Goal: Task Accomplishment & Management: Manage account settings

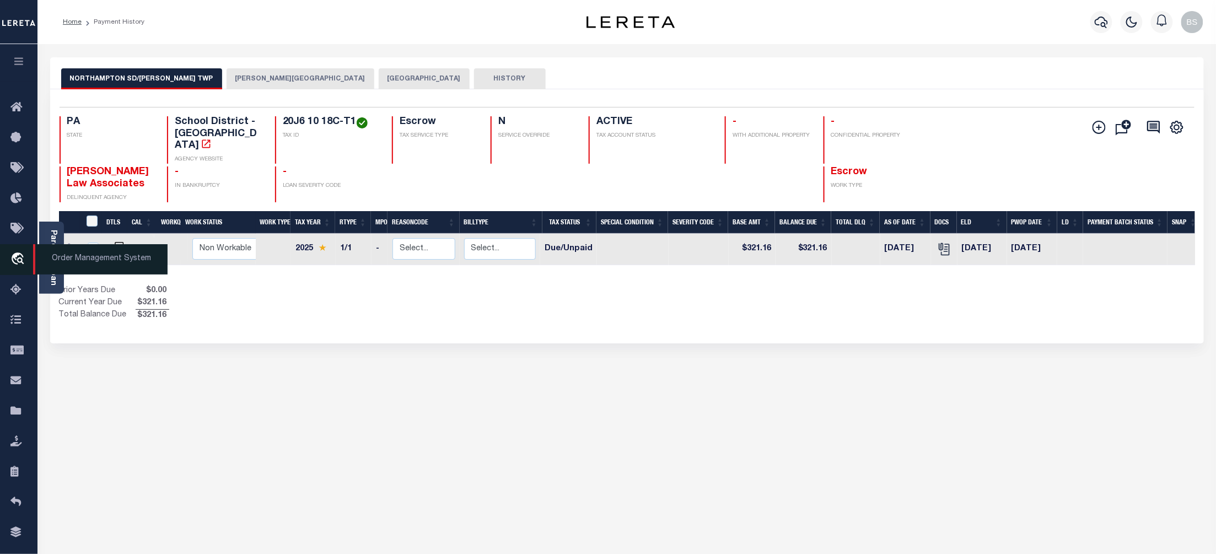
click at [87, 264] on span "Order Management System" at bounding box center [100, 259] width 135 height 30
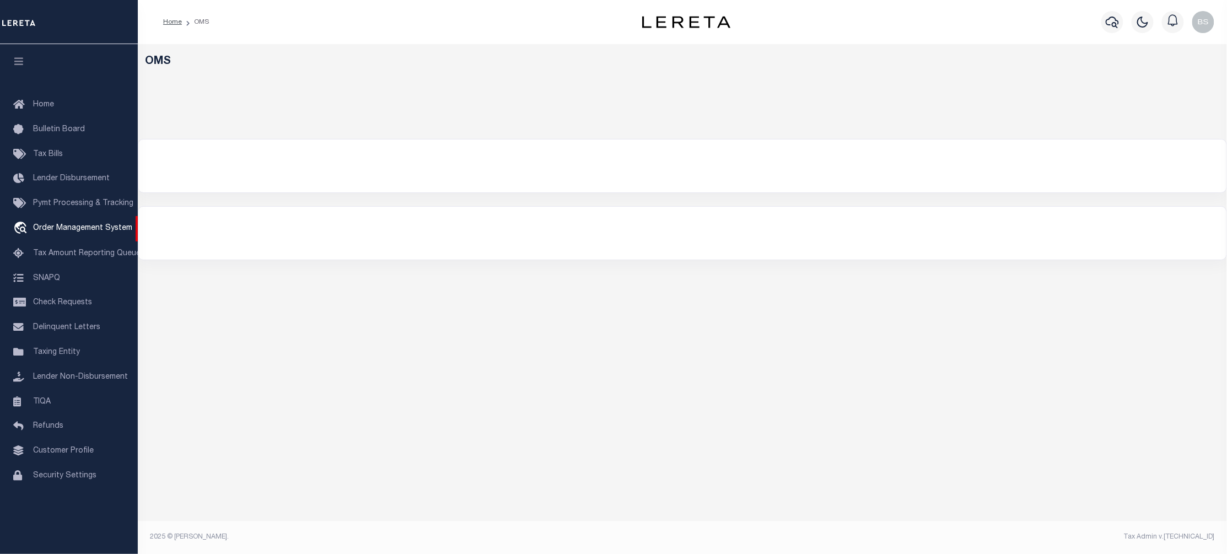
select select "200"
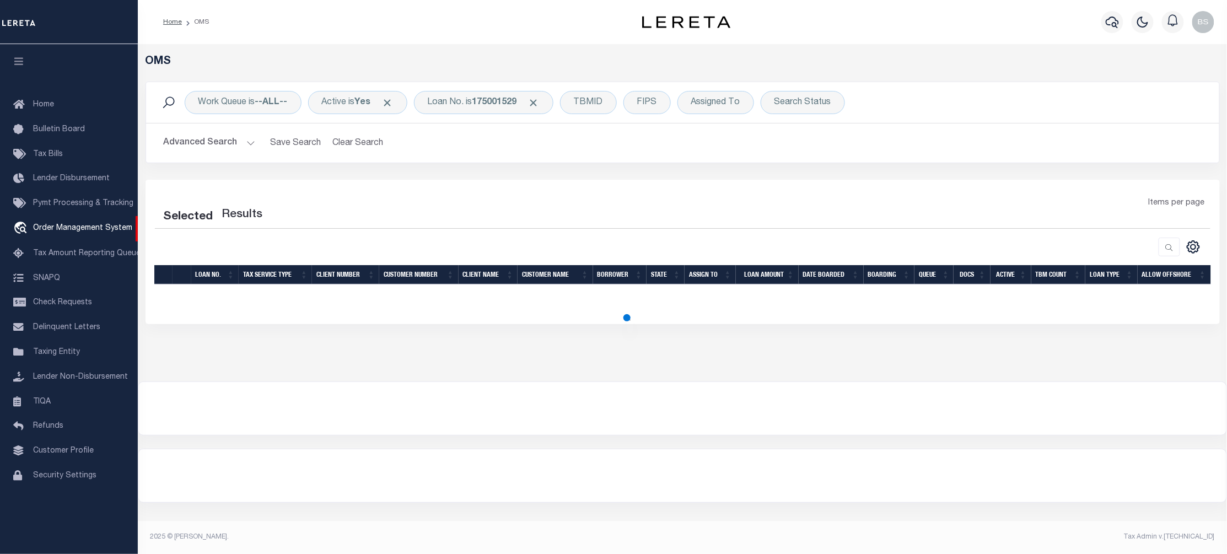
select select "200"
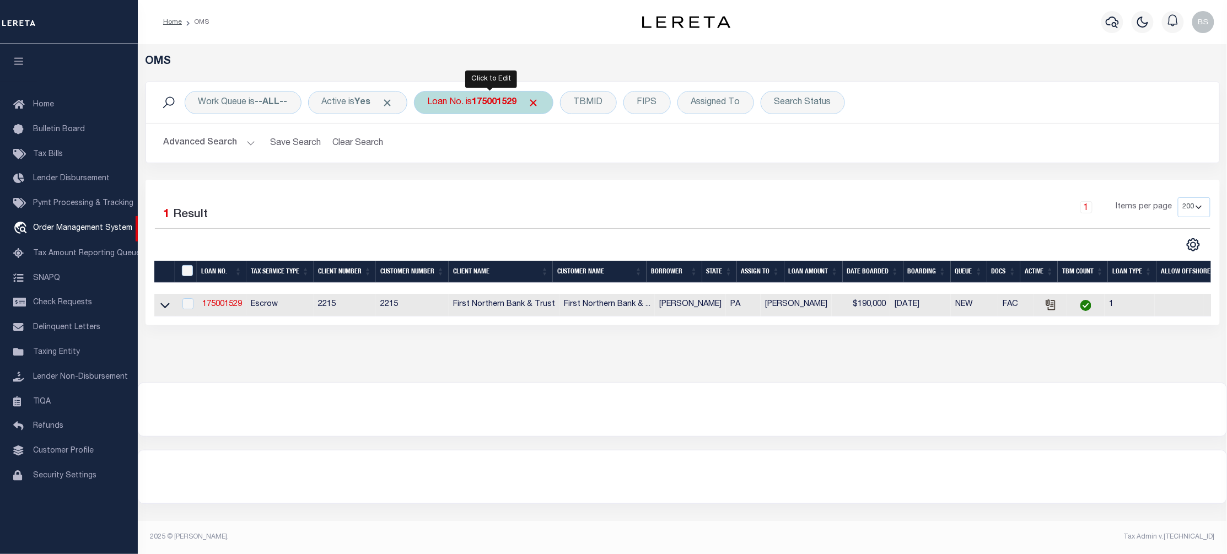
drag, startPoint x: 477, startPoint y: 108, endPoint x: 475, endPoint y: 103, distance: 5.9
click at [477, 106] on div "Loan No. is 175001529" at bounding box center [484, 102] width 140 height 23
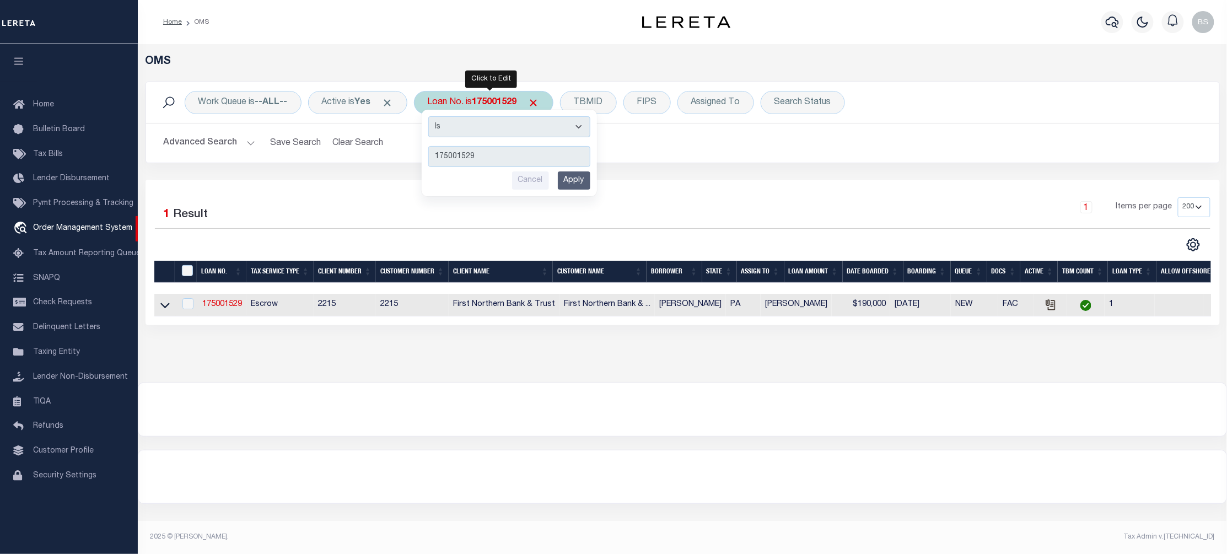
type input "216838600"
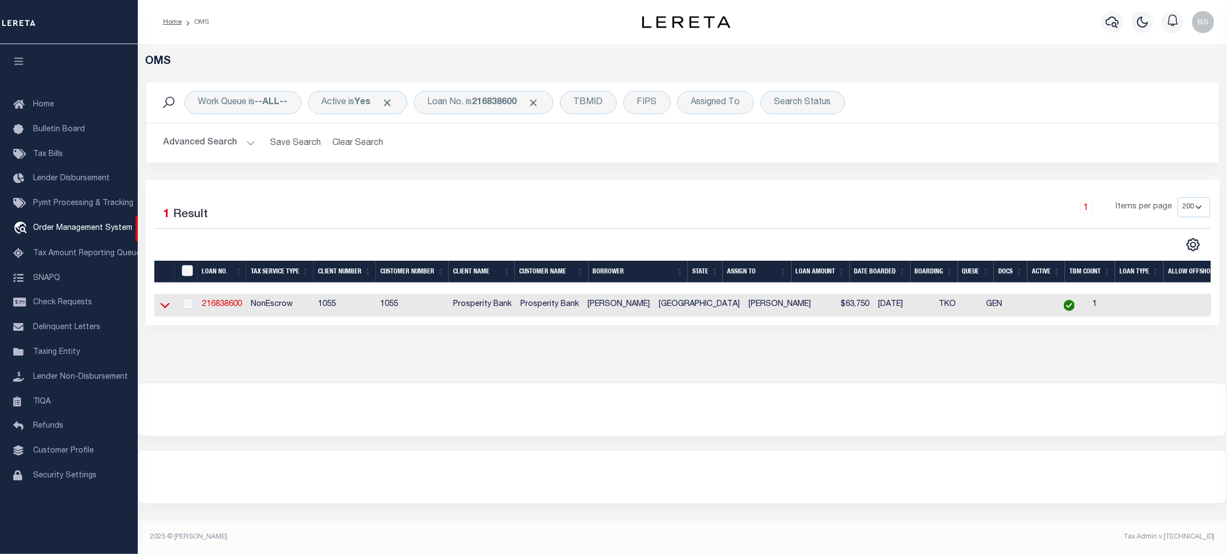
click at [166, 311] on icon at bounding box center [164, 305] width 9 height 12
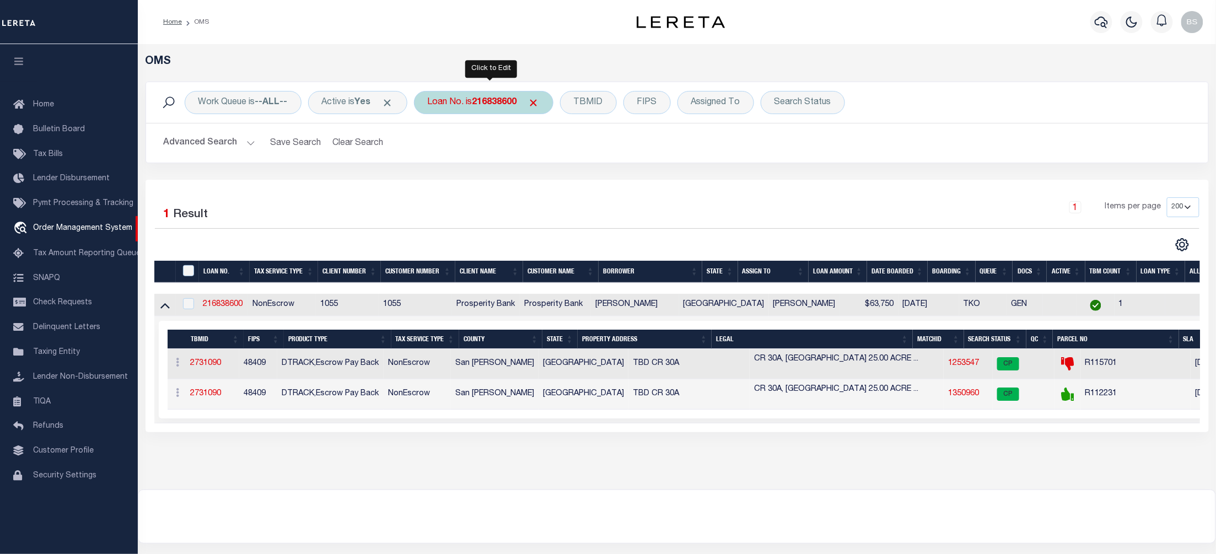
click at [469, 101] on div "Loan No. is 216838600" at bounding box center [484, 102] width 140 height 23
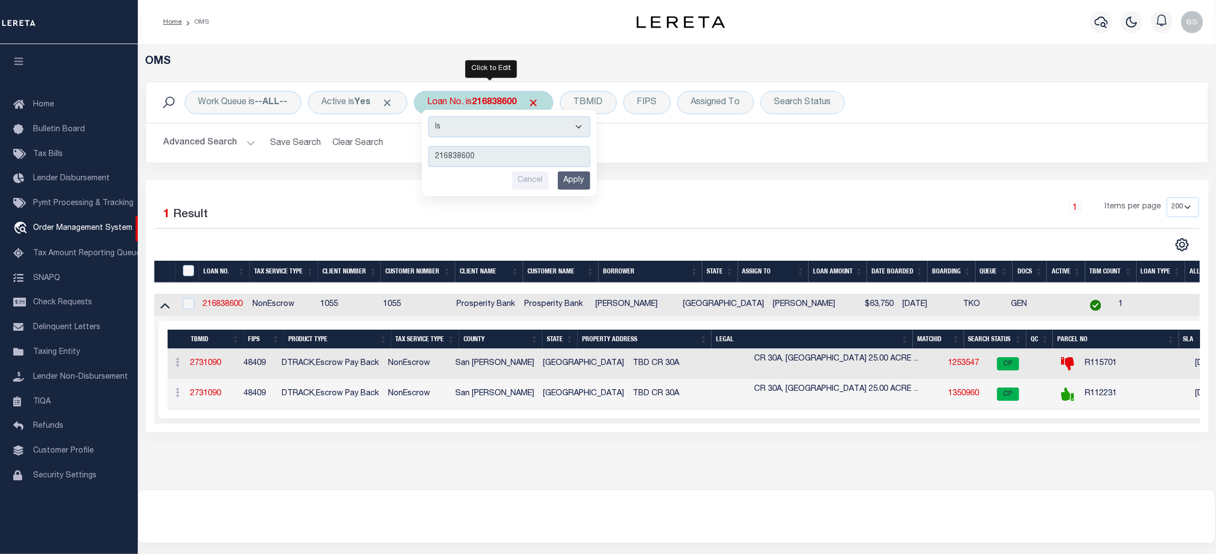
type input "10022463"
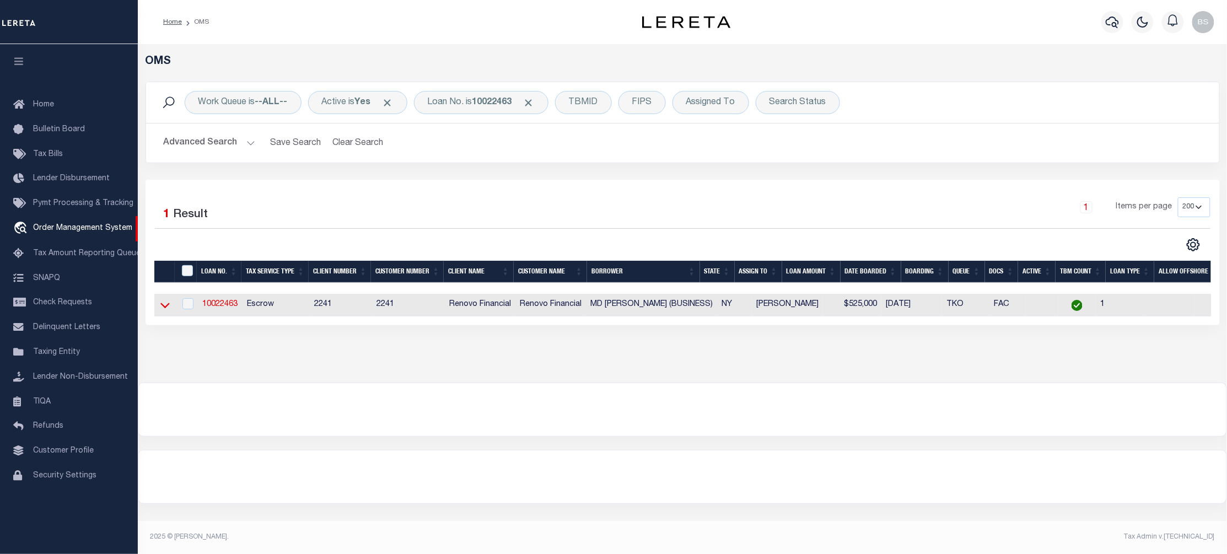
click at [165, 303] on icon at bounding box center [164, 305] width 9 height 12
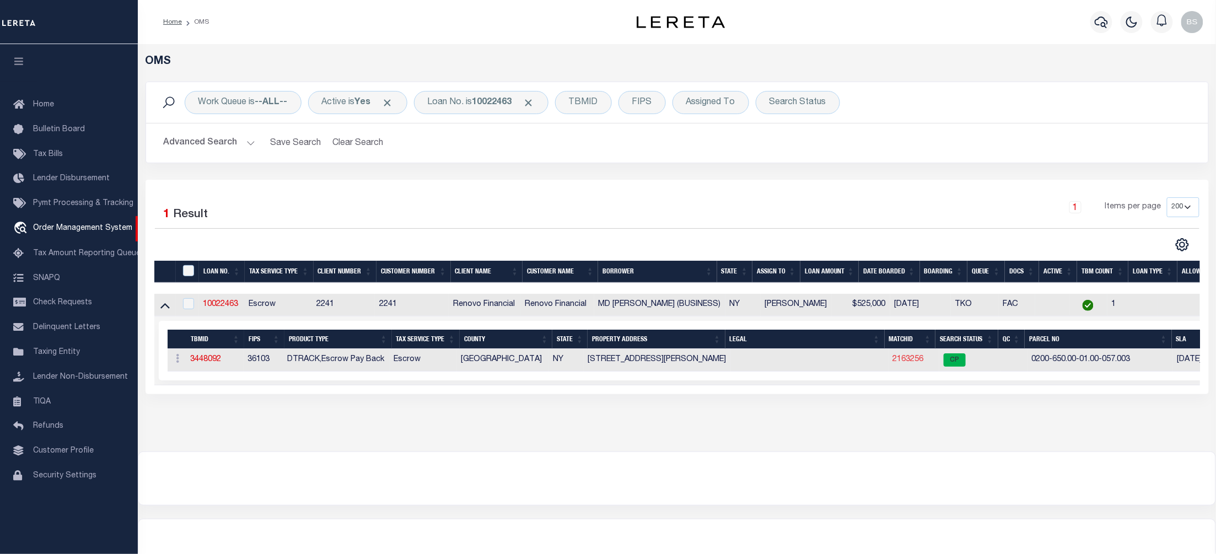
click at [908, 363] on link "2163256" at bounding box center [908, 360] width 31 height 8
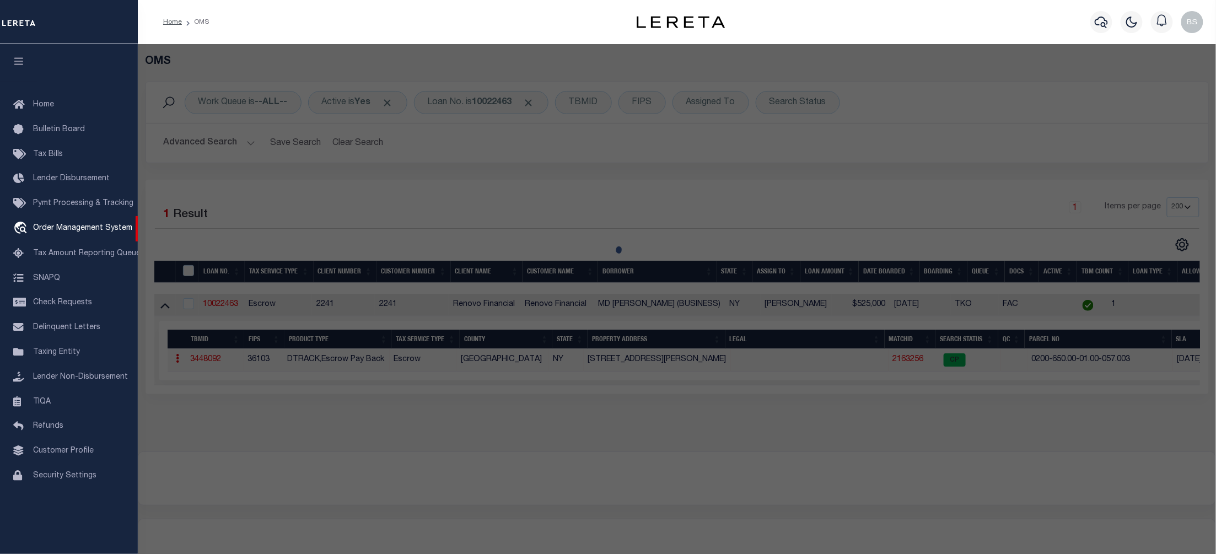
checkbox input "false"
select select "CP"
type input "ZAKIR REZA"
select select "AGW"
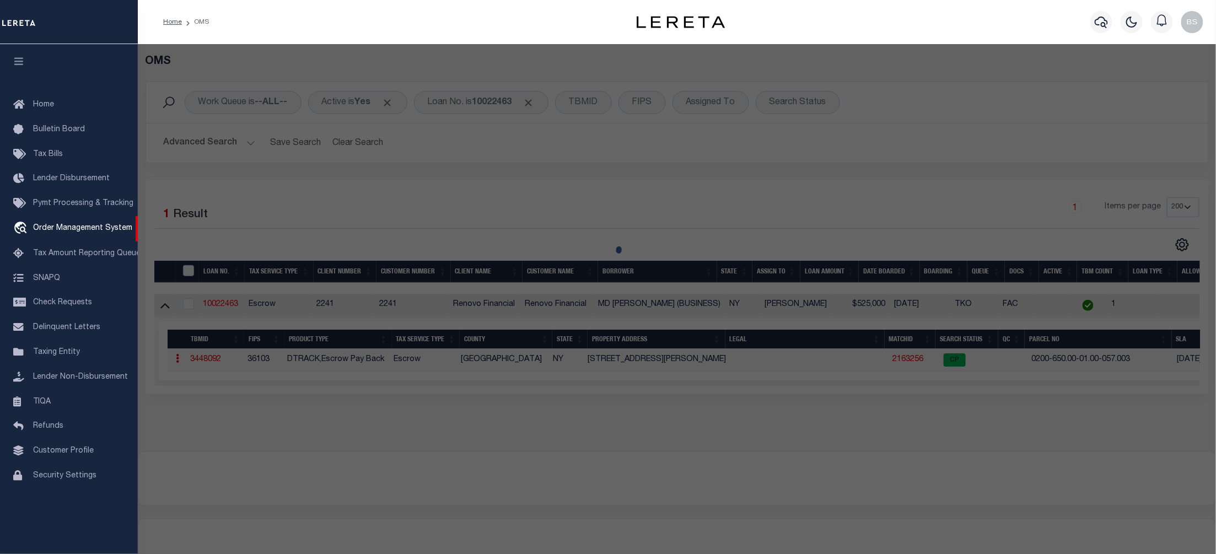
select select "ADD"
type input "184 Coates Avenue North"
type input "LAKE RONKONKOMA, NY 11779"
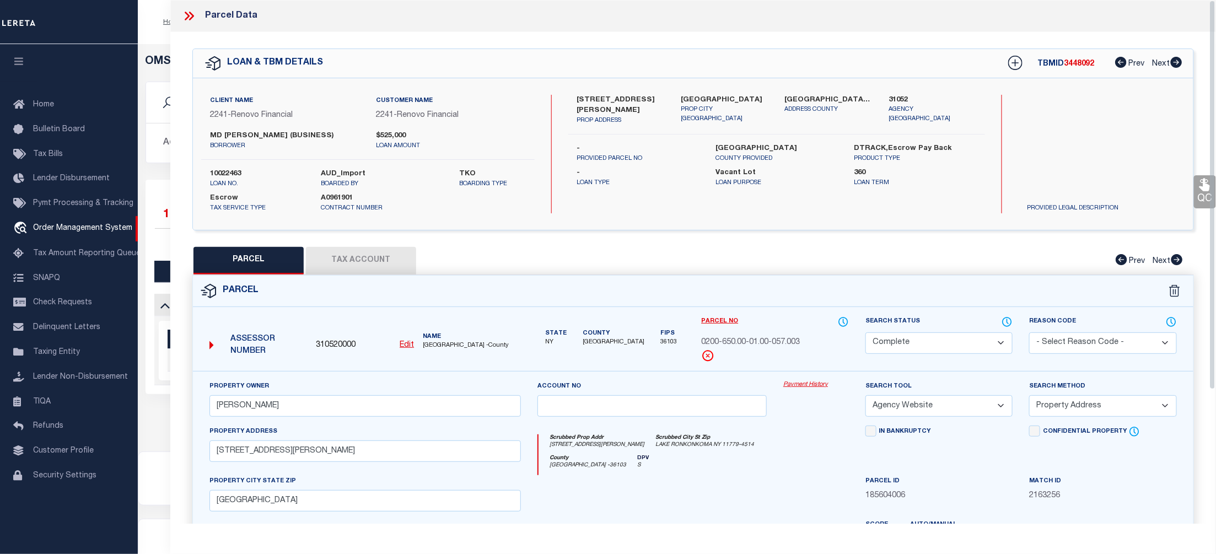
click at [815, 387] on link "Payment History" at bounding box center [817, 384] width 66 height 9
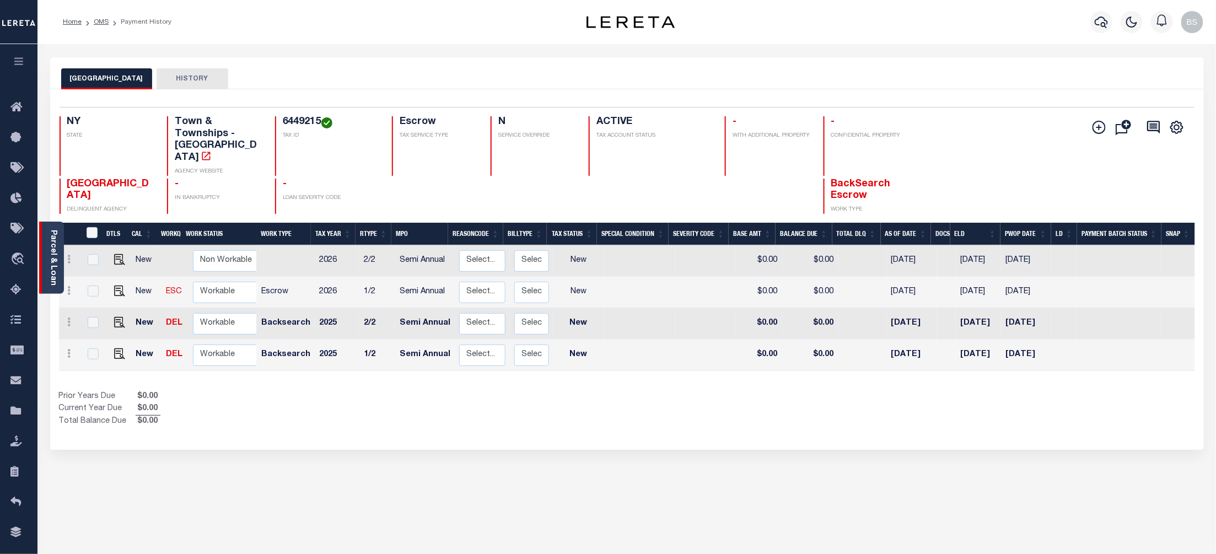
click at [50, 240] on link "Parcel & Loan" at bounding box center [53, 258] width 8 height 56
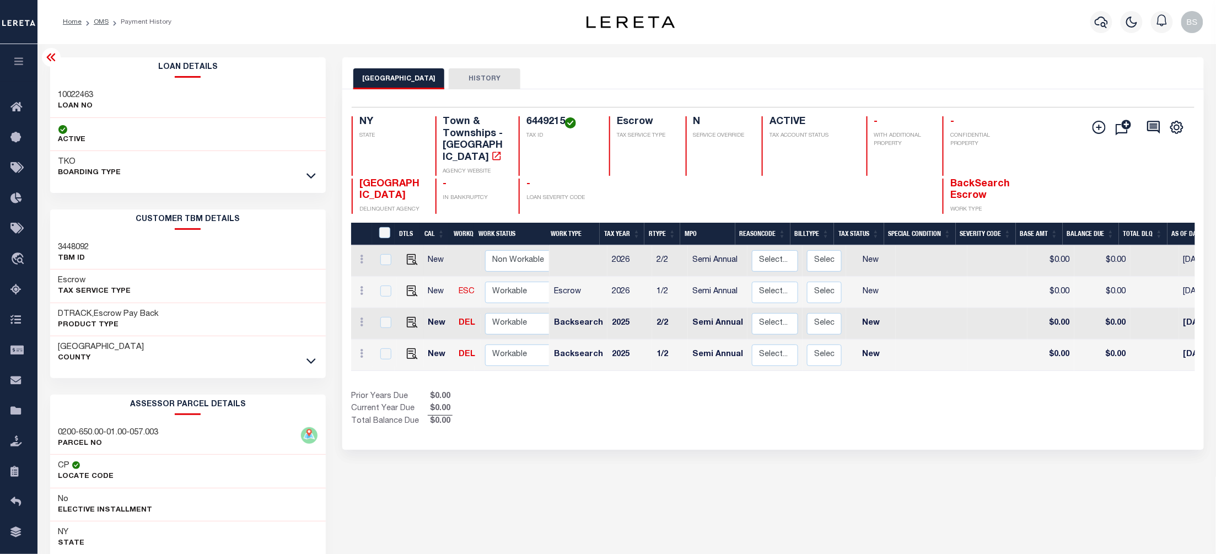
click at [446, 23] on div "Home OMS Payment History" at bounding box center [294, 21] width 481 height 23
click at [312, 366] on icon at bounding box center [311, 361] width 9 height 12
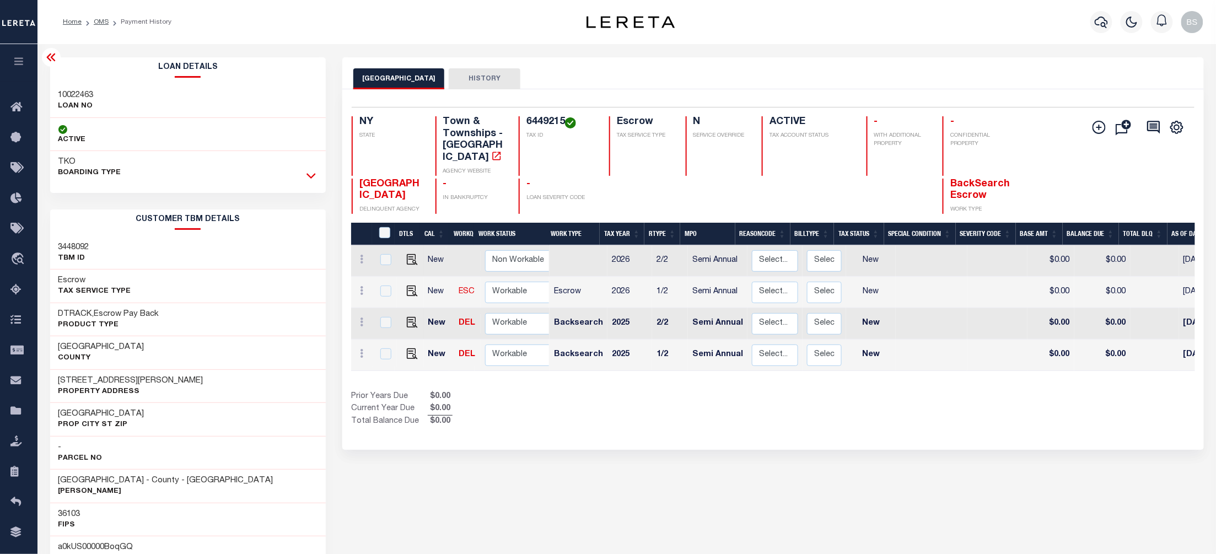
click at [315, 175] on icon at bounding box center [311, 177] width 9 height 6
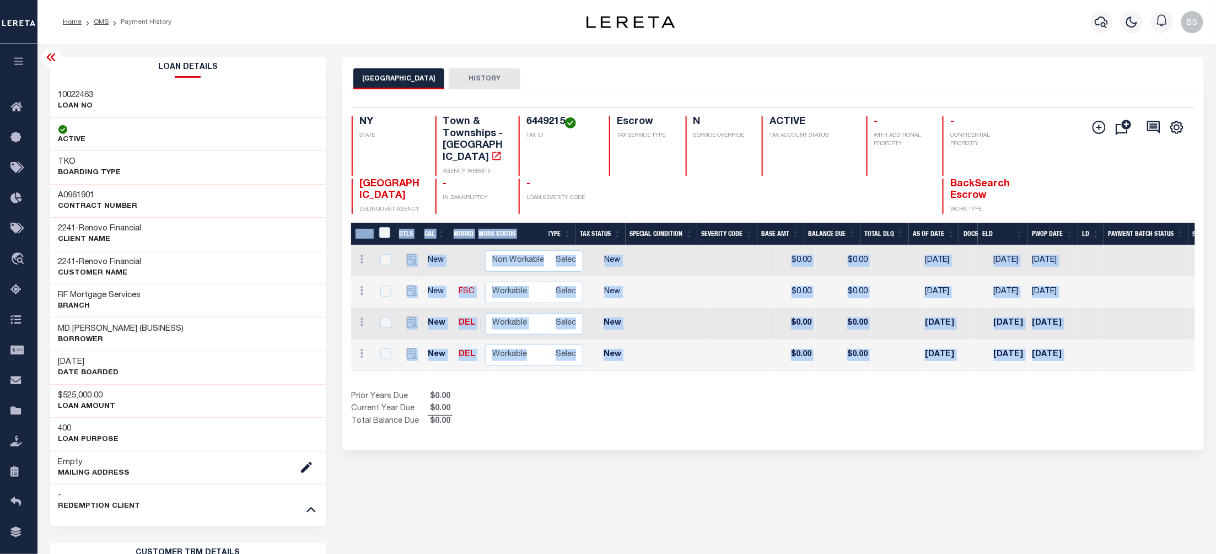
drag, startPoint x: 905, startPoint y: 366, endPoint x: 849, endPoint y: 373, distance: 56.7
click at [849, 373] on div "DTLS CAL WorkQ Work Status Work Type Tax Year RType MPO ReasonCode BillType Tax…" at bounding box center [773, 325] width 844 height 205
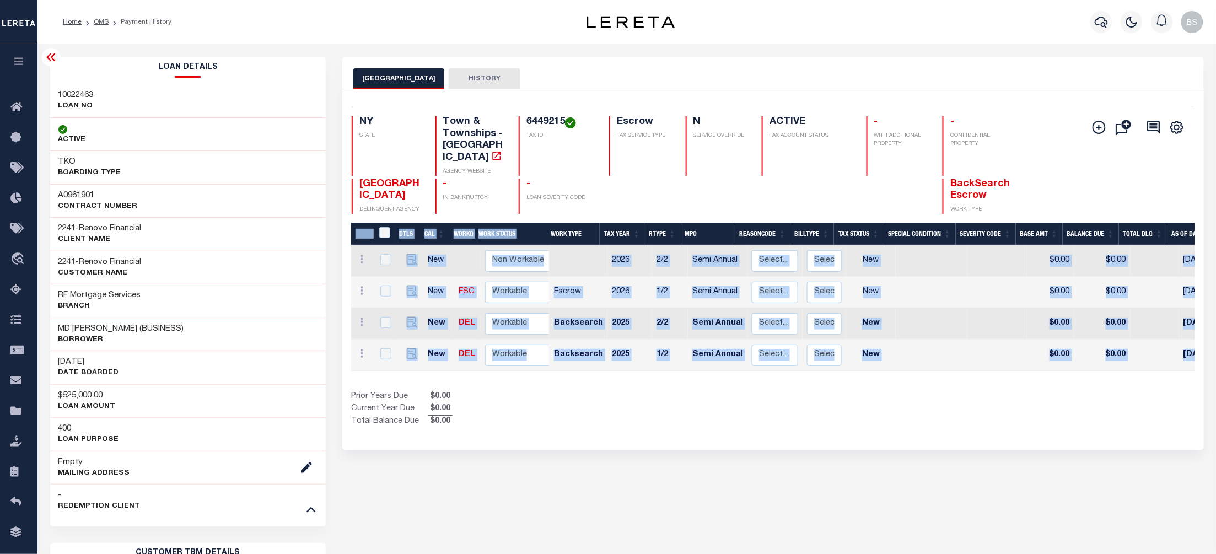
click at [568, 399] on div "Prior Years Due $0.00 Current Year Due $0.00 Total Balance Due $0.00" at bounding box center [562, 409] width 422 height 37
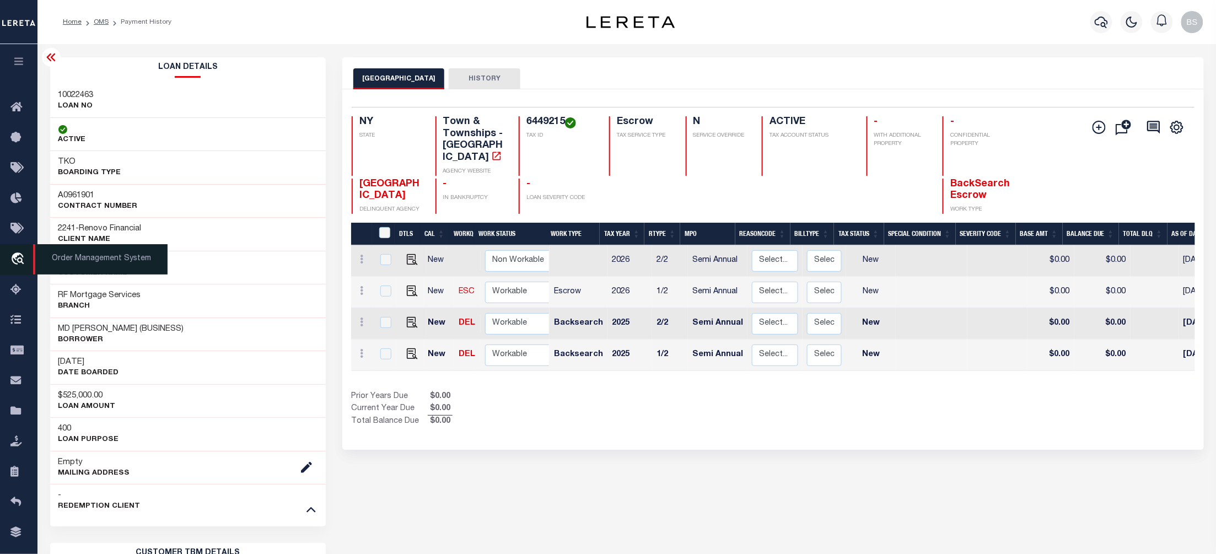
click at [22, 262] on icon "travel_explore" at bounding box center [19, 260] width 18 height 14
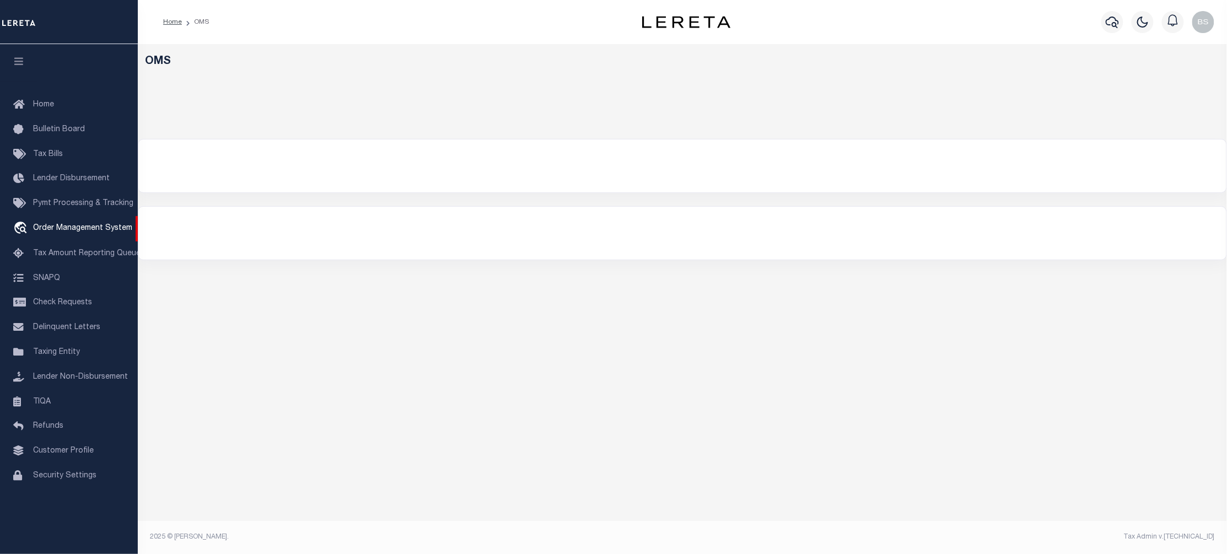
select select "200"
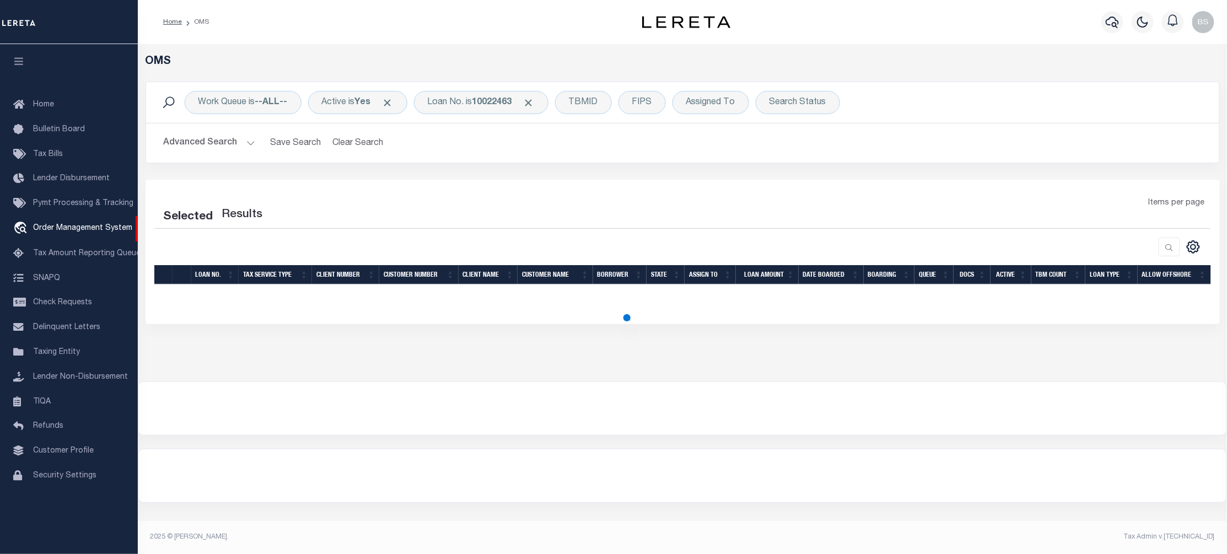
select select "200"
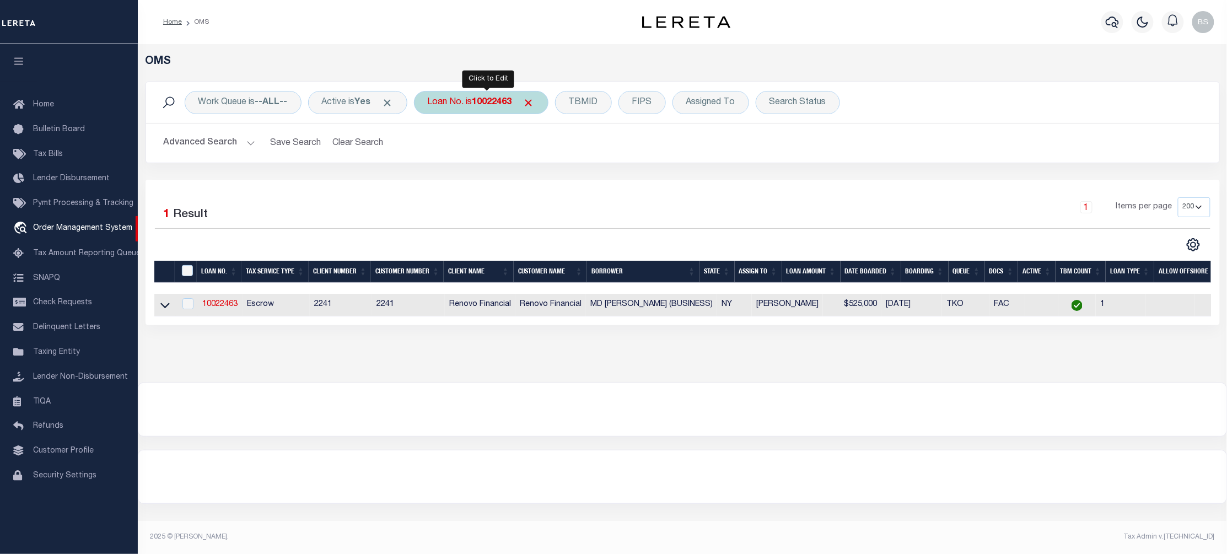
click at [497, 109] on div "Loan No. is 10022463" at bounding box center [481, 102] width 135 height 23
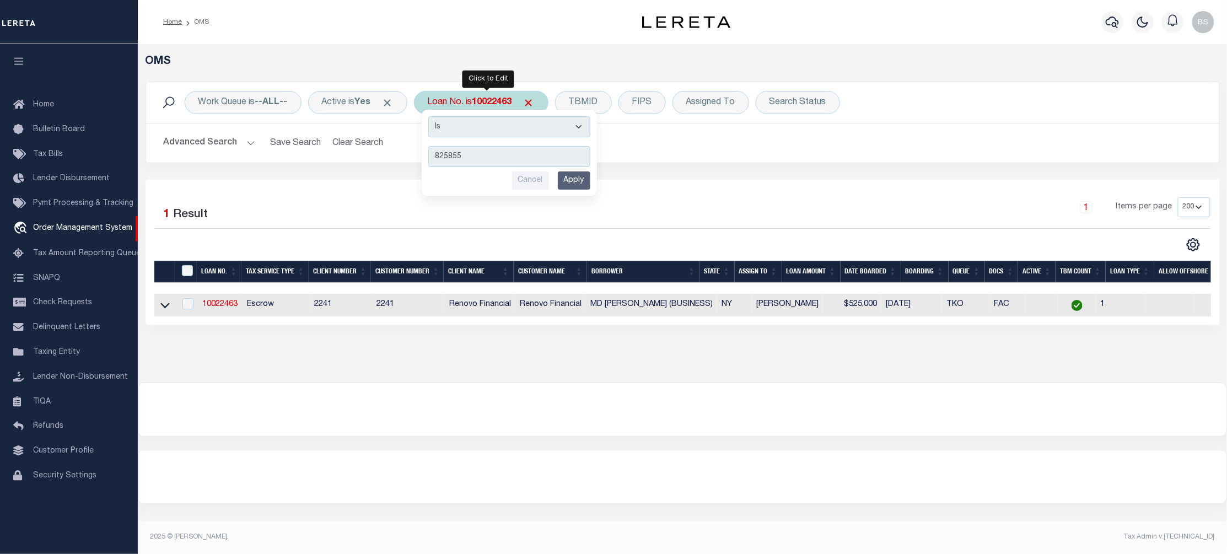
type input "8258554"
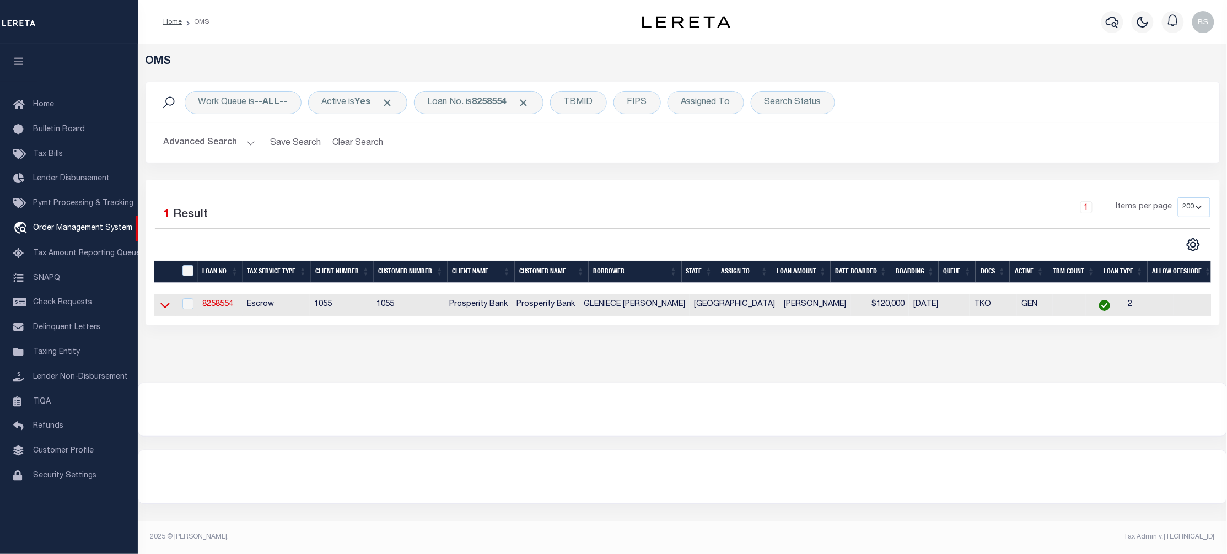
click at [162, 310] on icon at bounding box center [164, 305] width 9 height 12
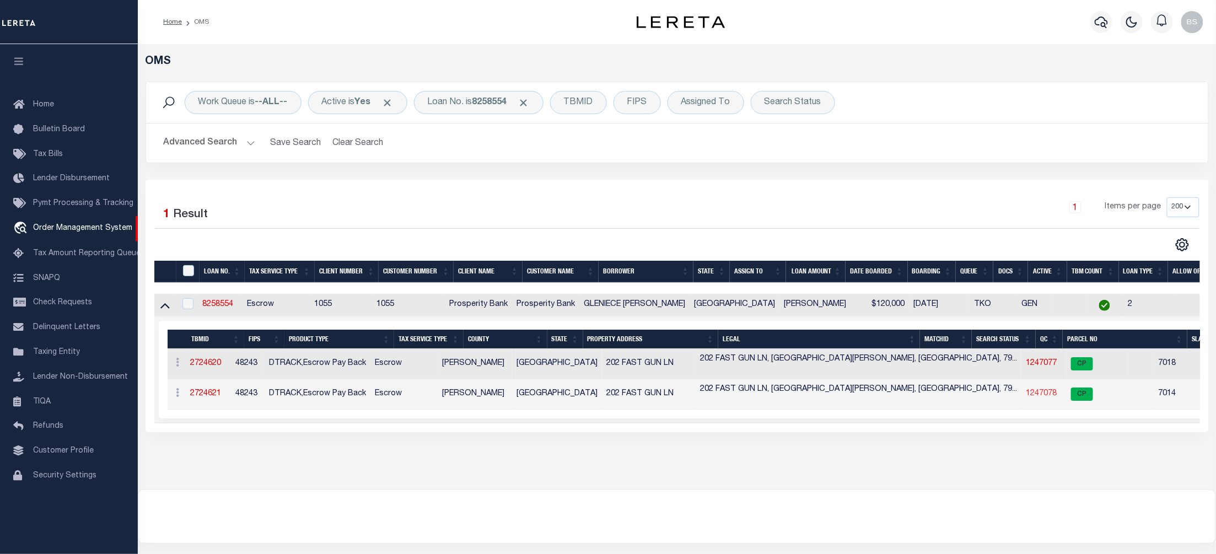
click at [1026, 398] on link "1247078" at bounding box center [1041, 394] width 31 height 8
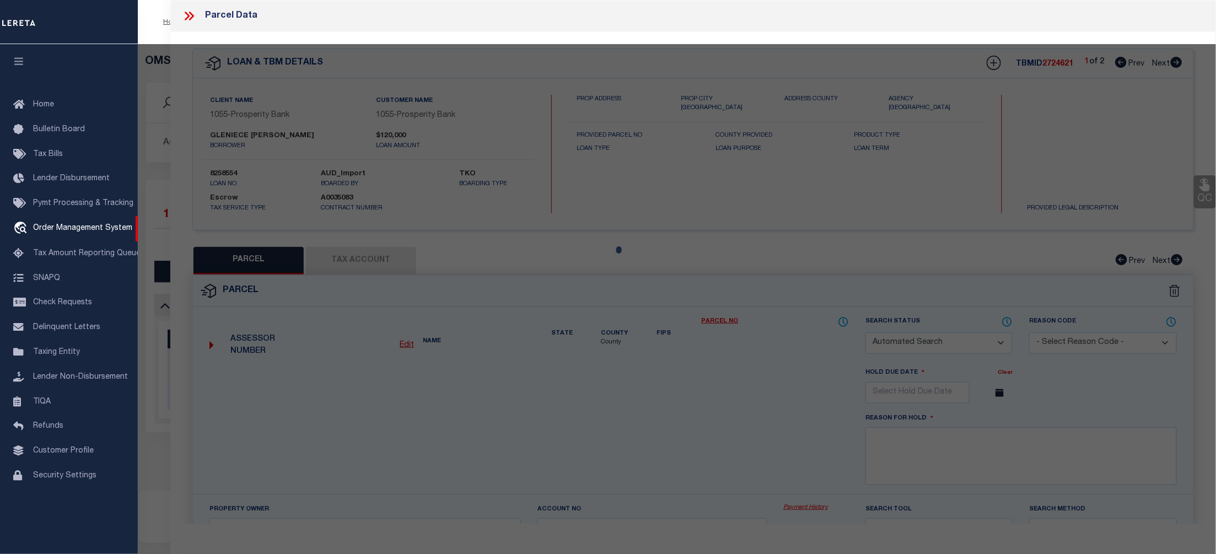
checkbox input "false"
select select "CP"
type input "CUDE GLENIECE ANN AND WILIAM WESLEY CUDE"
select select
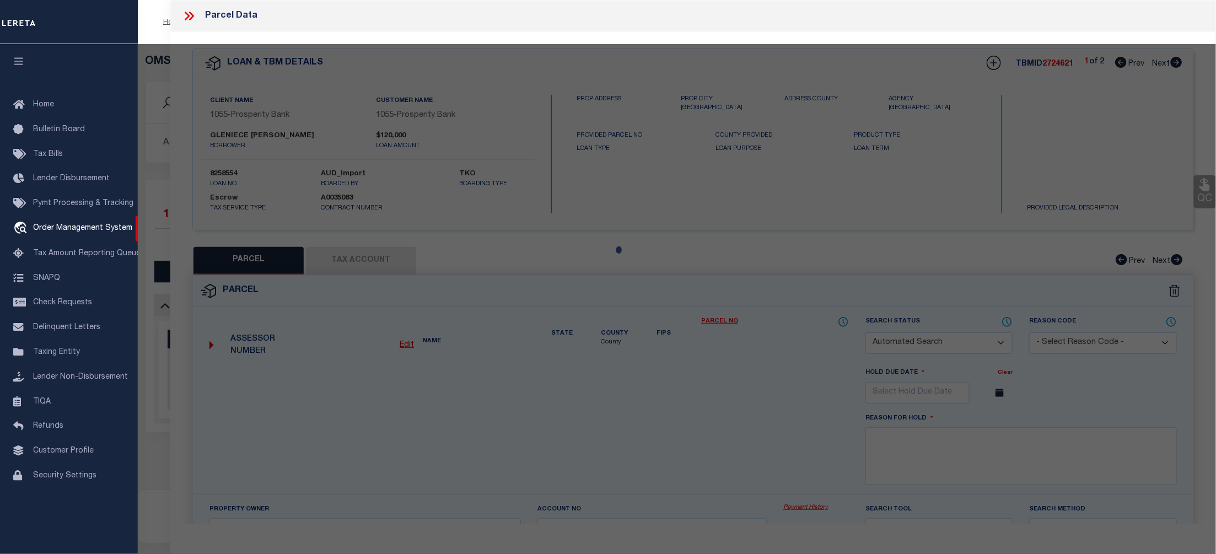
type input "202 FAST GUN LANE"
checkbox input "false"
type input "[GEOGRAPHIC_DATA][PERSON_NAME]"
type textarea "APACHE PINES TRACT 18 (5.68 ACRES)"
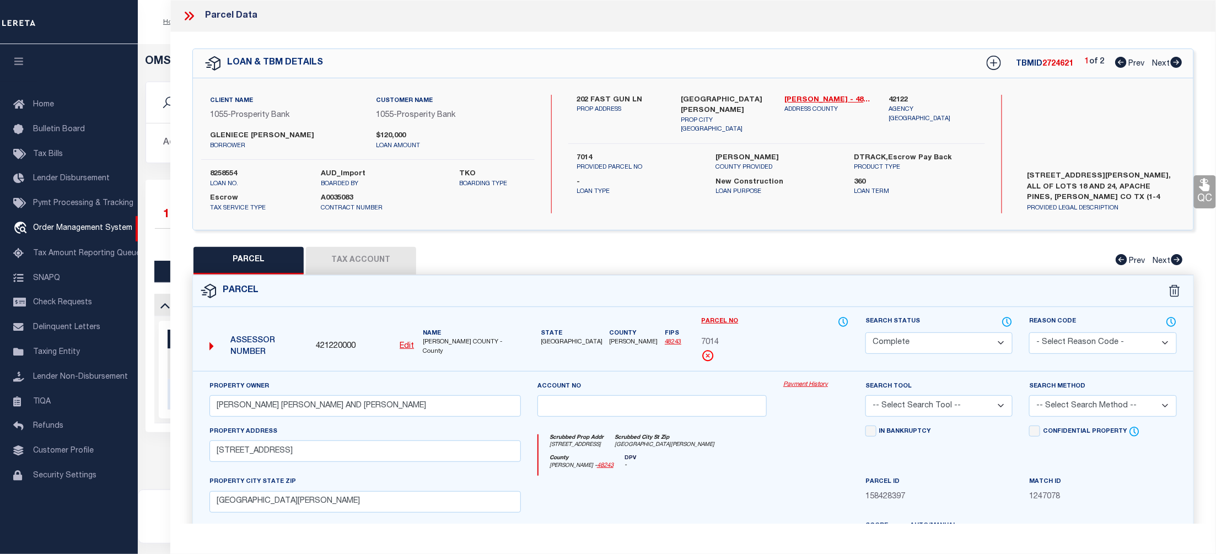
click at [807, 383] on link "Payment History" at bounding box center [817, 384] width 66 height 9
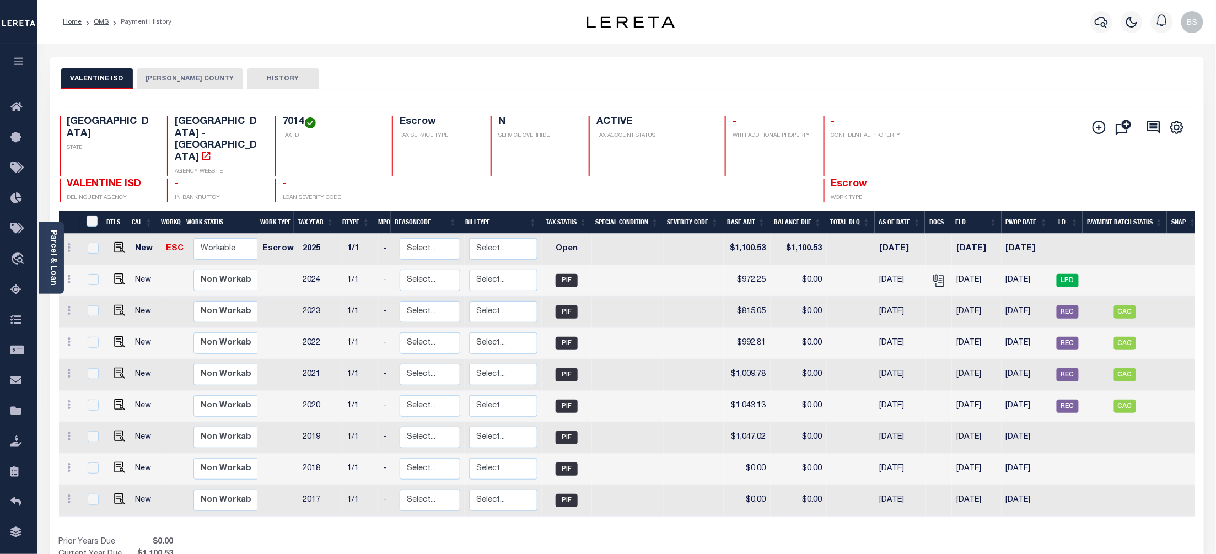
click at [193, 81] on button "[PERSON_NAME] COUNTY" at bounding box center [190, 78] width 106 height 21
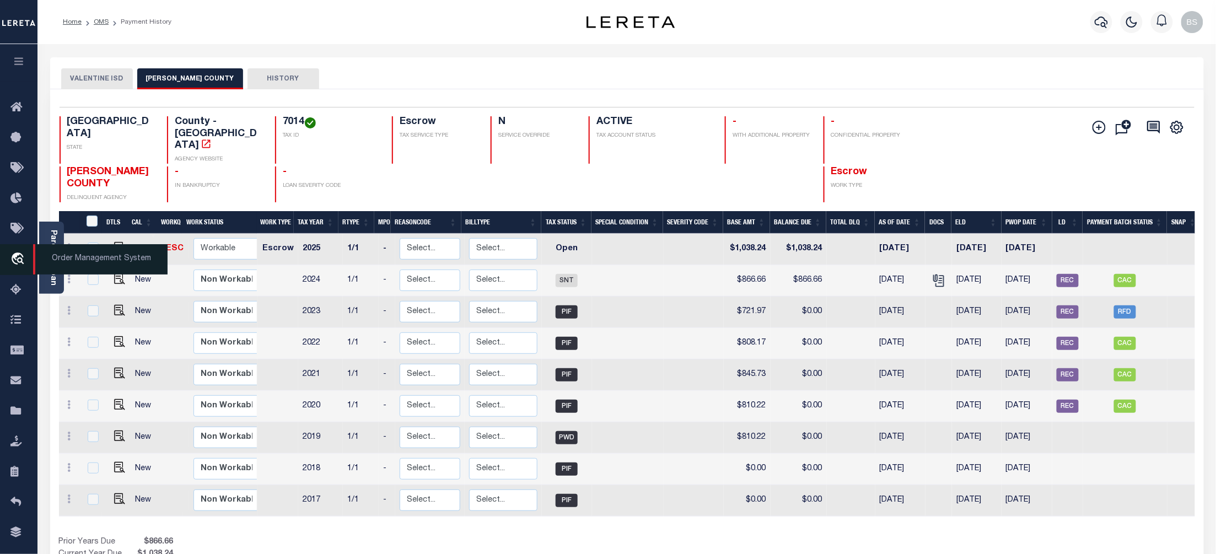
click at [69, 264] on span "Order Management System" at bounding box center [100, 259] width 135 height 30
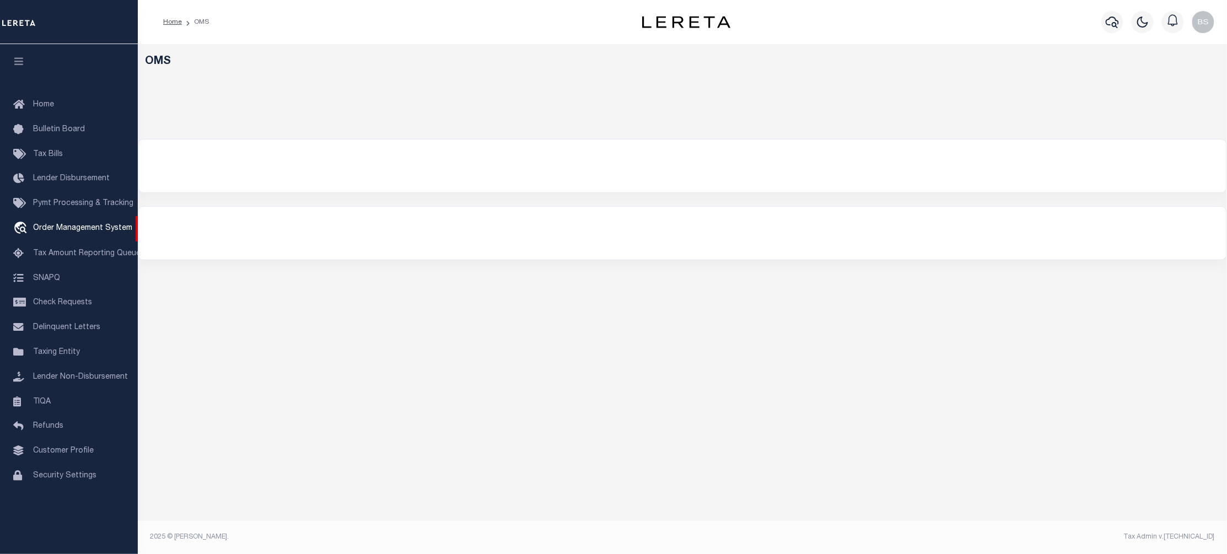
select select "200"
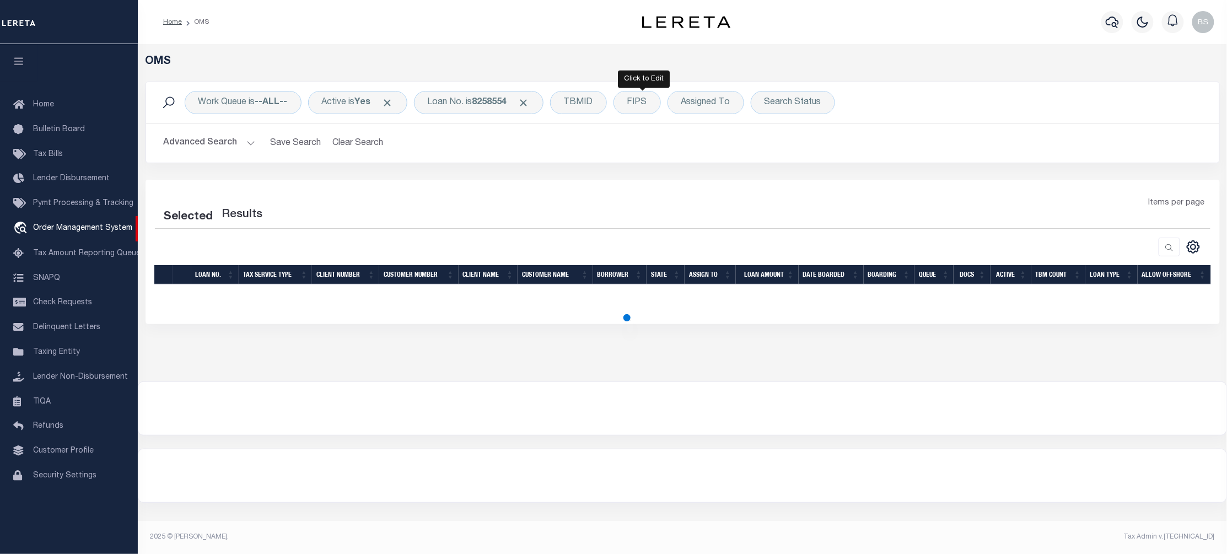
select select "200"
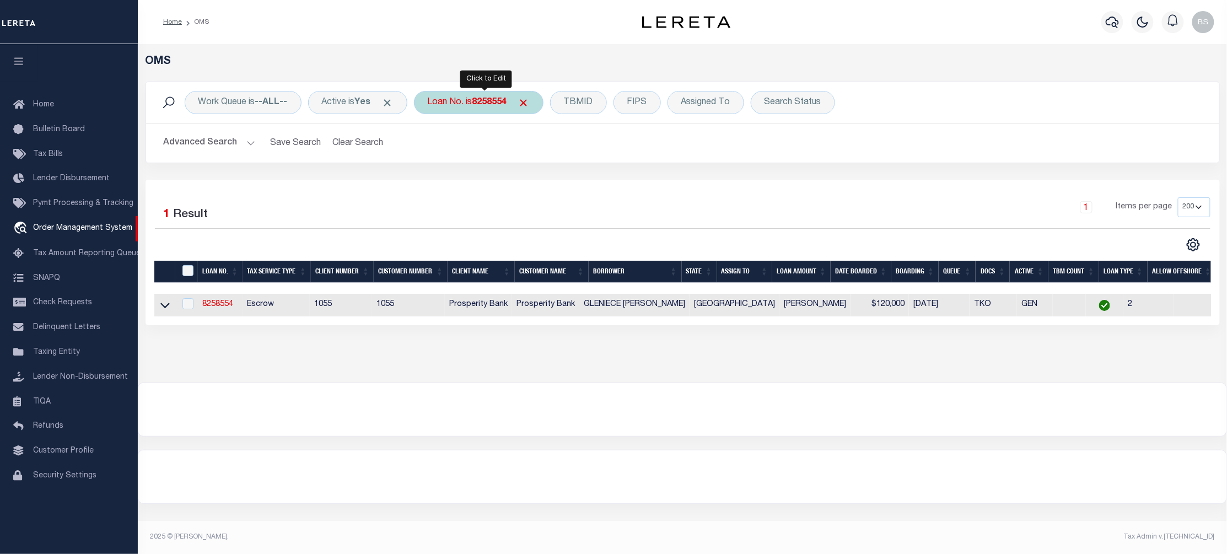
click at [497, 103] on b "8258554" at bounding box center [490, 102] width 35 height 9
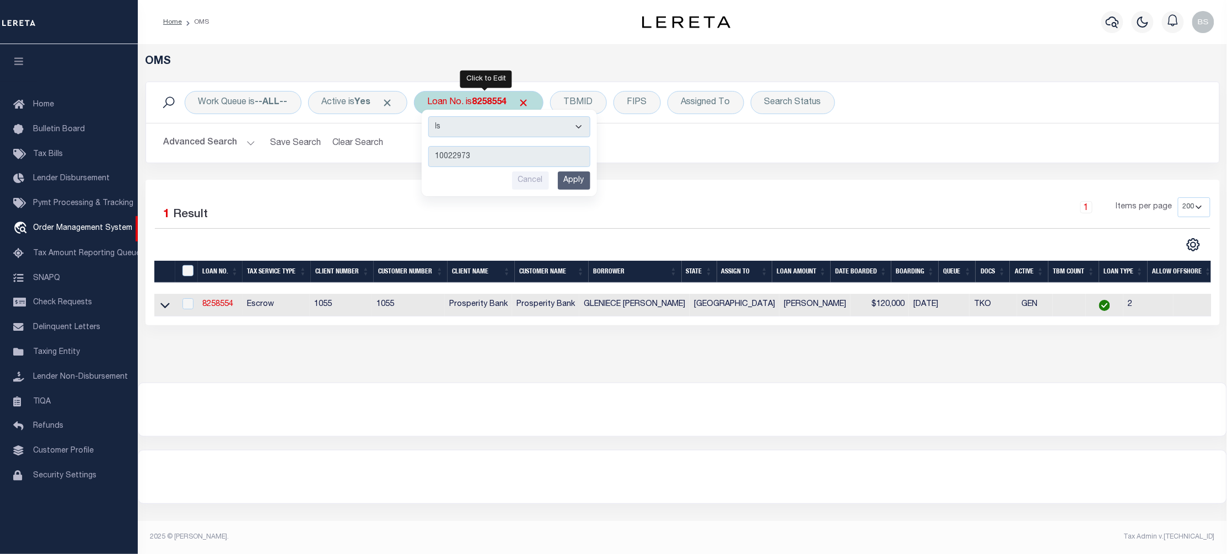
type input "10022973"
click at [573, 179] on input "Apply" at bounding box center [574, 180] width 33 height 18
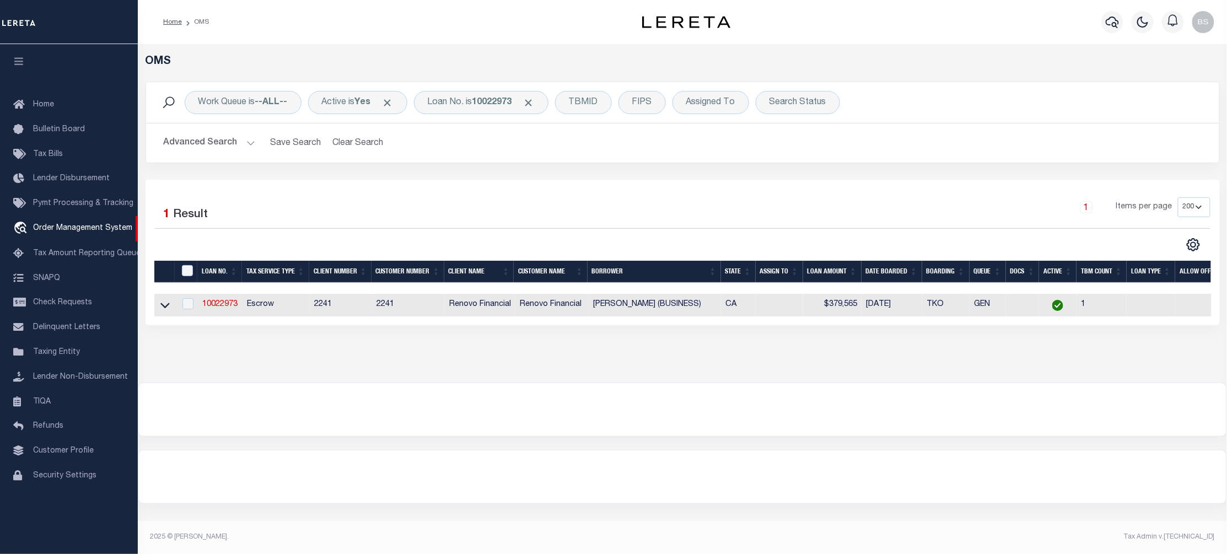
click at [722, 162] on div "Advanced Search Save Search Clear Search tblSearchTopScreen_dynamictable_____De…" at bounding box center [683, 143] width 1074 height 39
click at [166, 305] on icon at bounding box center [164, 305] width 9 height 12
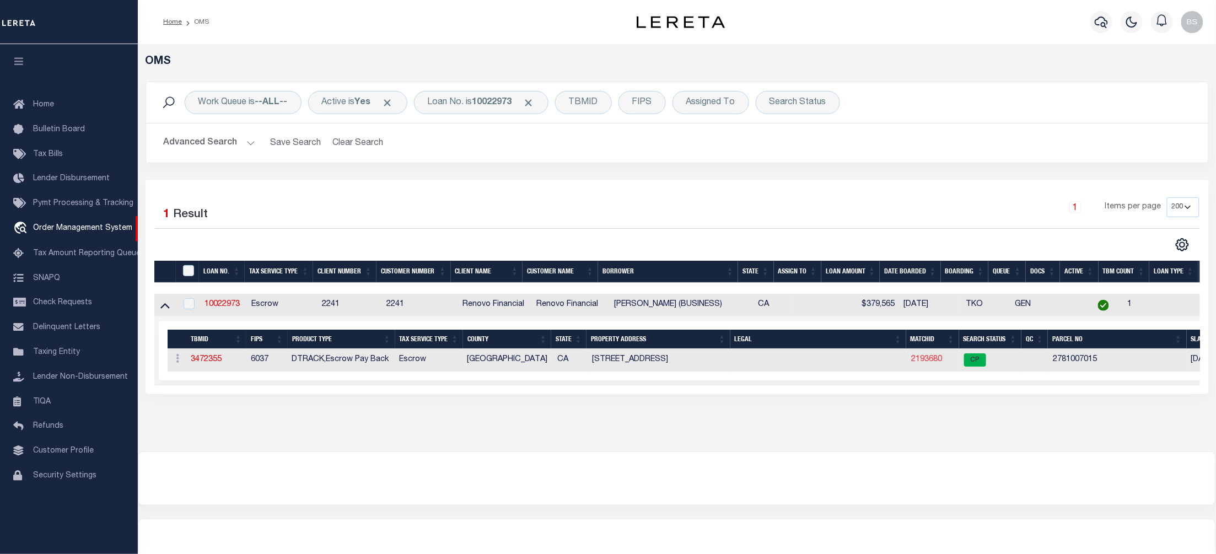
click at [931, 363] on link "2193680" at bounding box center [926, 360] width 31 height 8
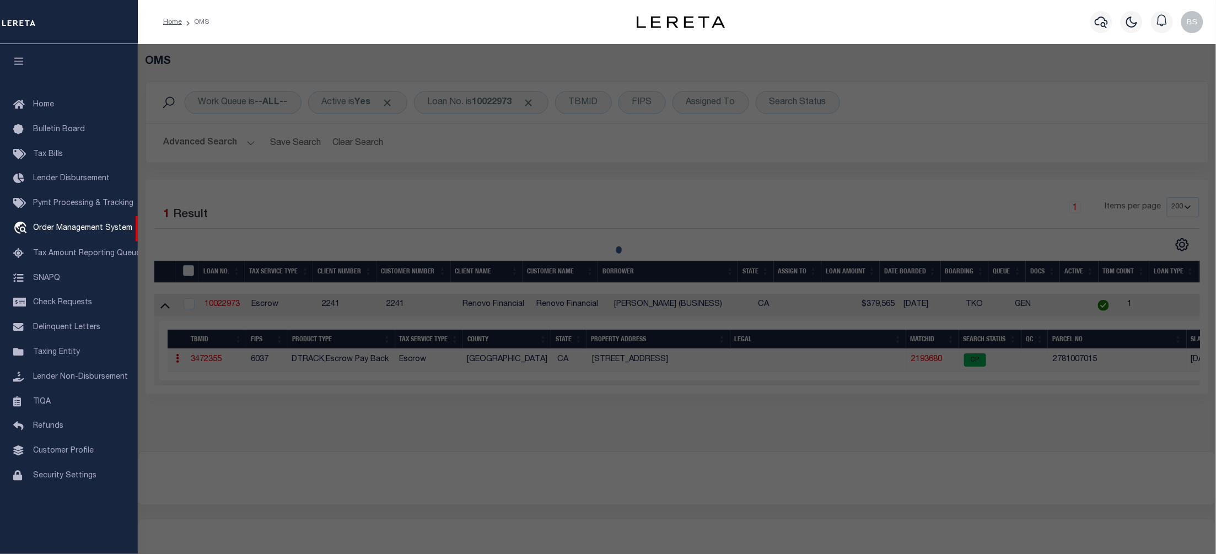
checkbox input "false"
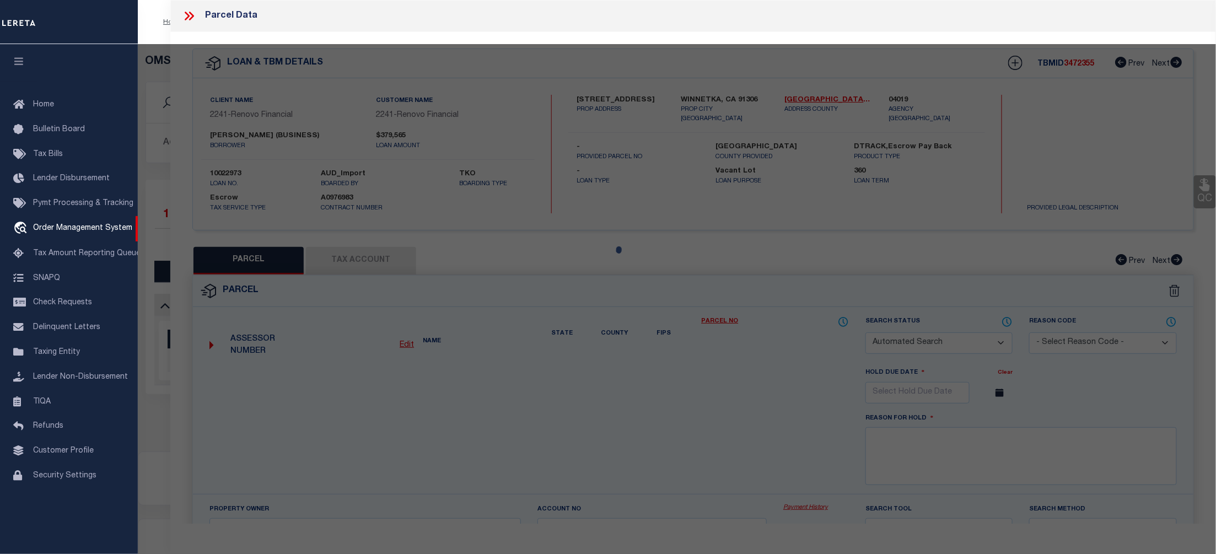
select select "CP"
type input "NORMA SNODGRASS"
select select "ATL"
select select "ADD"
type input "8626 DELCO AVE"
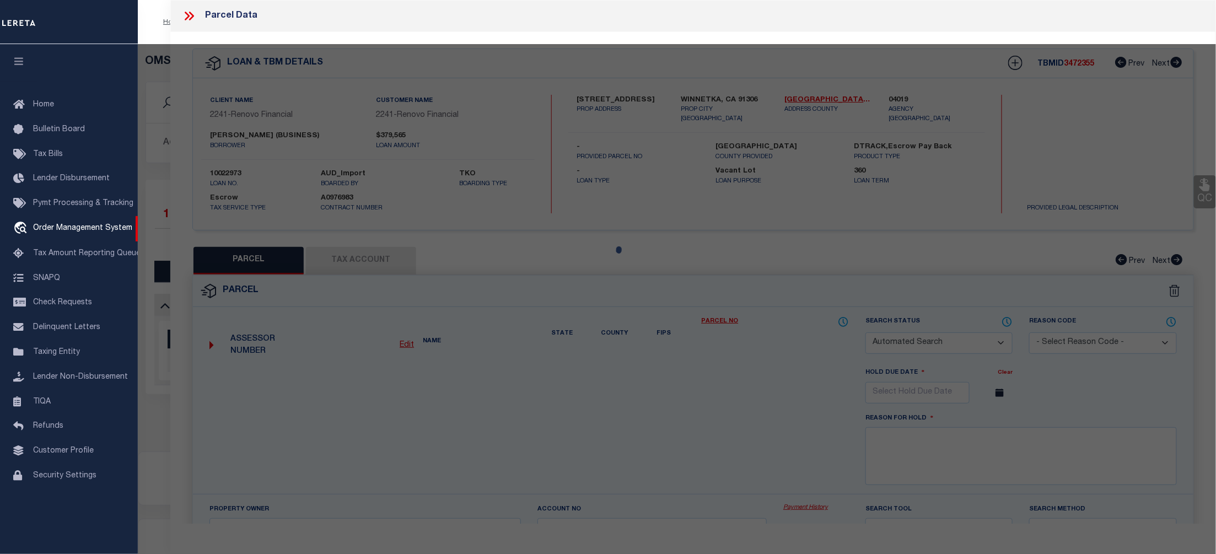
checkbox input "false"
type input "WINNETKA, CA 91306"
type textarea "TRACT # 22882 LOT 5"
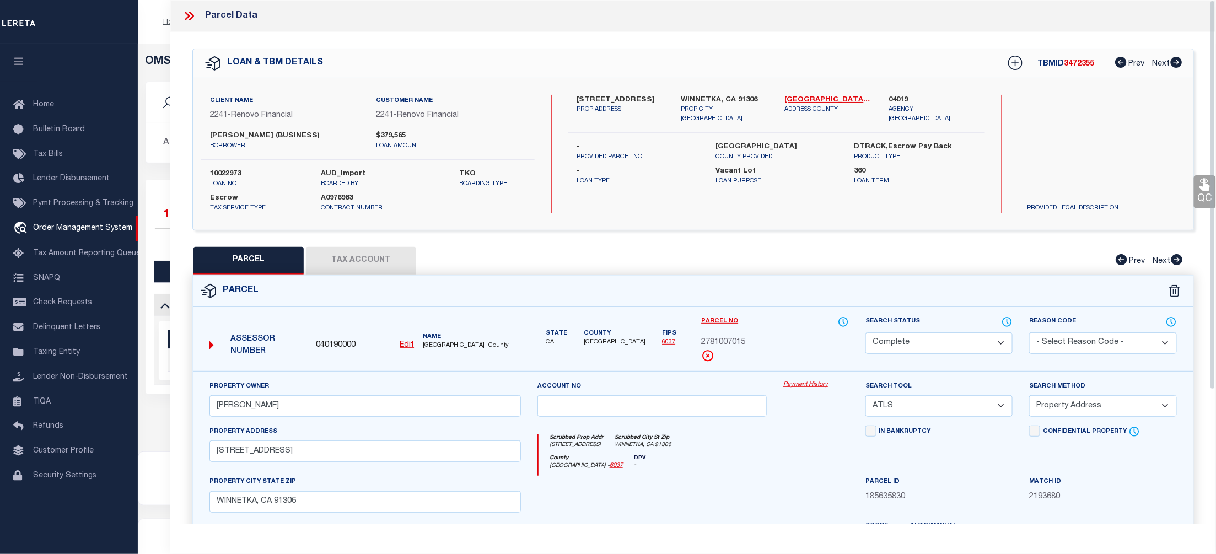
click at [817, 385] on link "Payment History" at bounding box center [817, 384] width 66 height 9
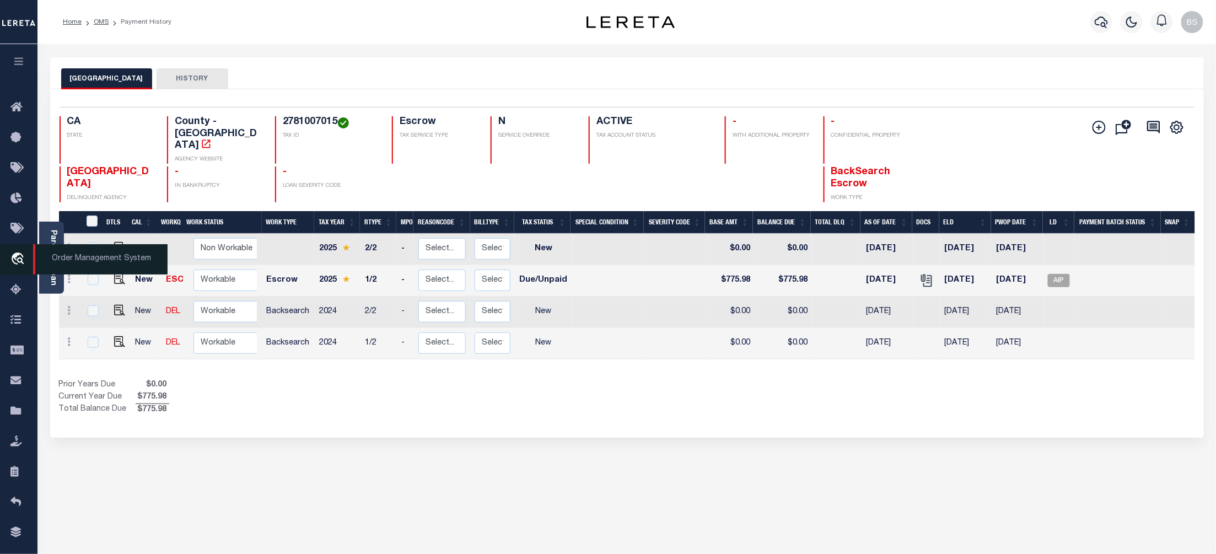
click at [69, 258] on span "Order Management System" at bounding box center [100, 259] width 135 height 30
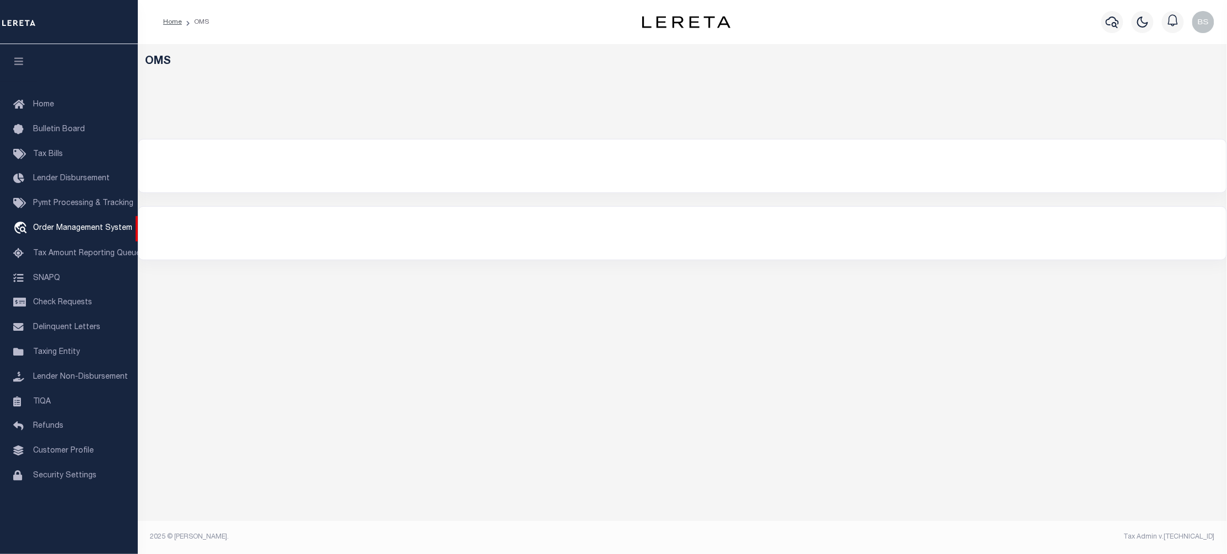
select select "200"
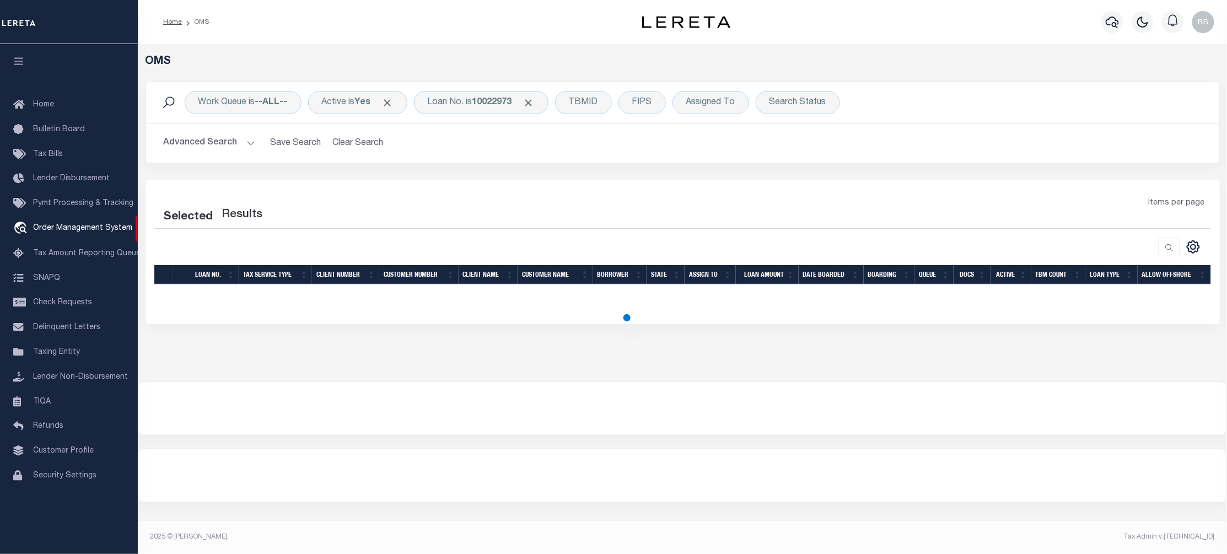
select select "200"
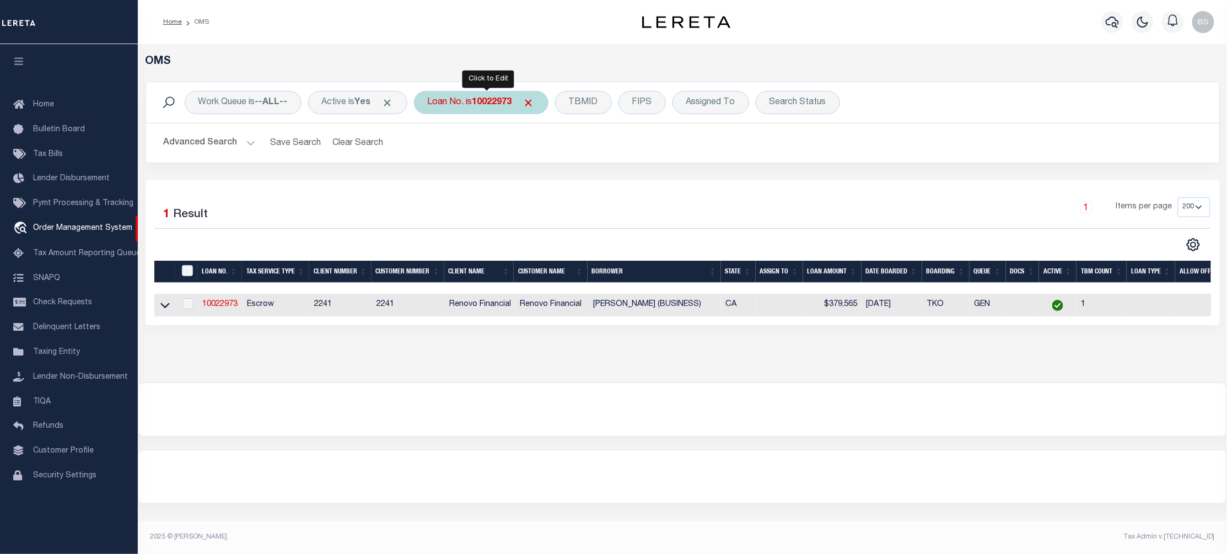
click at [485, 112] on div "Loan No. is 10022973" at bounding box center [481, 102] width 135 height 23
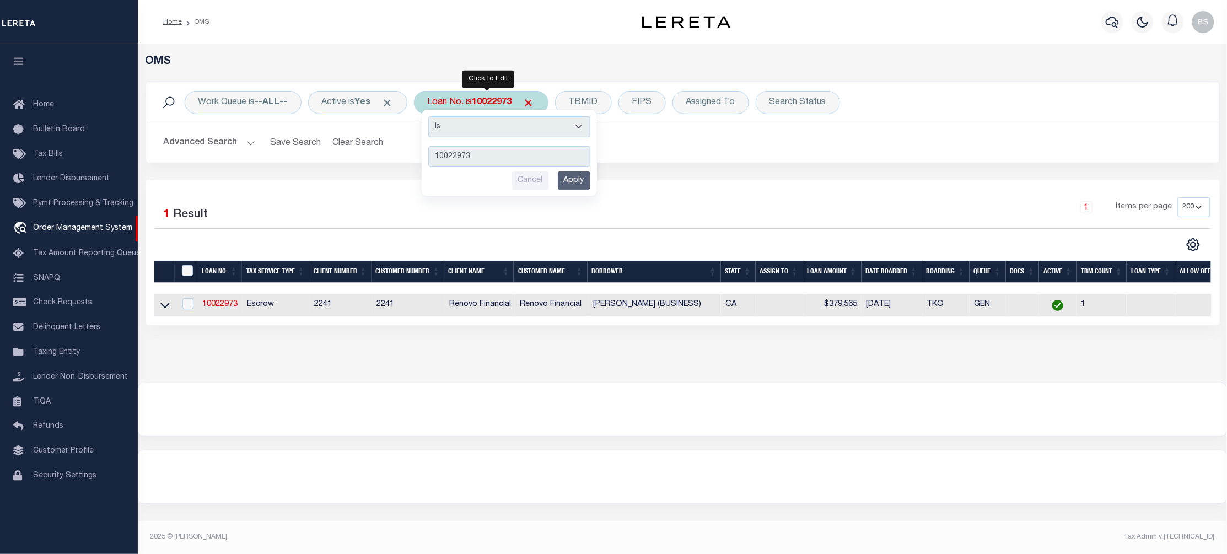
type input "10030045"
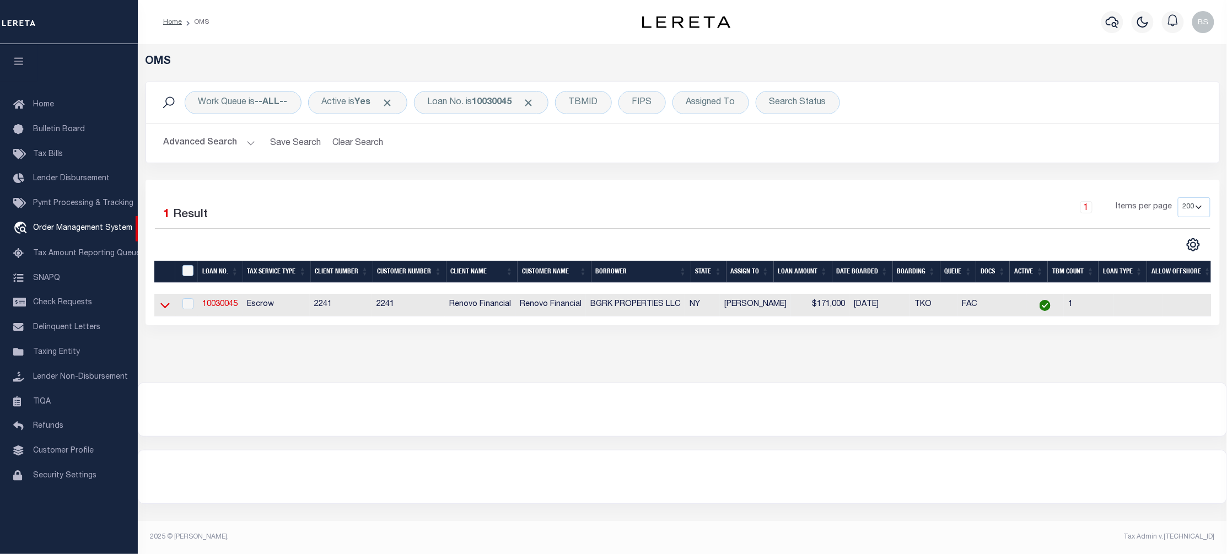
click at [169, 307] on icon at bounding box center [164, 306] width 9 height 6
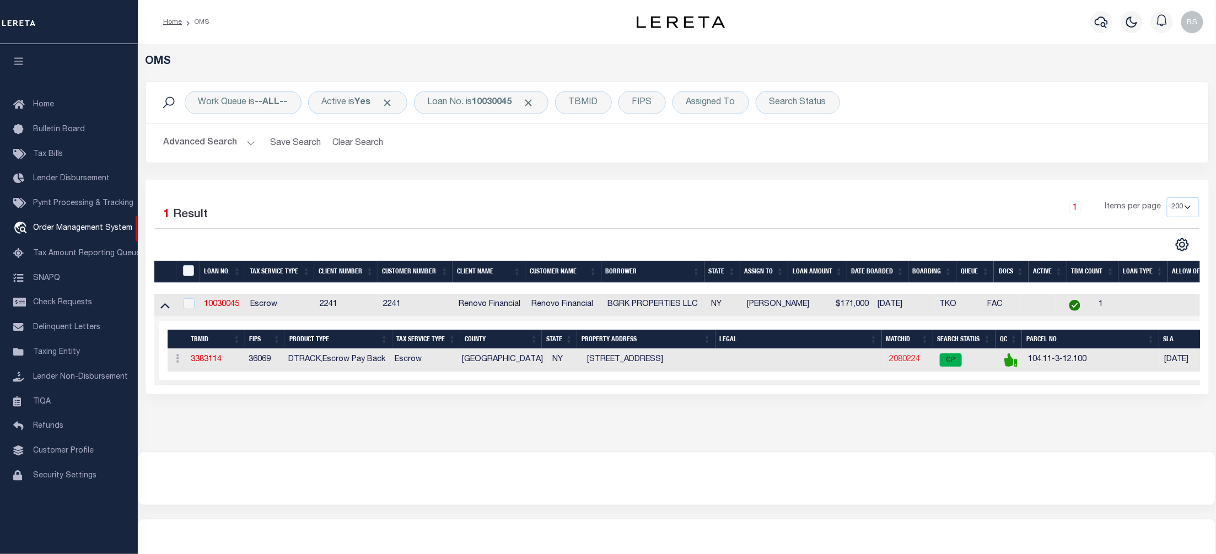
click at [901, 361] on link "2080224" at bounding box center [904, 360] width 31 height 8
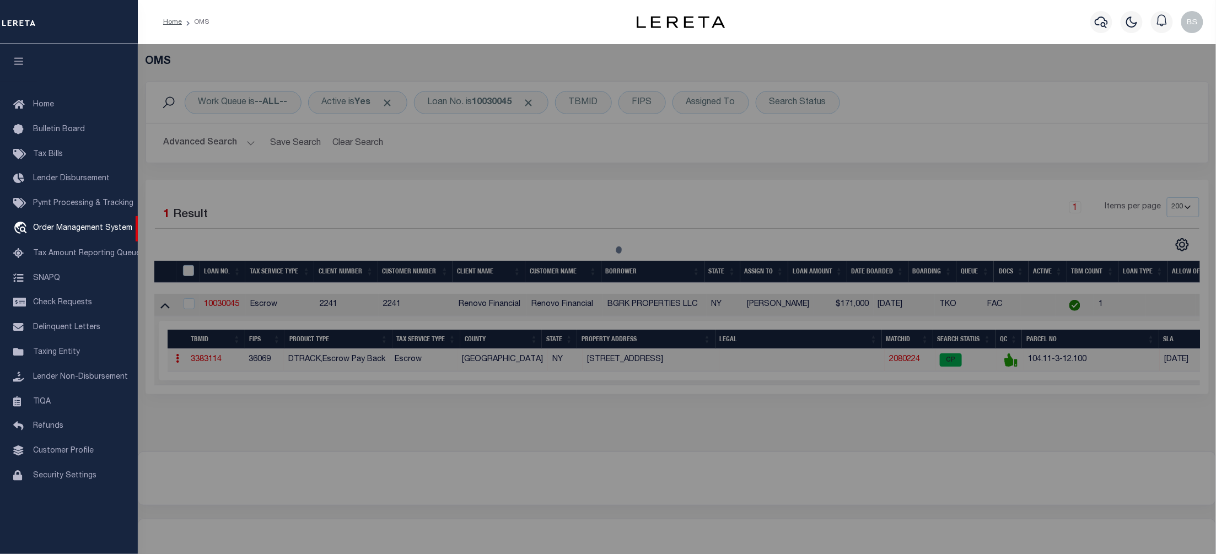
checkbox input "false"
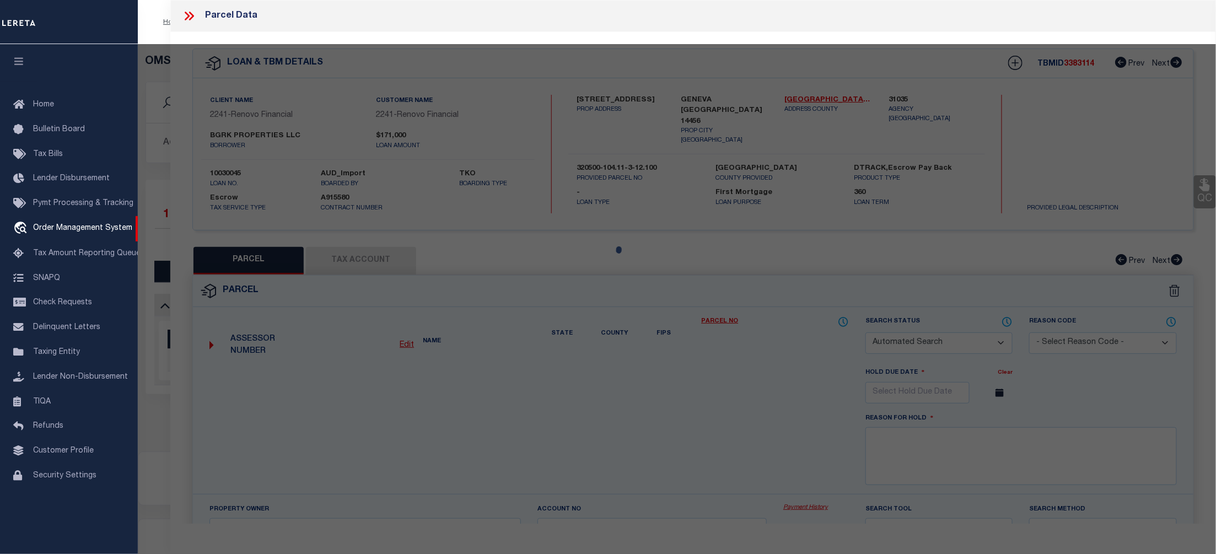
select select "CP"
type input "BGRK PROPERTIES LLC"
select select "AGW"
select select "ADD"
type input "180 GENESEE ST"
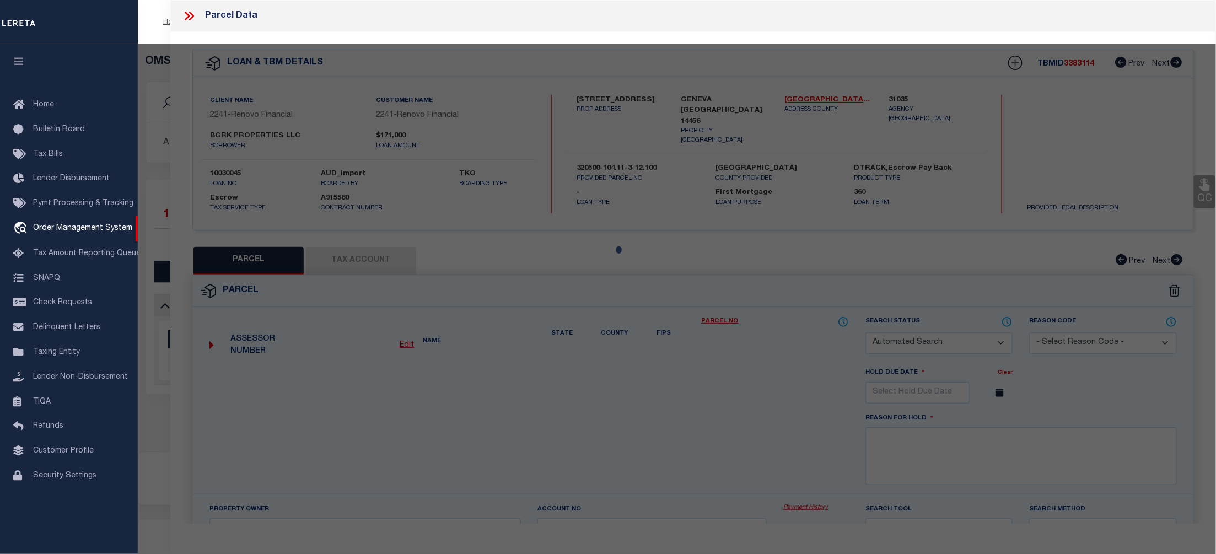
checkbox input "false"
type input "GENEVA [GEOGRAPHIC_DATA] 14456"
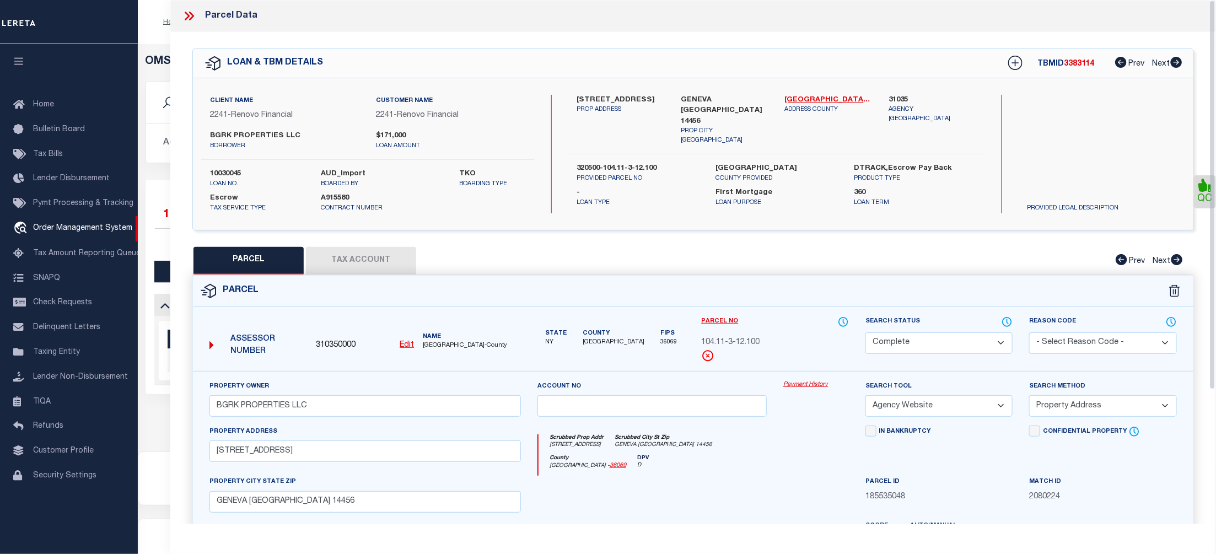
click at [797, 387] on link "Payment History" at bounding box center [817, 384] width 66 height 9
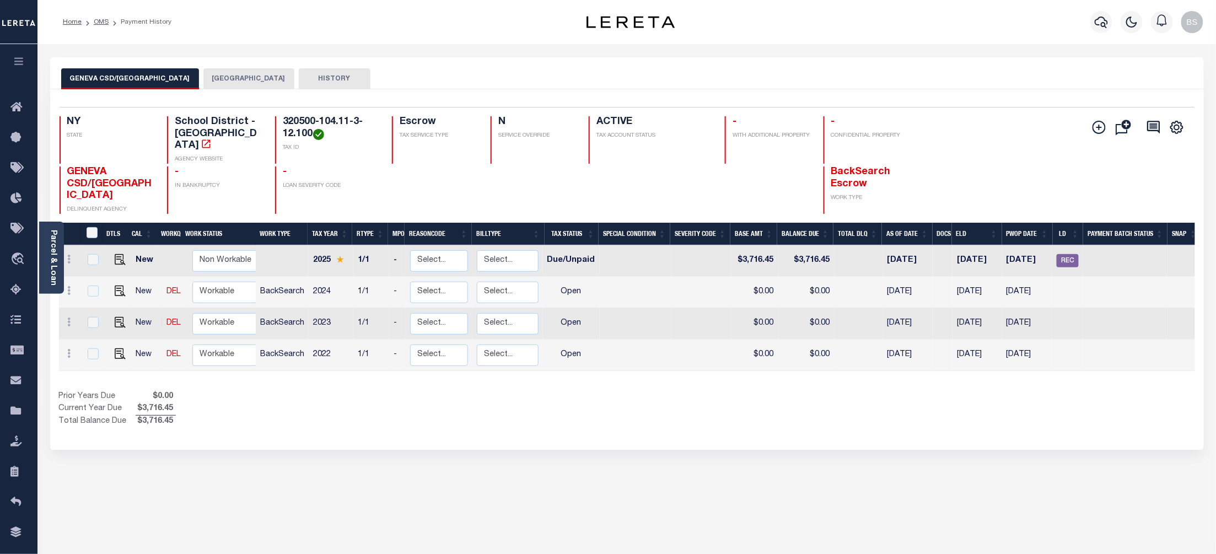
click at [210, 82] on button "[GEOGRAPHIC_DATA]" at bounding box center [248, 78] width 91 height 21
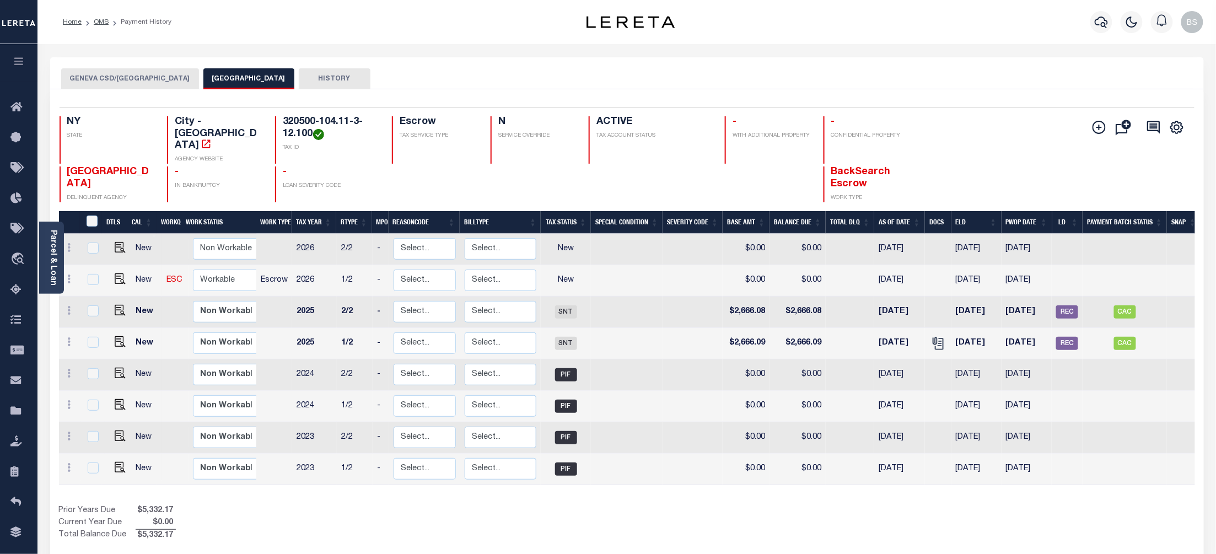
click at [967, 67] on div "GENEVA CSD/[GEOGRAPHIC_DATA] GENEVA CITY HISTORY" at bounding box center [627, 73] width 1154 height 32
click at [115, 79] on button "GENEVA CSD/[GEOGRAPHIC_DATA]" at bounding box center [130, 78] width 138 height 21
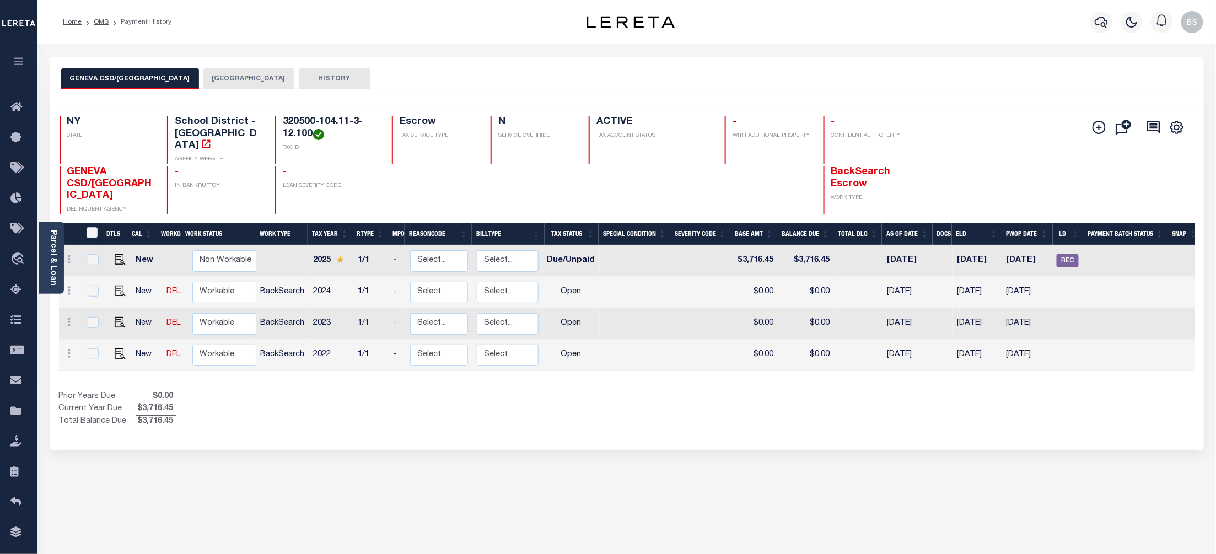
click at [214, 78] on button "[GEOGRAPHIC_DATA]" at bounding box center [248, 78] width 91 height 21
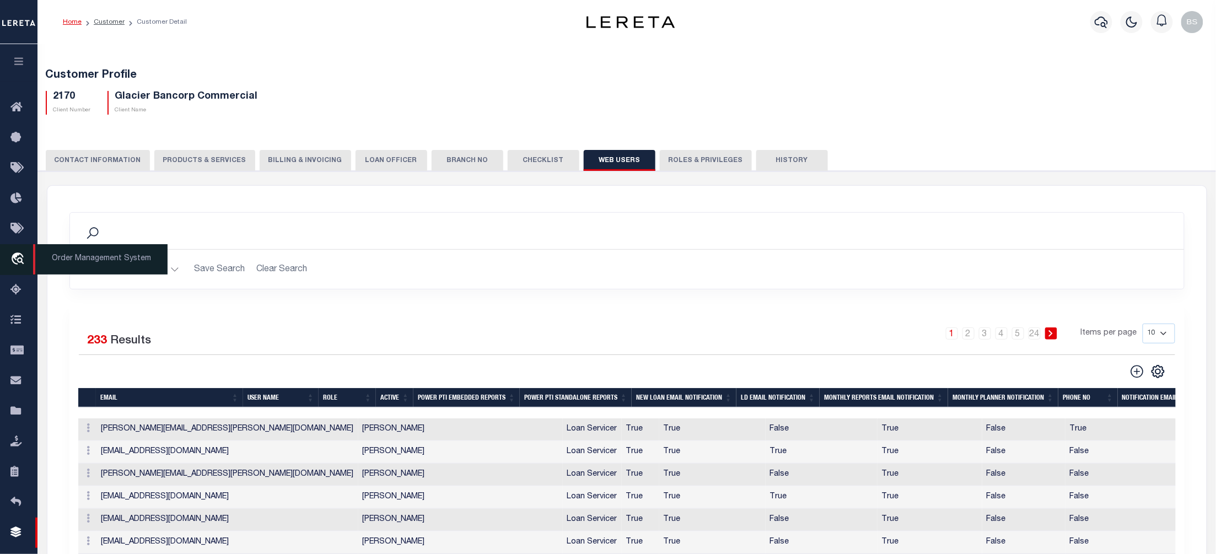
click at [78, 265] on span "Order Management System" at bounding box center [100, 259] width 135 height 30
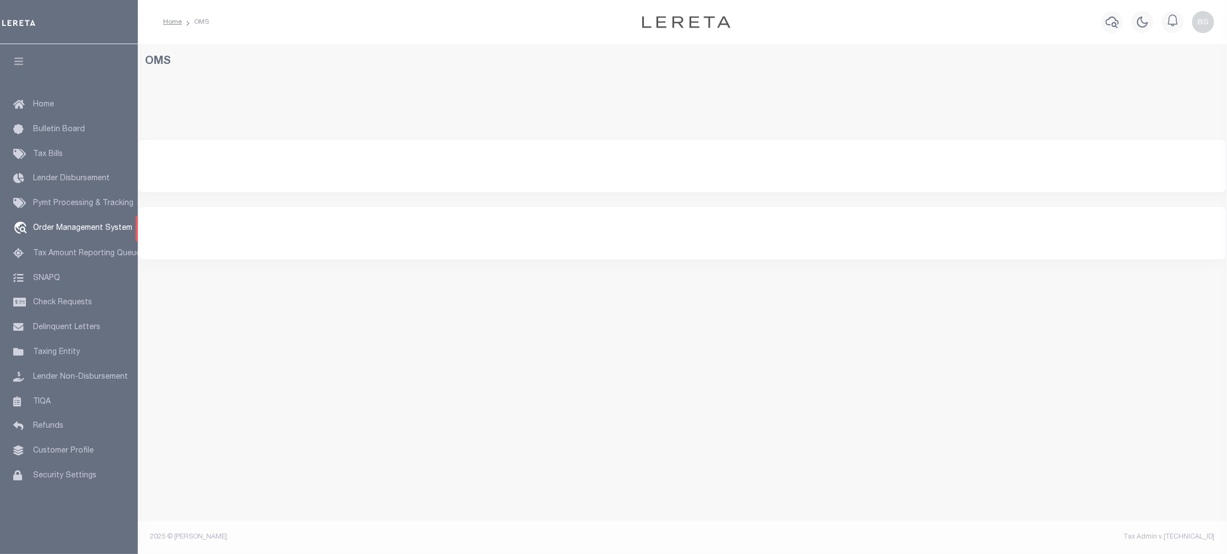
select select "200"
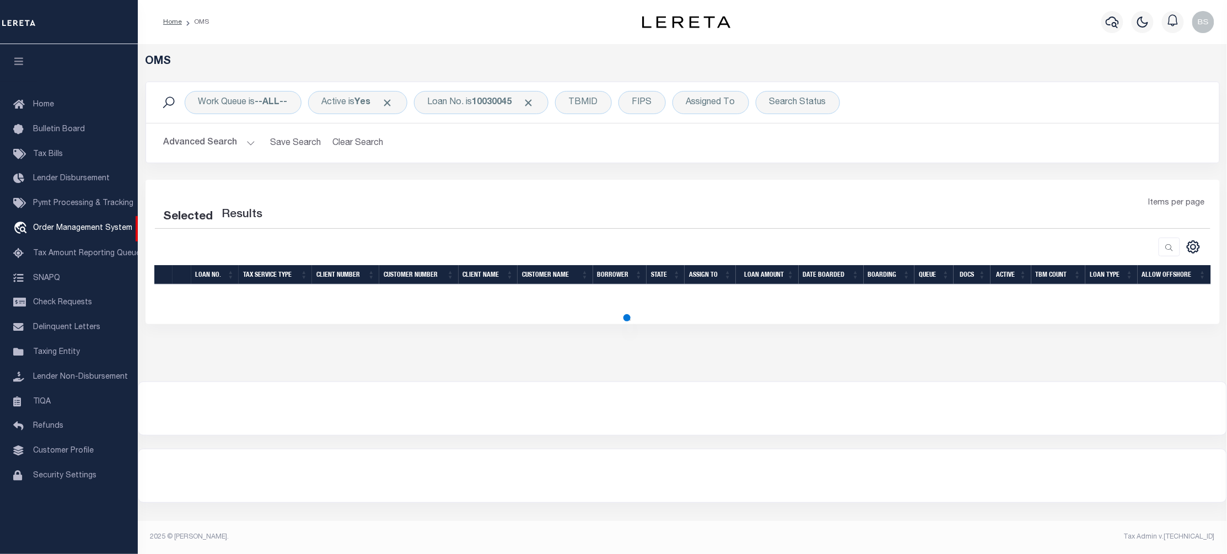
select select "200"
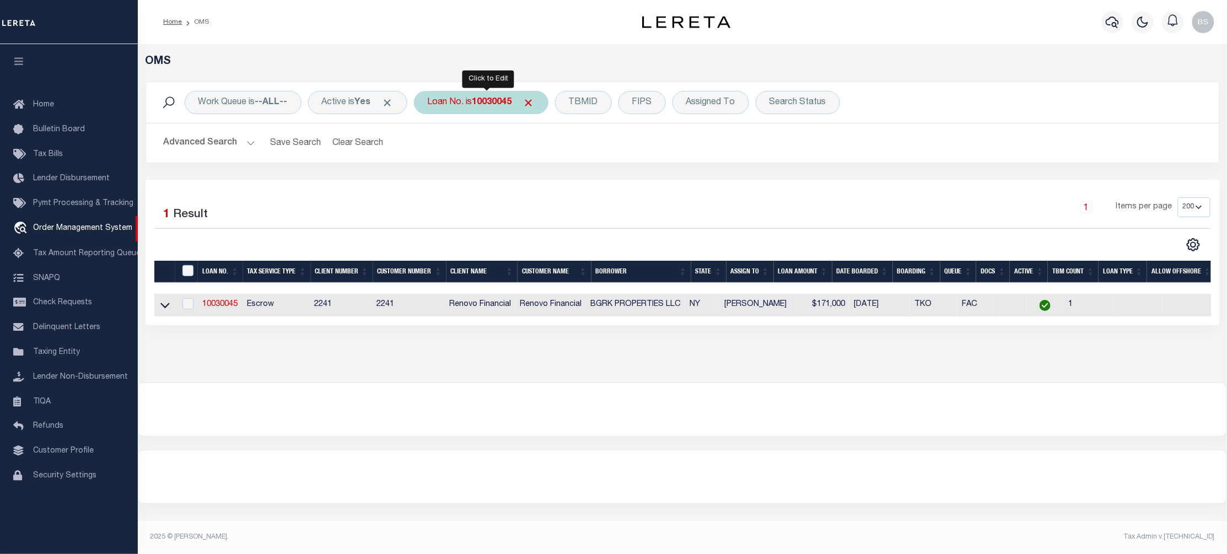
click at [484, 103] on b "10030045" at bounding box center [493, 102] width 40 height 9
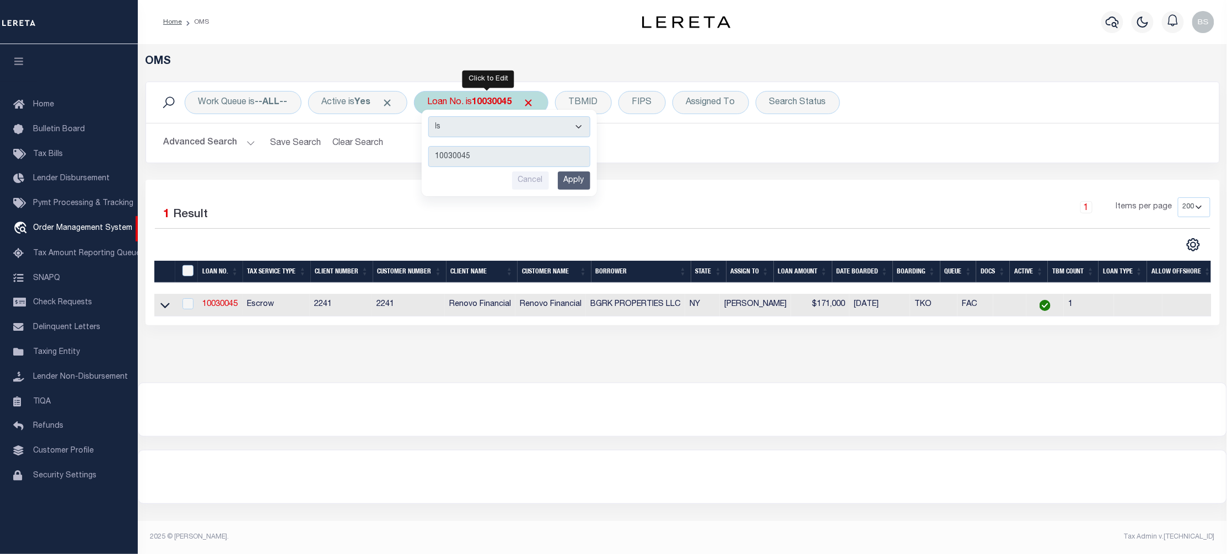
type input "115820"
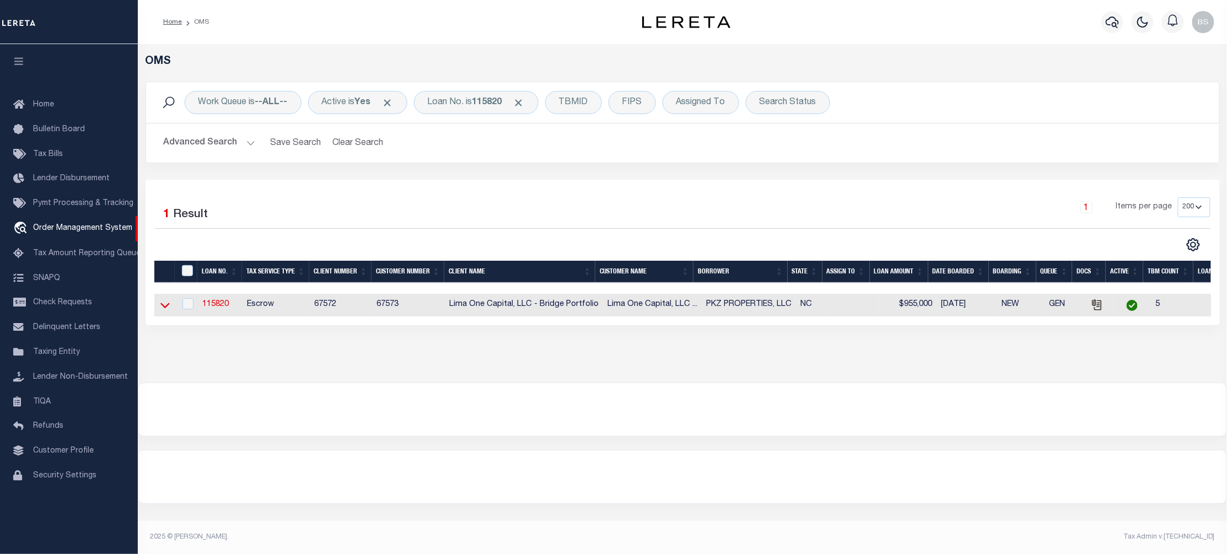
click at [161, 307] on icon at bounding box center [164, 306] width 9 height 6
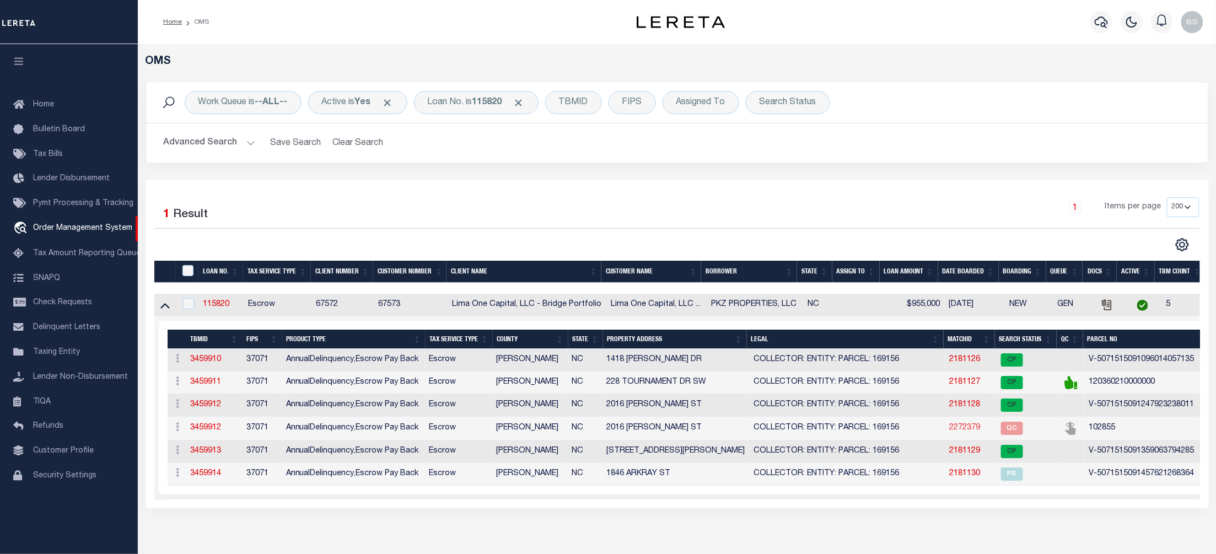
click at [967, 432] on link "2272379" at bounding box center [965, 428] width 31 height 8
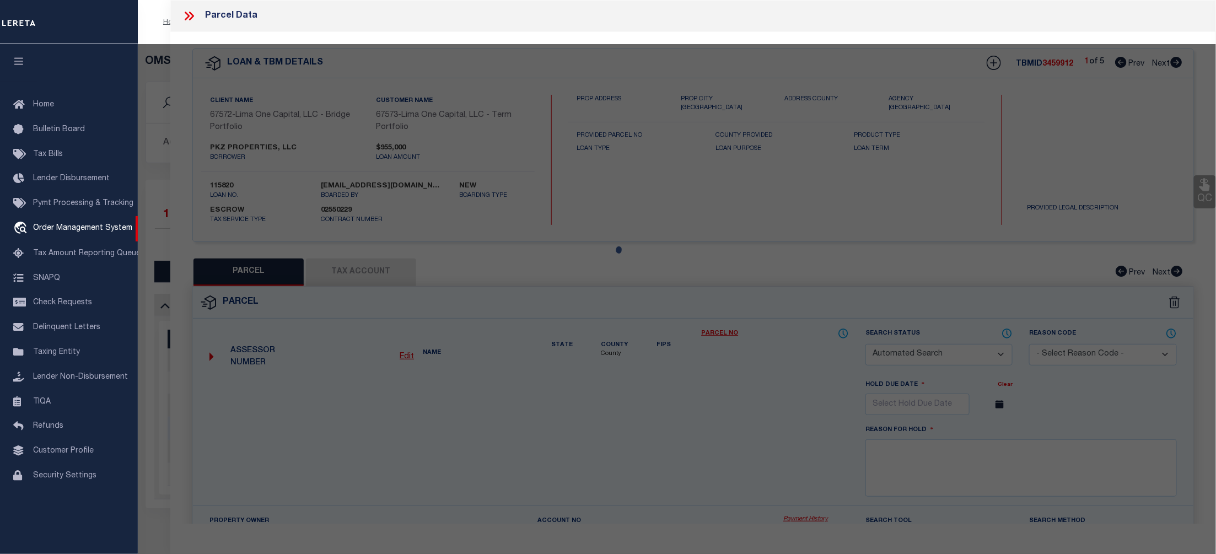
checkbox input "false"
select select "QC"
select select "ADD"
type input "PKZ PROPERTIES LLC,"
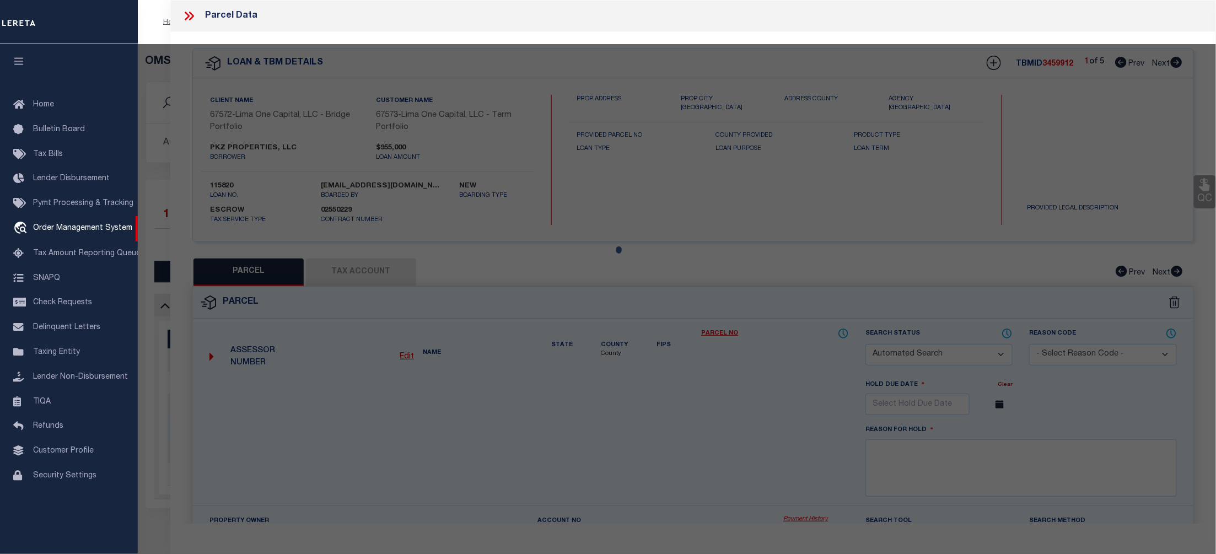
select select "AGW"
select select "LEG"
type input "1846 ARKRAY ST"
type input "GASTONIA NC 28052"
type textarea "per request parcel reactivated"
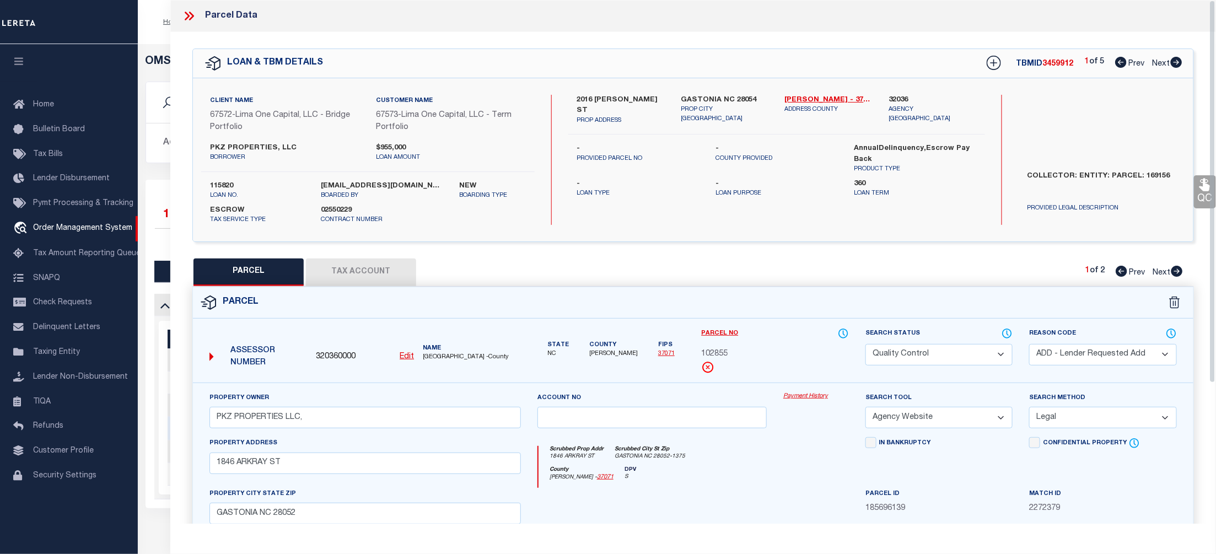
click at [803, 395] on link "Payment History" at bounding box center [817, 396] width 66 height 9
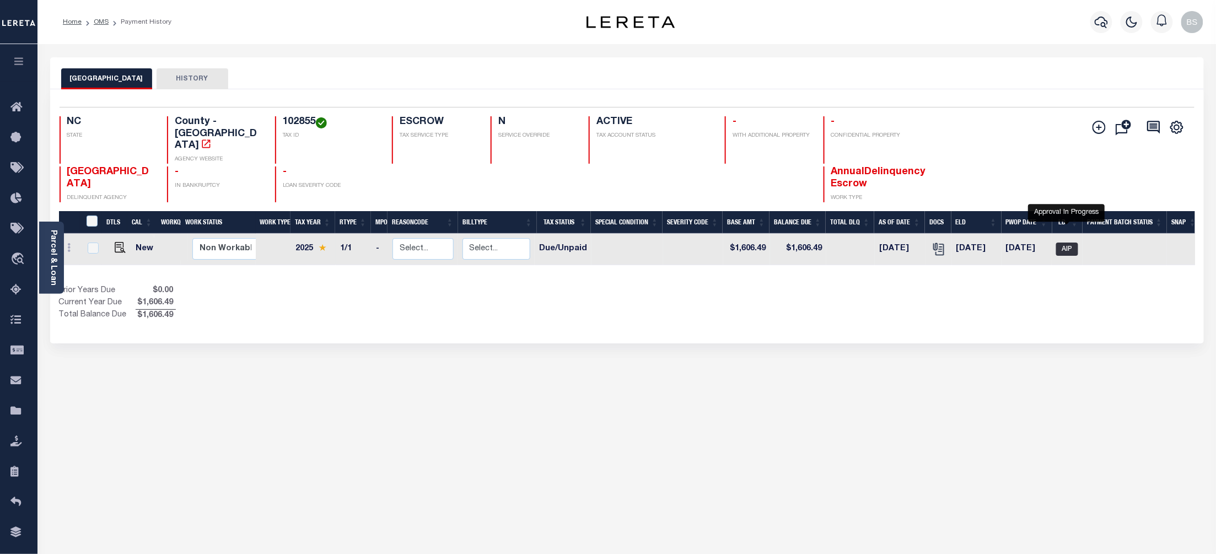
click at [1070, 243] on span "AIP" at bounding box center [1068, 249] width 22 height 13
checkbox input "true"
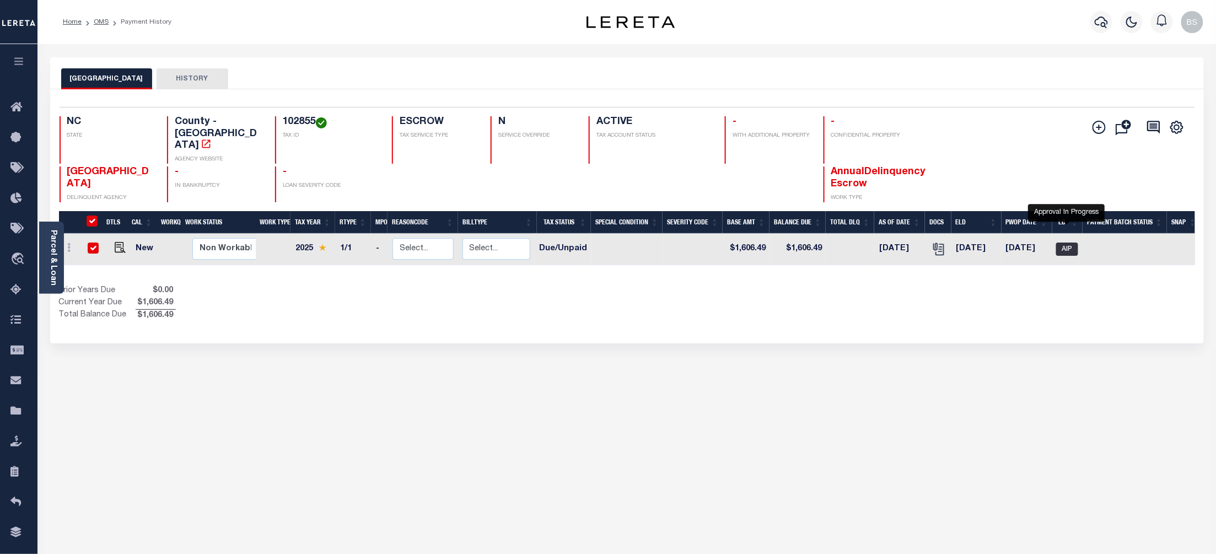
checkbox input "true"
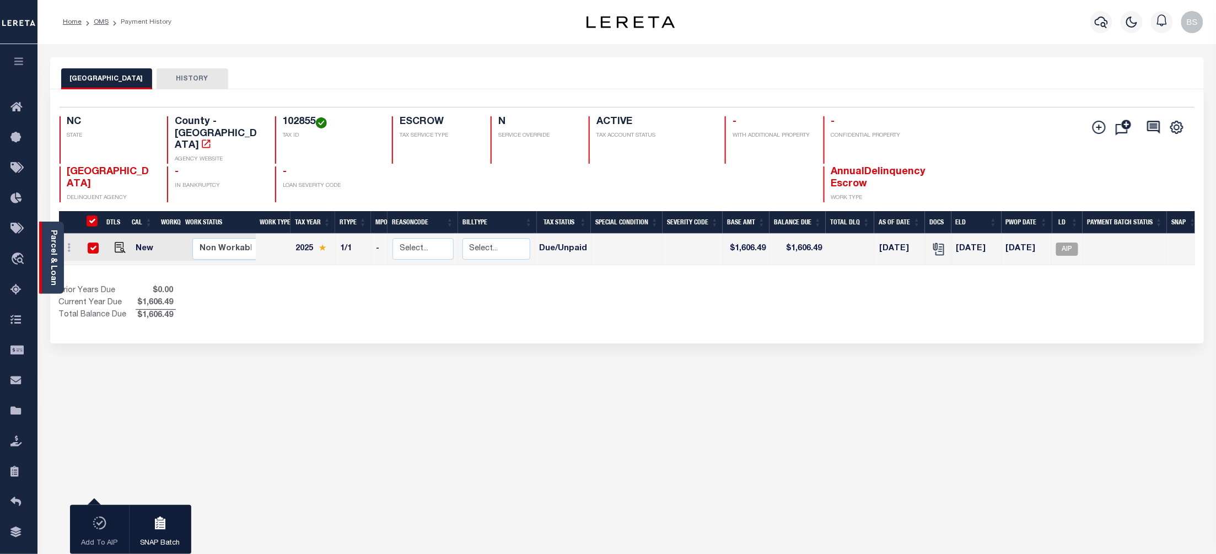
click at [54, 263] on link "Parcel & Loan" at bounding box center [53, 258] width 8 height 56
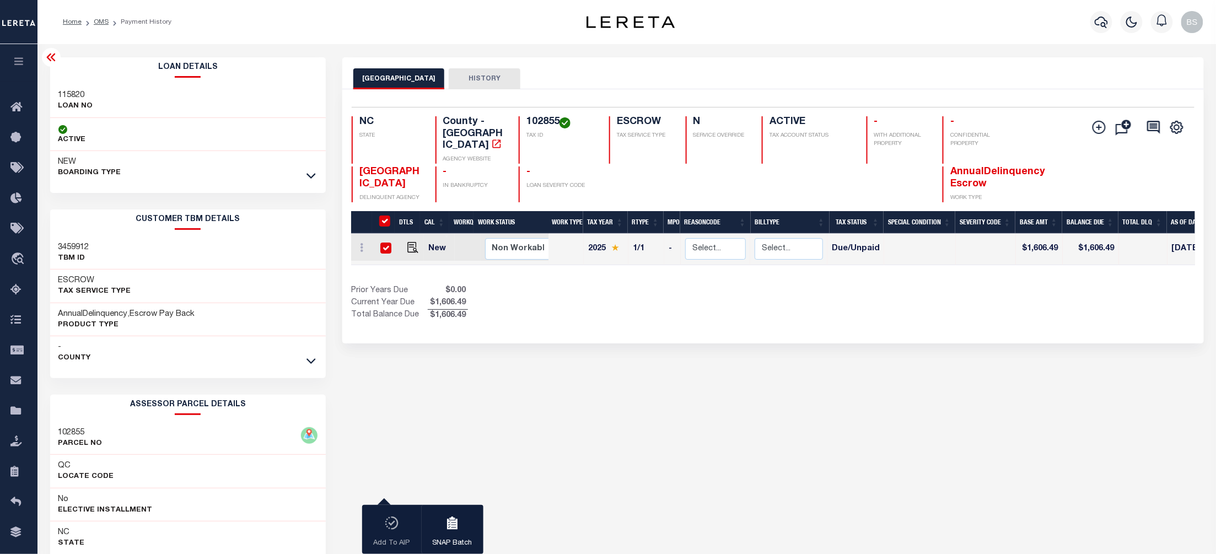
click at [51, 60] on icon at bounding box center [51, 57] width 13 height 13
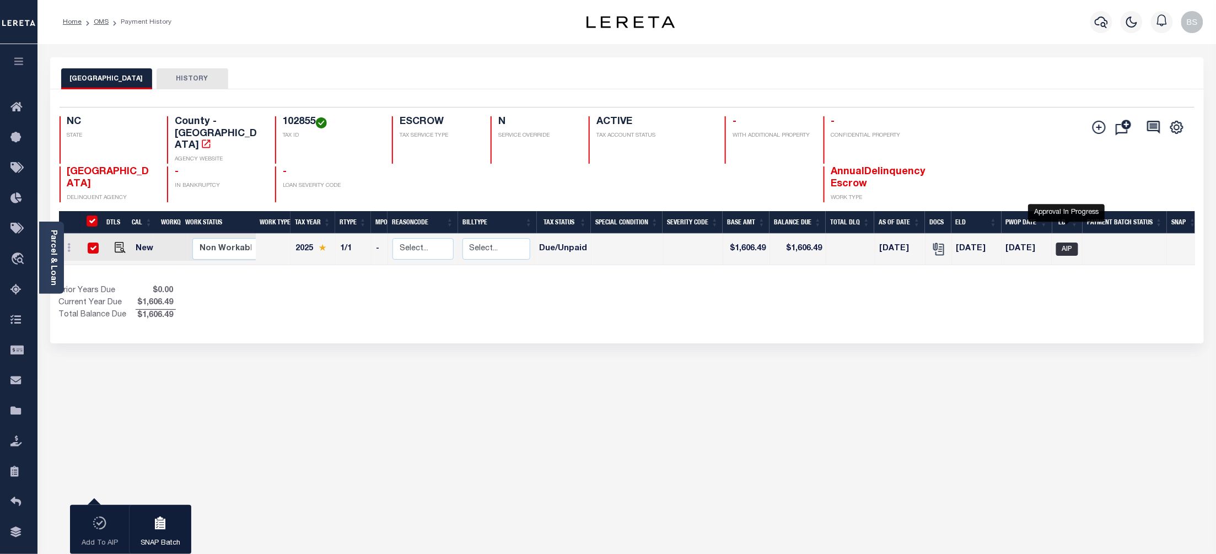
click at [1075, 243] on span "AIP" at bounding box center [1068, 249] width 22 height 13
checkbox input "false"
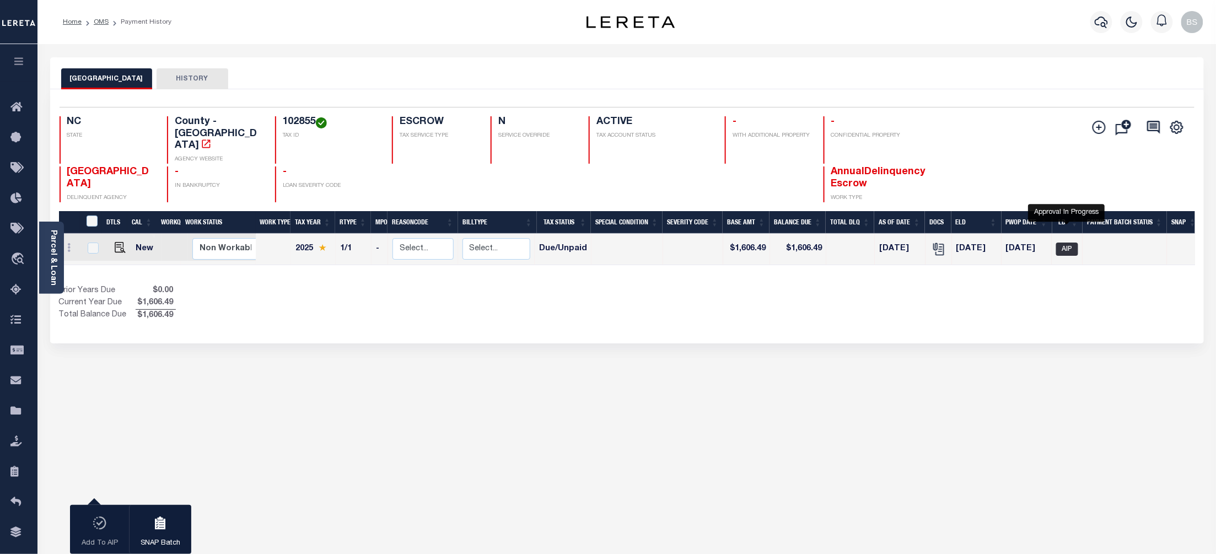
checkbox input "false"
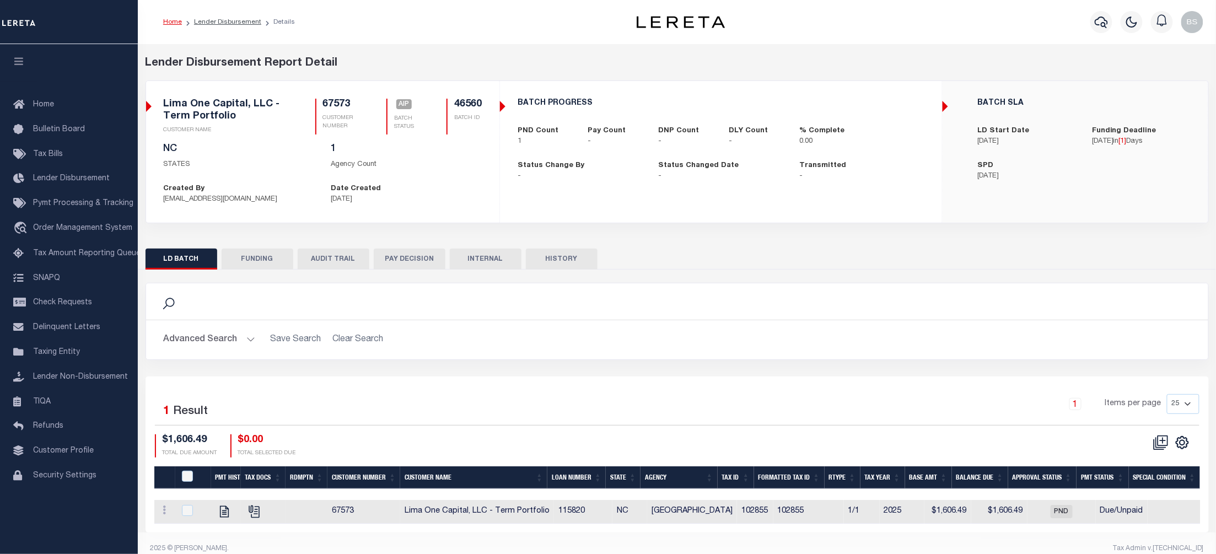
click at [748, 310] on div "Search" at bounding box center [677, 301] width 1045 height 19
click at [69, 452] on span "Customer Profile" at bounding box center [63, 451] width 61 height 8
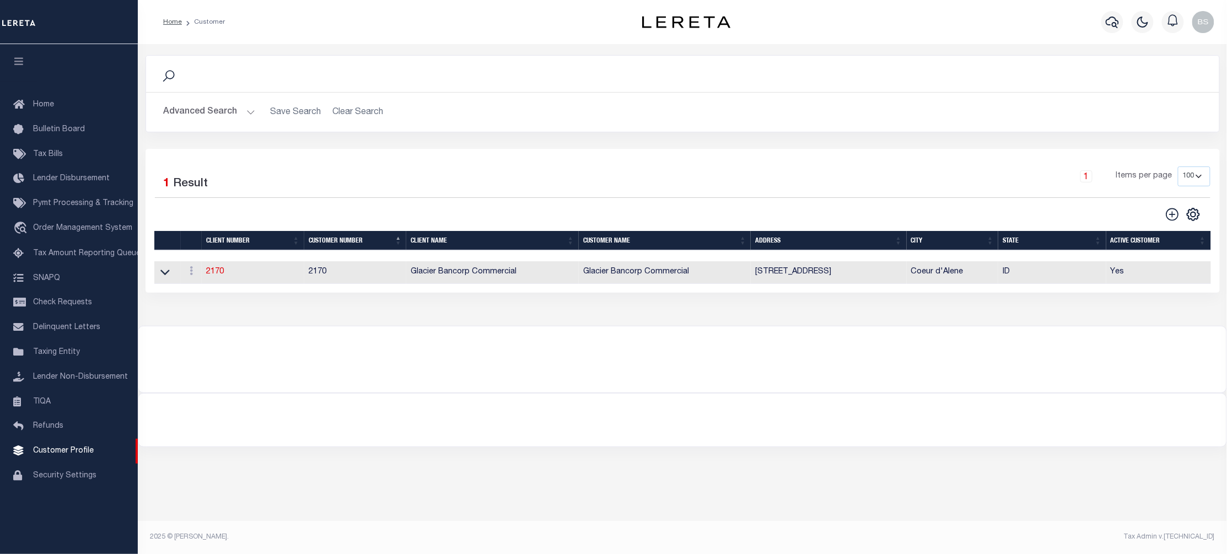
click at [249, 111] on button "Advanced Search" at bounding box center [210, 112] width 92 height 22
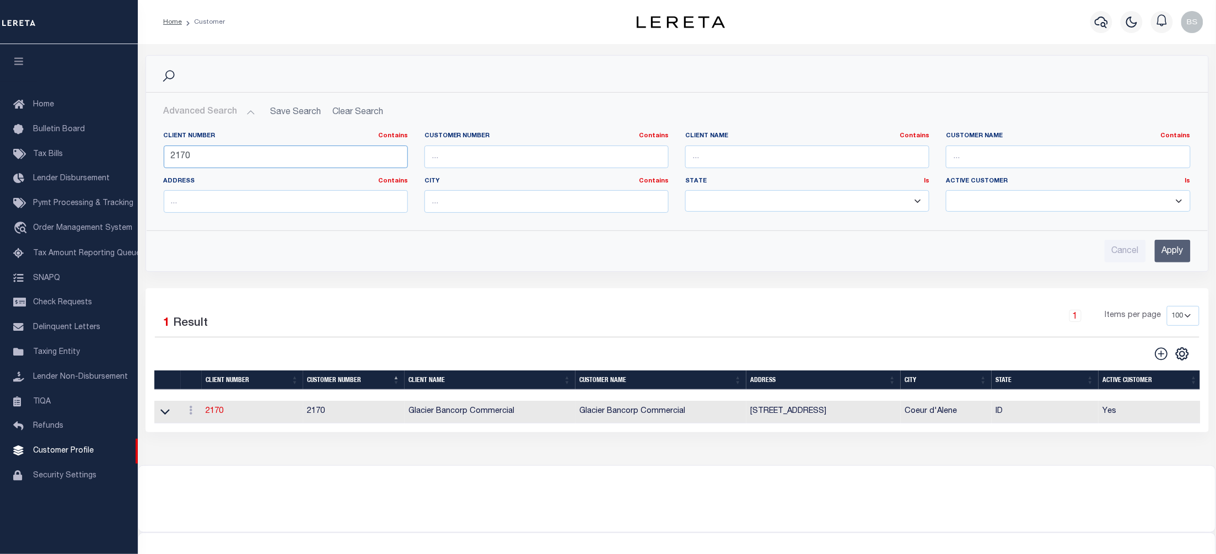
drag, startPoint x: 314, startPoint y: 166, endPoint x: 140, endPoint y: 165, distance: 174.2
click at [140, 165] on div "Search Advanced Search Save Search Clear Search CustomerSearchGridWrapper_dynam…" at bounding box center [677, 171] width 1080 height 233
click at [712, 153] on input "text" at bounding box center [807, 157] width 244 height 23
type input "west shore"
click at [1172, 248] on input "Apply" at bounding box center [1173, 251] width 36 height 23
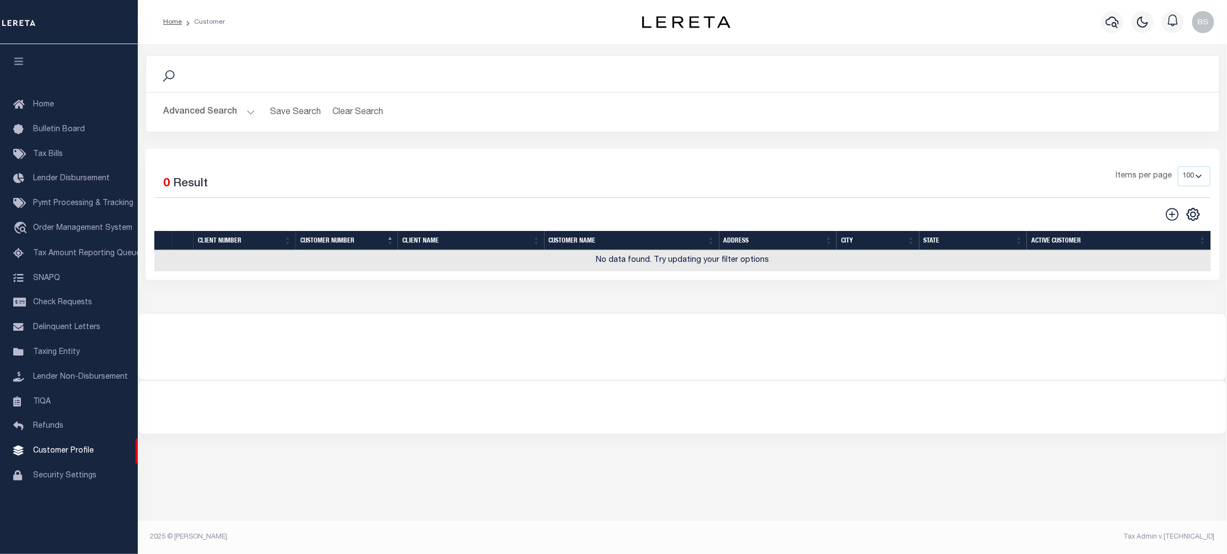
click at [253, 113] on button "Advanced Search" at bounding box center [210, 112] width 92 height 22
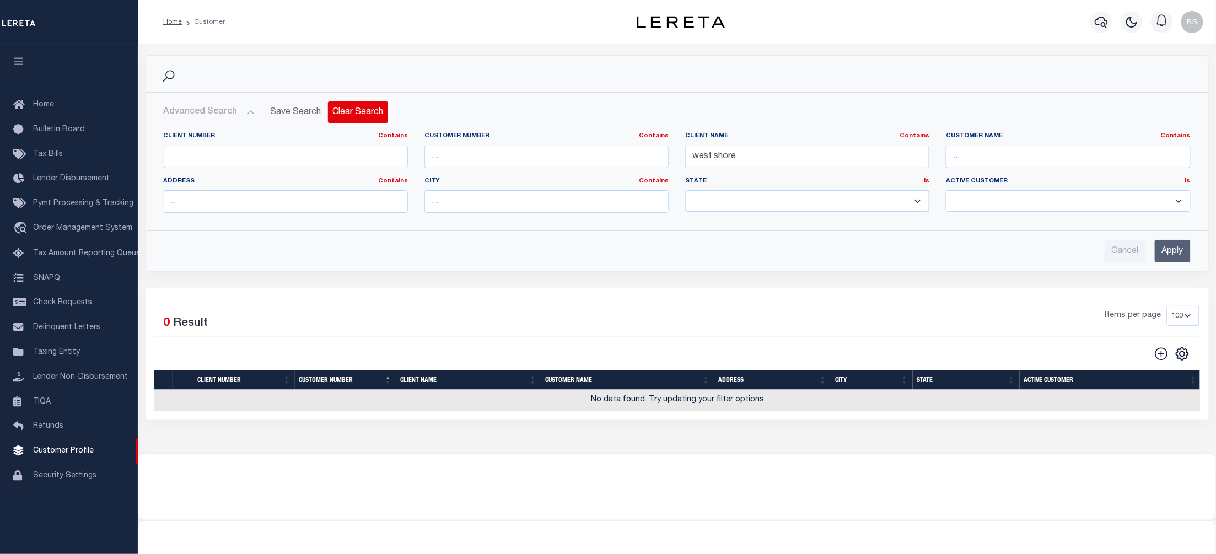
click at [353, 109] on button "Clear Search" at bounding box center [358, 112] width 60 height 22
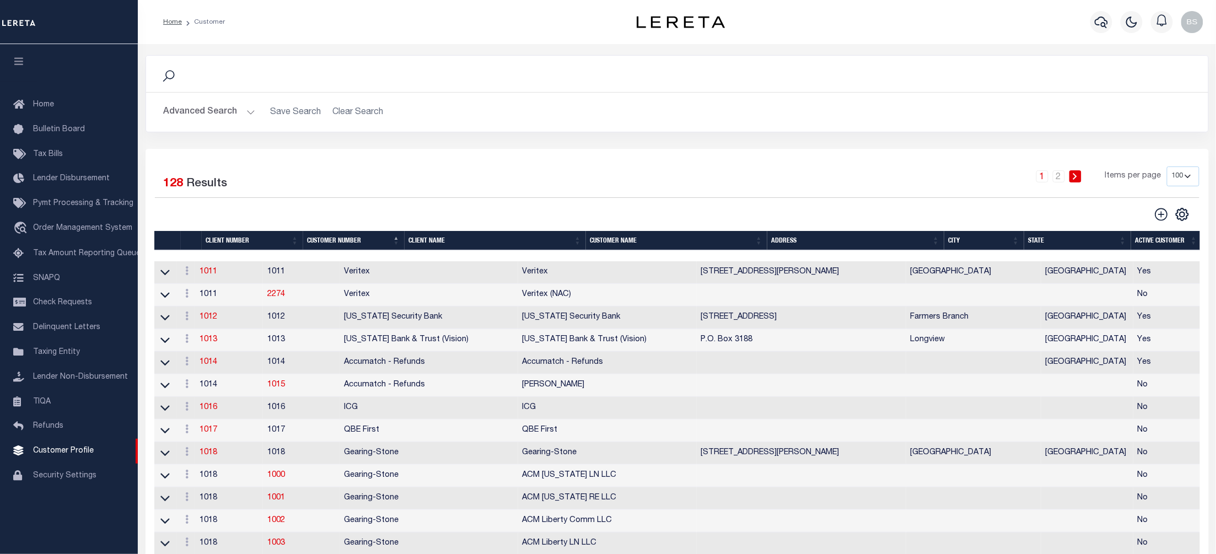
click at [458, 246] on th "Client Name" at bounding box center [495, 240] width 181 height 19
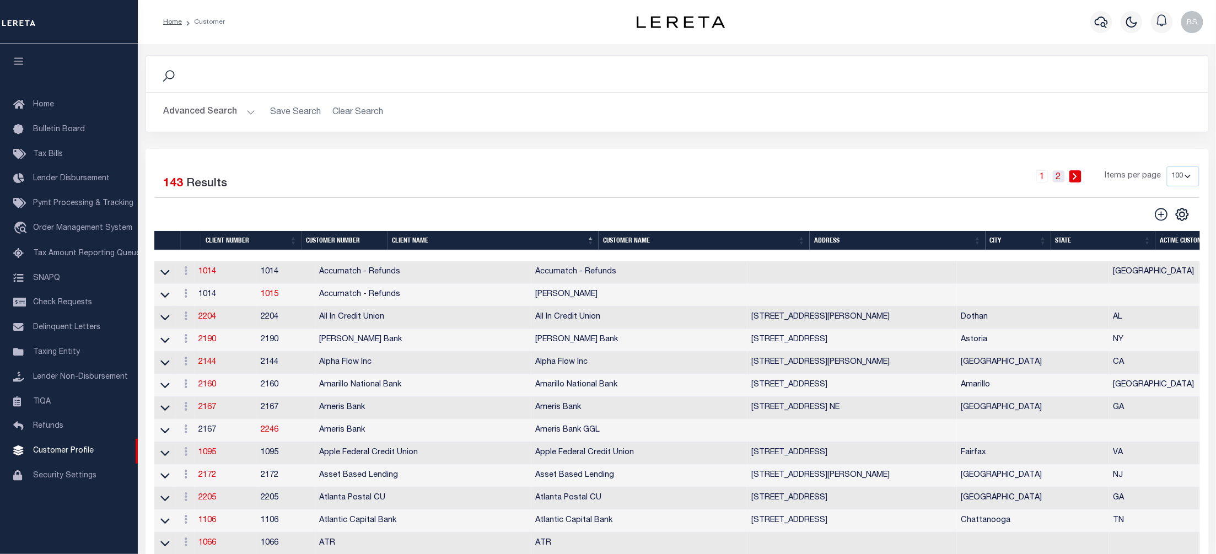
click at [1061, 179] on link "2" at bounding box center [1059, 176] width 12 height 12
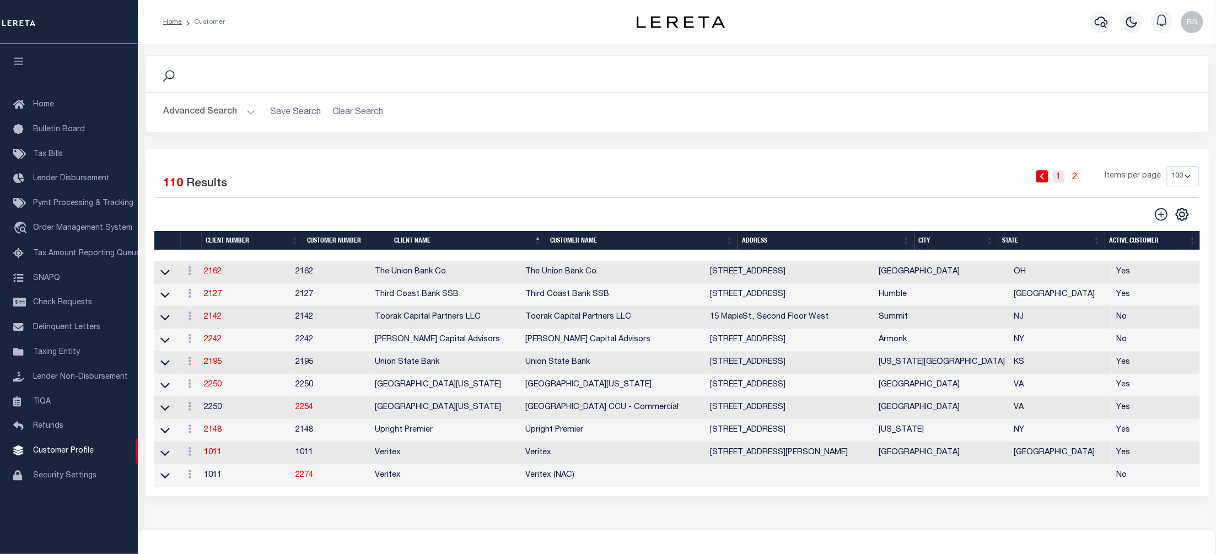
click at [1065, 179] on link "1" at bounding box center [1059, 176] width 12 height 12
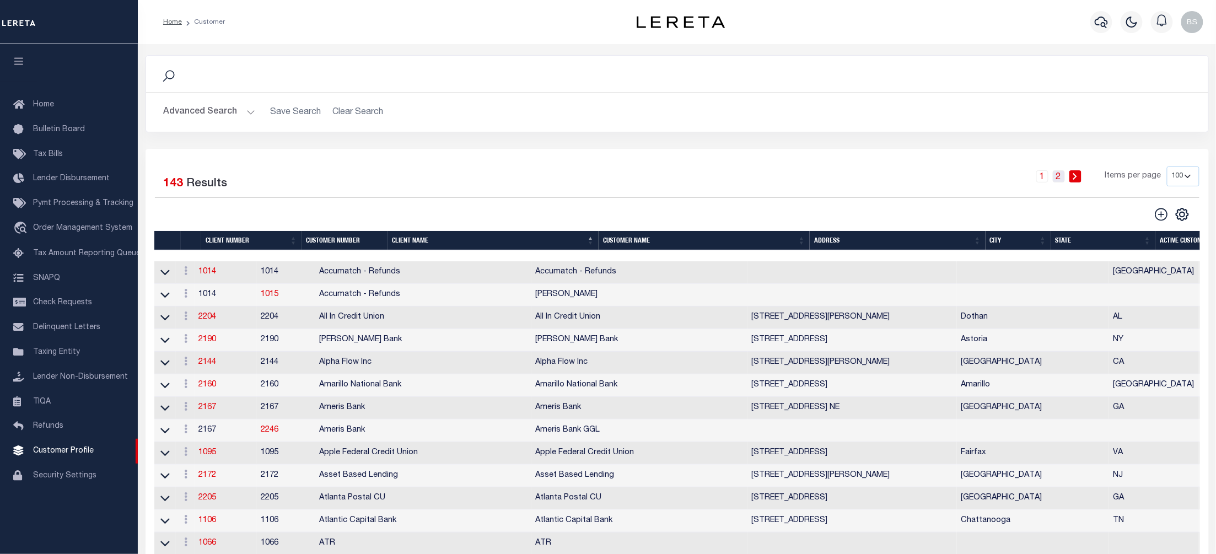
click at [1060, 181] on link "2" at bounding box center [1059, 176] width 12 height 12
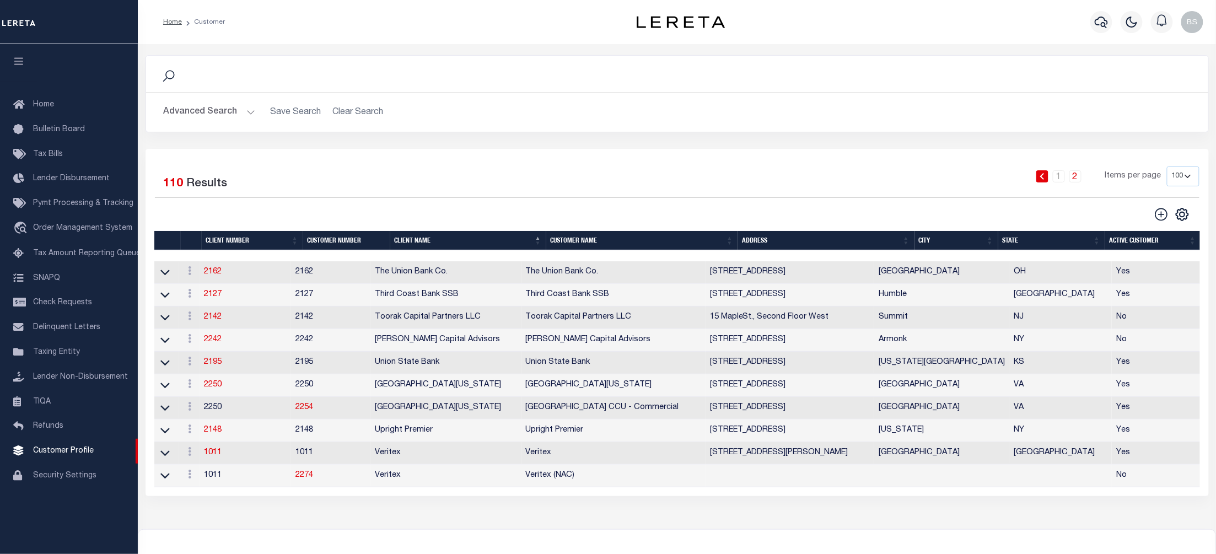
click at [245, 115] on button "Advanced Search" at bounding box center [210, 112] width 92 height 22
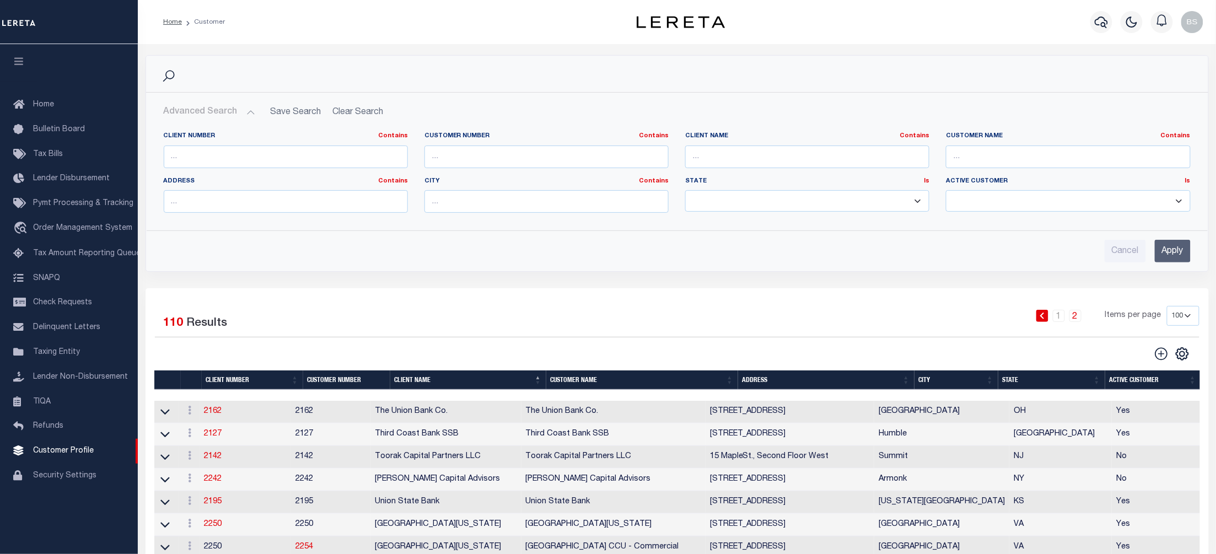
click at [1192, 312] on select "100 200 400" at bounding box center [1183, 316] width 33 height 20
select select "200"
click at [1167, 308] on select "100 200 400" at bounding box center [1183, 316] width 33 height 20
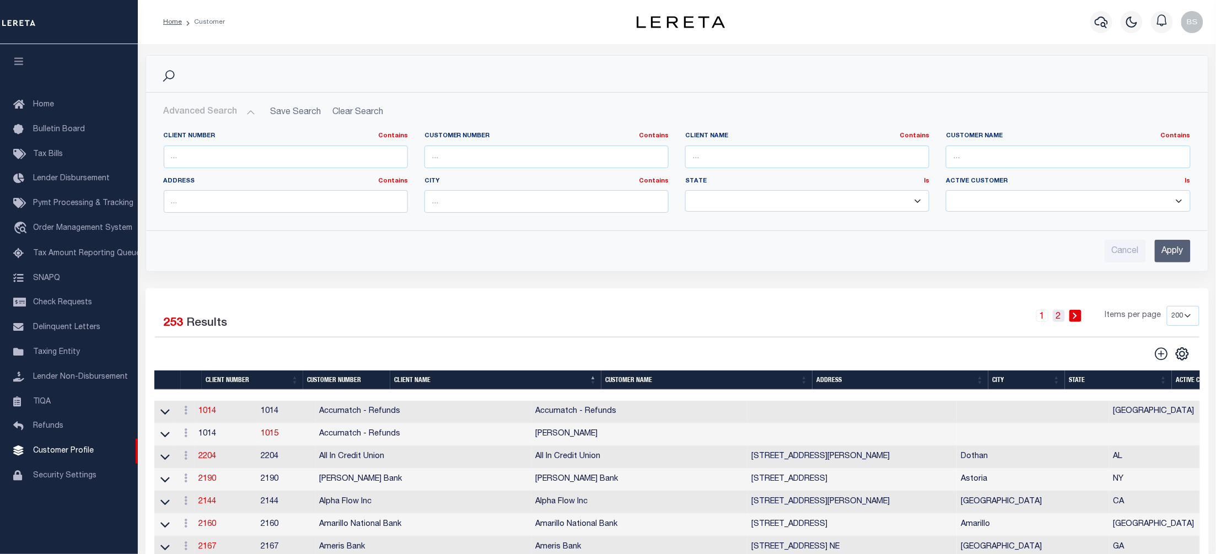
click at [1065, 317] on link "2" at bounding box center [1059, 316] width 12 height 12
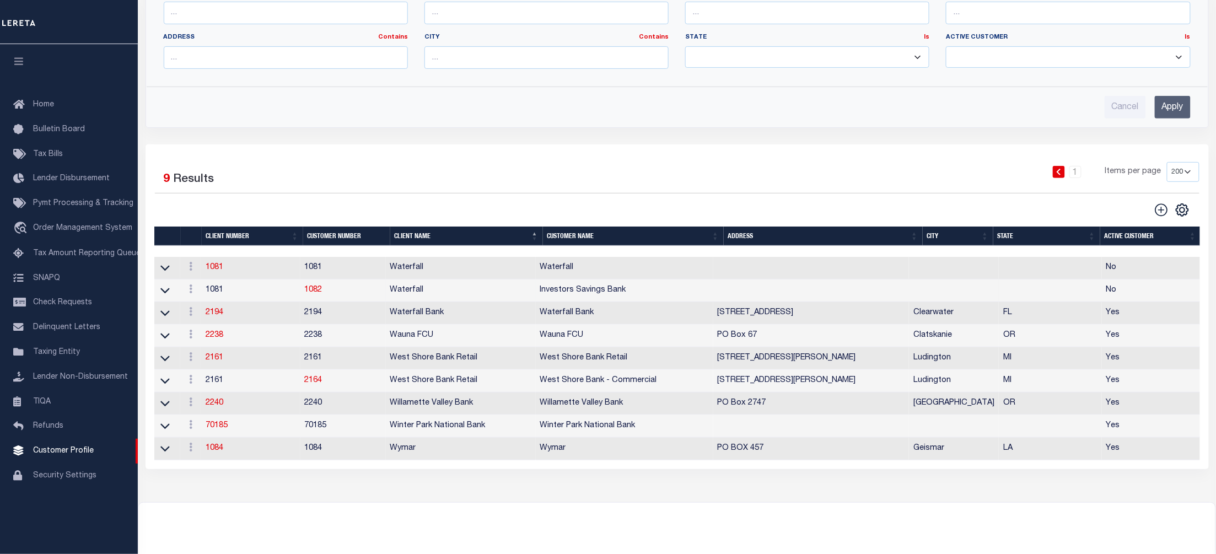
scroll to position [147, 0]
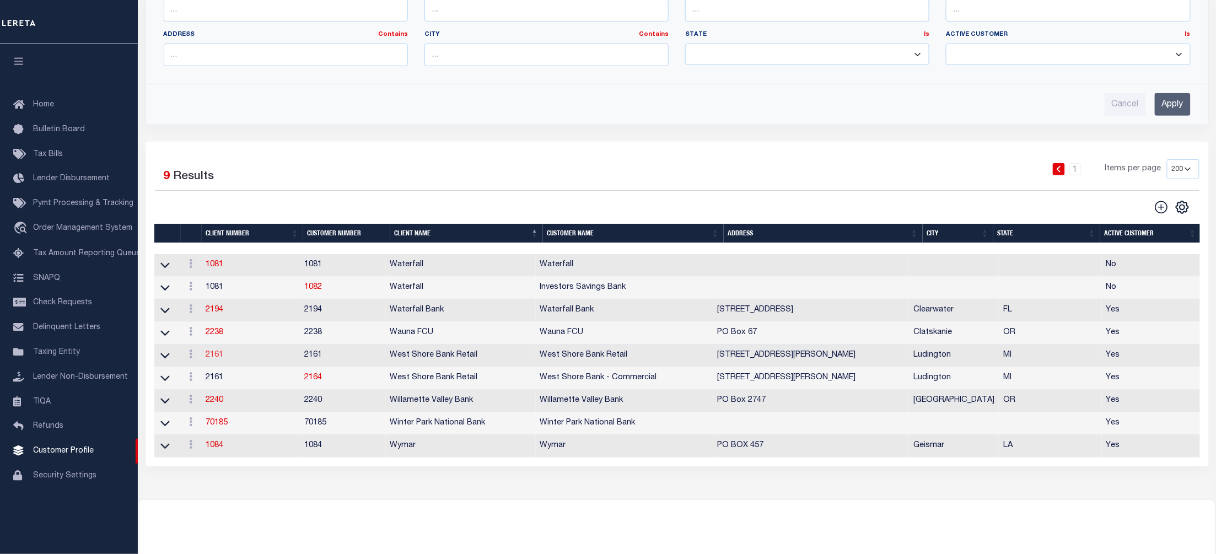
click at [214, 359] on link "2161" at bounding box center [215, 355] width 18 height 8
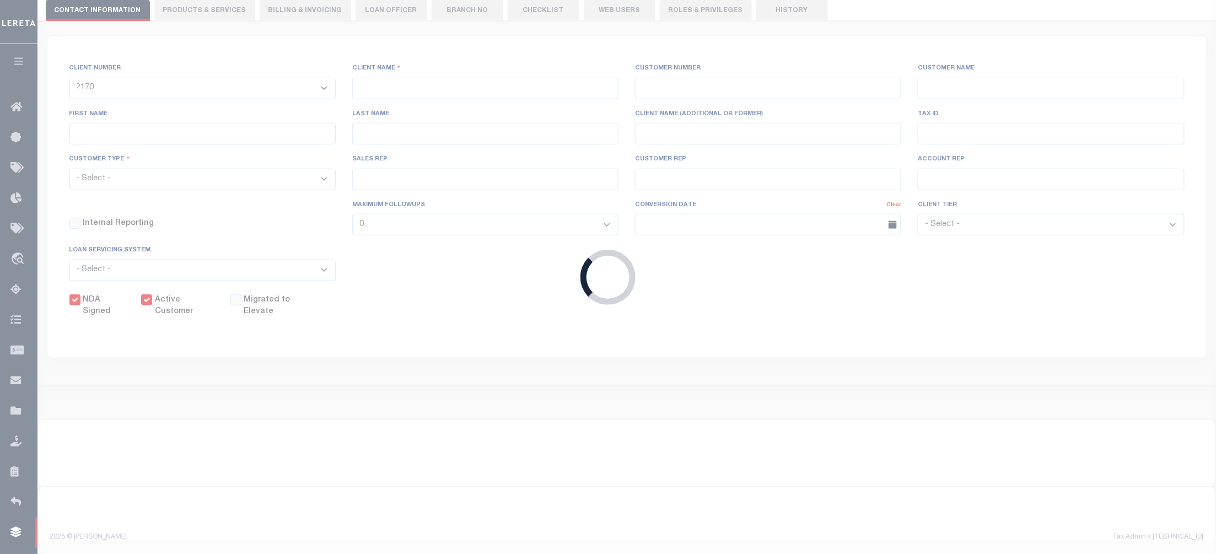
select select
type input "West Shore Bank Retail"
type input "2161"
type input "West Shore Bank Retail"
type input "Laurie"
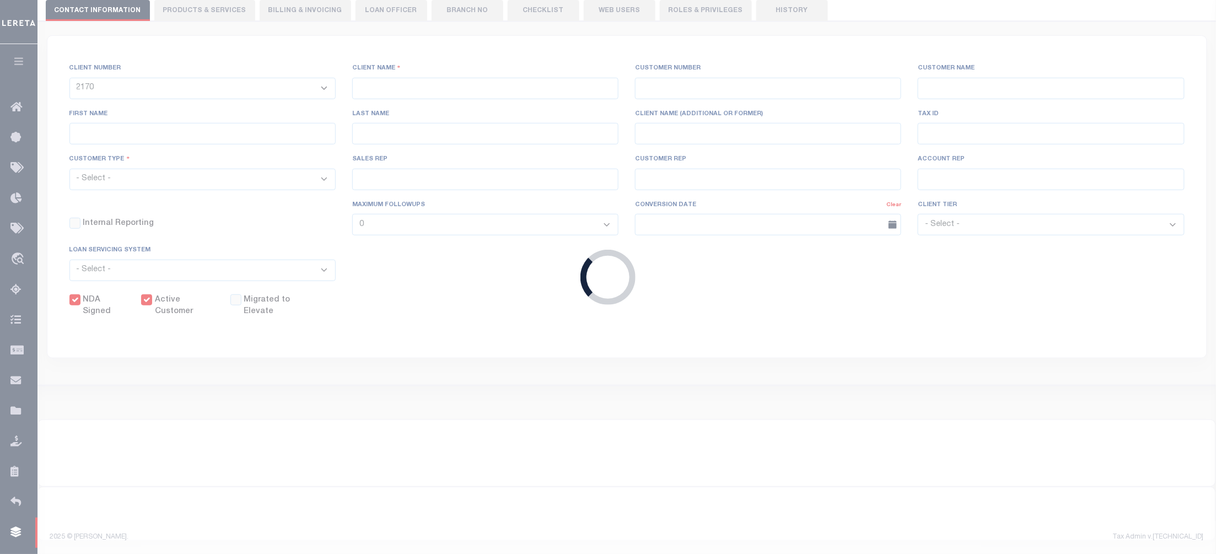
type input "Cozart"
select select "Residential"
type input "Briza Alvarado"
type input "Paula Kitchens"
type input "Tony Targhetta"
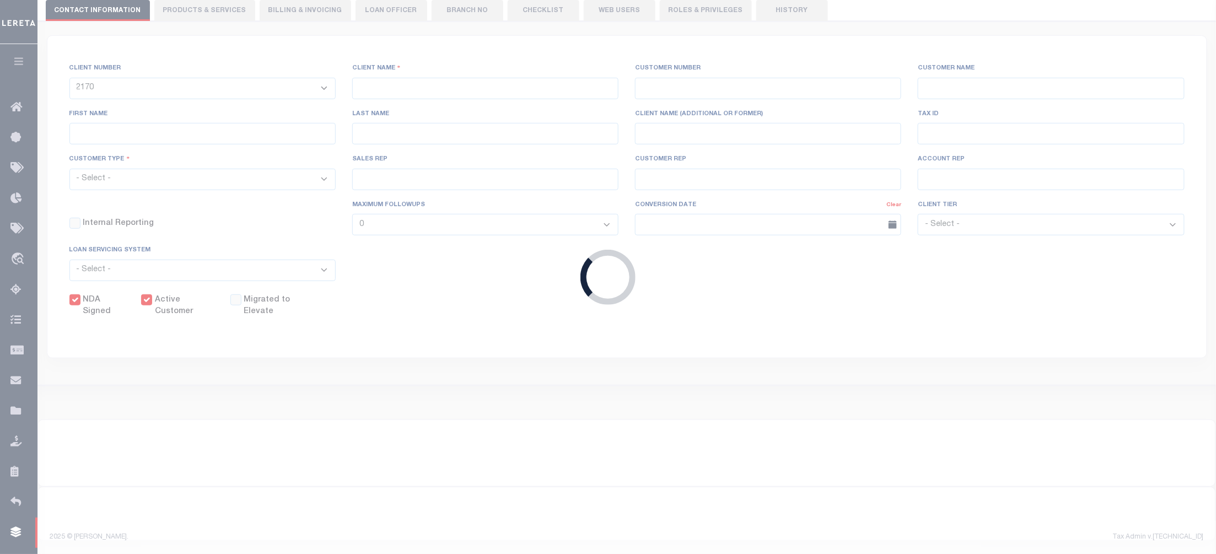
select select "JHS"
checkbox input "true"
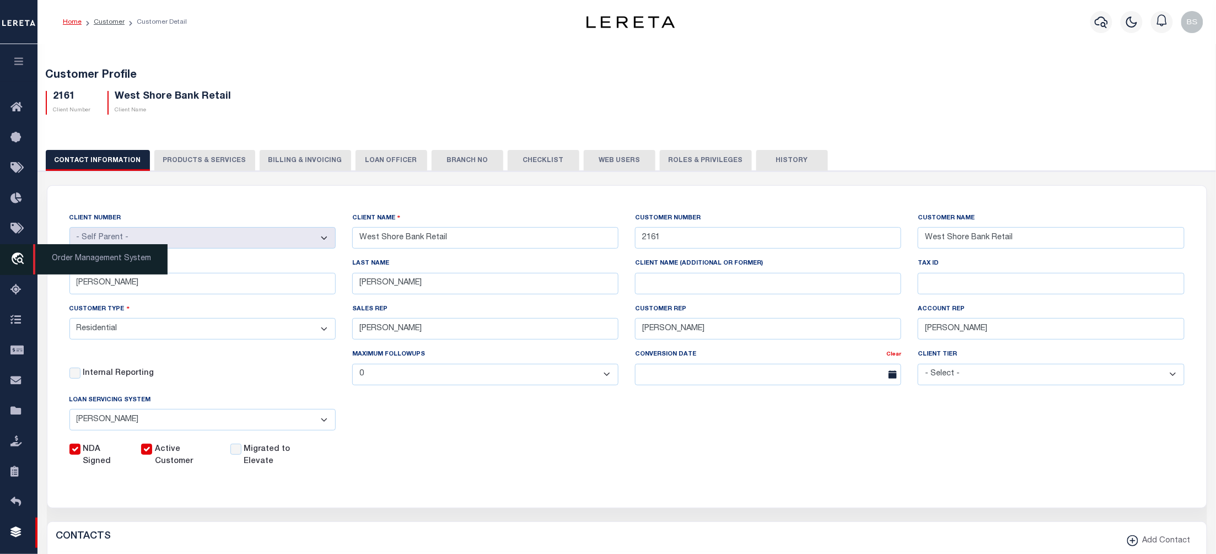
click at [17, 254] on icon "travel_explore" at bounding box center [19, 260] width 18 height 14
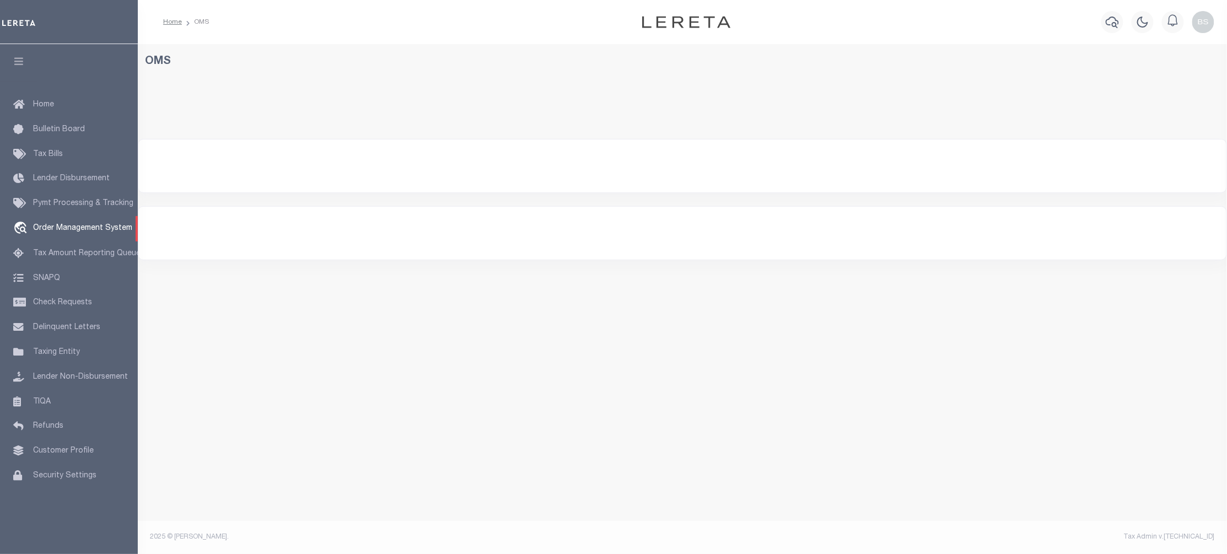
select select "200"
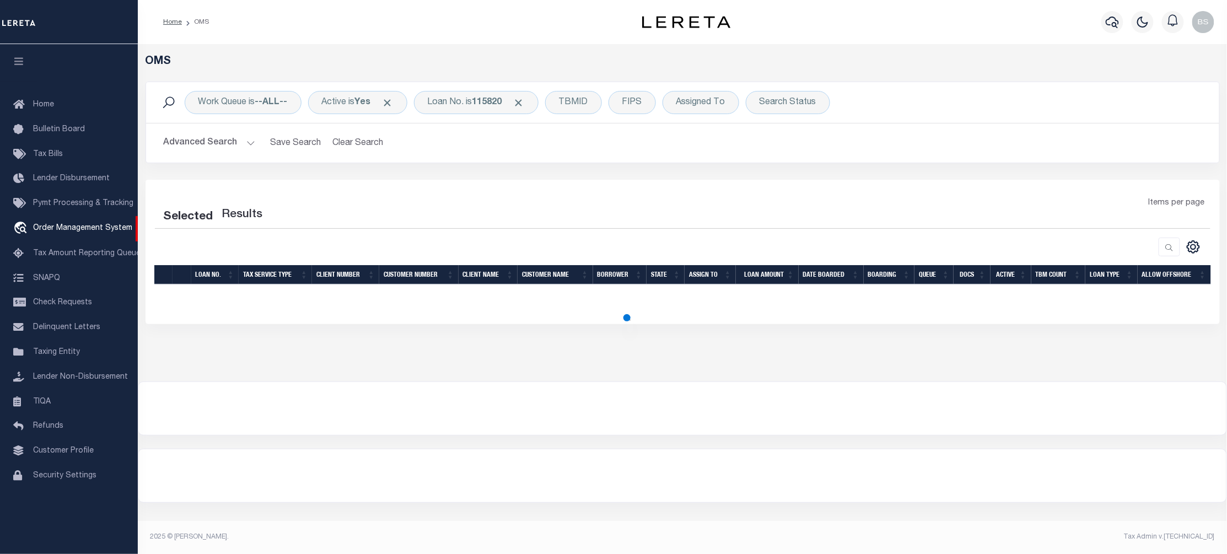
select select "200"
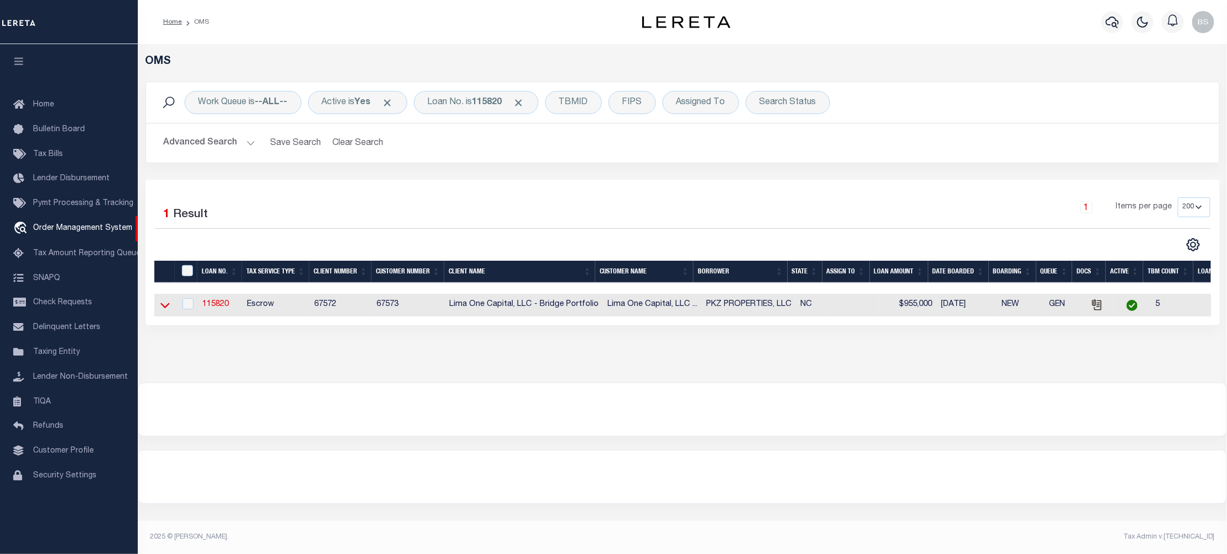
click at [163, 307] on icon at bounding box center [164, 305] width 9 height 12
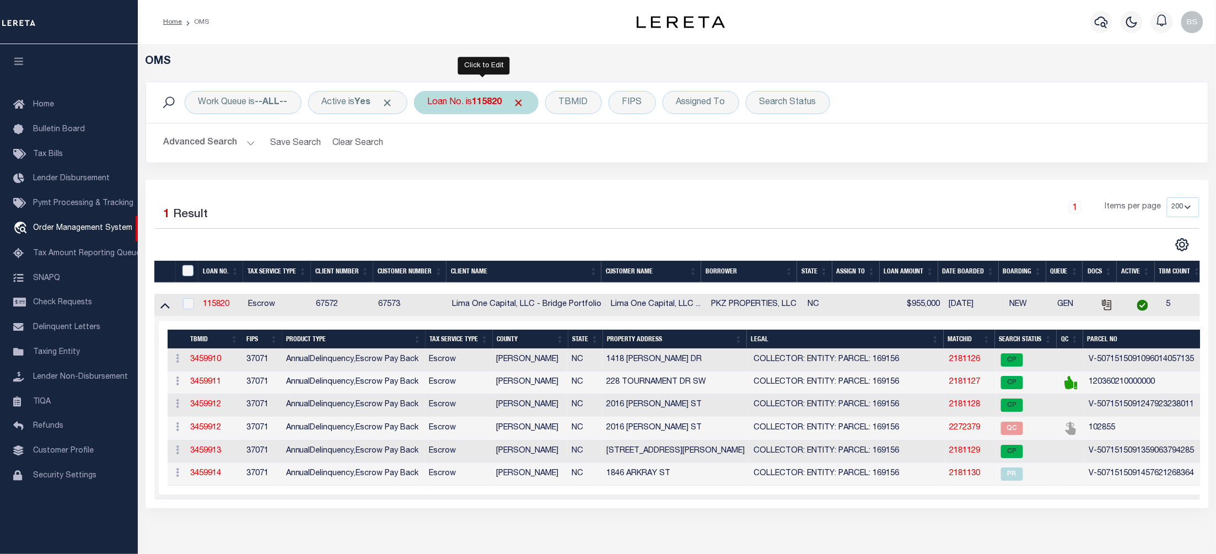
click at [479, 108] on div "Loan No. is 115820" at bounding box center [476, 102] width 125 height 23
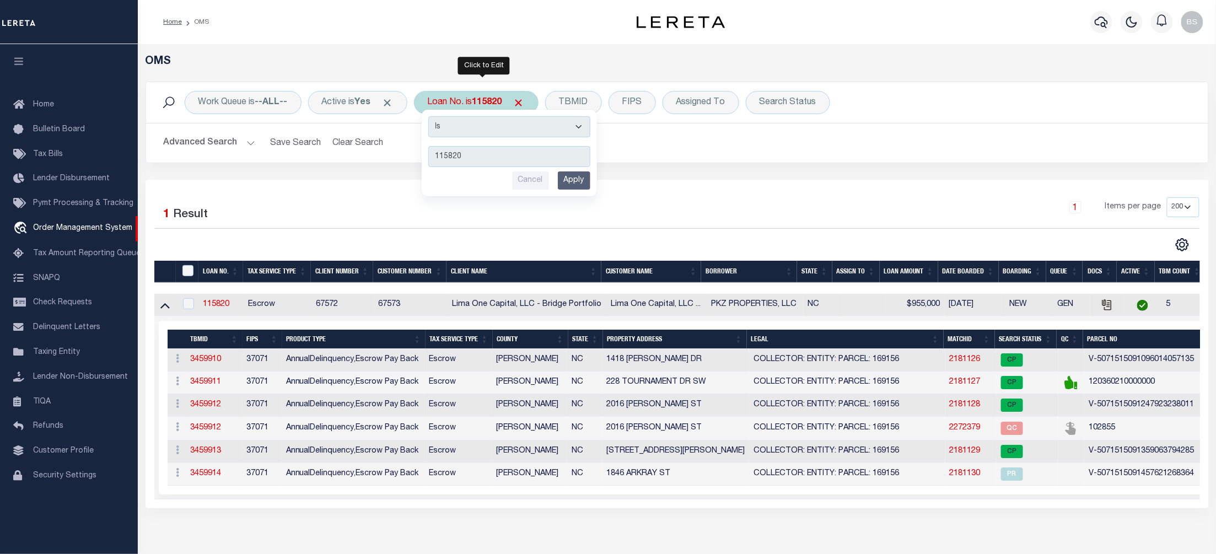
type input "8258554"
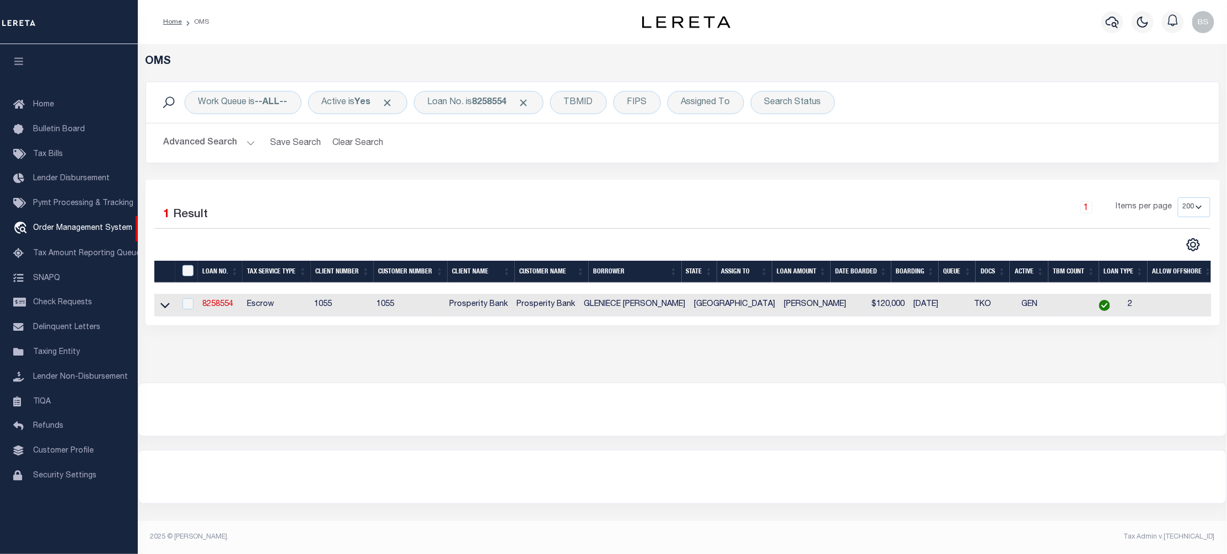
drag, startPoint x: 165, startPoint y: 309, endPoint x: 195, endPoint y: 316, distance: 30.0
click at [165, 309] on icon at bounding box center [164, 306] width 9 height 6
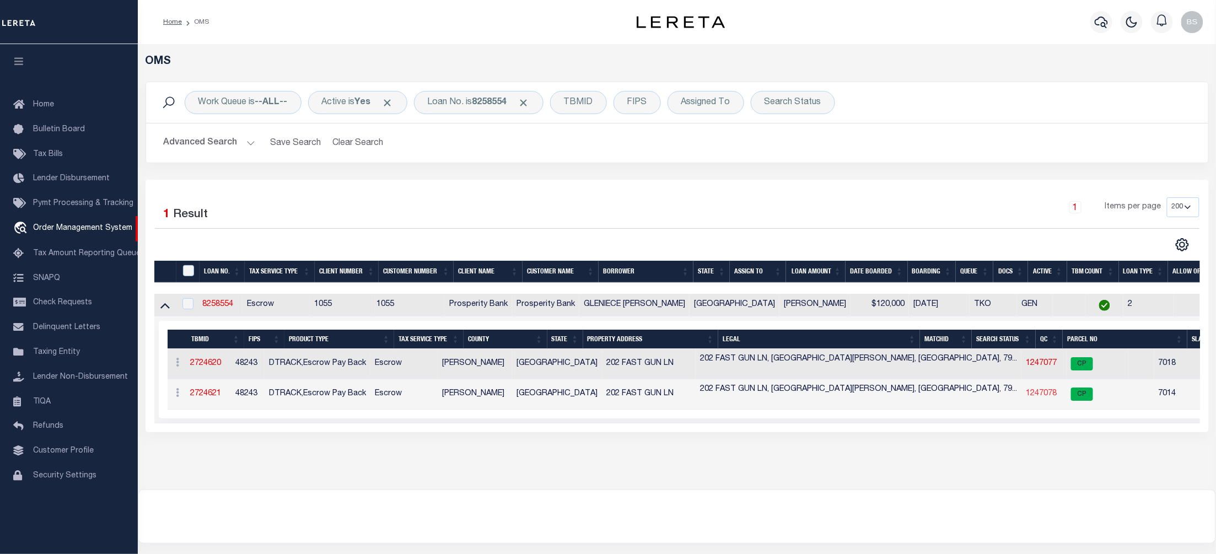
click at [1026, 398] on link "1247078" at bounding box center [1041, 394] width 31 height 8
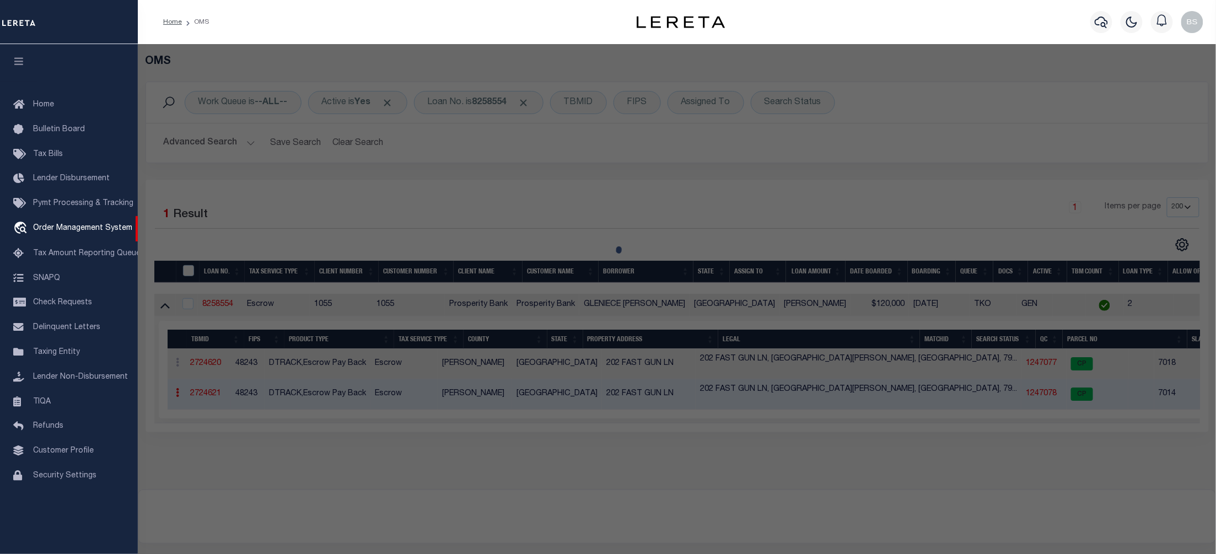
checkbox input "false"
select select "CP"
type input "[PERSON_NAME] [PERSON_NAME] AND [PERSON_NAME]"
select select
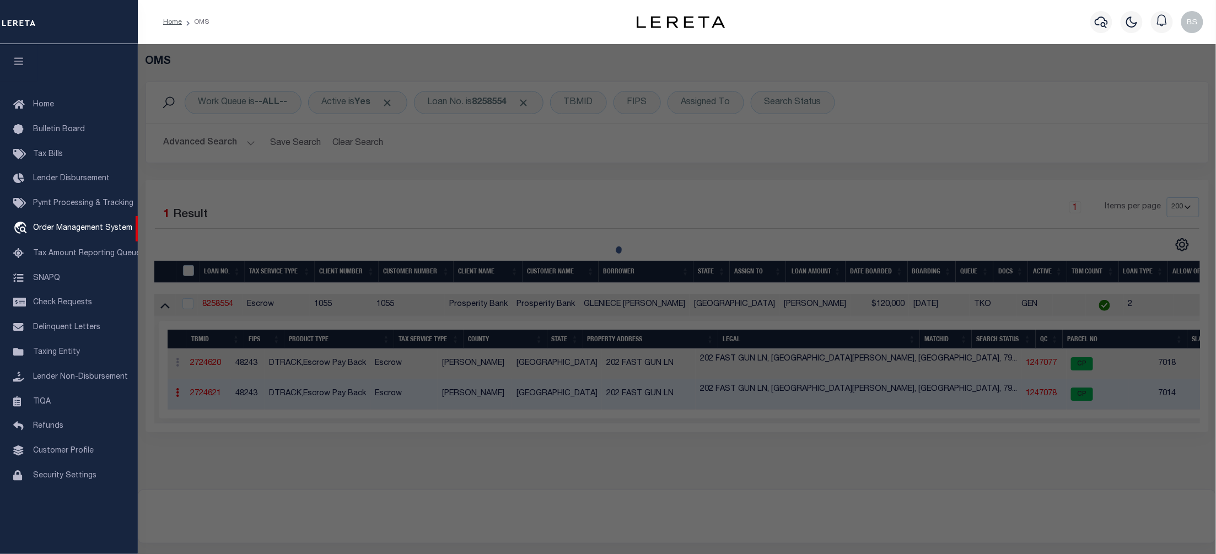
type input "202 FAST GUN LANE"
checkbox input "false"
type input "[GEOGRAPHIC_DATA][PERSON_NAME]"
type textarea "APACHE PINES TRACT 18 (5.68 ACRES)"
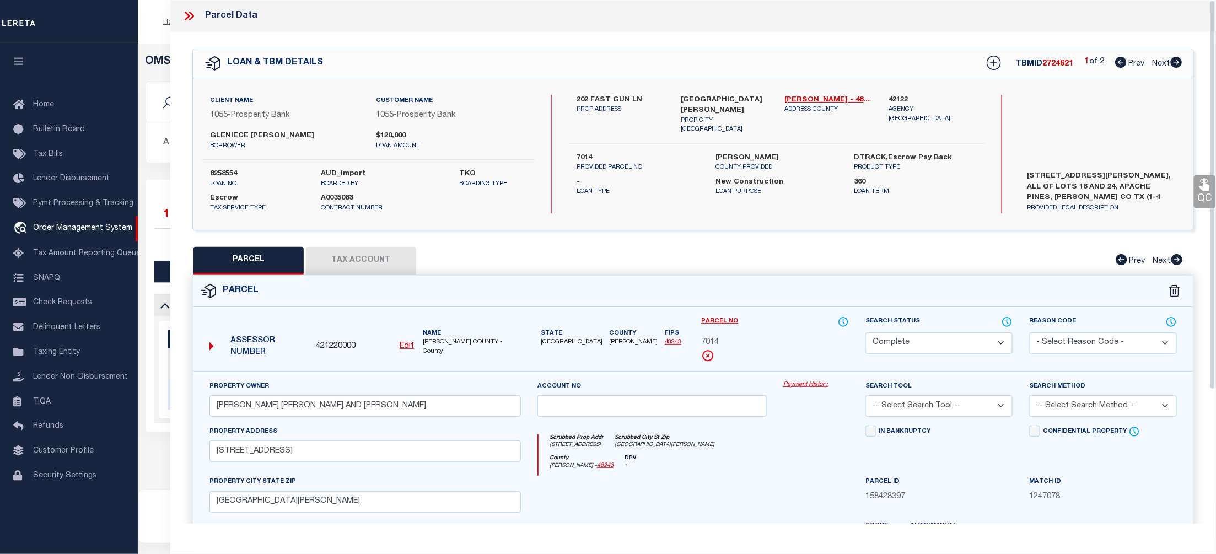
click at [790, 388] on link "Payment History" at bounding box center [817, 384] width 66 height 9
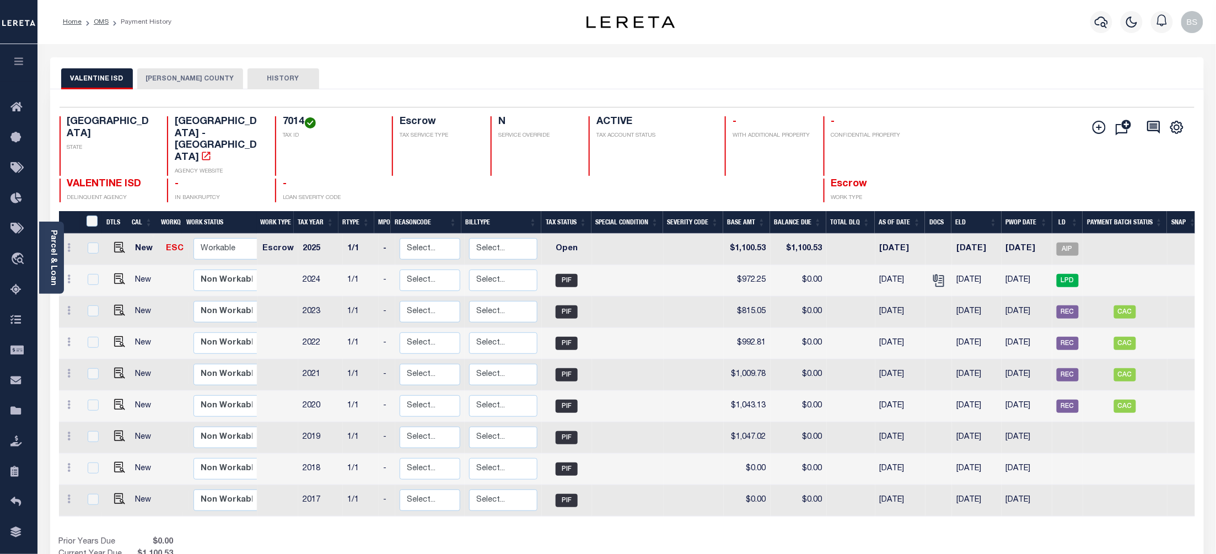
click at [187, 76] on button "[PERSON_NAME] COUNTY" at bounding box center [190, 78] width 106 height 21
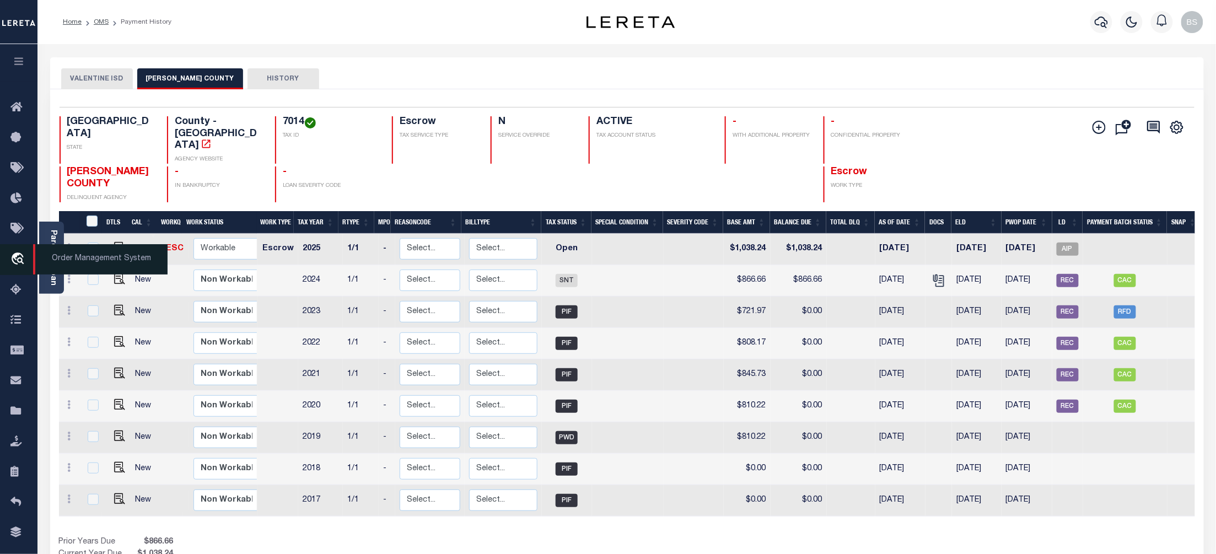
click at [73, 261] on span "Order Management System" at bounding box center [100, 259] width 135 height 30
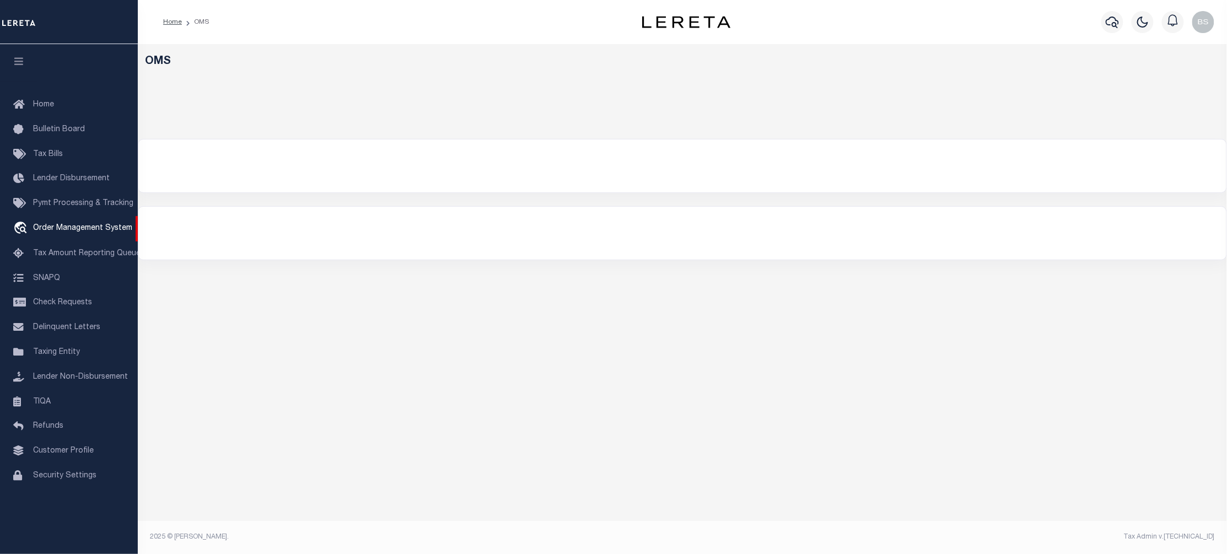
select select "200"
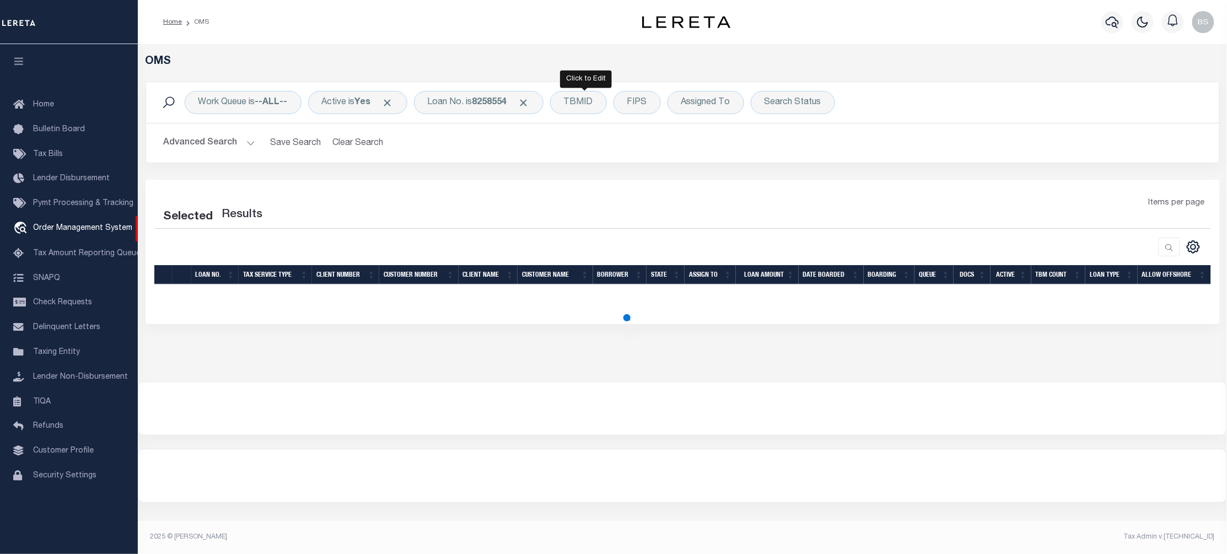
select select "200"
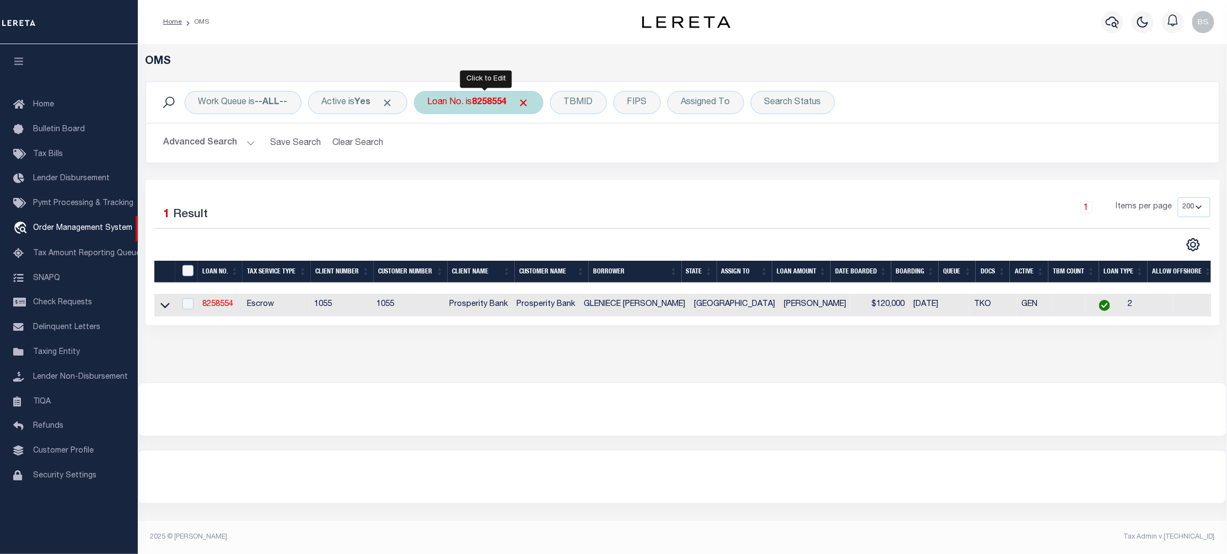
click at [454, 101] on div "Loan No. is 8258554" at bounding box center [479, 102] width 130 height 23
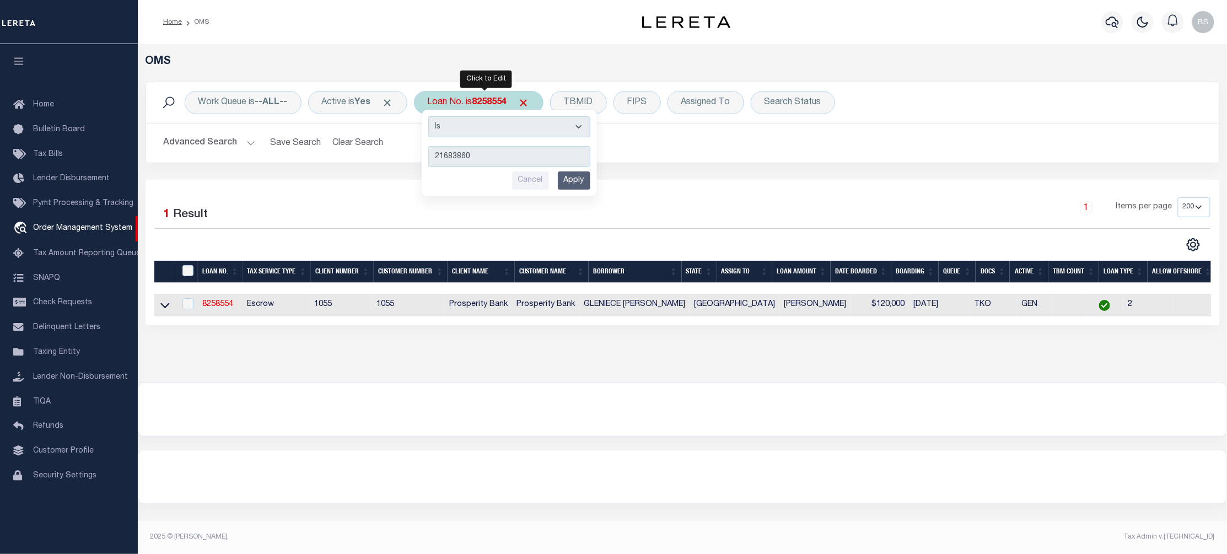
type input "216838600"
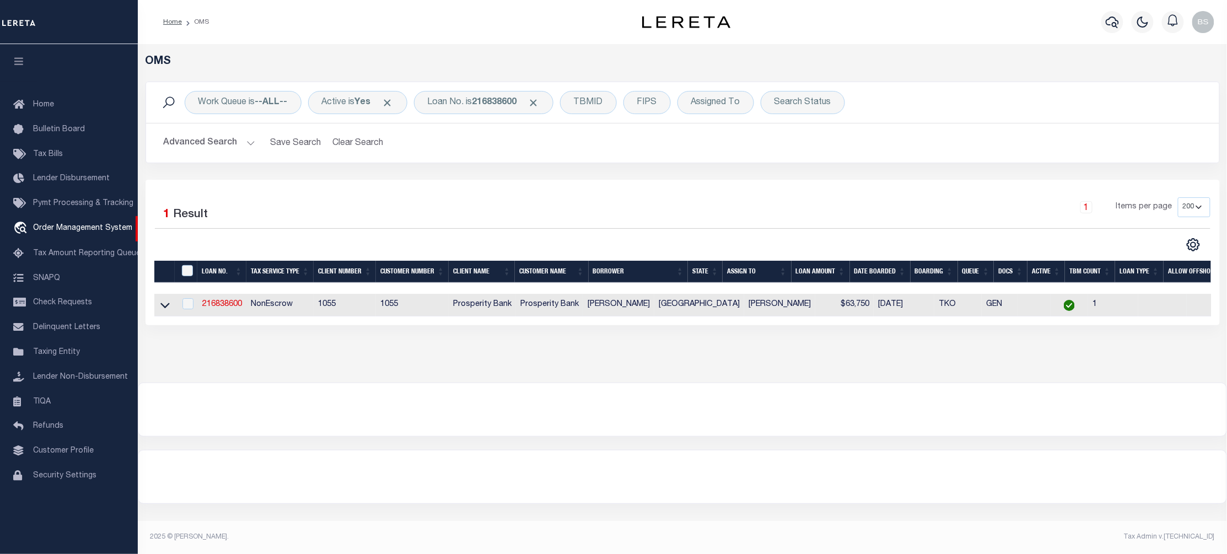
click at [170, 307] on link at bounding box center [165, 305] width 13 height 8
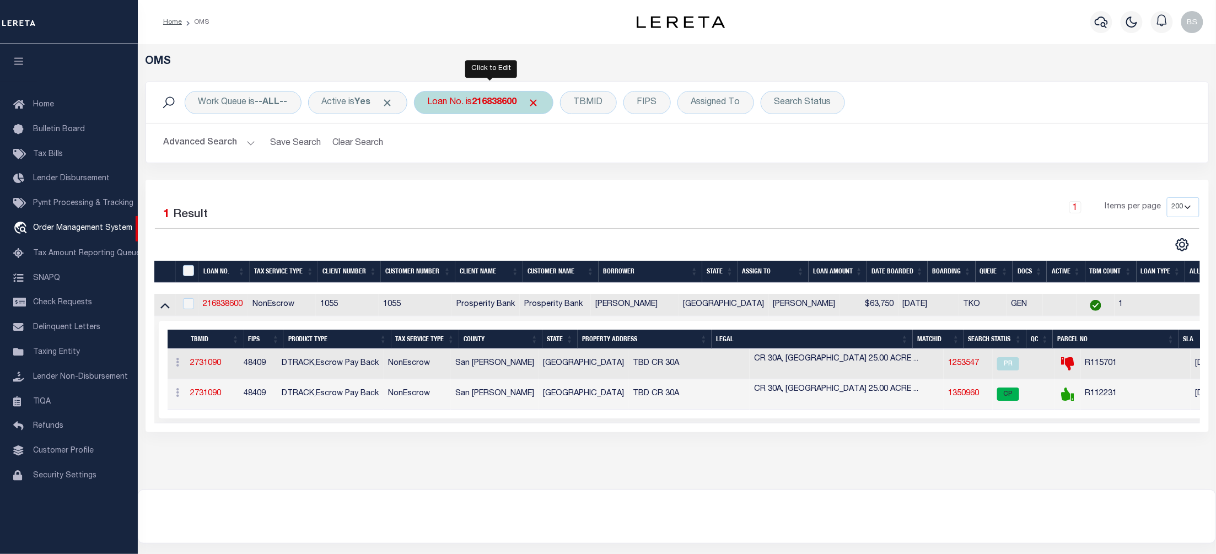
click at [492, 96] on div "Loan No. is 216838600" at bounding box center [484, 102] width 140 height 23
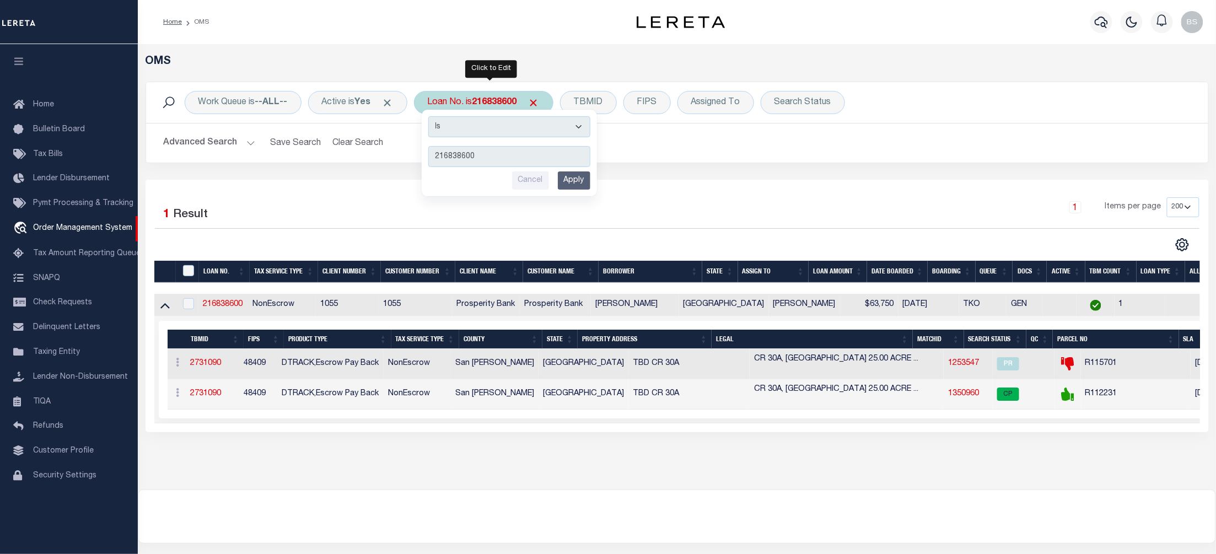
type input "11604046"
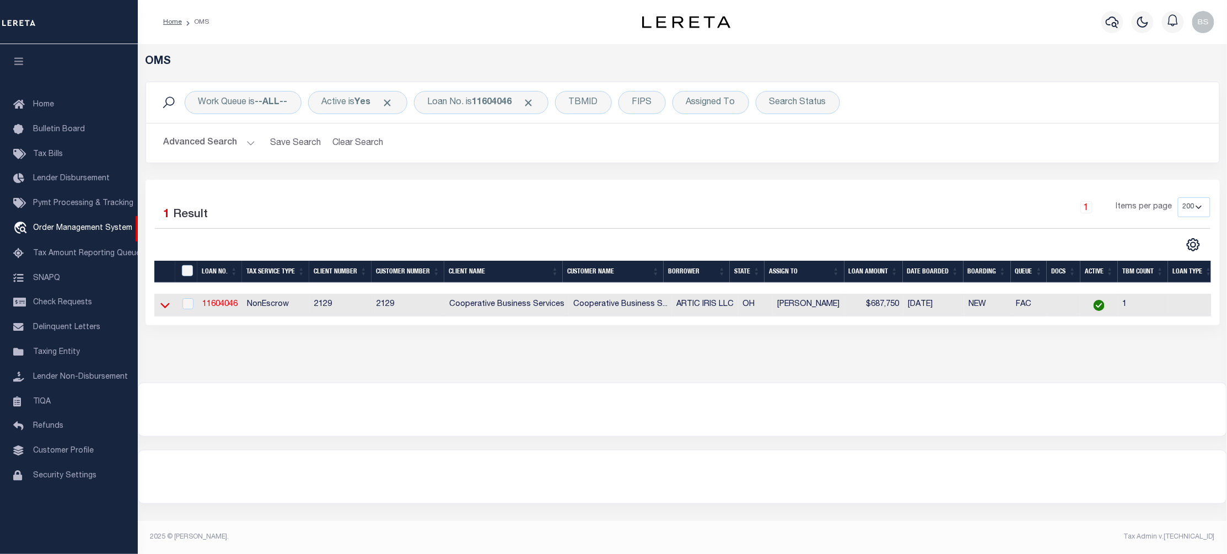
click at [162, 311] on icon at bounding box center [164, 305] width 9 height 12
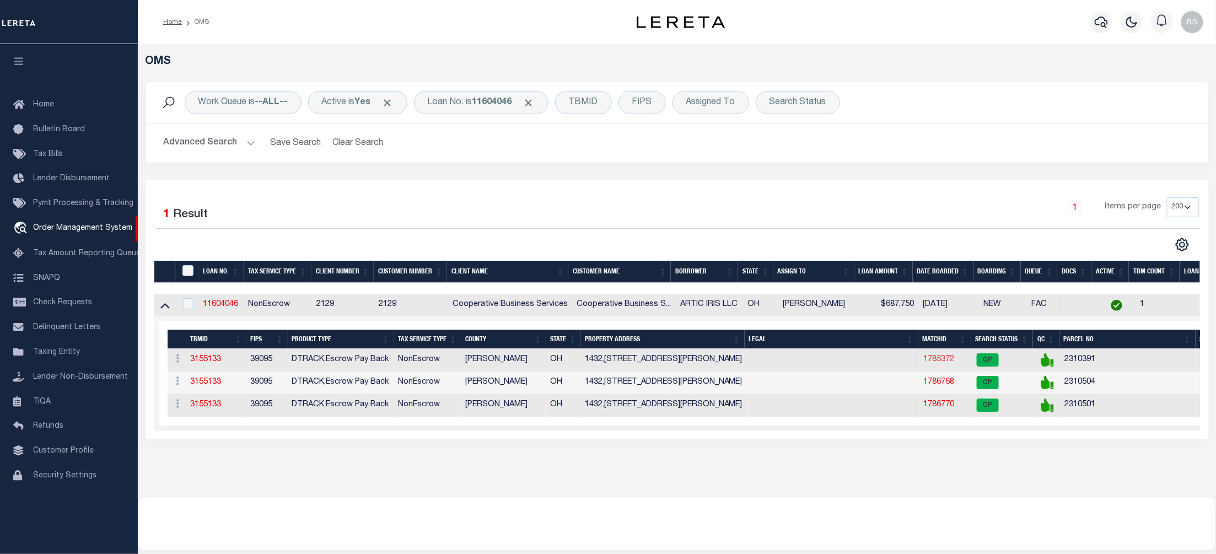
click at [937, 363] on link "1785372" at bounding box center [939, 360] width 31 height 8
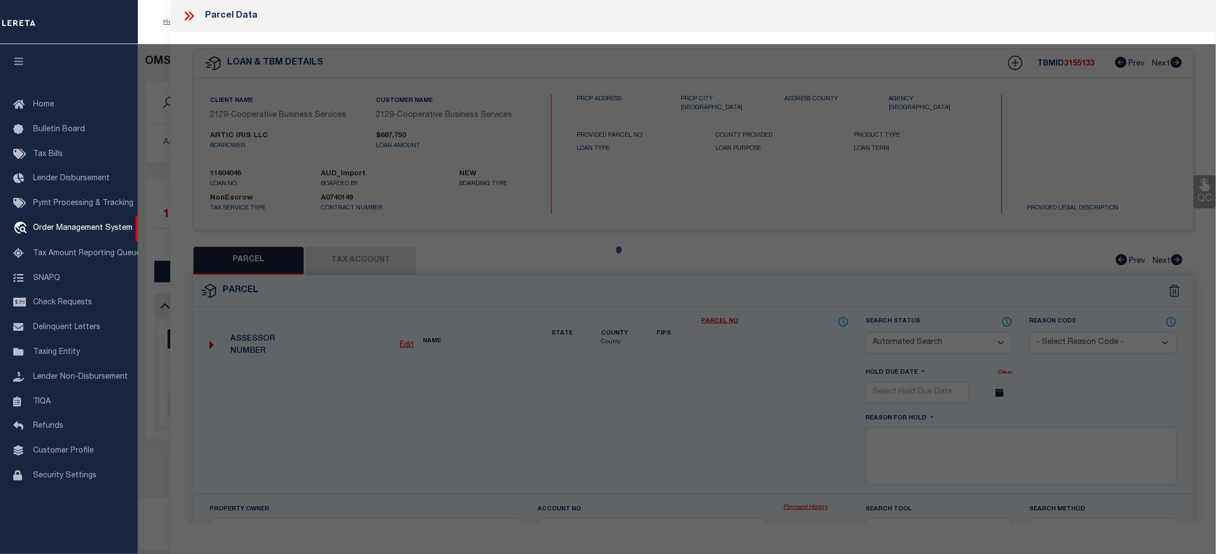
checkbox input "false"
select select "CP"
type input "ARCTIC IRIS LLC"
select select
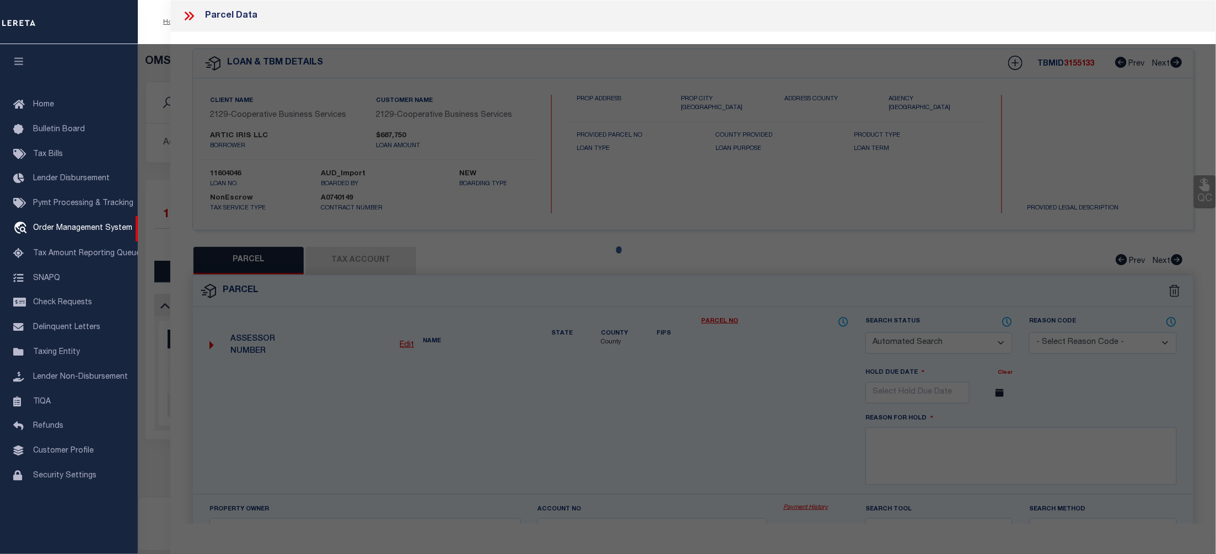
type input "[STREET_ADDRESS][PERSON_NAME]"
checkbox input "false"
type input "TOLEDO OH 43612"
type textarea "[PERSON_NAME] PLAT 1 LOT 19"
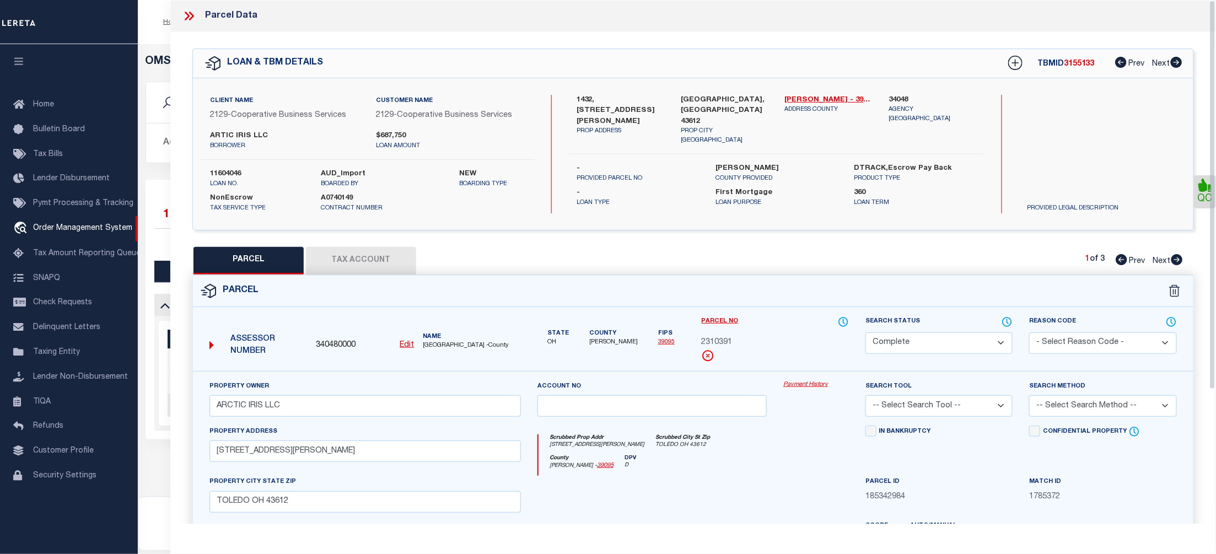
click at [805, 386] on link "Payment History" at bounding box center [817, 384] width 66 height 9
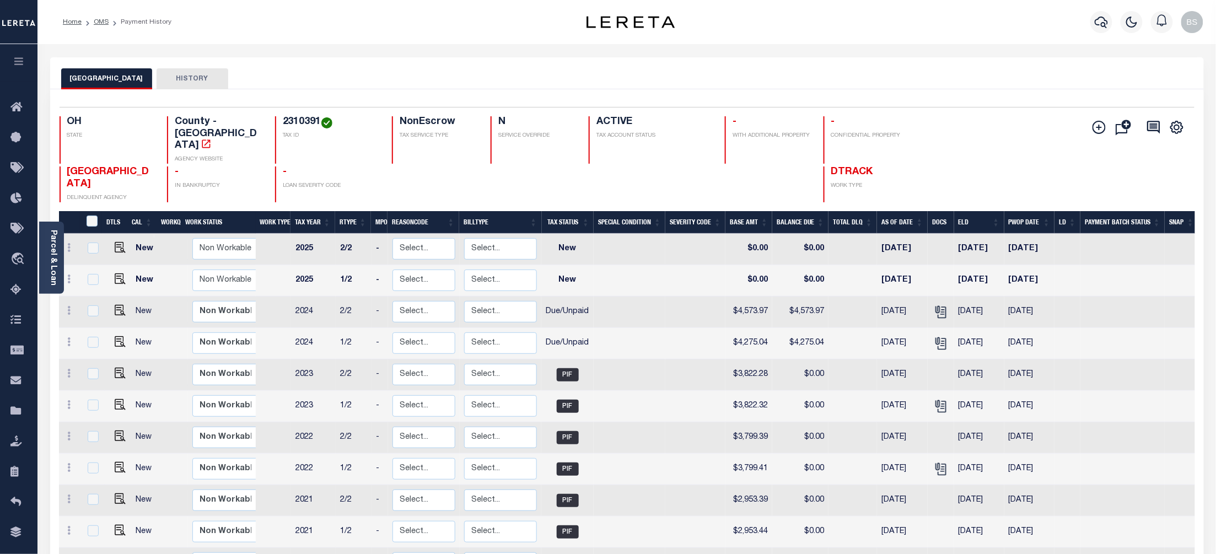
click at [294, 118] on h4 "2310391" at bounding box center [331, 122] width 96 height 12
copy h4 "2310391"
click at [119, 305] on img "" at bounding box center [120, 310] width 11 height 11
checkbox input "true"
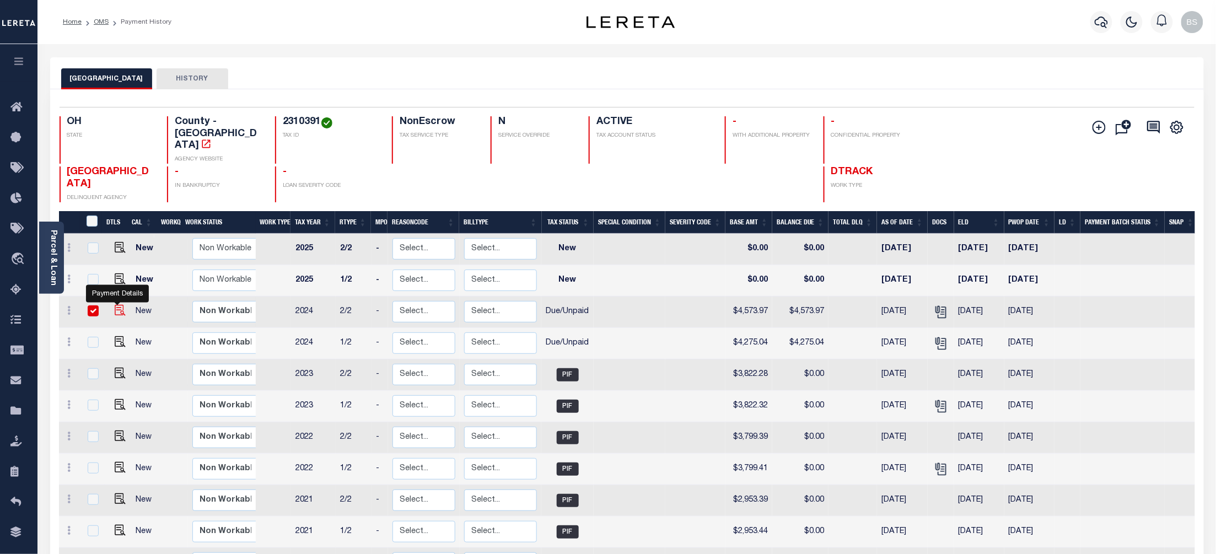
checkbox input "true"
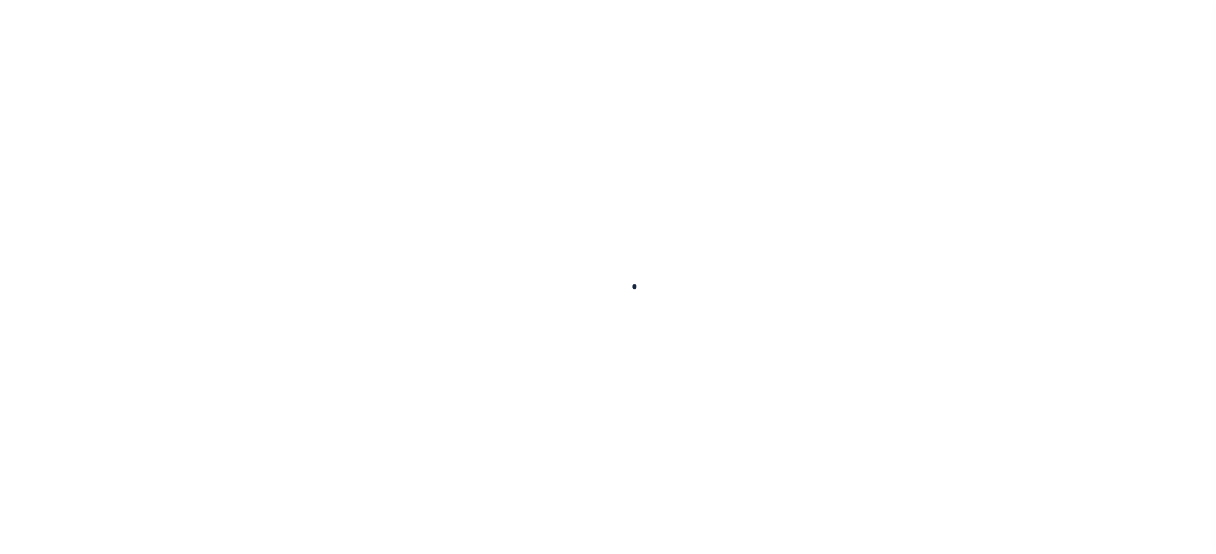
checkbox input "false"
type input "[DATE]"
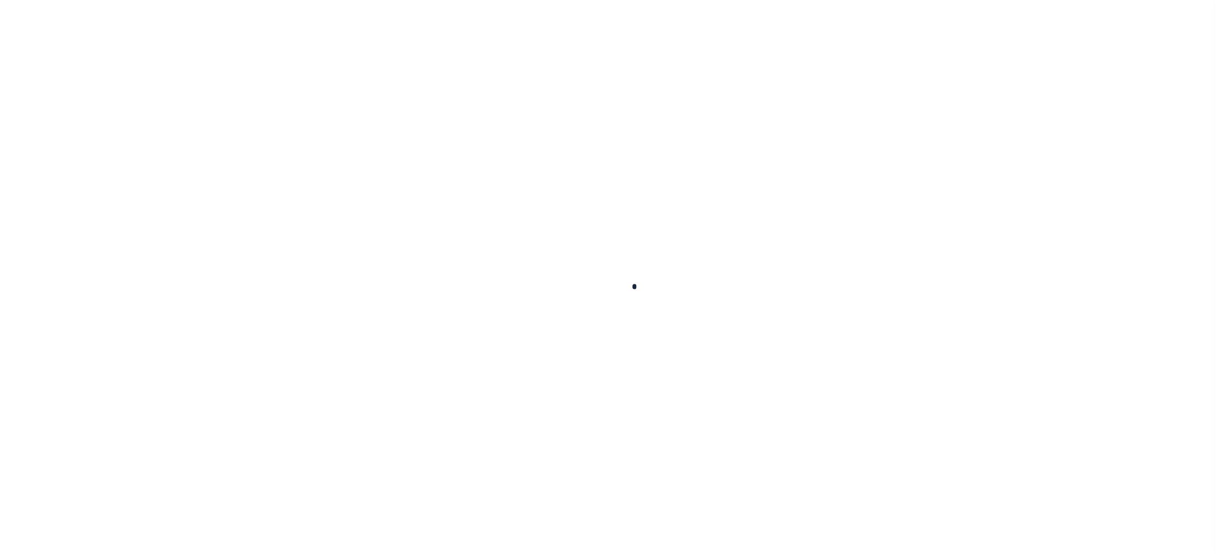
type input "[DATE]"
select select "DUE"
type input "$4,573.97"
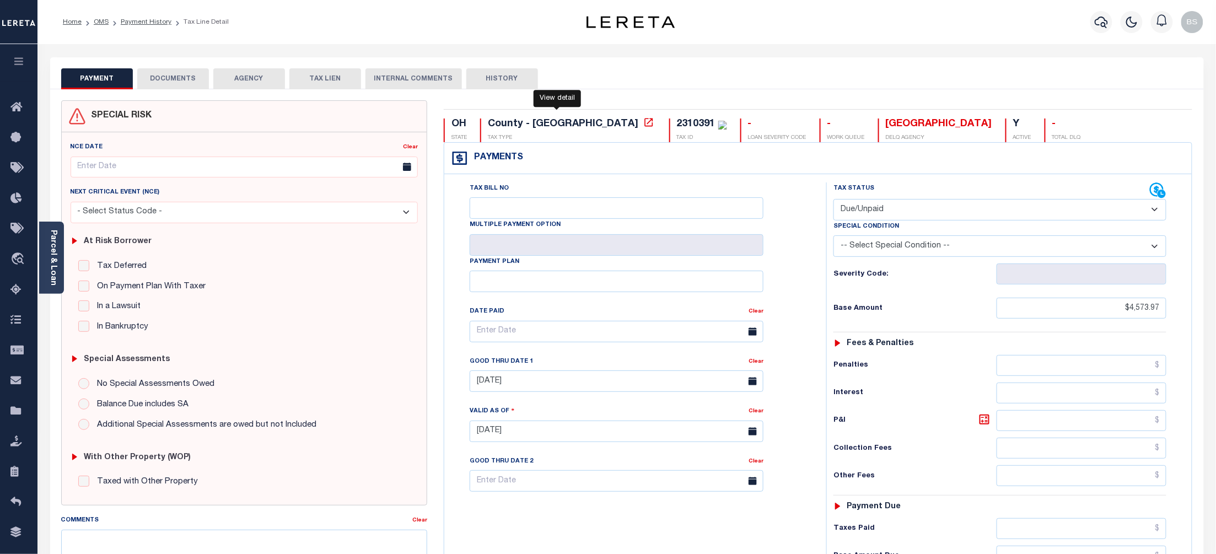
click at [643, 122] on icon at bounding box center [648, 122] width 11 height 11
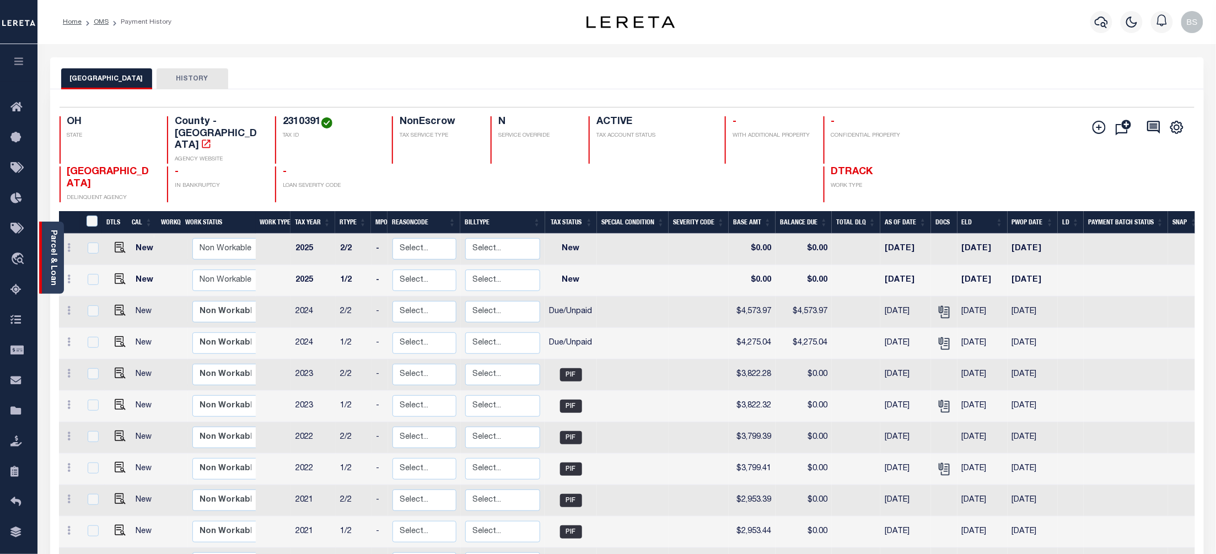
click at [52, 269] on link "Parcel & Loan" at bounding box center [53, 258] width 8 height 56
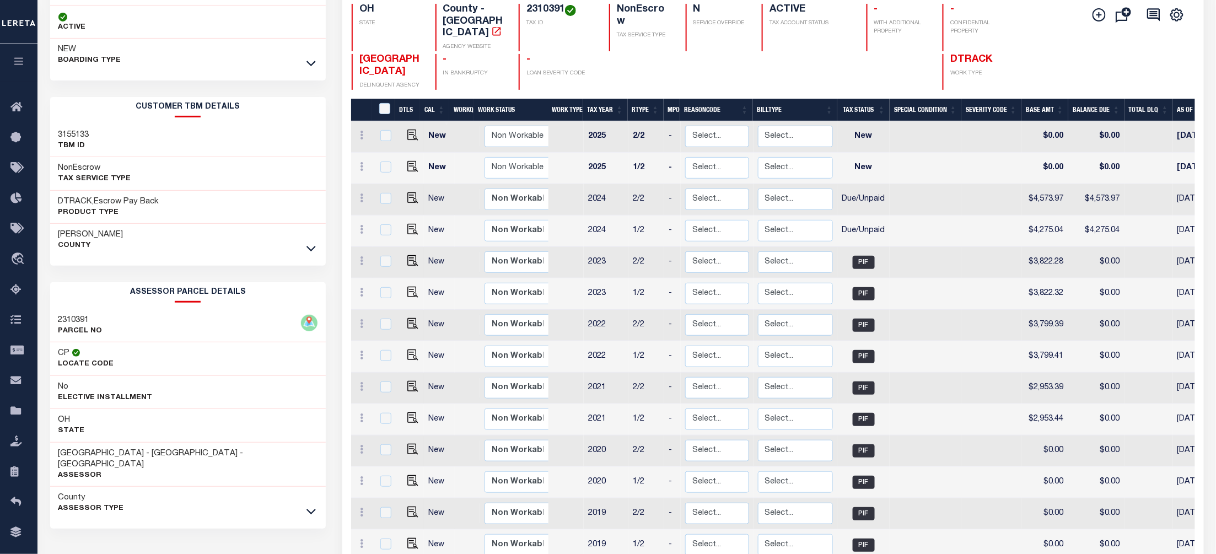
scroll to position [147, 0]
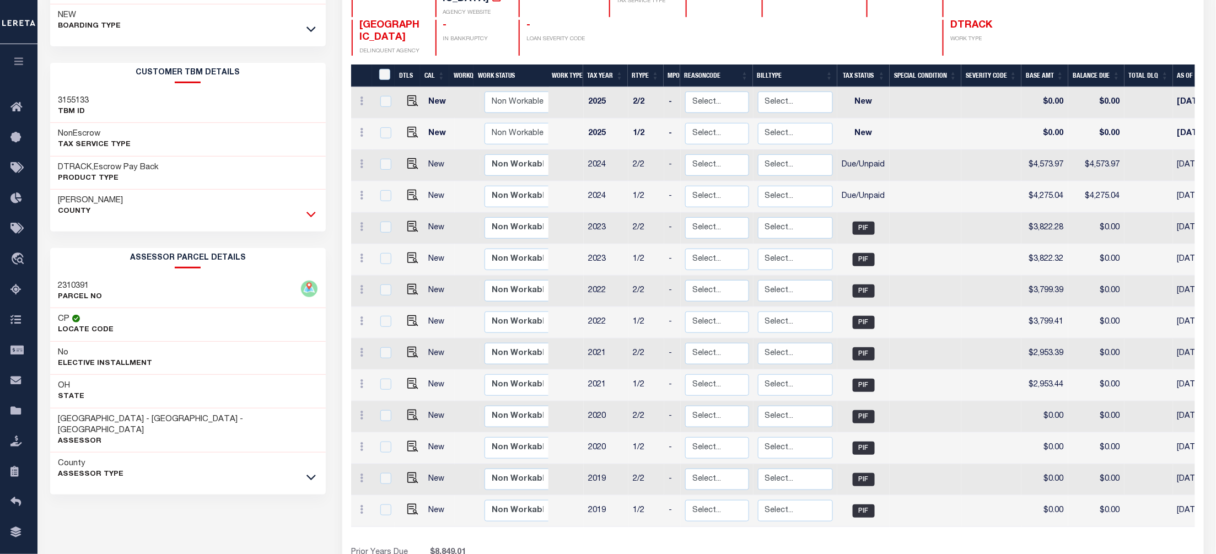
click at [314, 219] on icon at bounding box center [311, 214] width 9 height 12
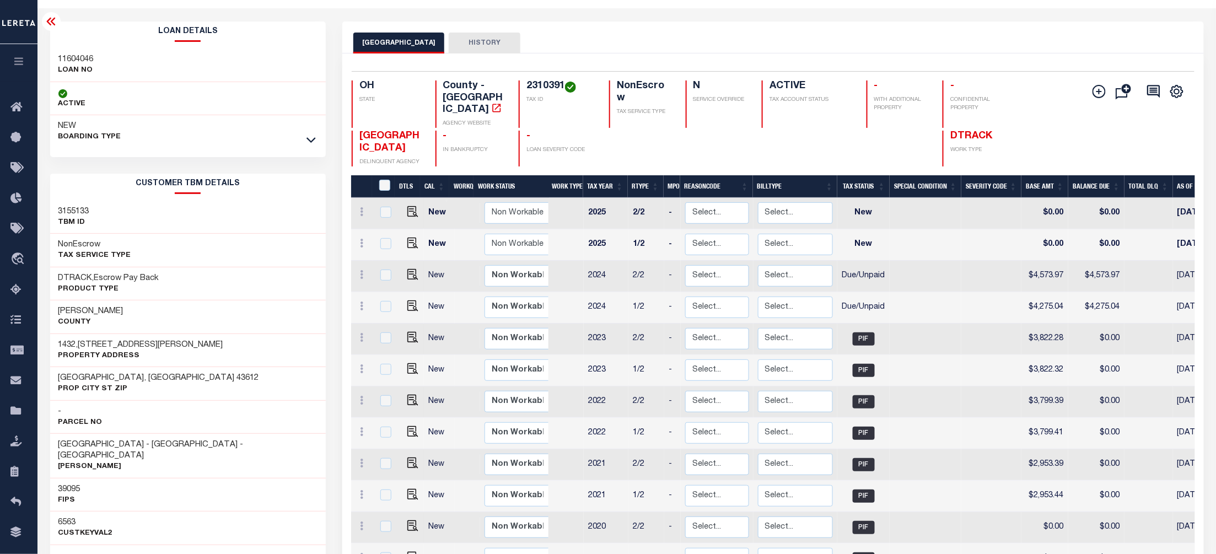
scroll to position [0, 0]
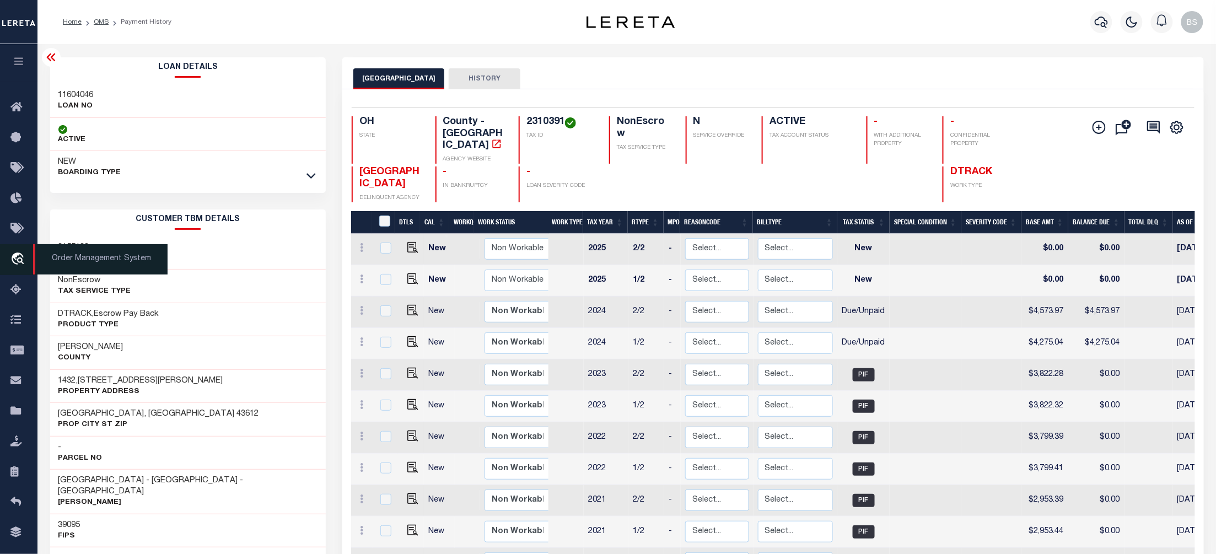
click at [82, 258] on span "Order Management System" at bounding box center [100, 259] width 135 height 30
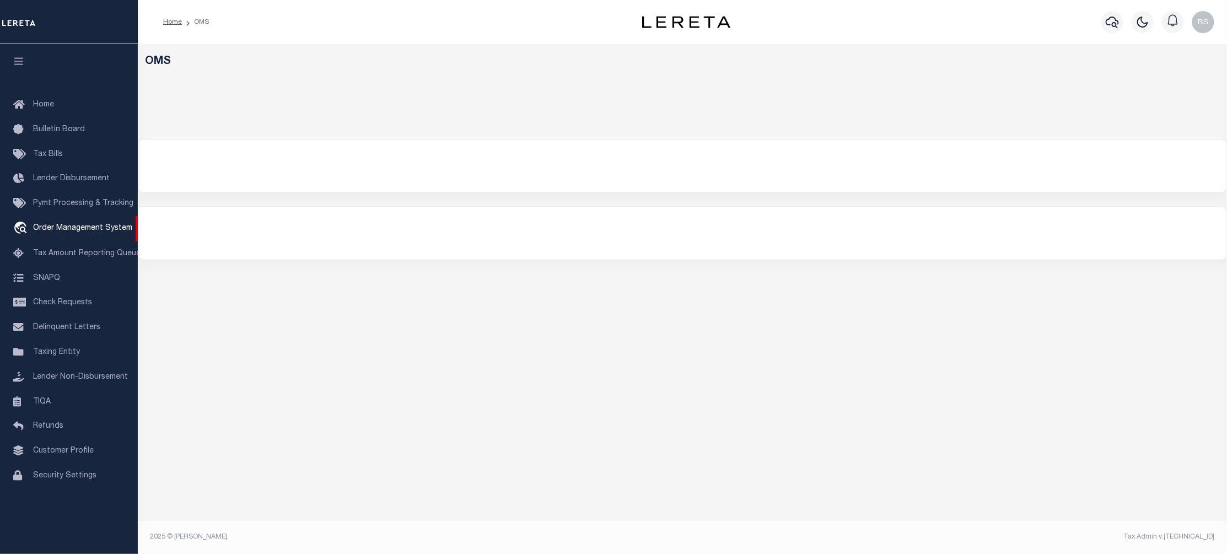
select select "200"
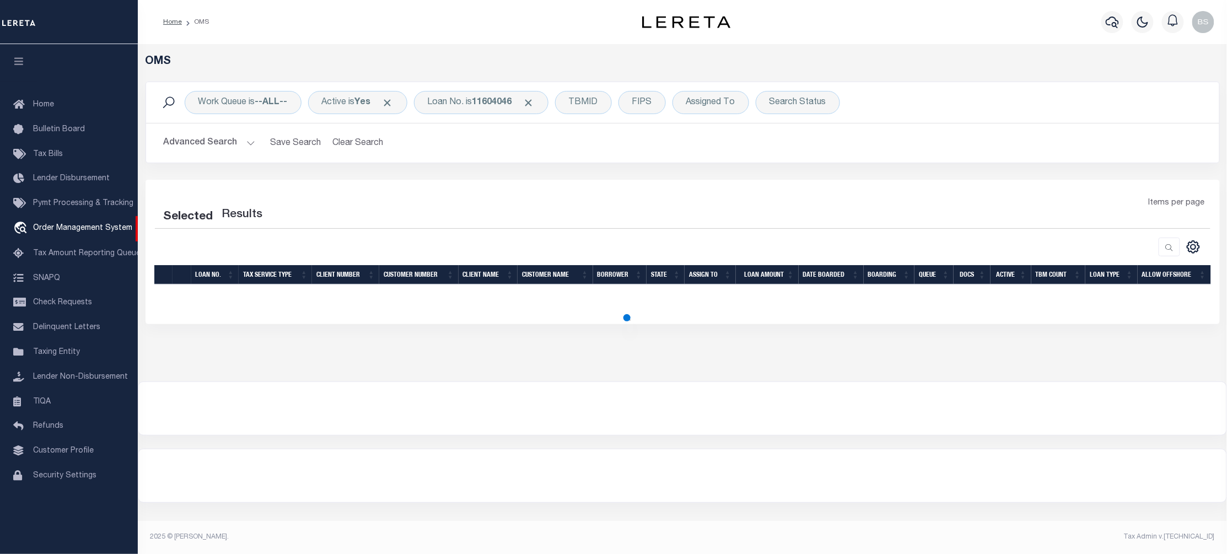
select select "200"
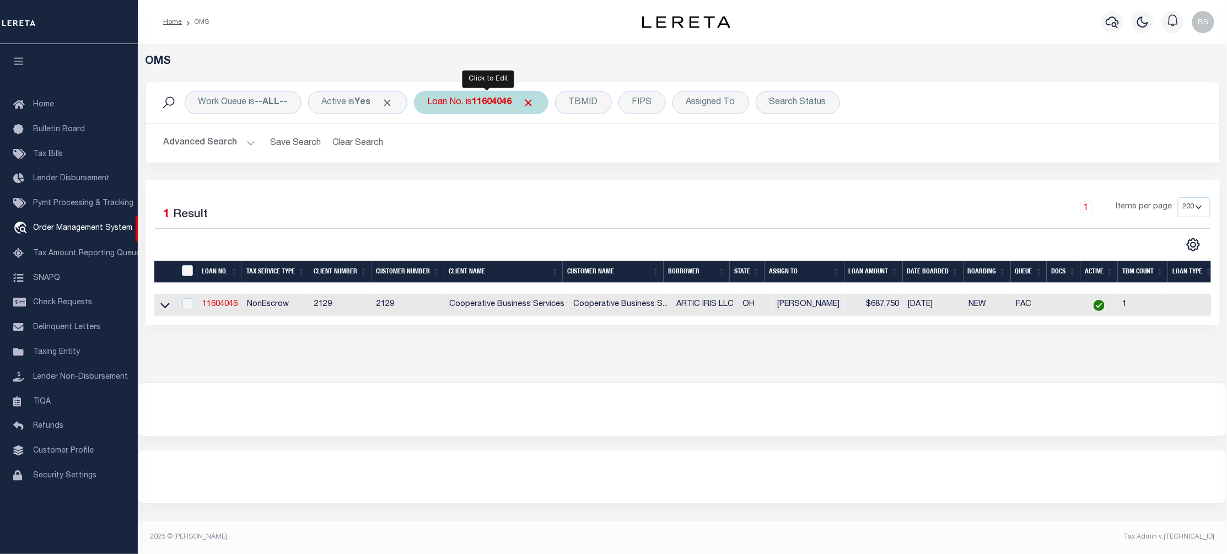
click at [495, 109] on div "Loan No. is 11604046" at bounding box center [481, 102] width 135 height 23
click at [163, 305] on icon at bounding box center [164, 305] width 9 height 12
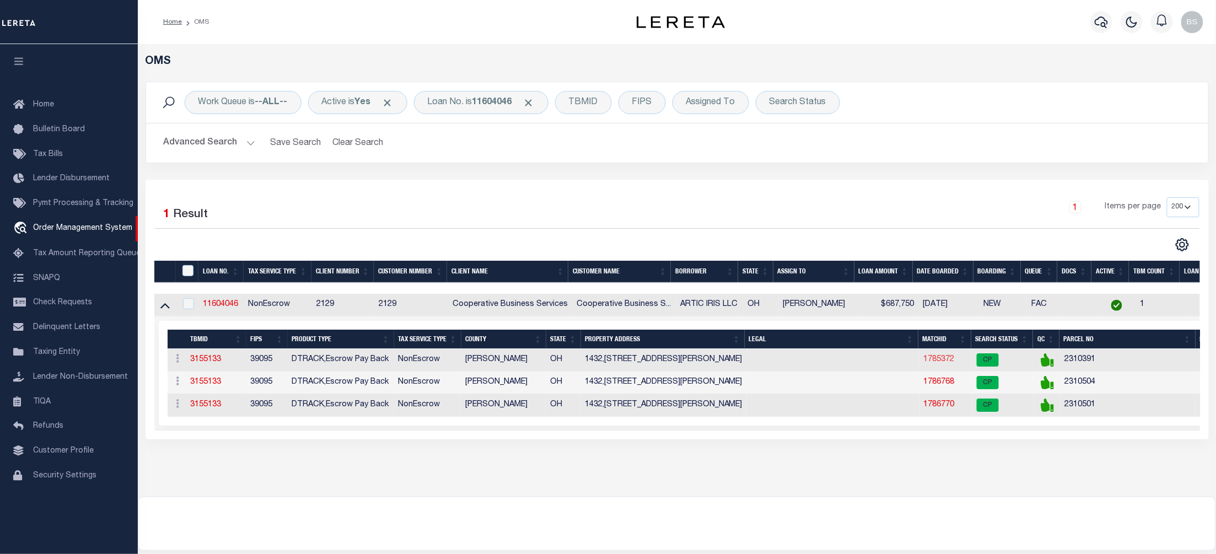
click at [933, 363] on link "1785372" at bounding box center [939, 360] width 31 height 8
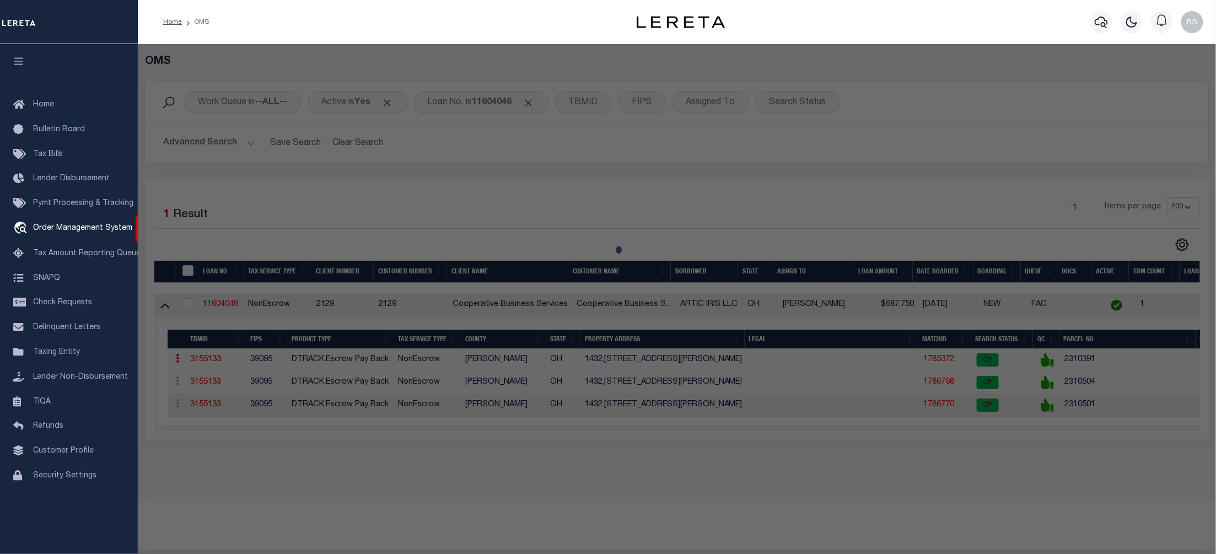
checkbox input "false"
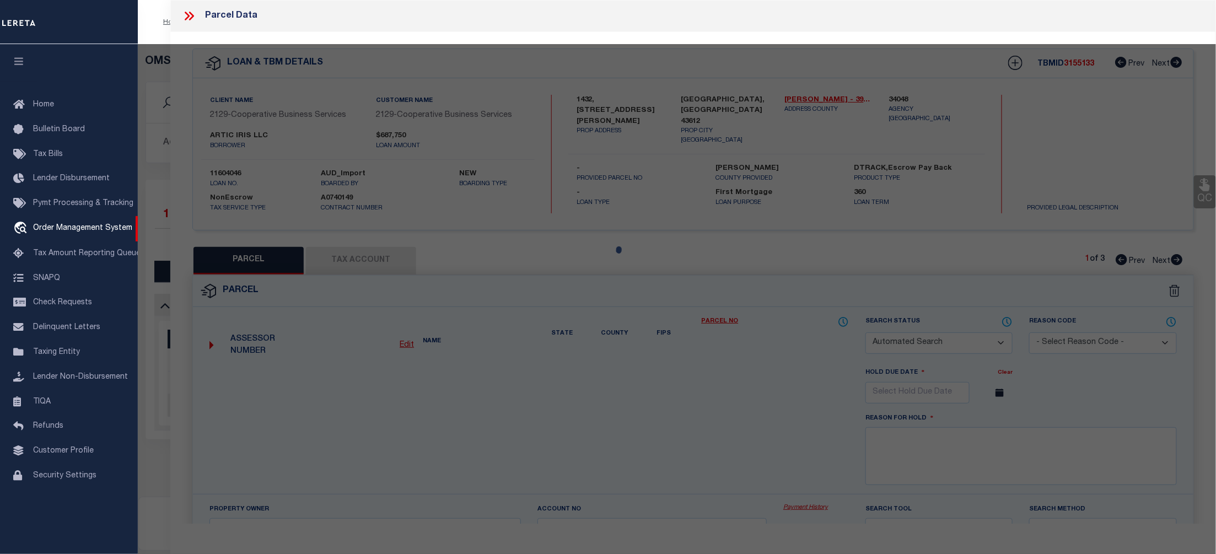
select select "CP"
type input "ARCTIC IRIS LLC"
select select
type input "1539 BROOKE PARK DR"
checkbox input "false"
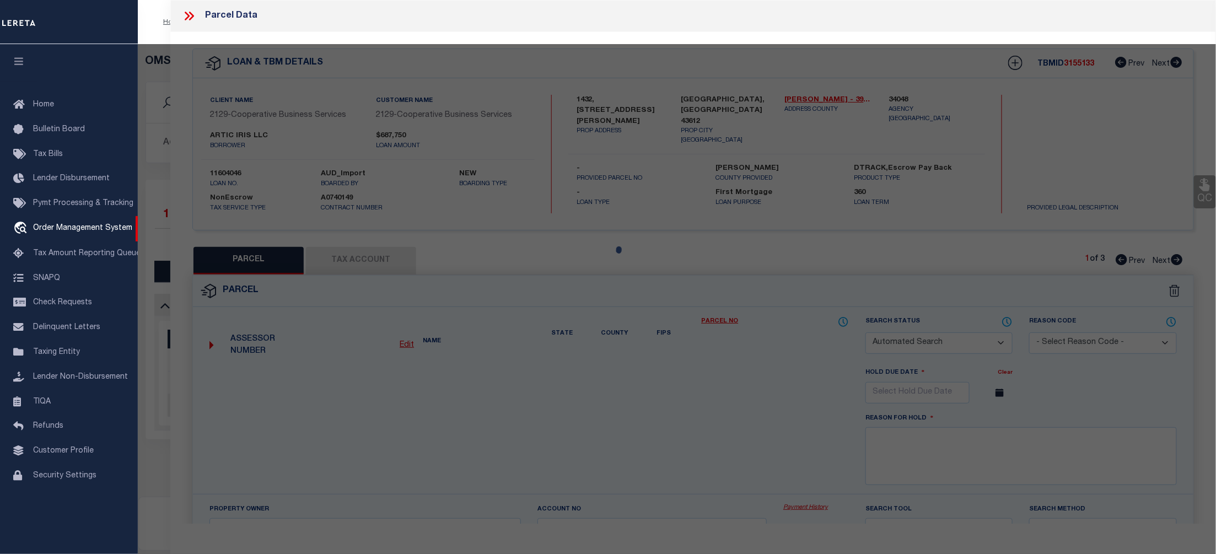
type input "TOLEDO OH 43612"
type textarea "BROOKE PARK PLAT 1 LOT 19"
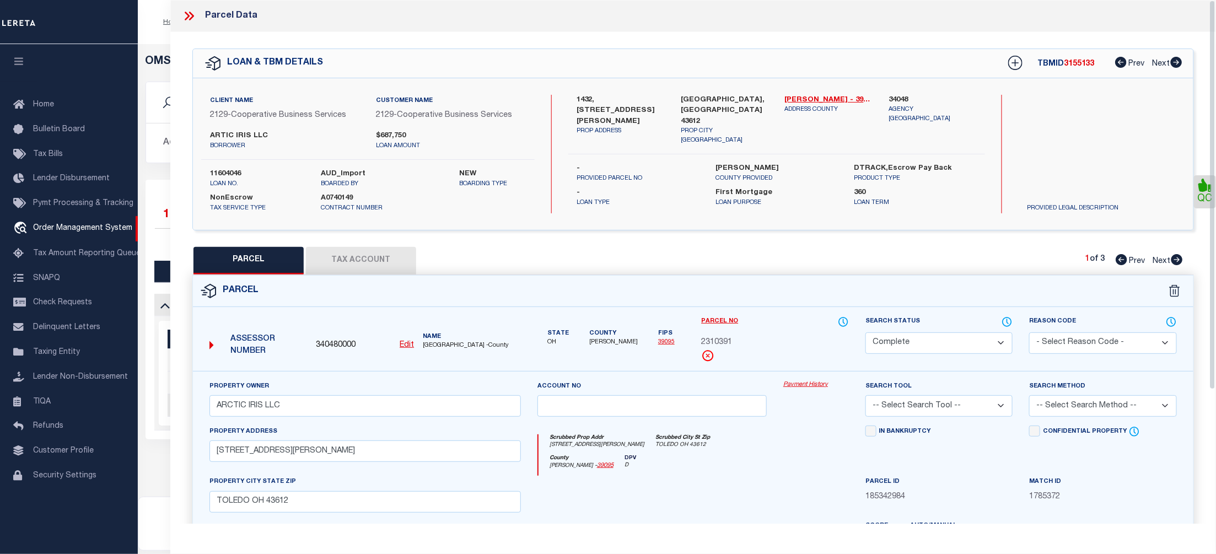
drag, startPoint x: 792, startPoint y: 382, endPoint x: 802, endPoint y: 388, distance: 11.6
click at [793, 384] on link "Payment History" at bounding box center [817, 384] width 66 height 9
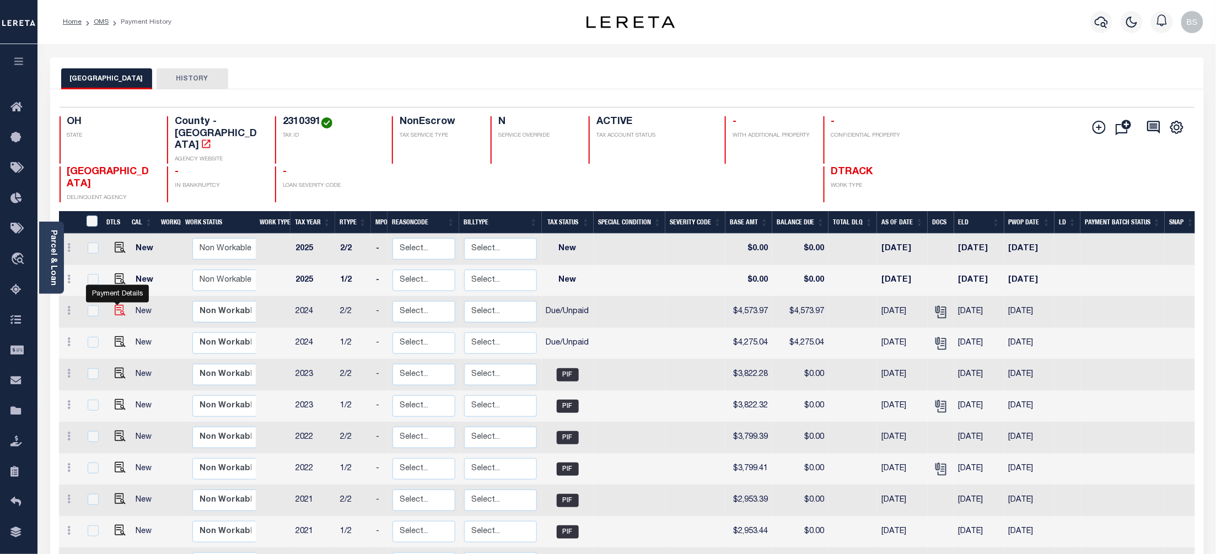
click at [120, 305] on img "" at bounding box center [120, 310] width 11 height 11
checkbox input "true"
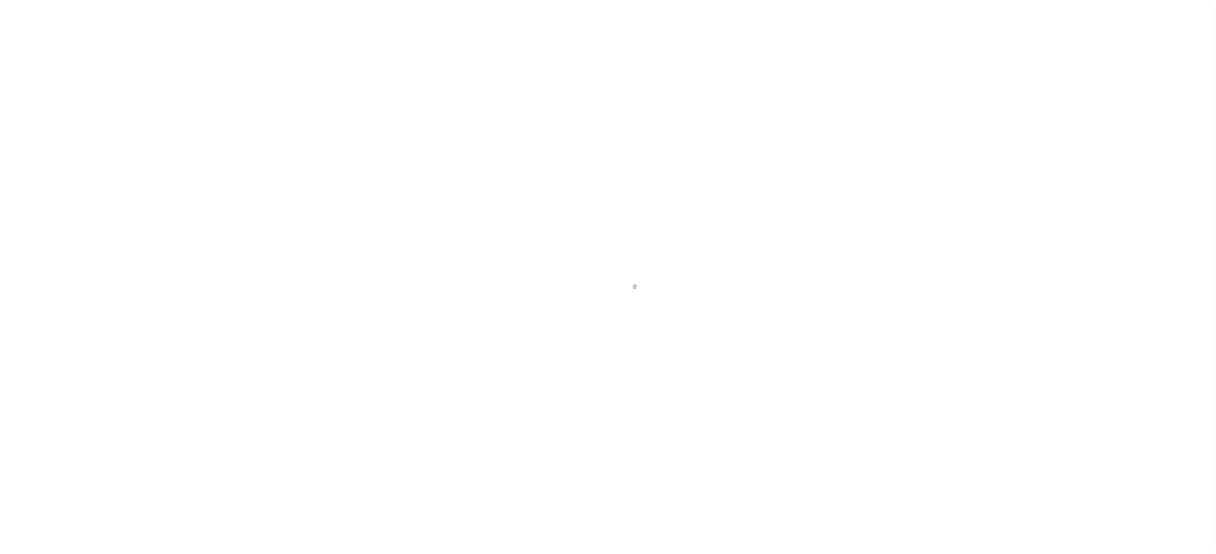
select select "DUE"
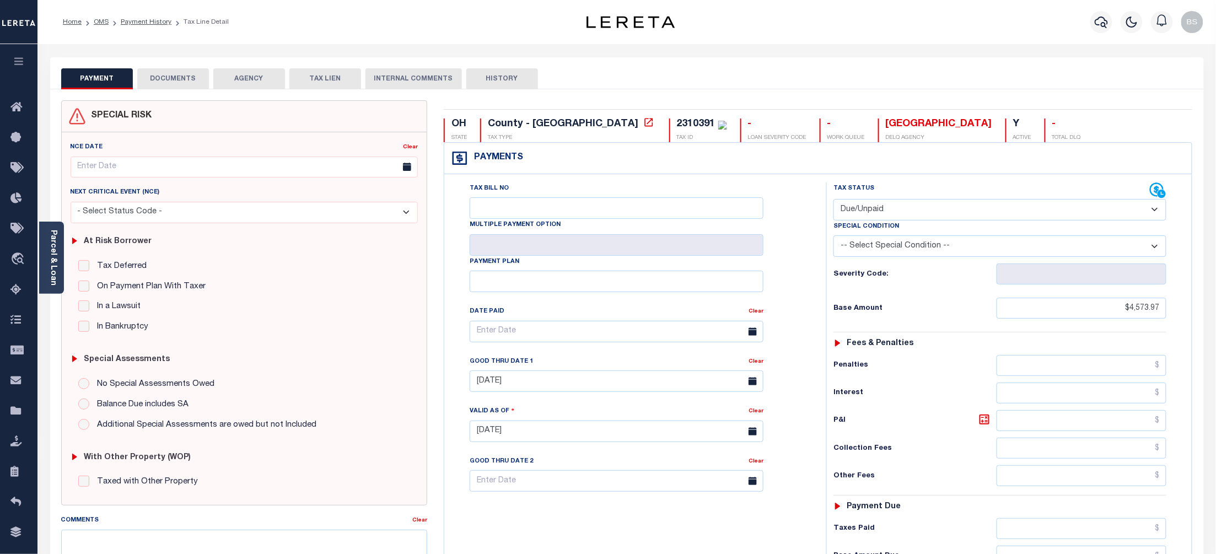
click at [170, 69] on button "DOCUMENTS" at bounding box center [173, 78] width 72 height 21
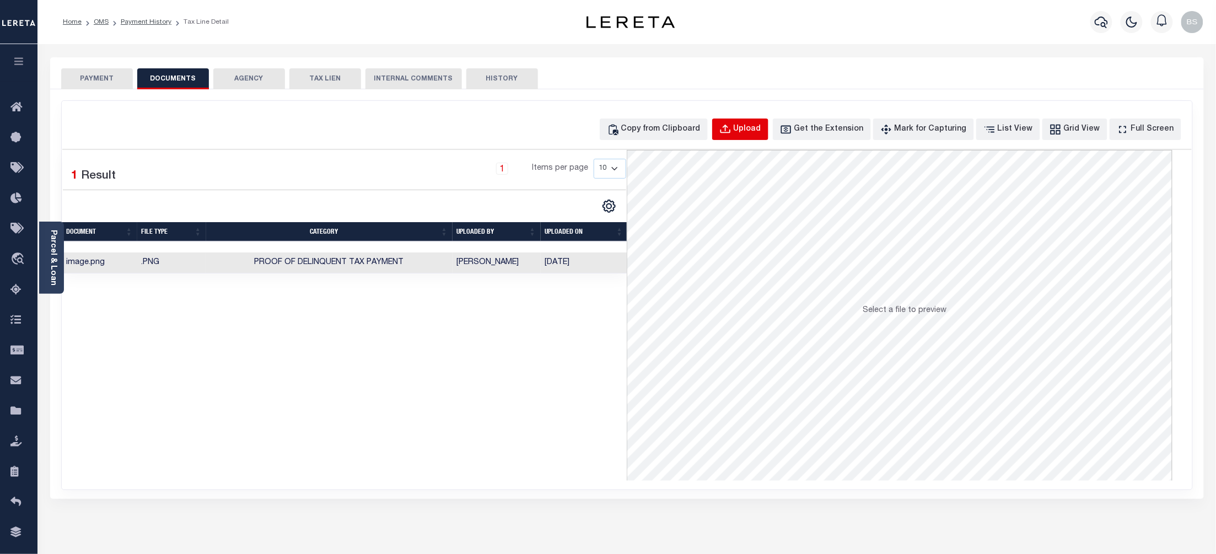
click at [761, 124] on div "Upload" at bounding box center [748, 130] width 28 height 12
select select "POP"
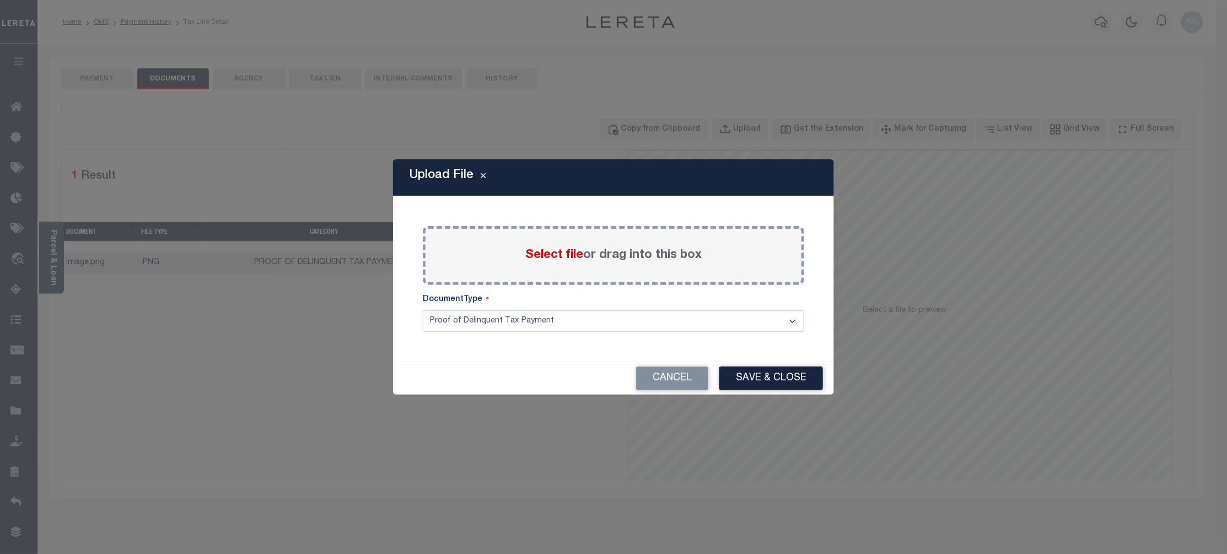
click at [545, 256] on span "Select file" at bounding box center [554, 255] width 58 height 12
click at [0, 0] on input "Select file or drag into this box" at bounding box center [0, 0] width 0 height 0
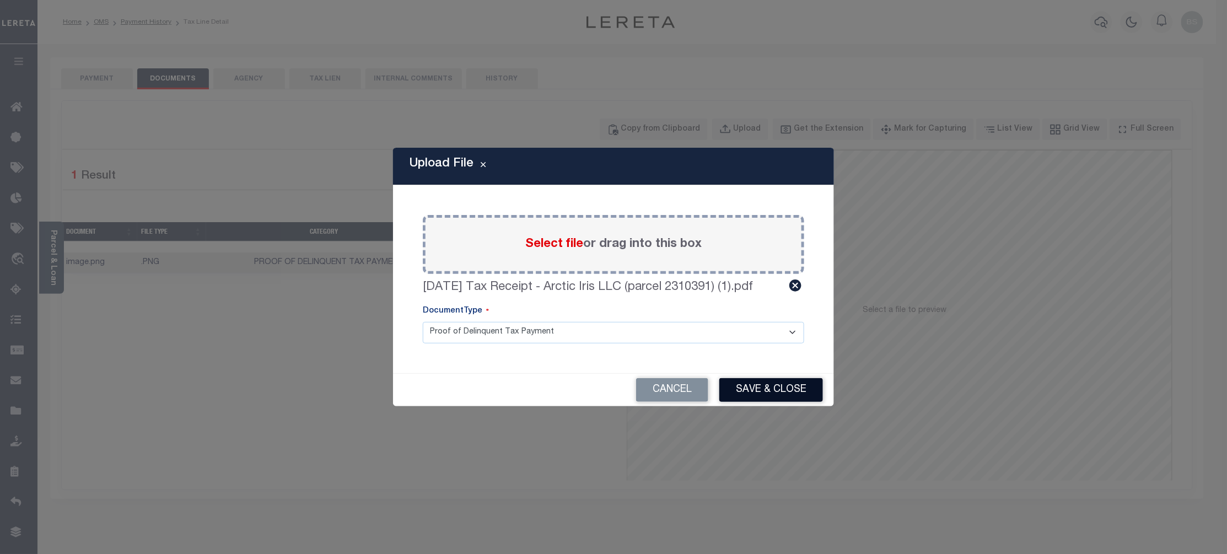
click at [770, 396] on button "Save & Close" at bounding box center [772, 390] width 104 height 24
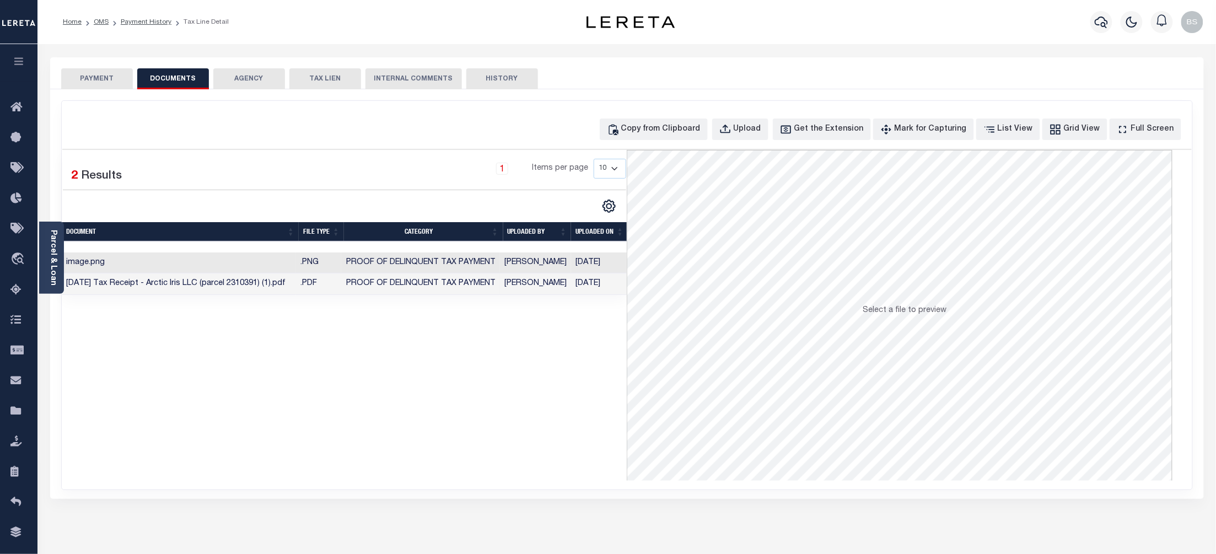
click at [534, 283] on td "[PERSON_NAME]" at bounding box center [535, 284] width 71 height 22
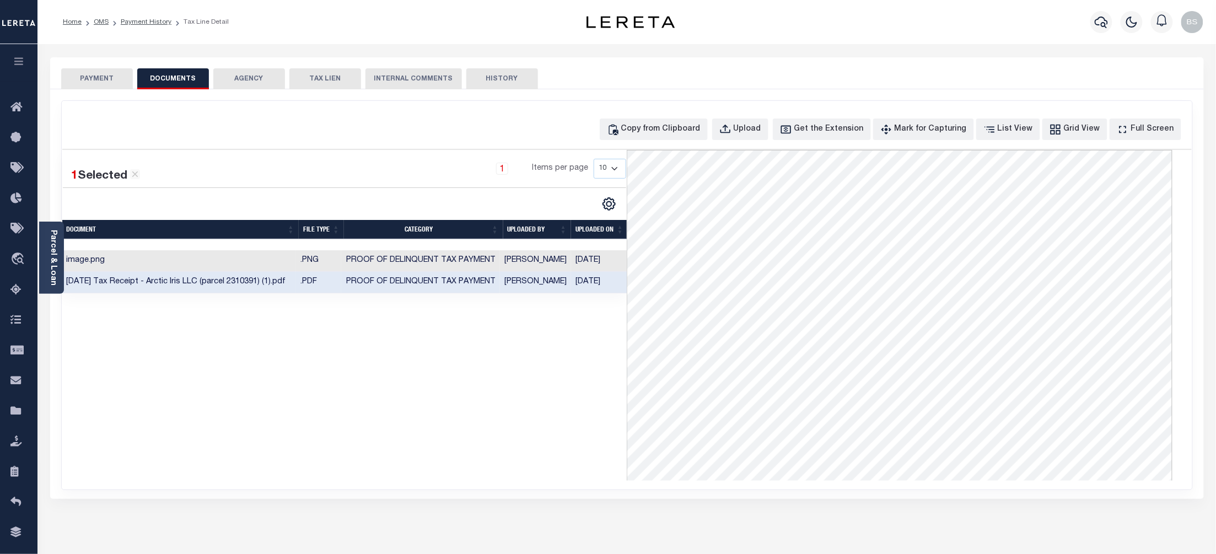
click at [103, 78] on button "PAYMENT" at bounding box center [97, 78] width 72 height 21
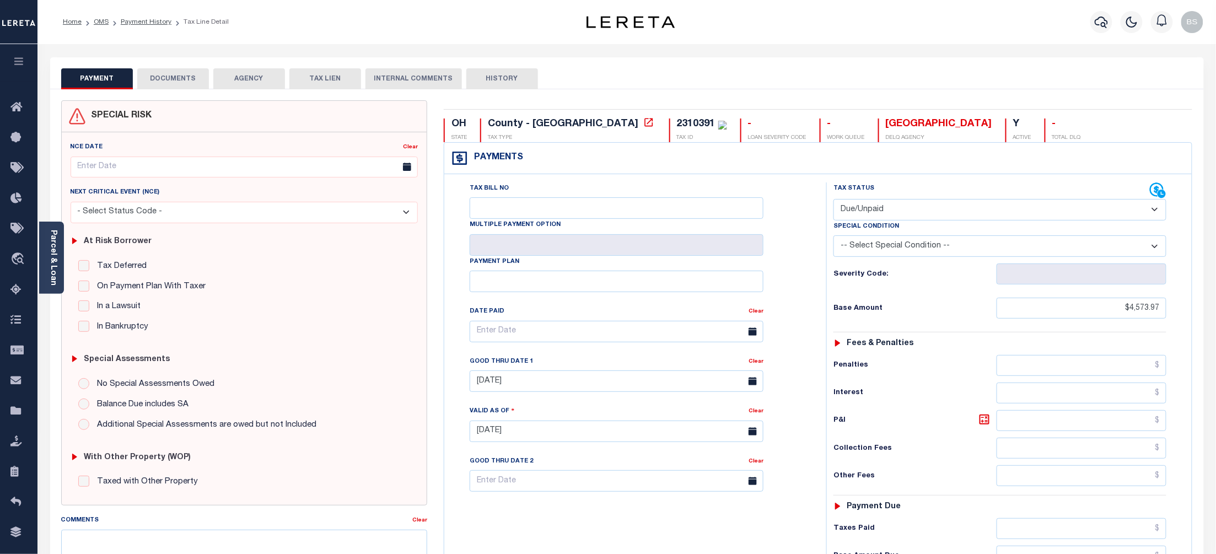
click at [982, 208] on select "- Select Status Code - Open Due/Unpaid Paid Incomplete No Tax Due Internal Refu…" at bounding box center [1000, 210] width 333 height 22
select select "PYD"
click at [834, 200] on select "- Select Status Code - Open Due/Unpaid Paid Incomplete No Tax Due Internal Refu…" at bounding box center [1000, 210] width 333 height 22
type input "[DATE]"
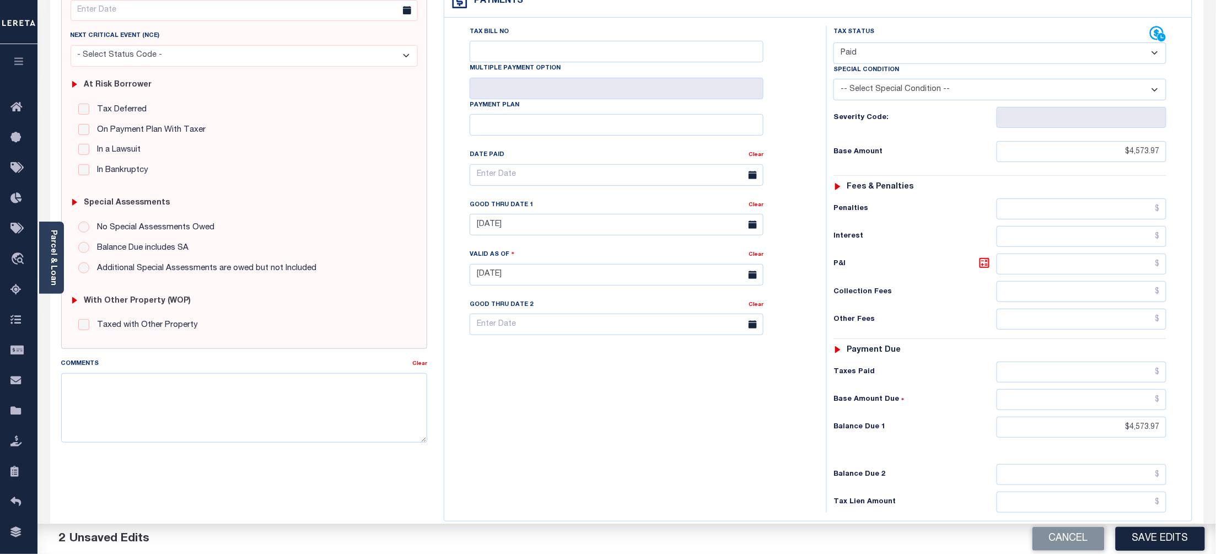
scroll to position [221, 0]
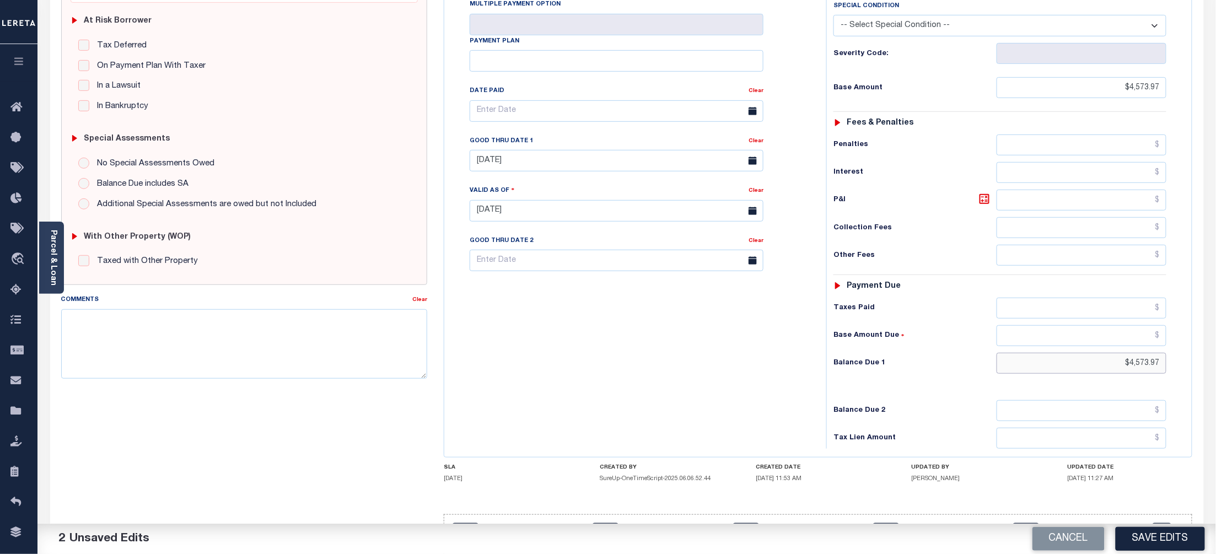
drag, startPoint x: 1163, startPoint y: 369, endPoint x: 1123, endPoint y: 374, distance: 40.5
click at [1123, 374] on input "$4,573.97" at bounding box center [1082, 363] width 170 height 21
type input "$0.00"
click at [982, 415] on h6 "Balance Due 2" at bounding box center [915, 410] width 163 height 9
click at [1160, 547] on button "Save Edits" at bounding box center [1160, 539] width 89 height 24
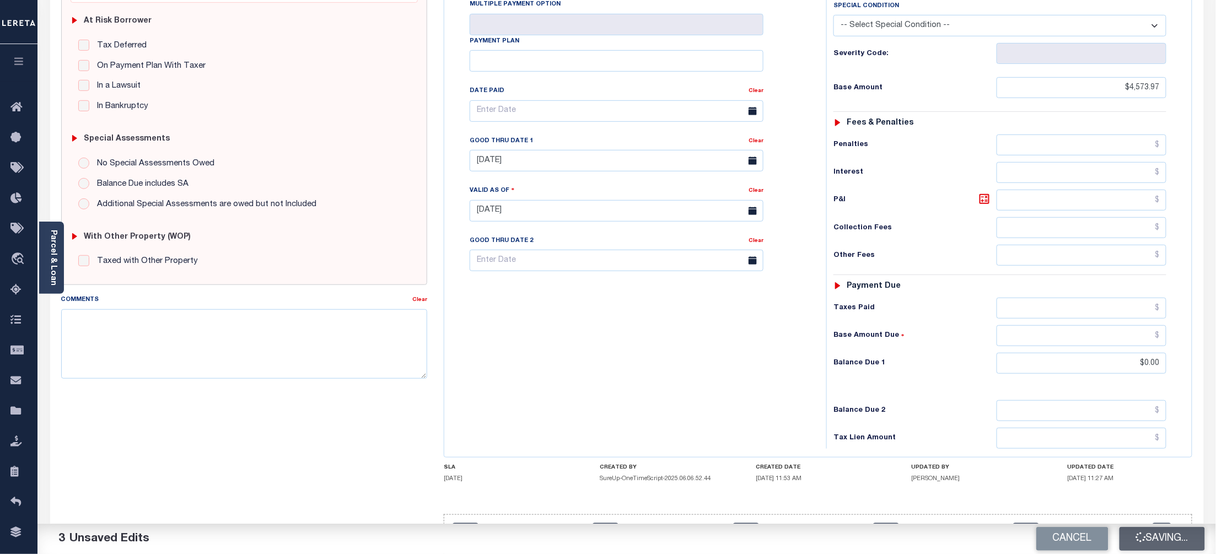
checkbox input "false"
type input "$4,573.97"
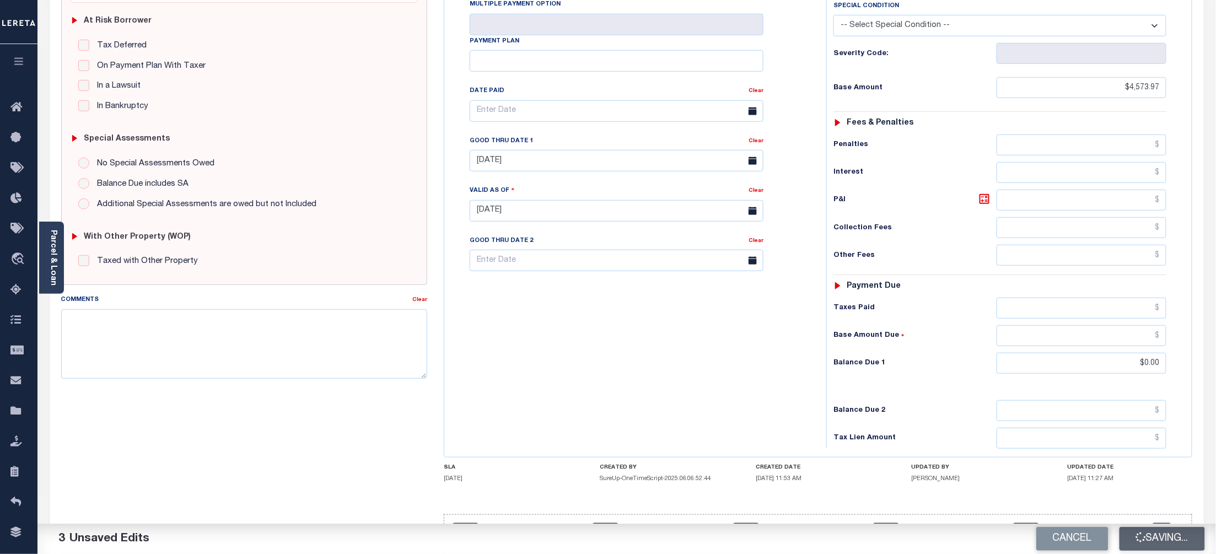
type input "$0"
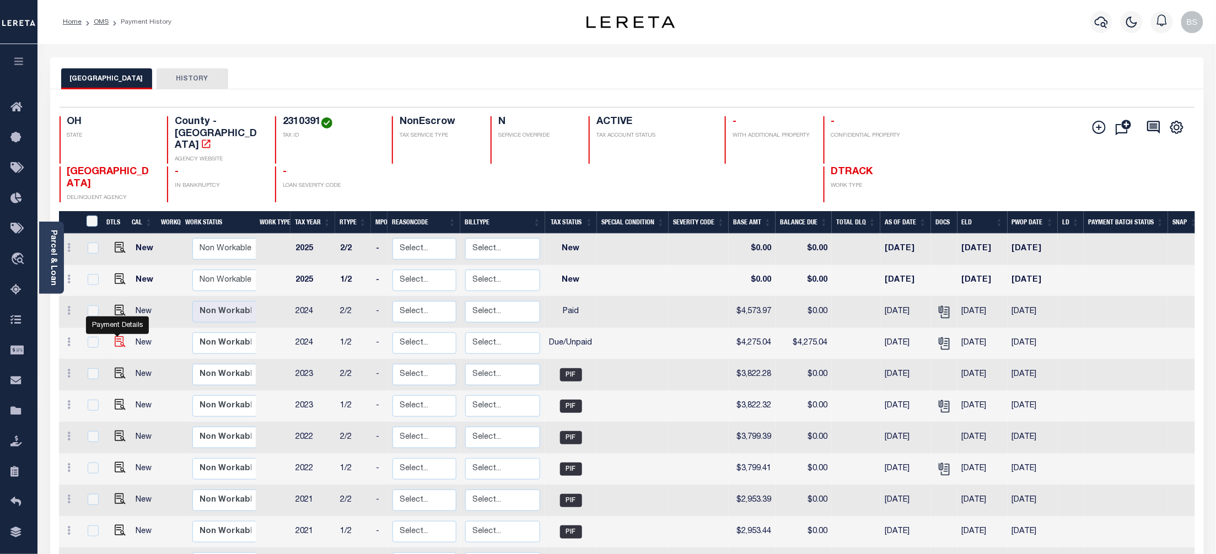
click at [116, 336] on img "" at bounding box center [120, 341] width 11 height 11
checkbox input "true"
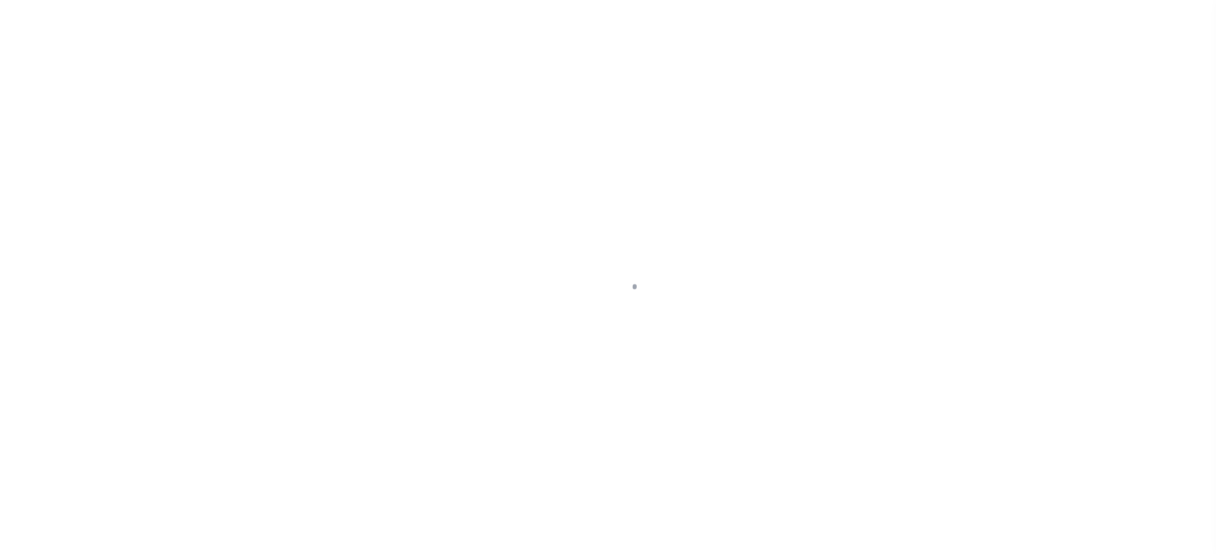
select select "DUE"
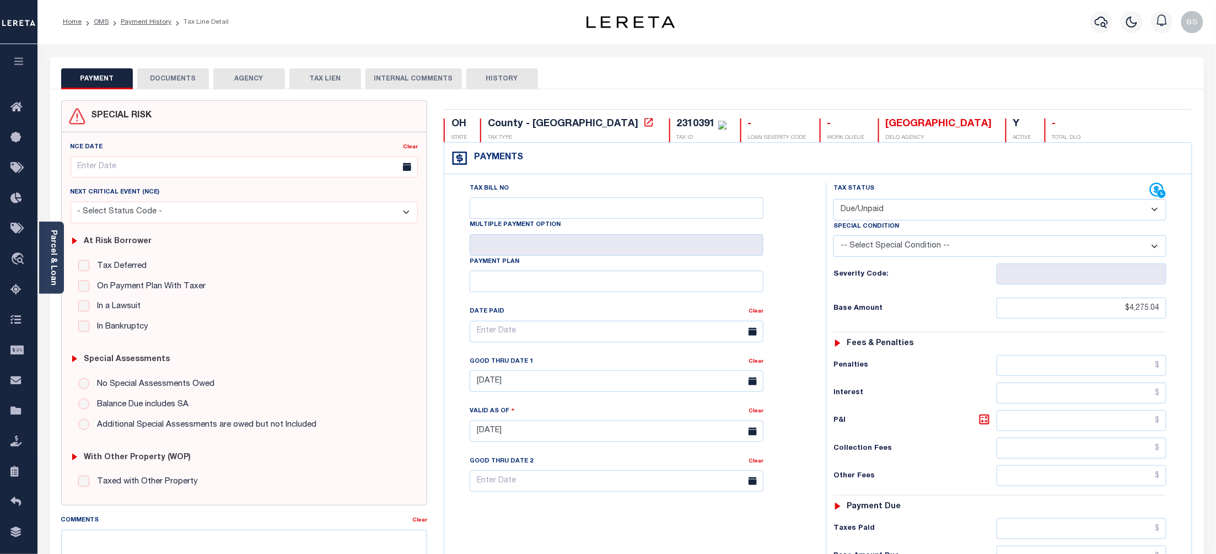
click at [181, 78] on button "DOCUMENTS" at bounding box center [173, 78] width 72 height 21
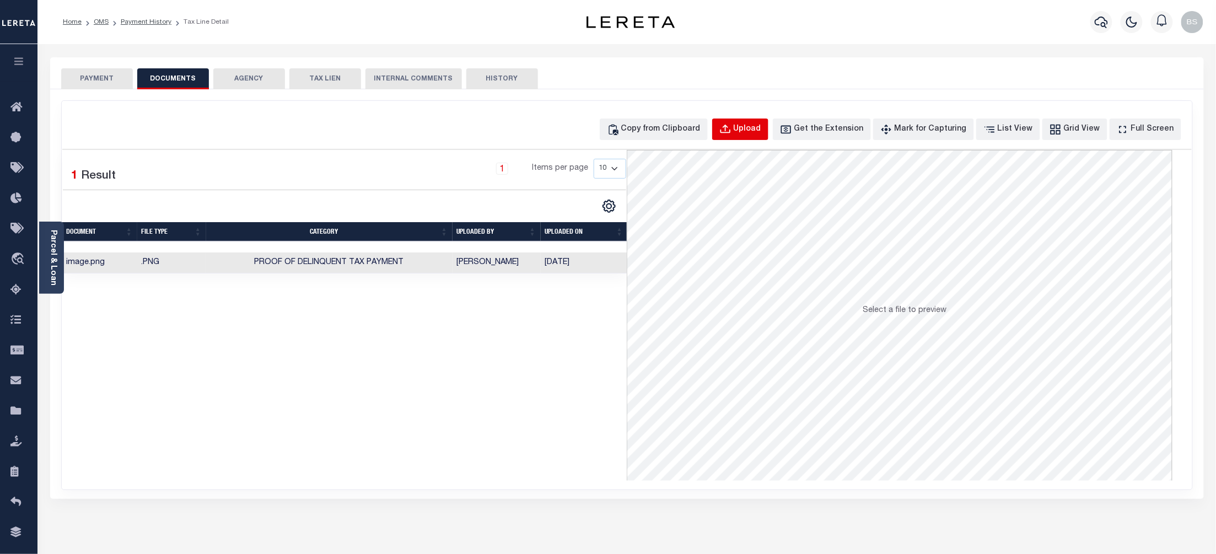
click at [761, 133] on div "Upload" at bounding box center [748, 130] width 28 height 12
select select "POP"
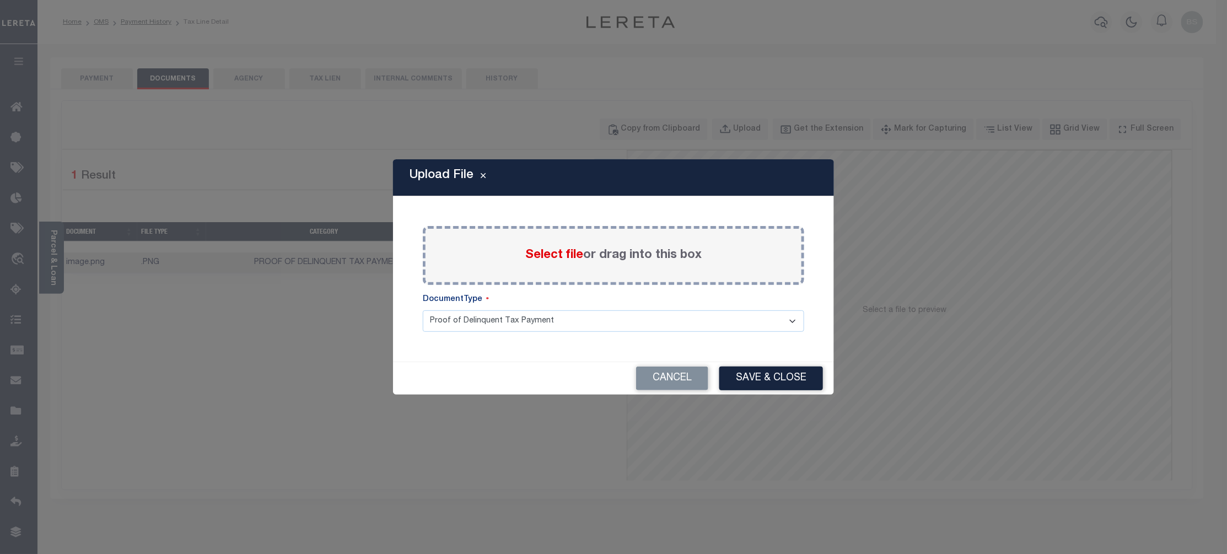
click at [550, 252] on span "Select file" at bounding box center [554, 255] width 58 height 12
click at [0, 0] on input "Select file or drag into this box" at bounding box center [0, 0] width 0 height 0
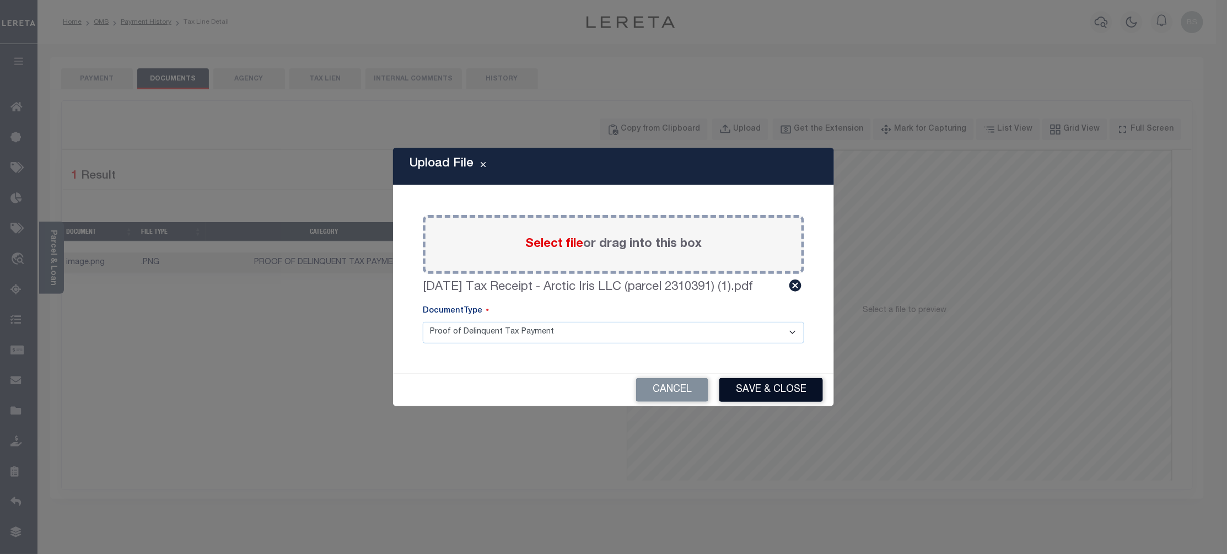
click at [755, 393] on button "Save & Close" at bounding box center [772, 390] width 104 height 24
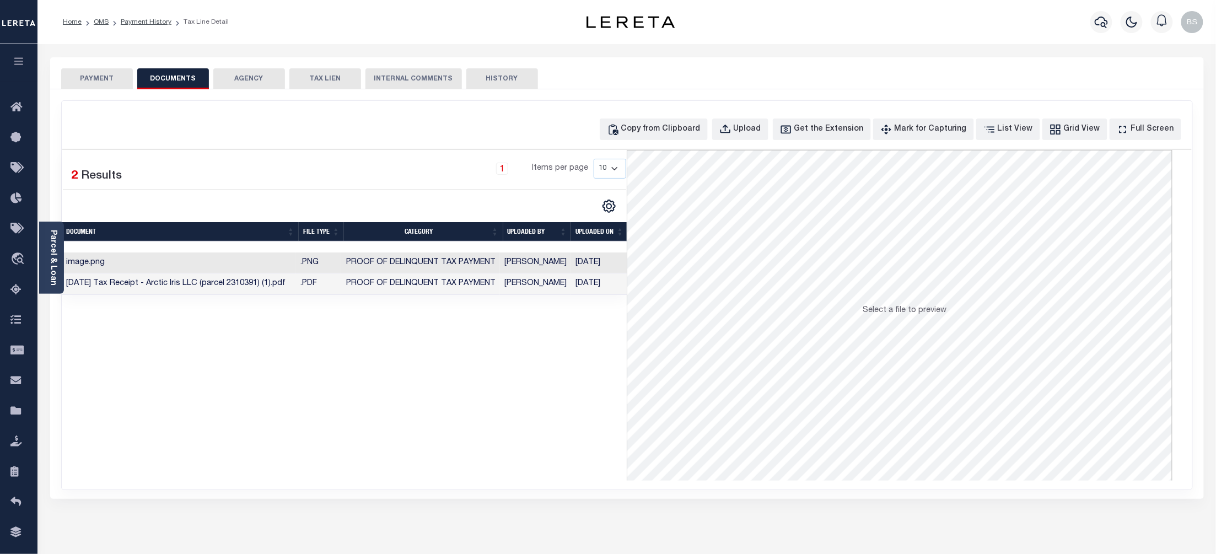
click at [95, 78] on button "PAYMENT" at bounding box center [97, 78] width 72 height 21
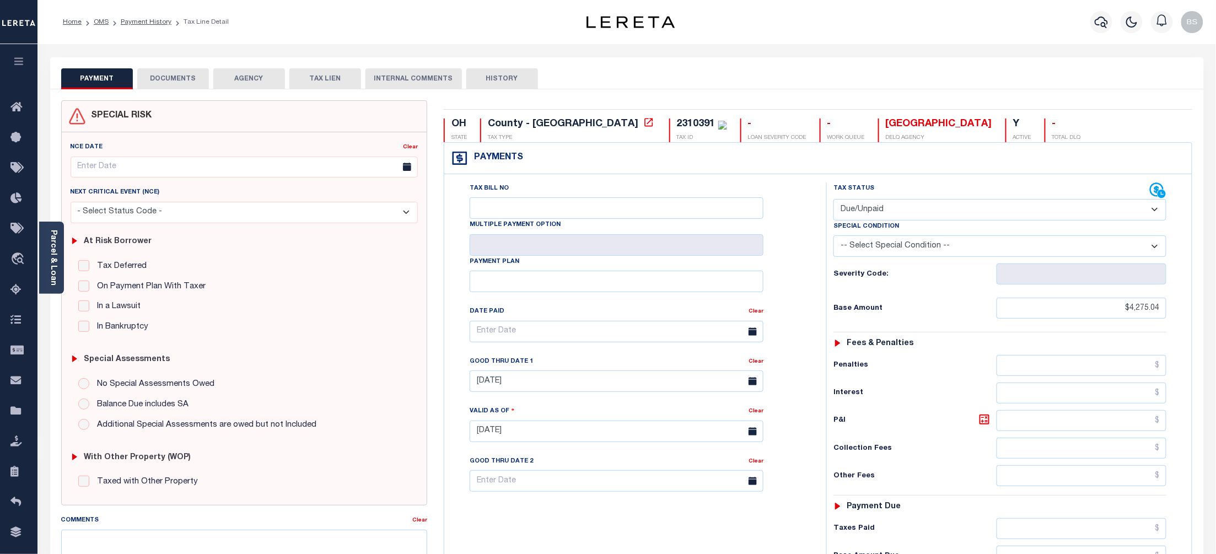
click at [886, 215] on select "- Select Status Code - Open Due/Unpaid Paid Incomplete No Tax Due Internal Refu…" at bounding box center [1000, 210] width 333 height 22
select select "PYD"
click at [834, 200] on select "- Select Status Code - Open Due/Unpaid Paid Incomplete No Tax Due Internal Refu…" at bounding box center [1000, 210] width 333 height 22
type input "[DATE]"
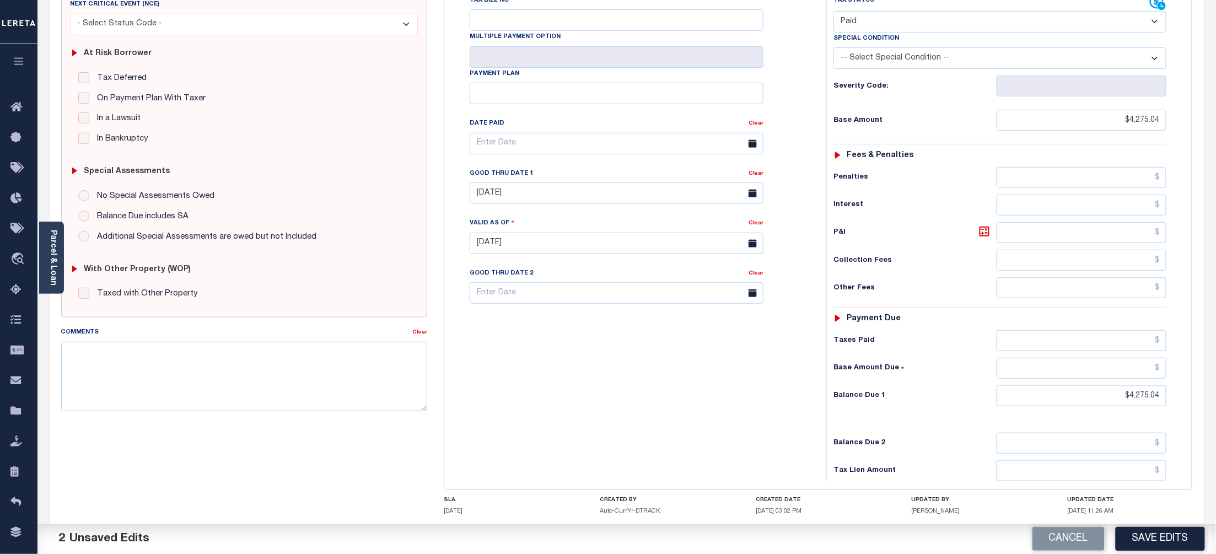
scroll to position [221, 0]
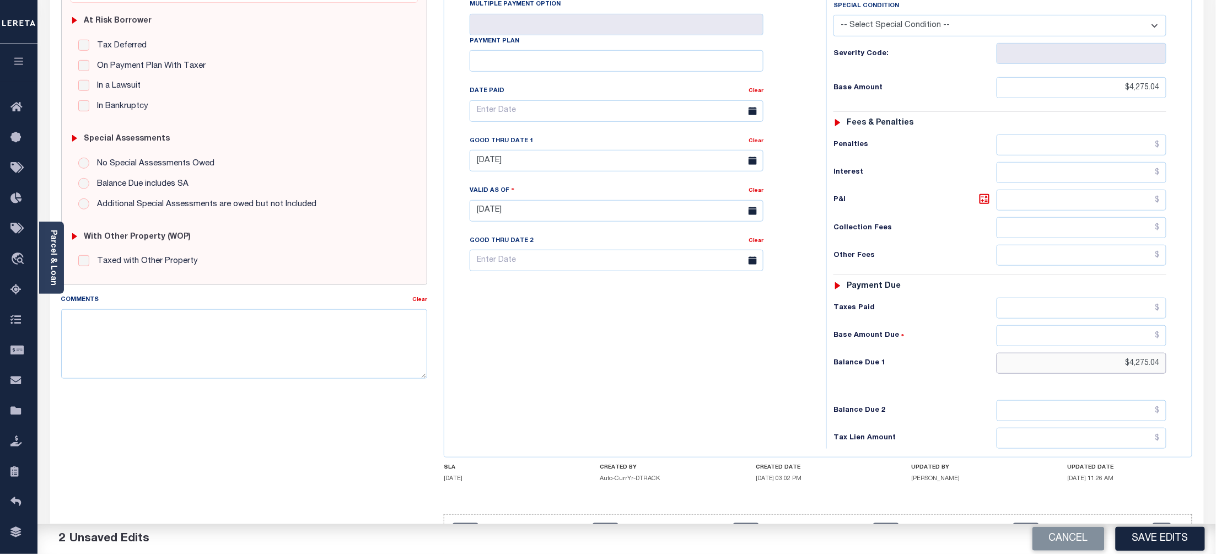
drag, startPoint x: 1163, startPoint y: 369, endPoint x: 1113, endPoint y: 369, distance: 50.7
click at [1113, 369] on input "$4,275.04" at bounding box center [1082, 363] width 170 height 21
type input "$0.00"
click at [1156, 534] on button "Save Edits" at bounding box center [1160, 539] width 89 height 24
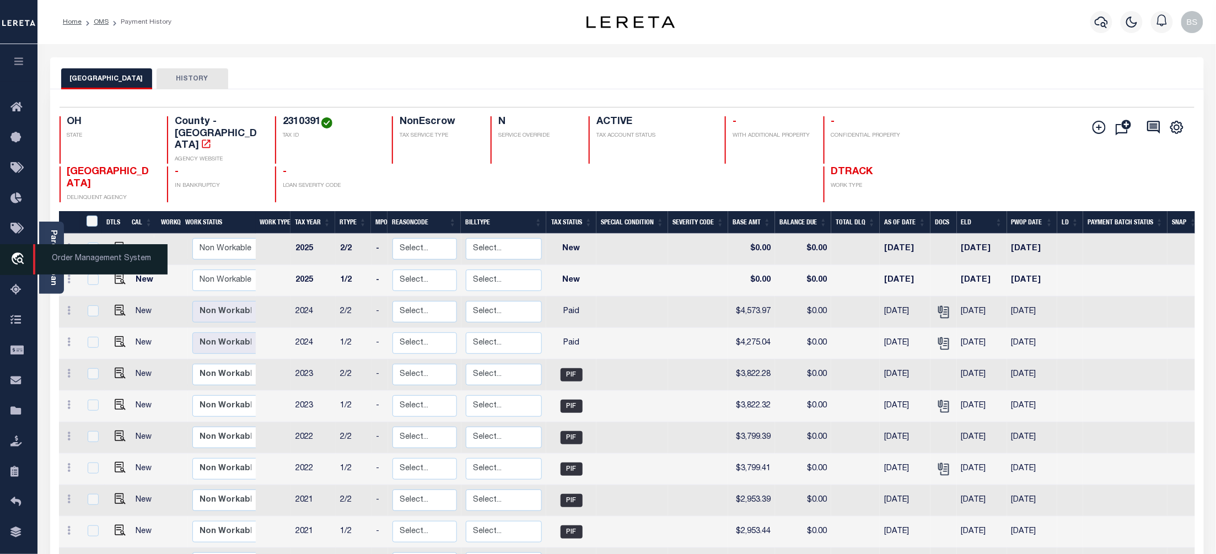
click at [66, 260] on span "Order Management System" at bounding box center [100, 259] width 135 height 30
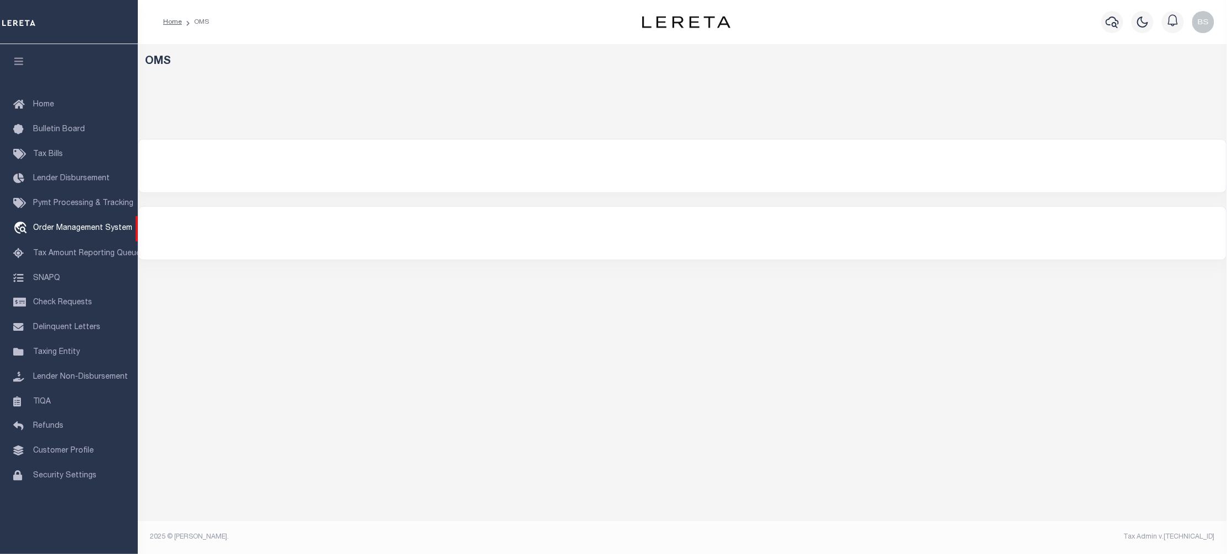
select select "200"
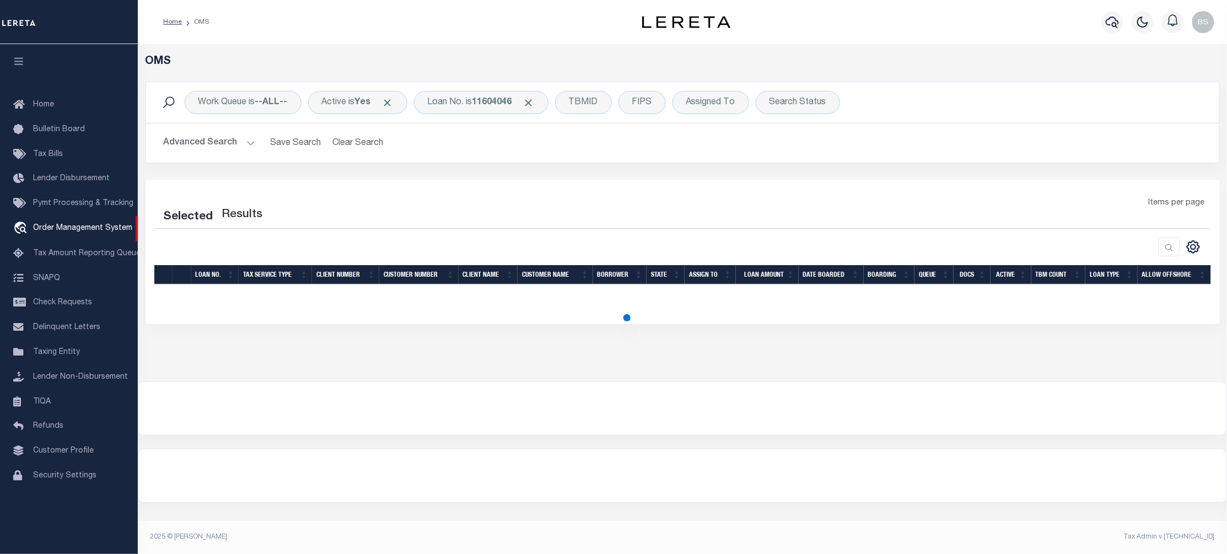
select select "200"
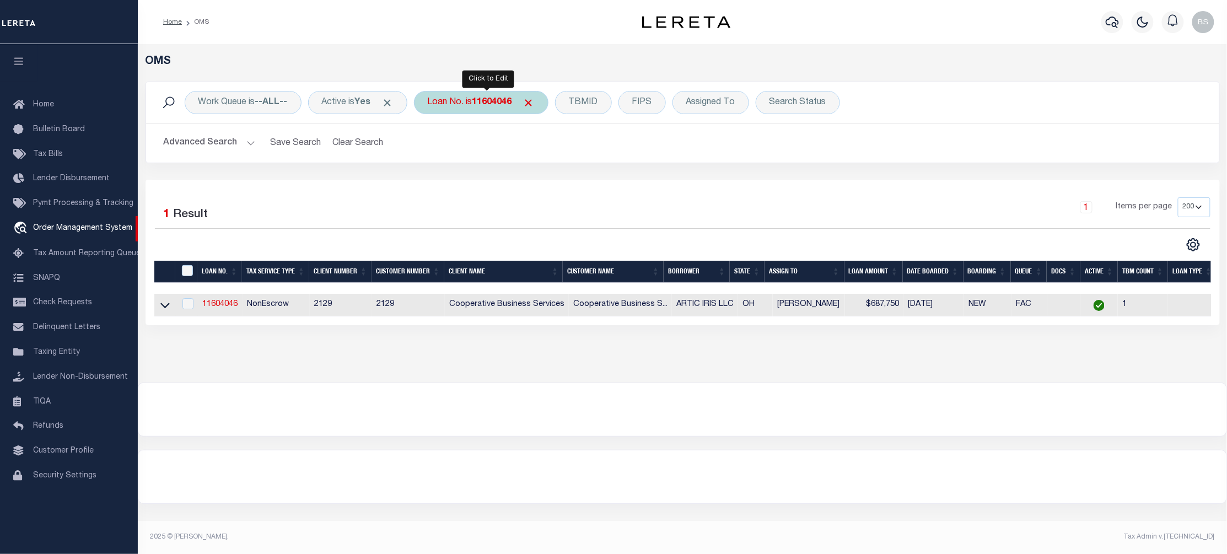
click at [490, 104] on b "11604046" at bounding box center [493, 102] width 40 height 9
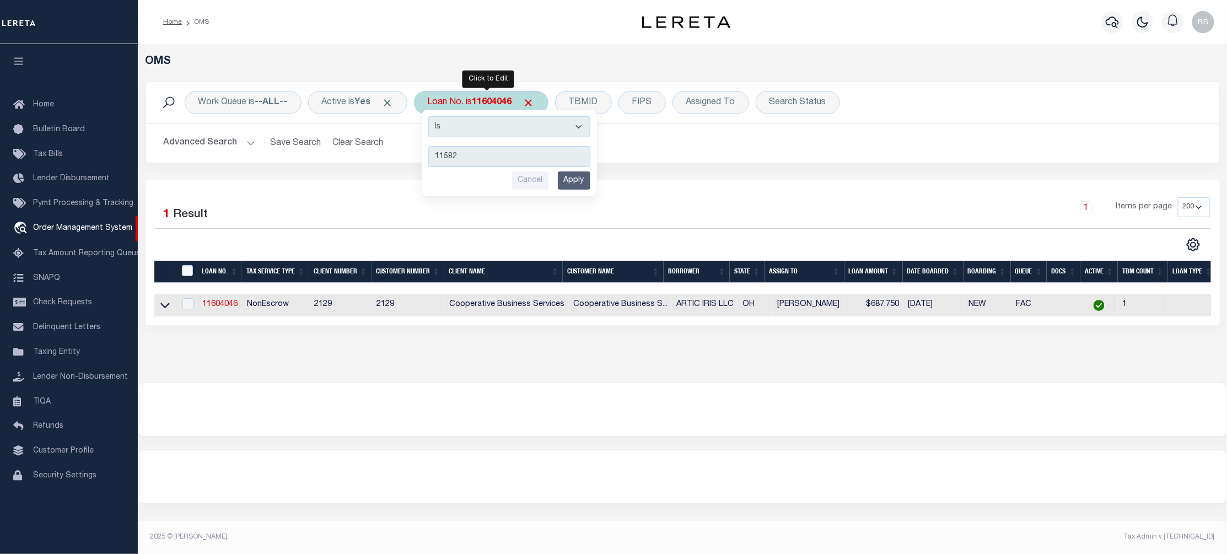
type input "115820"
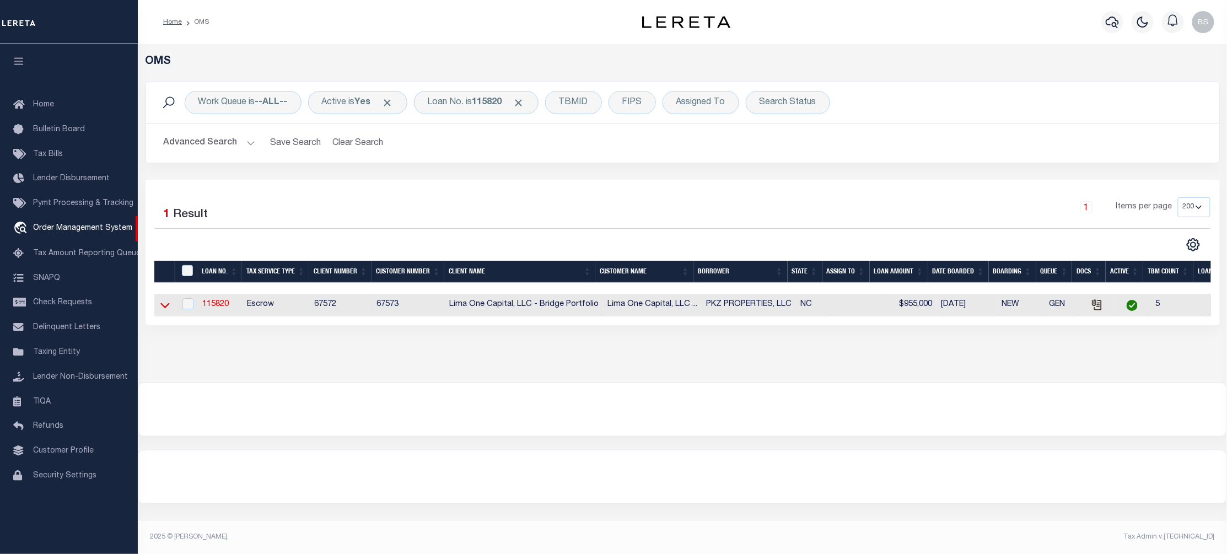
click at [165, 309] on icon at bounding box center [164, 306] width 9 height 6
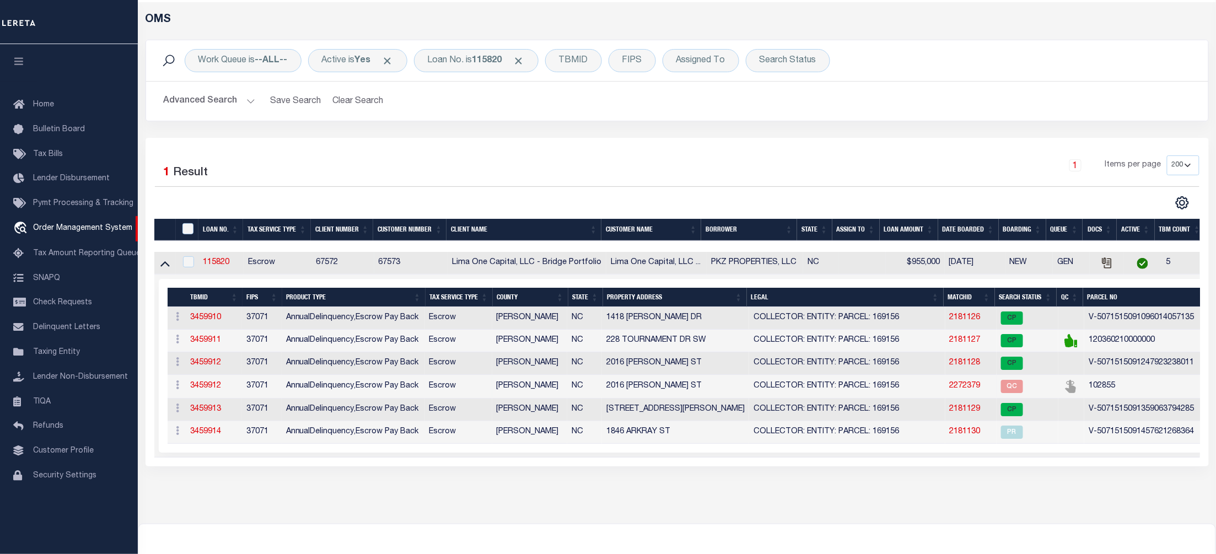
scroll to position [73, 0]
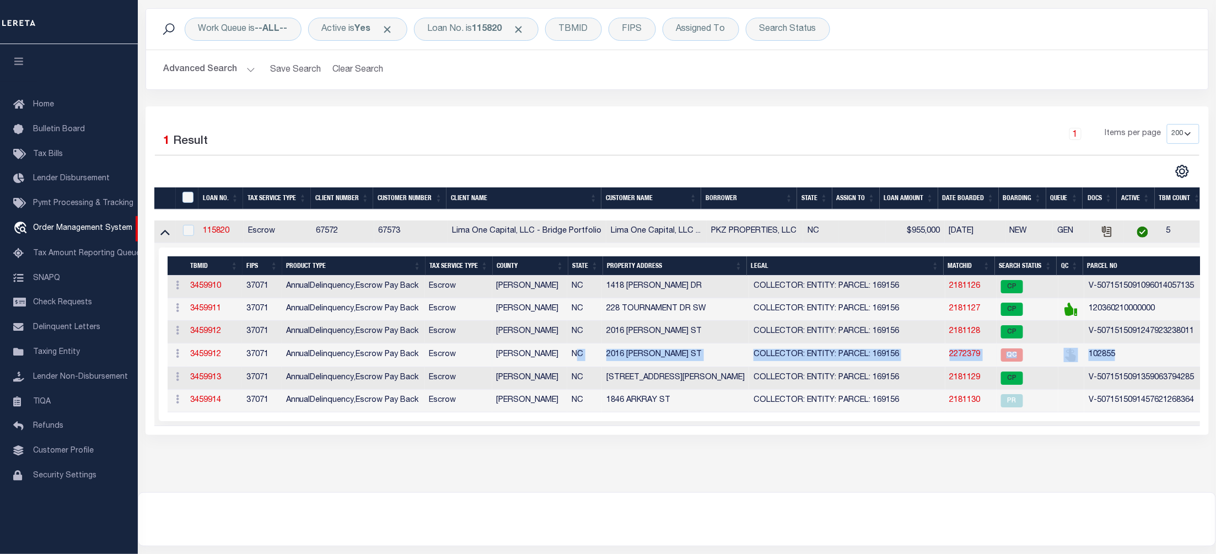
drag, startPoint x: 1124, startPoint y: 356, endPoint x: 581, endPoint y: 354, distance: 543.1
click at [581, 354] on tr "ACTIONS Add Parcel Delete TBM 3459912 37071 AnnualDelinquency,Escrow Pay Back E…" at bounding box center [743, 356] width 1150 height 24
click at [684, 358] on td "2016 [PERSON_NAME] ST" at bounding box center [675, 356] width 147 height 24
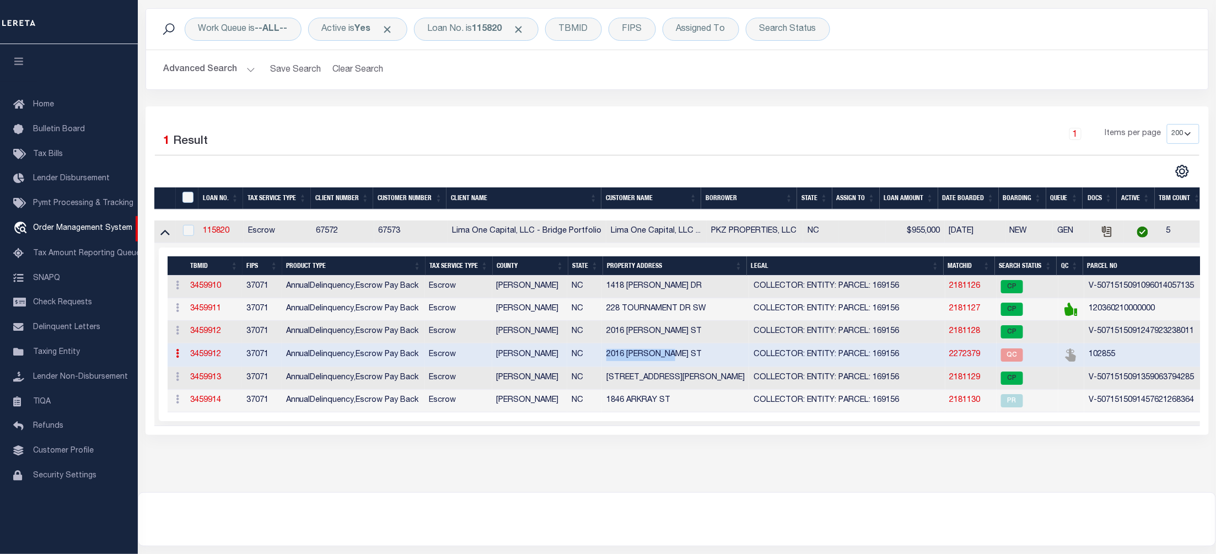
drag, startPoint x: 684, startPoint y: 358, endPoint x: 592, endPoint y: 361, distance: 92.1
click at [592, 361] on tr "ACTIONS Add Parcel Delete TBM 3459912 37071 AnnualDelinquency,Escrow Pay Back E…" at bounding box center [743, 356] width 1150 height 24
click at [959, 335] on link "2181128" at bounding box center [965, 332] width 31 height 8
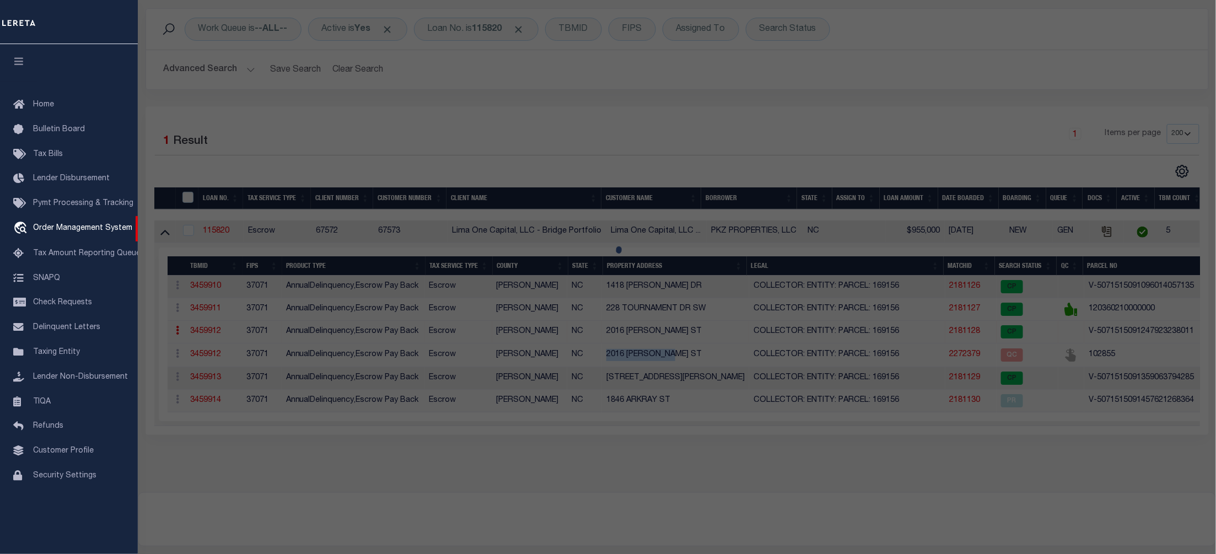
checkbox input "false"
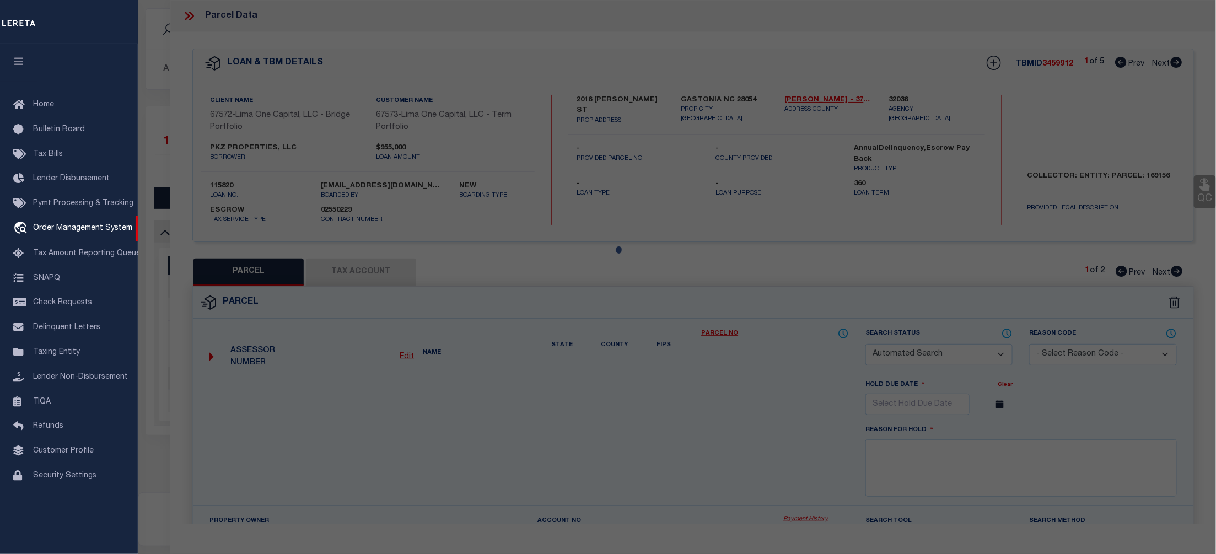
select select "CP"
select select "AGW"
select select
type input "2016 [PERSON_NAME] ST"
type input "GASTONIA NC 28054"
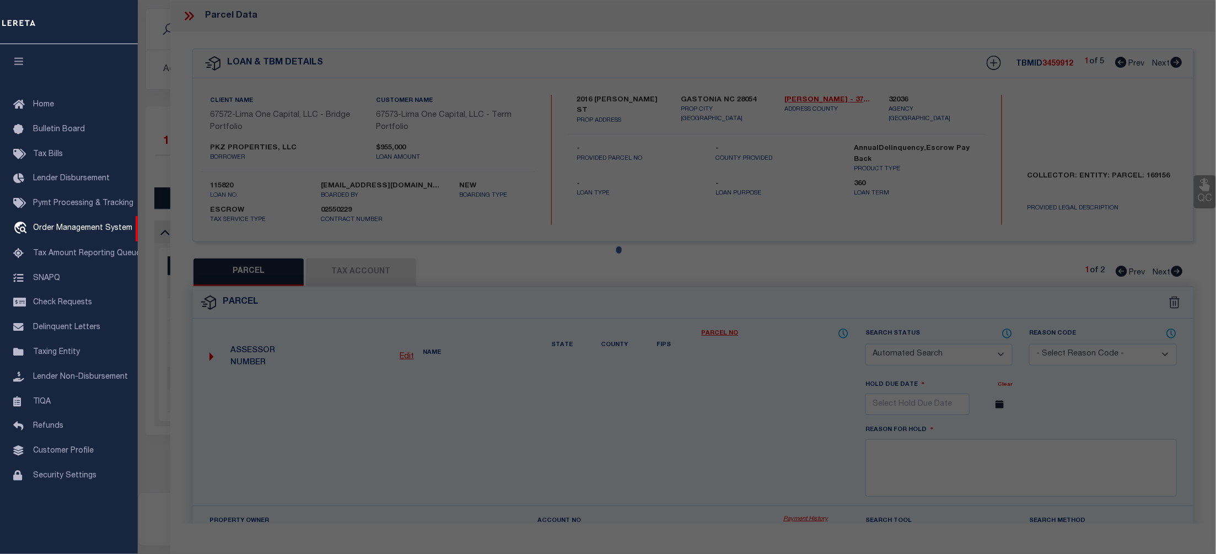
type textarea "[DATE] parcel verified"
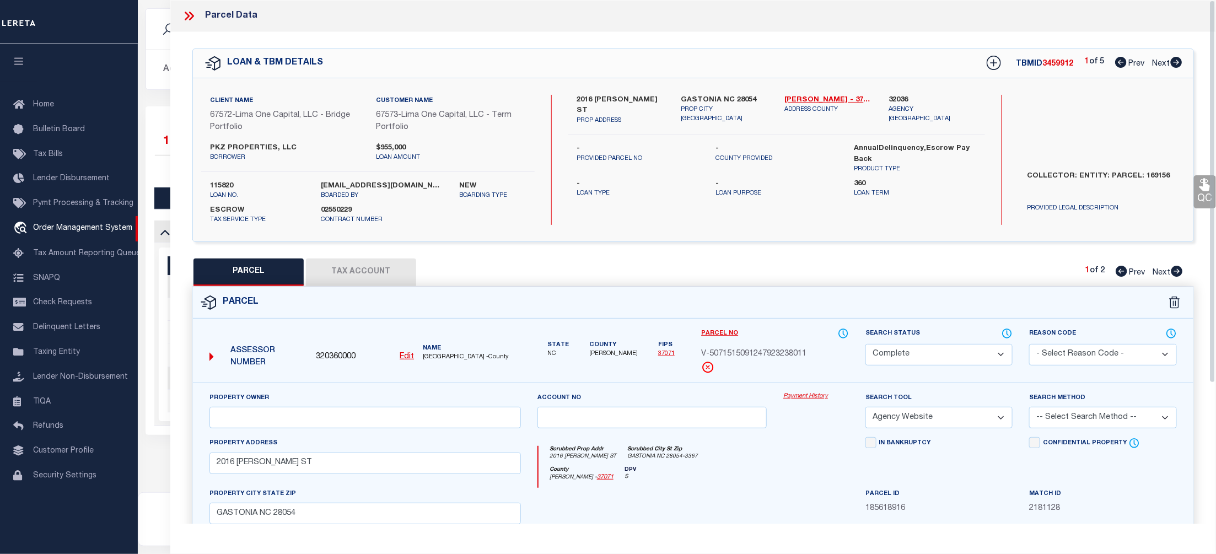
click at [788, 400] on link "Payment History" at bounding box center [817, 396] width 66 height 9
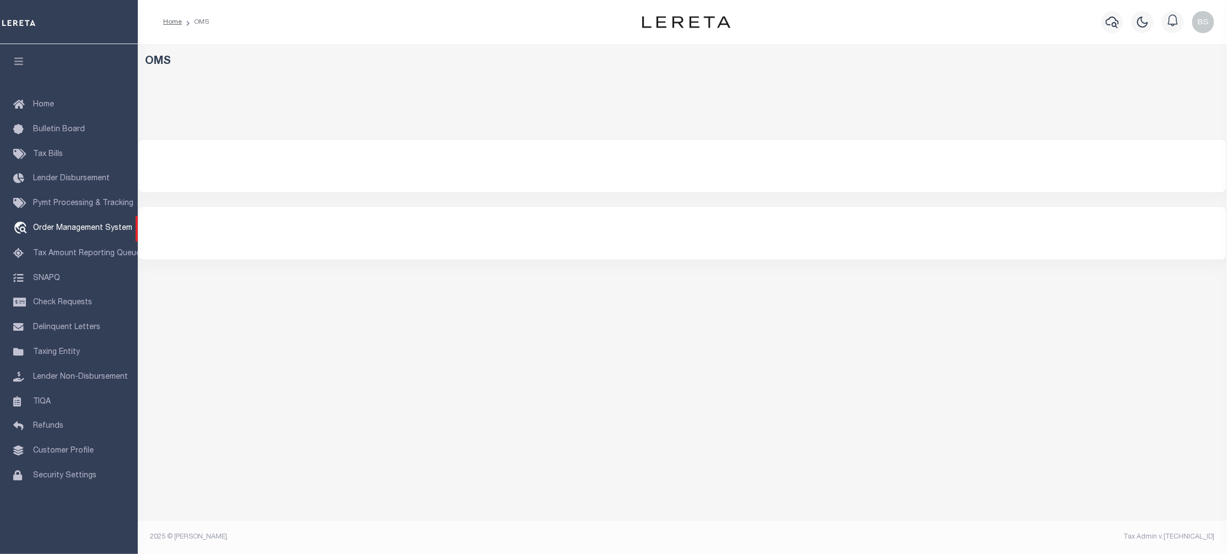
select select "200"
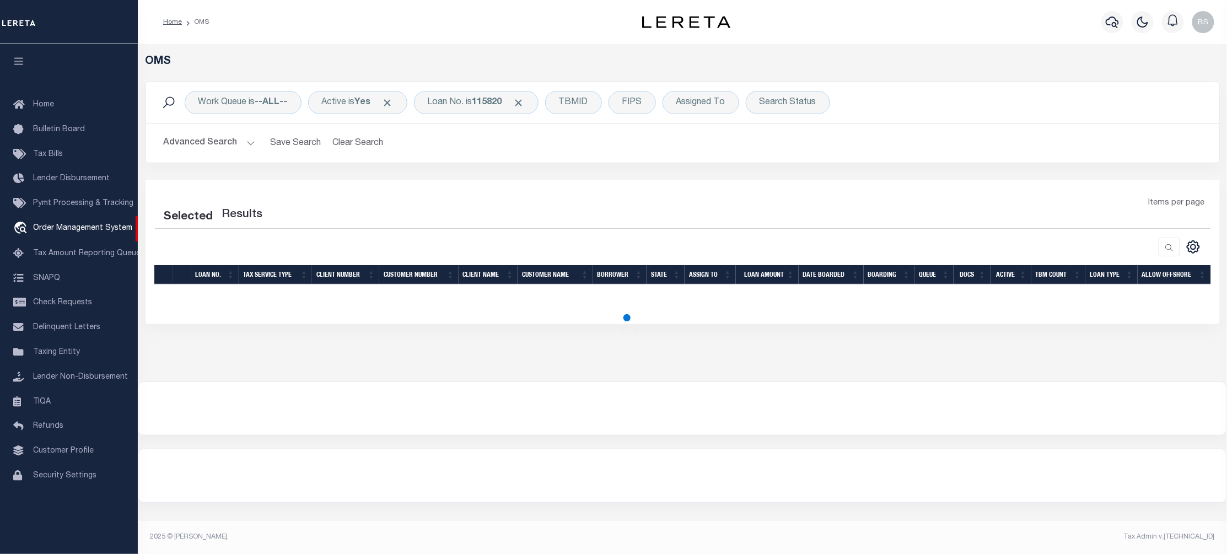
select select "200"
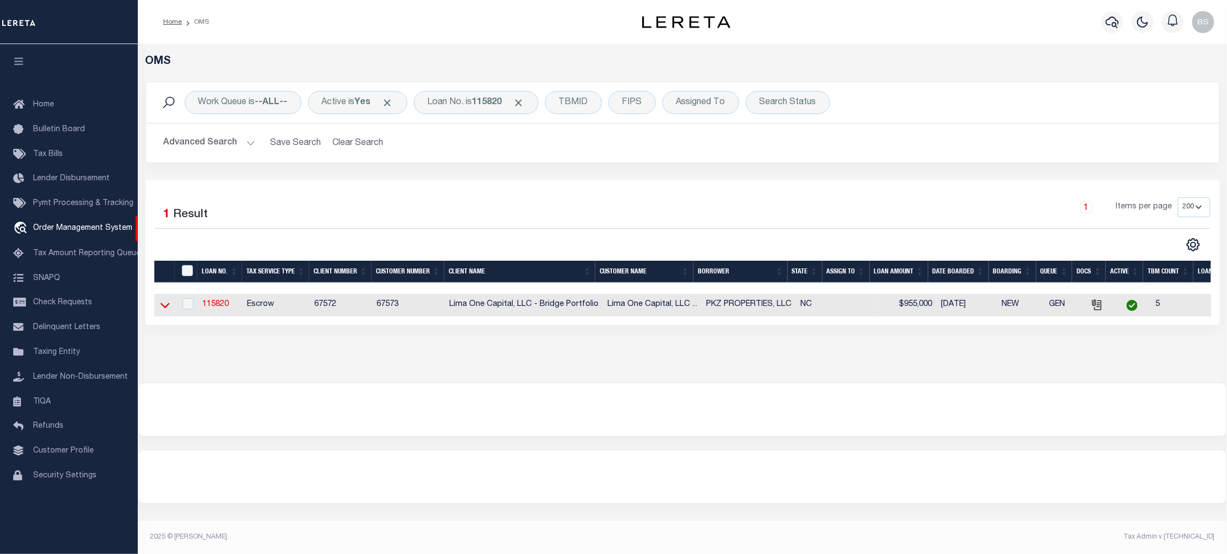
click at [166, 308] on icon at bounding box center [164, 305] width 9 height 12
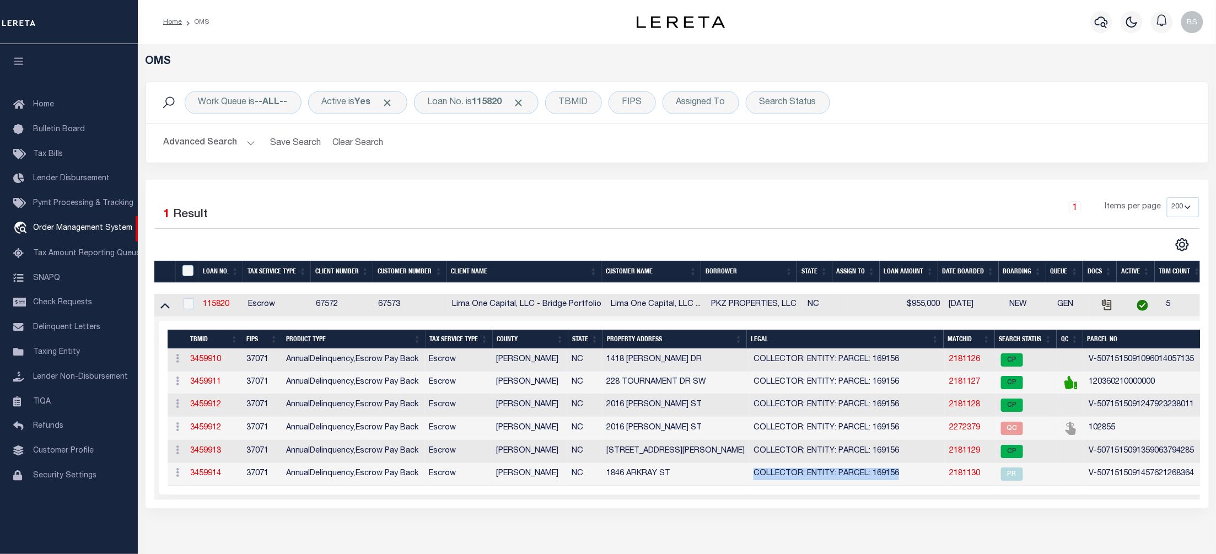
drag, startPoint x: 900, startPoint y: 479, endPoint x: 725, endPoint y: 479, distance: 175.3
click at [725, 479] on tr "ACTIONS Add Parcel Delete TBM 3459914 37071 AnnualDelinquency,Escrow Pay Back E…" at bounding box center [743, 474] width 1150 height 23
drag, startPoint x: 603, startPoint y: 433, endPoint x: 685, endPoint y: 436, distance: 82.2
click at [685, 436] on td "2016 WITHERS ST" at bounding box center [675, 429] width 147 height 24
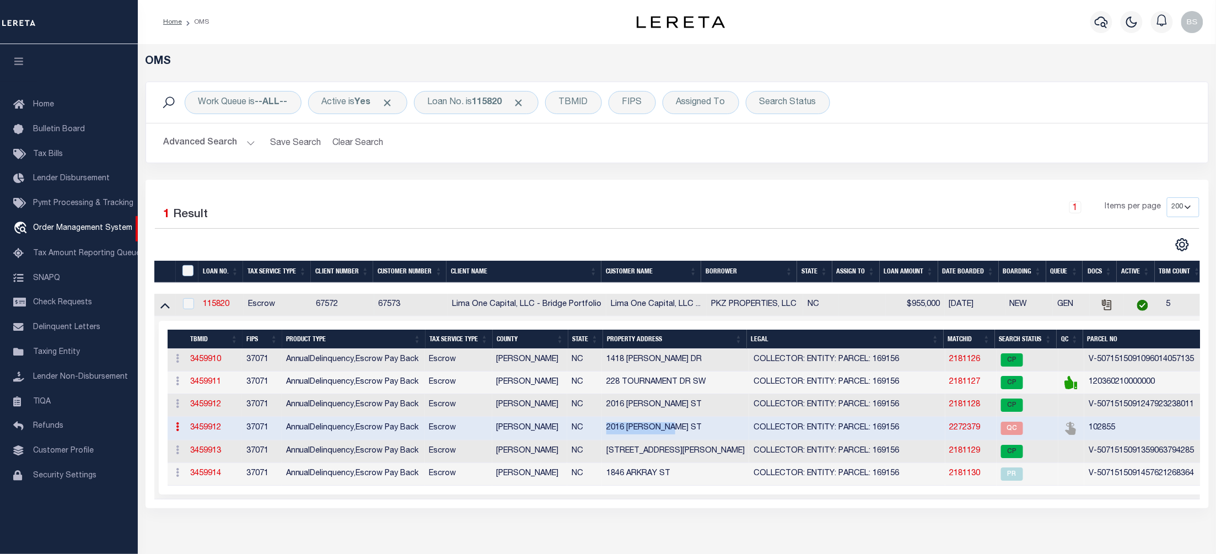
click at [911, 500] on div "LOAN NO. Tax Service Type Client Number Customer Number Client Name Customer Na…" at bounding box center [677, 397] width 1046 height 206
drag, startPoint x: 607, startPoint y: 429, endPoint x: 678, endPoint y: 433, distance: 71.3
click at [678, 433] on td "2016 [PERSON_NAME] ST" at bounding box center [675, 429] width 147 height 24
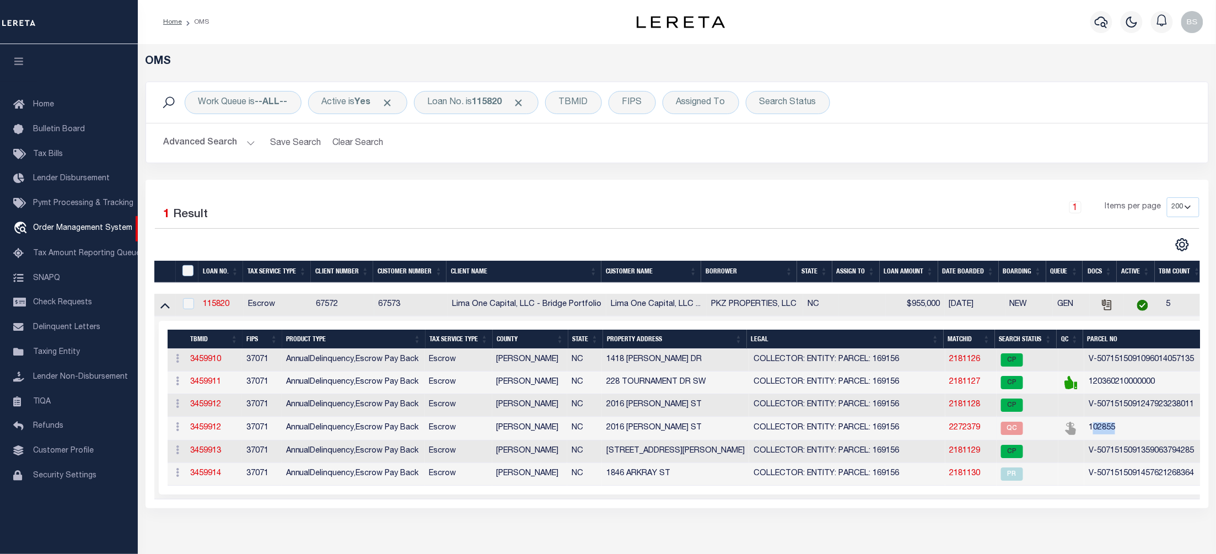
drag, startPoint x: 1128, startPoint y: 433, endPoint x: 1094, endPoint y: 438, distance: 34.5
click at [1094, 438] on td "102855" at bounding box center [1158, 429] width 147 height 24
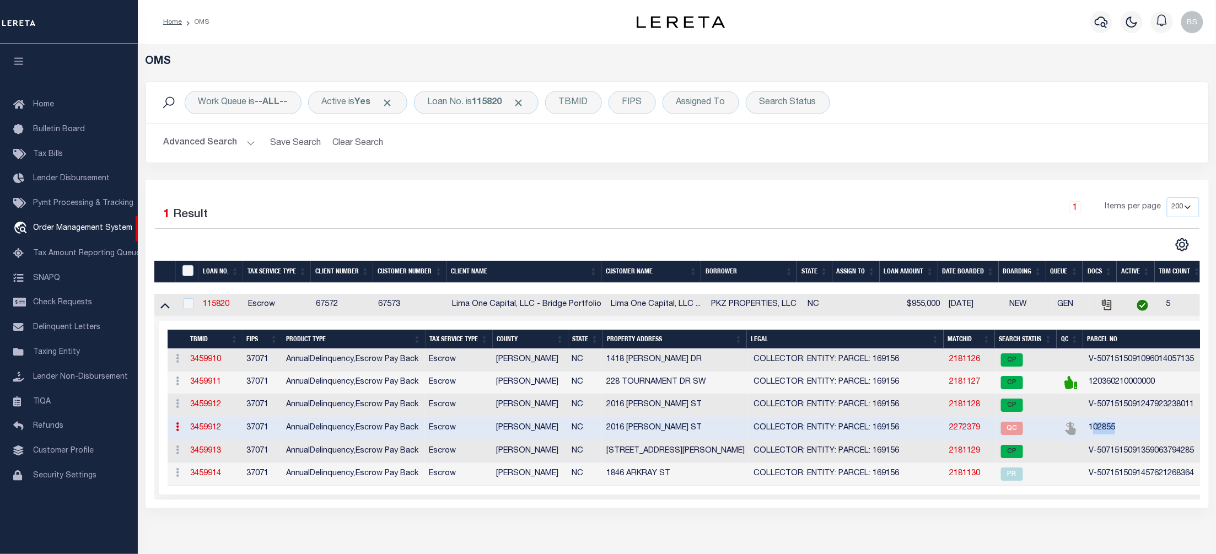
click at [1125, 433] on td "102855" at bounding box center [1158, 429] width 147 height 24
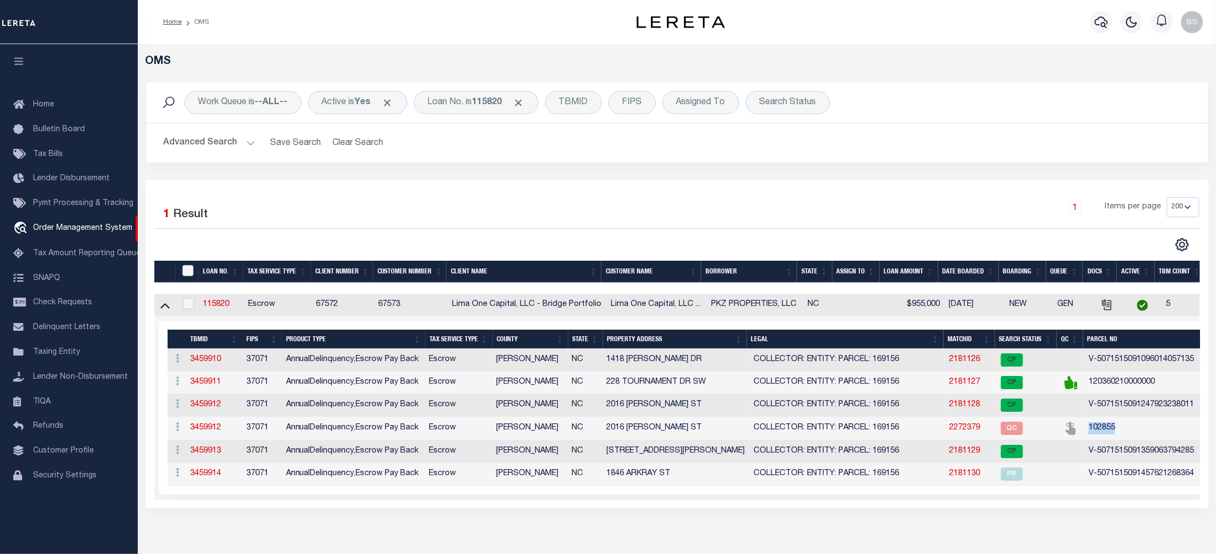
drag, startPoint x: 1128, startPoint y: 432, endPoint x: 1086, endPoint y: 437, distance: 42.7
click at [1086, 437] on td "102855" at bounding box center [1158, 429] width 147 height 24
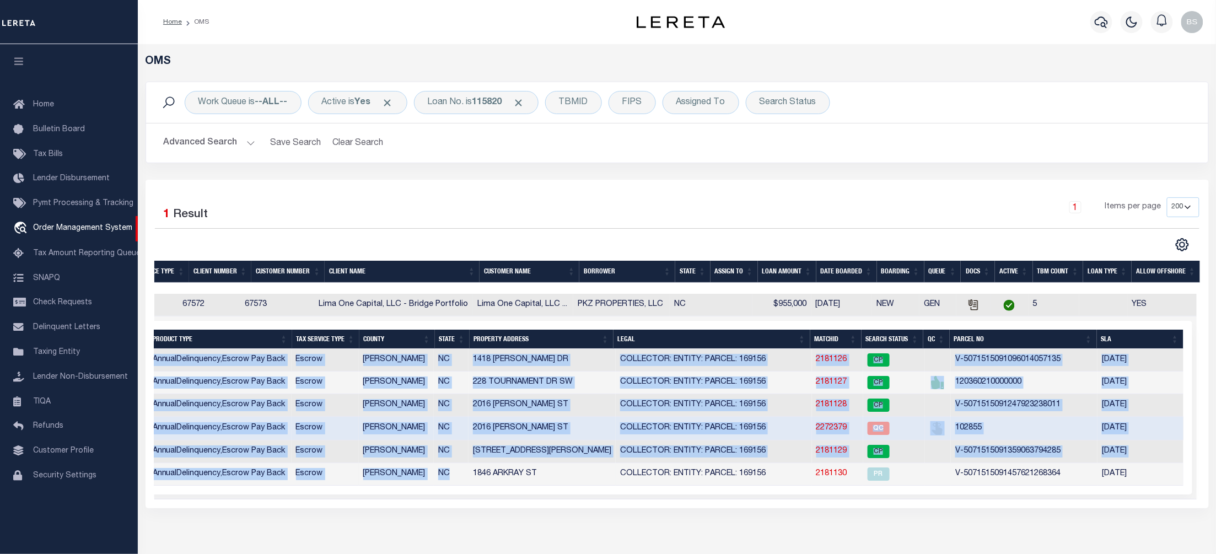
drag, startPoint x: 600, startPoint y: 484, endPoint x: 1182, endPoint y: 491, distance: 582.3
click at [1182, 486] on tr "ACTIONS Add Parcel Delete TBM 3459914 37071 AnnualDelinquency,Escrow Pay Back E…" at bounding box center [609, 474] width 1150 height 23
click at [691, 217] on div "1 Items per page 10 25 50 100 200" at bounding box center [810, 211] width 780 height 29
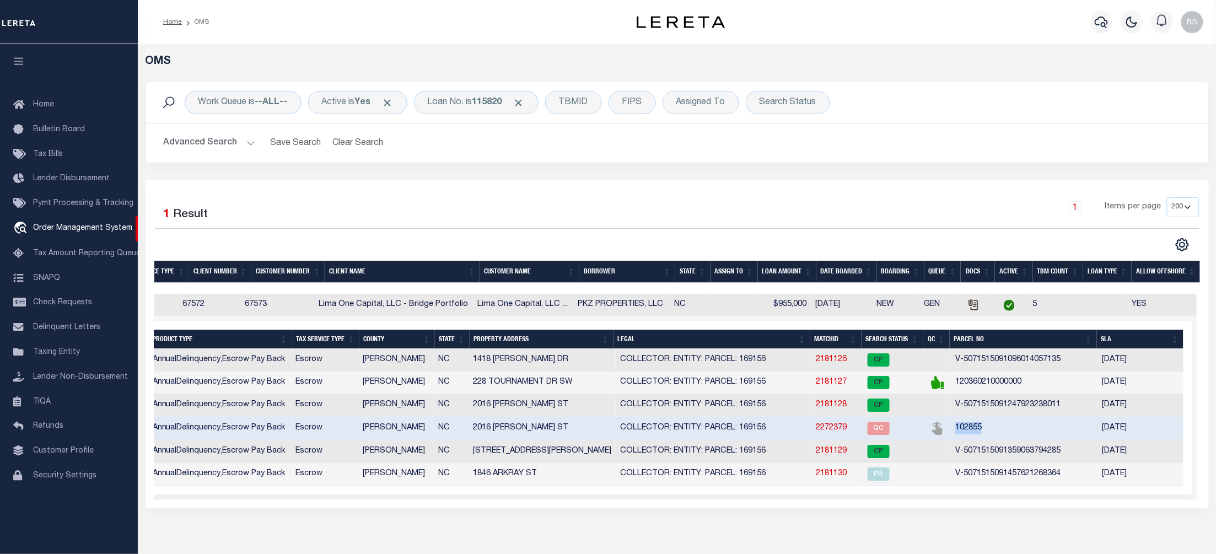
drag, startPoint x: 1008, startPoint y: 437, endPoint x: 956, endPoint y: 437, distance: 52.4
click at [956, 437] on td "102855" at bounding box center [1024, 429] width 147 height 24
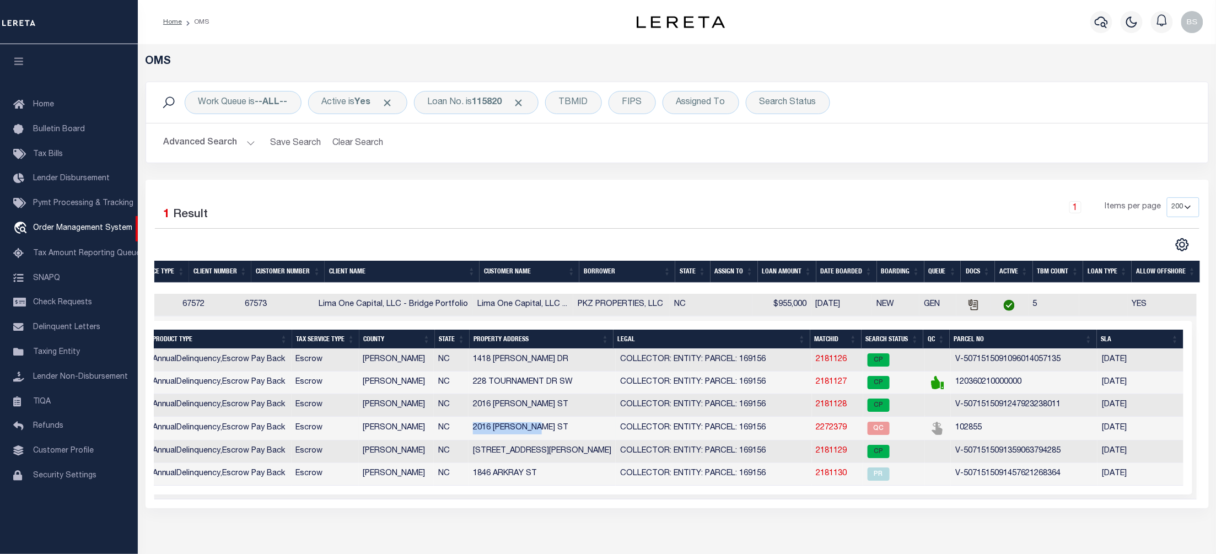
drag, startPoint x: 540, startPoint y: 432, endPoint x: 473, endPoint y: 432, distance: 67.3
click at [473, 432] on td "2016 [PERSON_NAME] ST" at bounding box center [542, 429] width 147 height 24
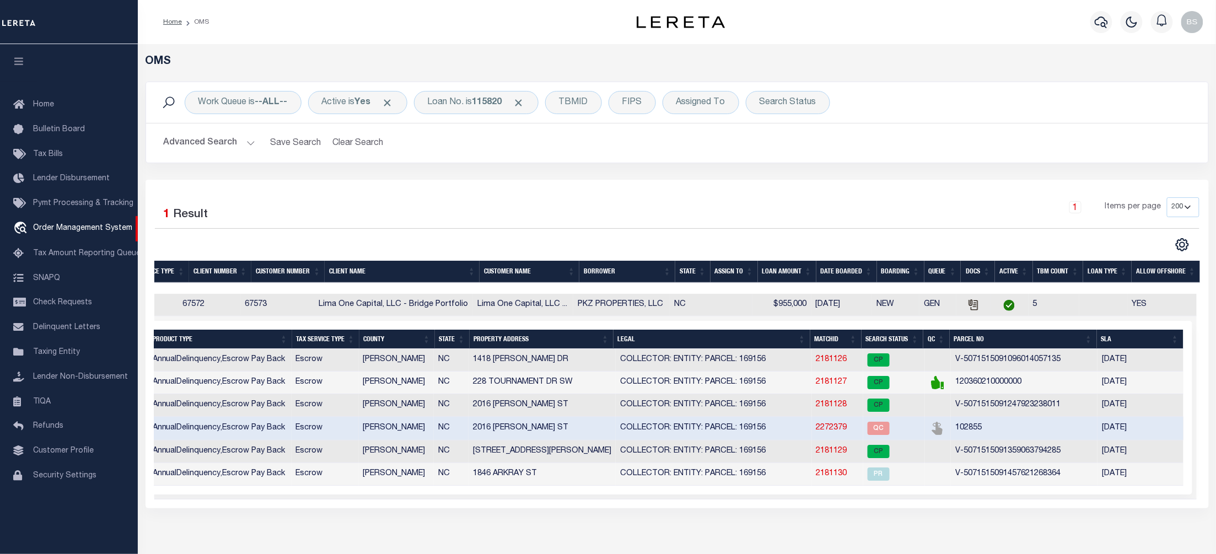
click at [955, 146] on h2 "Advanced Search Save Search Clear Search tblSearchTopScreen_dynamictable_____De…" at bounding box center [677, 143] width 1045 height 22
click at [816, 199] on div "1 Items per page 10 25 50 100 200" at bounding box center [810, 211] width 780 height 29
drag, startPoint x: 986, startPoint y: 433, endPoint x: 954, endPoint y: 432, distance: 32.0
click at [954, 432] on td "102855" at bounding box center [1024, 429] width 147 height 24
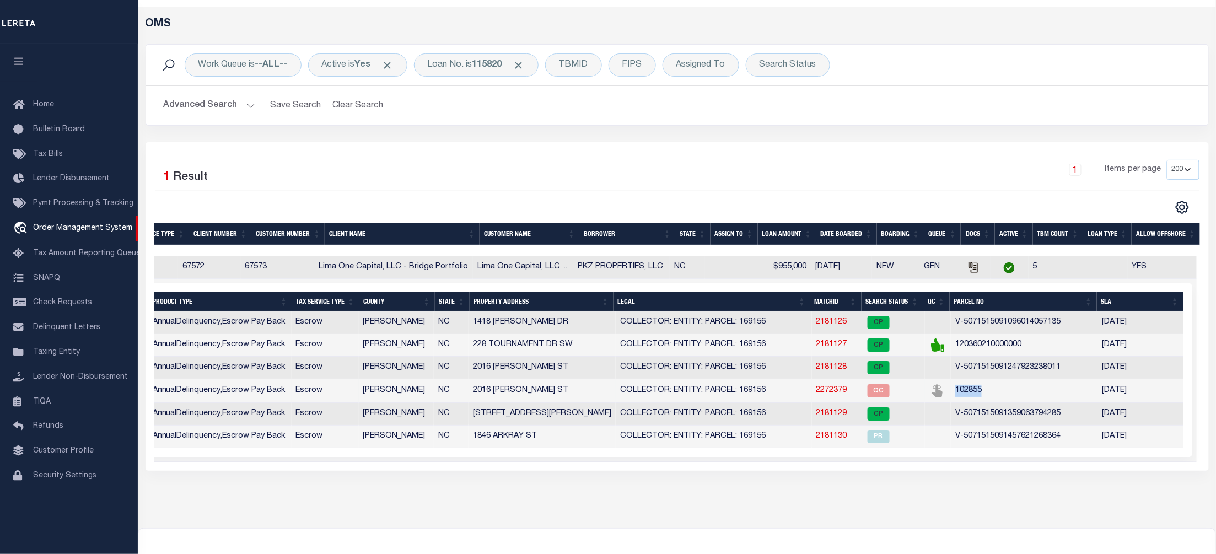
scroll to position [73, 0]
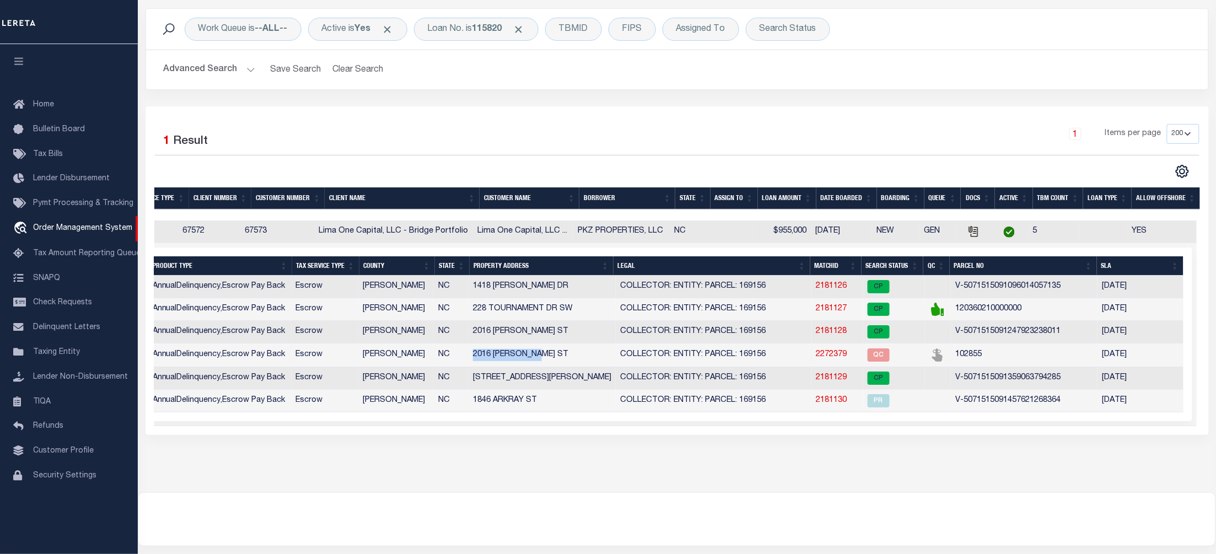
drag, startPoint x: 473, startPoint y: 364, endPoint x: 545, endPoint y: 362, distance: 71.7
click at [545, 362] on td "2016 [PERSON_NAME] ST" at bounding box center [542, 356] width 147 height 24
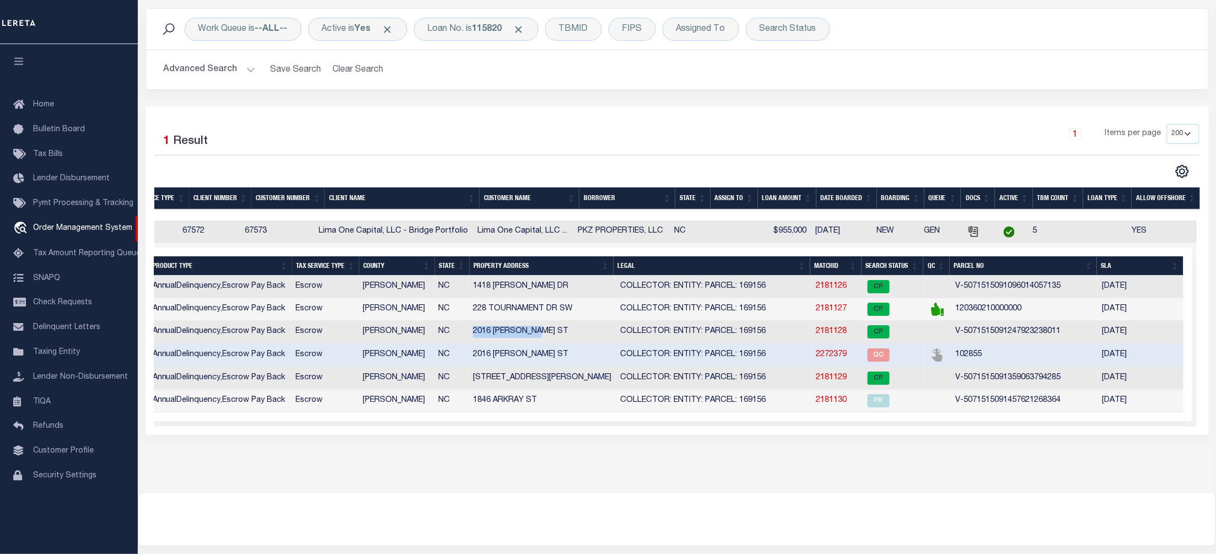
drag, startPoint x: 474, startPoint y: 332, endPoint x: 548, endPoint y: 334, distance: 73.4
click at [548, 334] on td "2016 [PERSON_NAME] ST" at bounding box center [542, 332] width 147 height 23
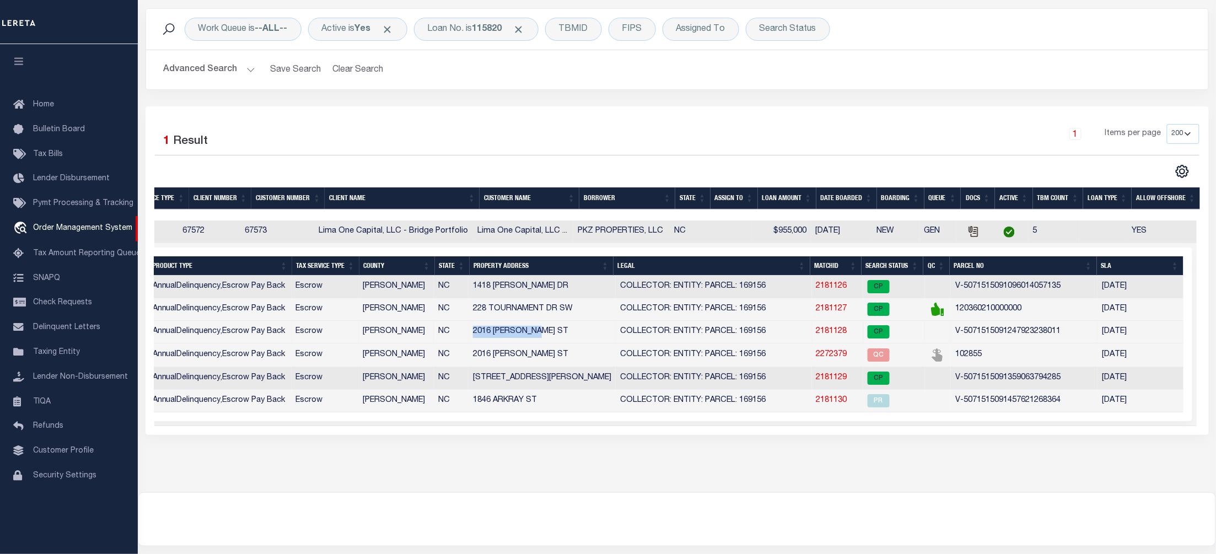
click at [470, 334] on td "2016 [PERSON_NAME] ST" at bounding box center [542, 332] width 147 height 23
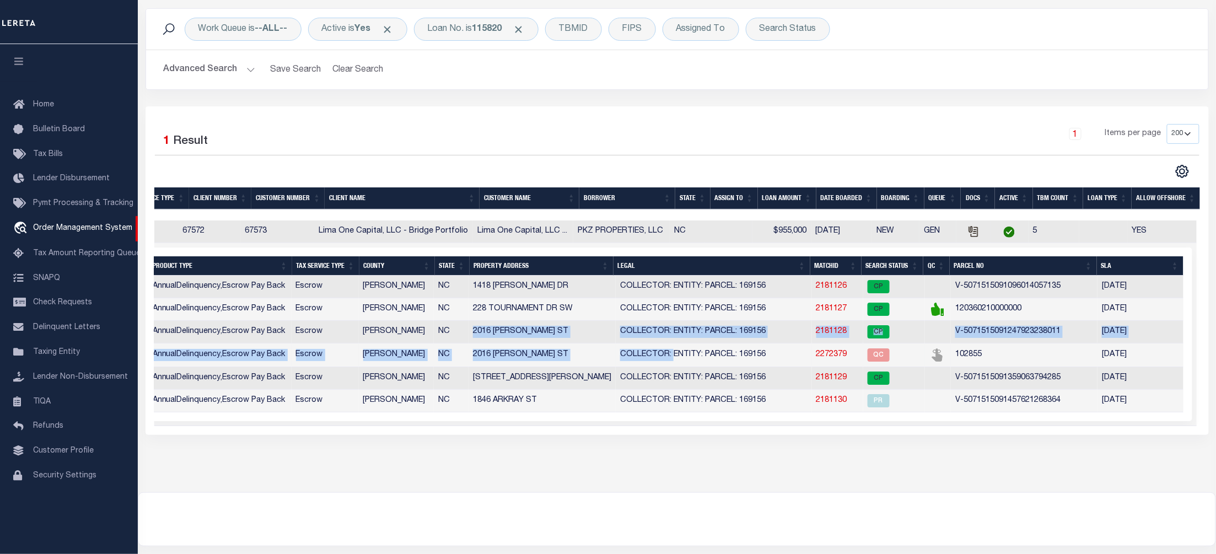
drag, startPoint x: 471, startPoint y: 335, endPoint x: 672, endPoint y: 348, distance: 201.1
click at [672, 348] on tbody "ACTIONS Add Parcel Delete TBM 3459910 37071 AnnualDelinquency,Escrow Pay Back E…" at bounding box center [609, 344] width 1150 height 137
click at [552, 376] on td "48 JULIAN ST" at bounding box center [542, 378] width 147 height 23
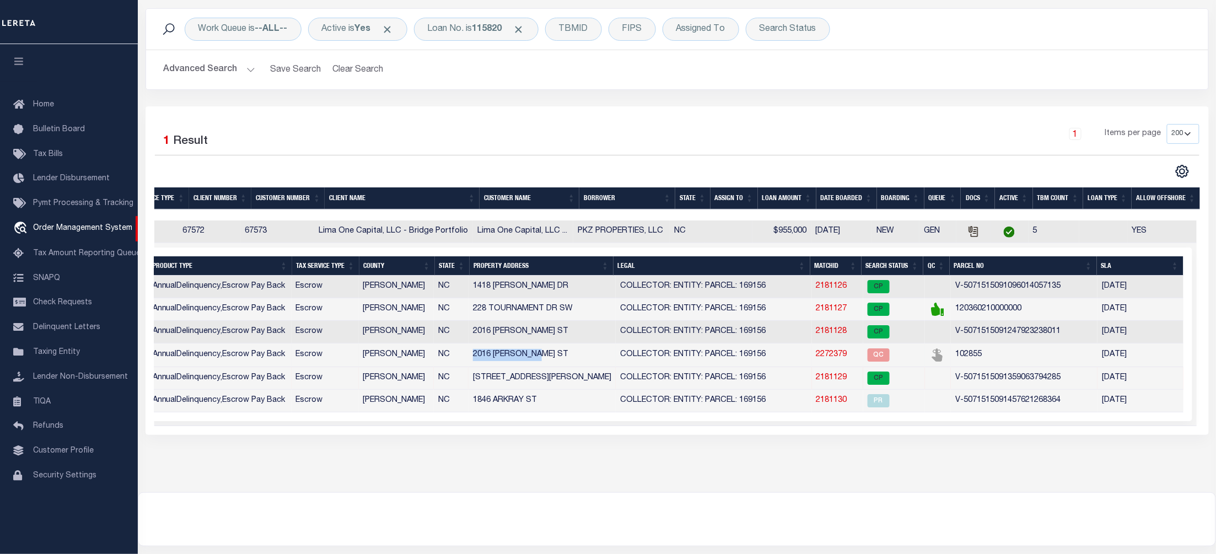
drag, startPoint x: 549, startPoint y: 360, endPoint x: 474, endPoint y: 360, distance: 75.0
click at [474, 360] on td "2016 [PERSON_NAME] ST" at bounding box center [542, 356] width 147 height 24
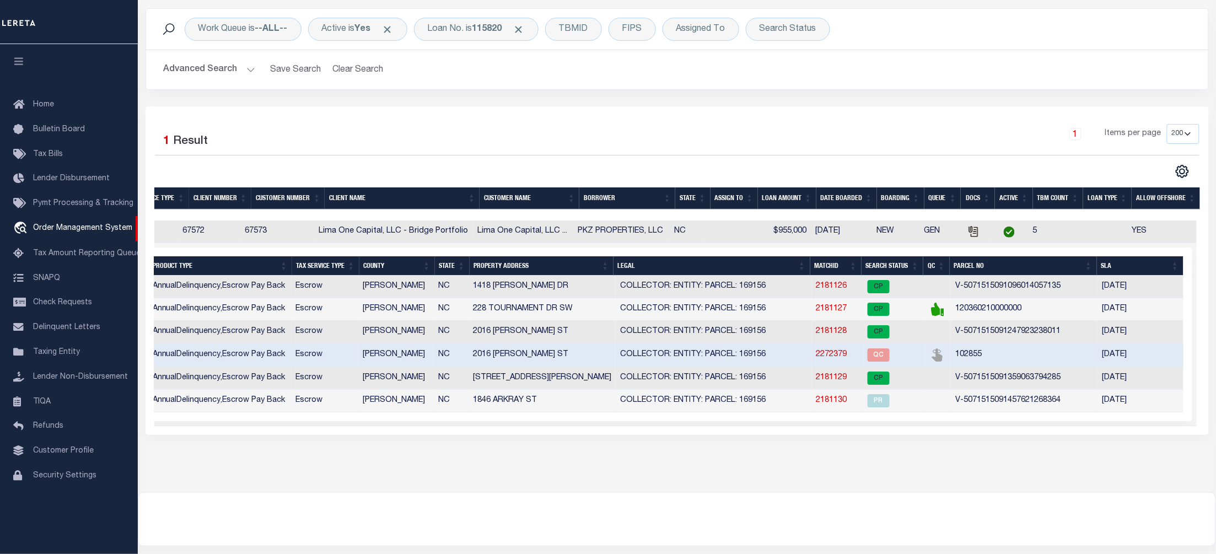
click at [550, 411] on td "1846 ARKRAY ST" at bounding box center [542, 401] width 147 height 23
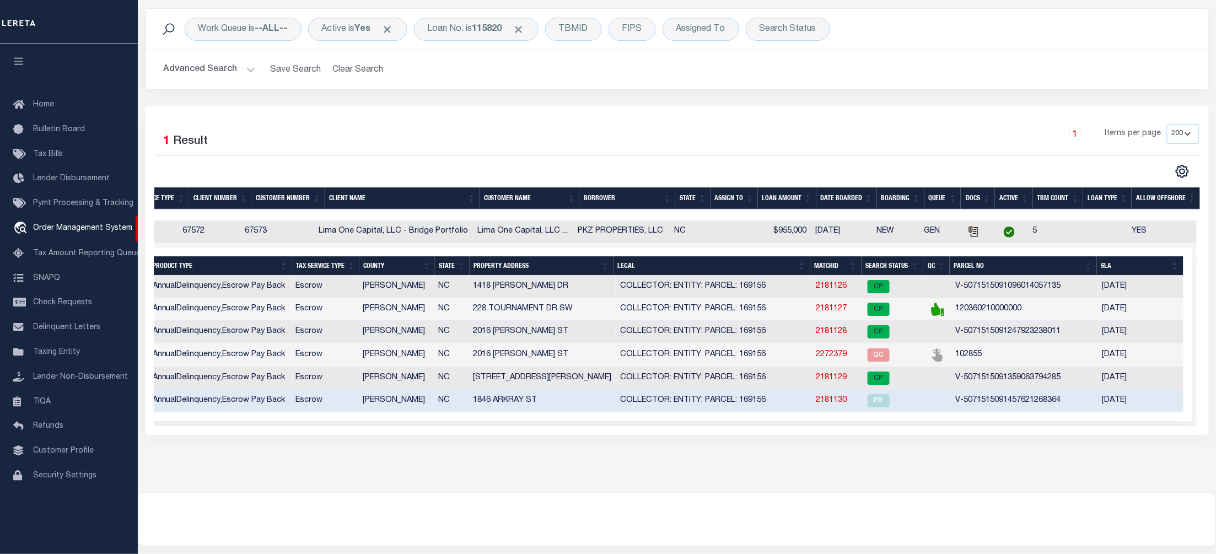
click at [887, 453] on div "OMS Work Queue is --ALL-- Active is Yes Loan No. is 115820 TBMID FIPS Assigned …" at bounding box center [677, 221] width 1072 height 478
drag, startPoint x: 546, startPoint y: 361, endPoint x: 473, endPoint y: 362, distance: 73.3
click at [473, 362] on td "2016 [PERSON_NAME] ST" at bounding box center [542, 356] width 147 height 24
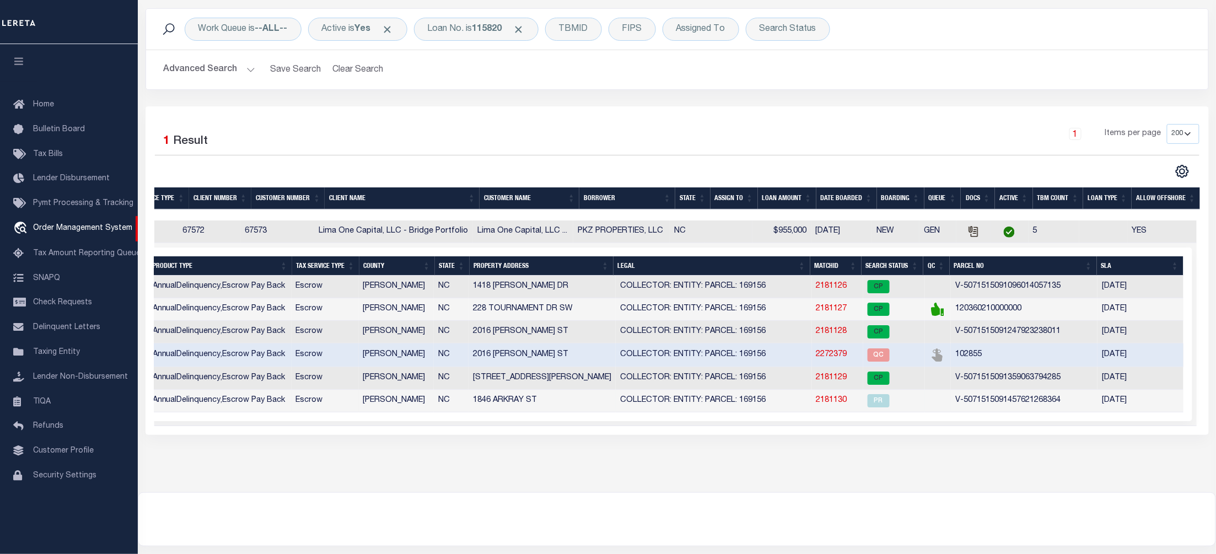
click at [559, 409] on td "1846 ARKRAY ST" at bounding box center [542, 401] width 147 height 23
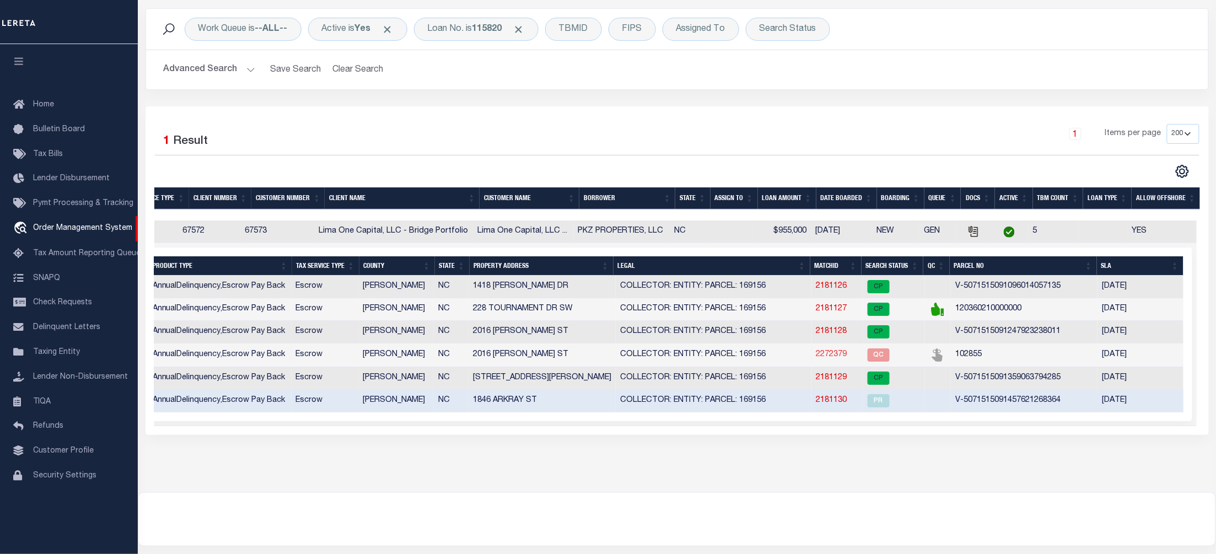
click at [828, 358] on link "2272379" at bounding box center [832, 355] width 31 height 8
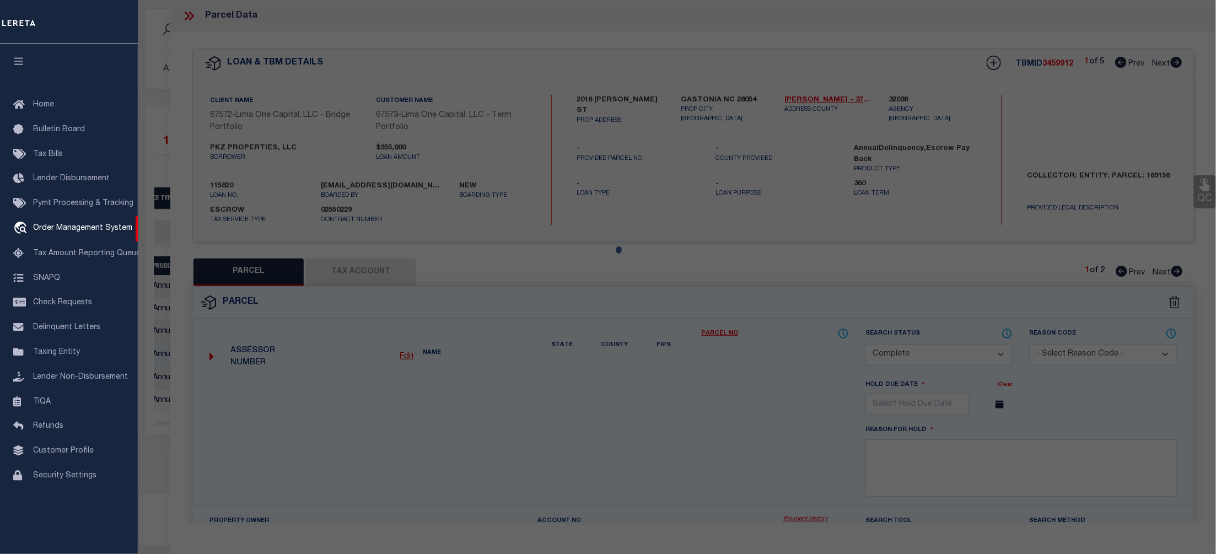
select select "AS"
select select
checkbox input "false"
select select "QC"
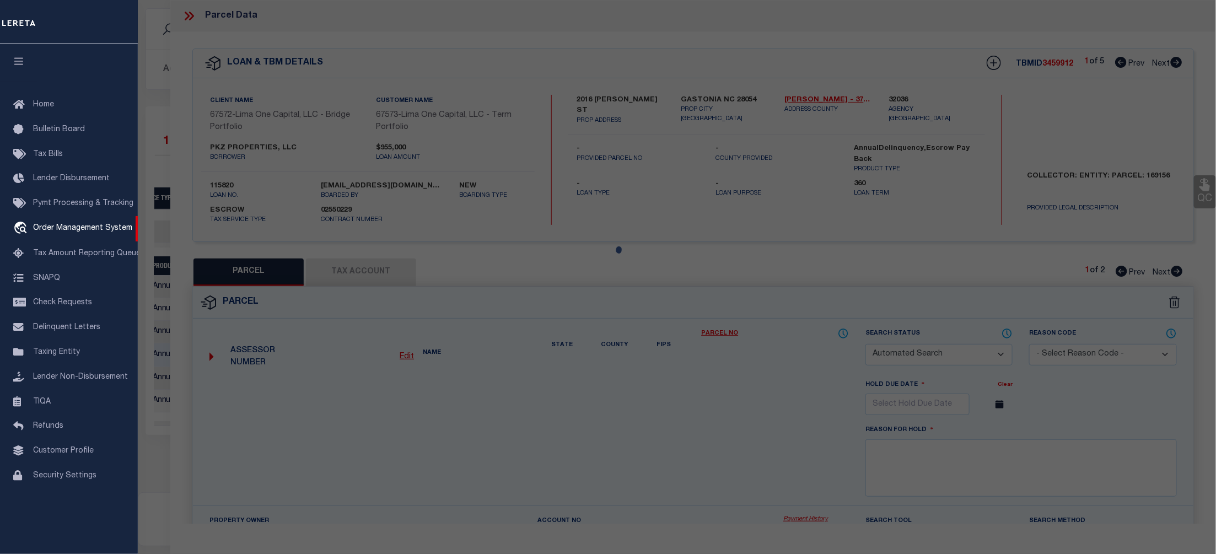
select select "ADD"
type input "PKZ PROPERTIES LLC,"
select select "AGW"
select select "LEG"
type input "1846 ARKRAY ST"
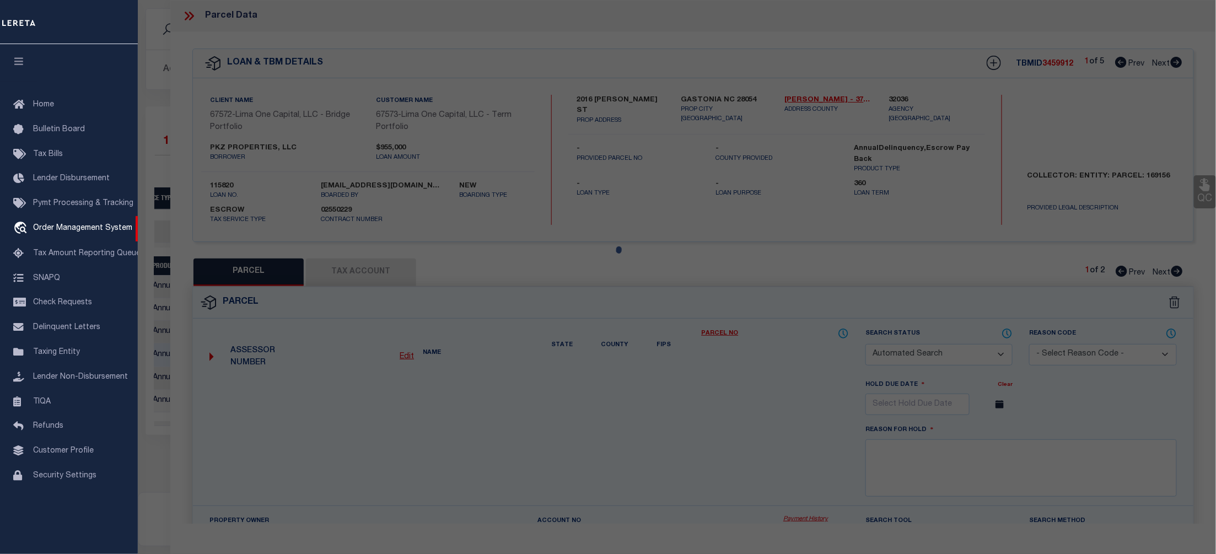
type input "GASTONIA NC 28052"
type textarea "per request parcel reactivated"
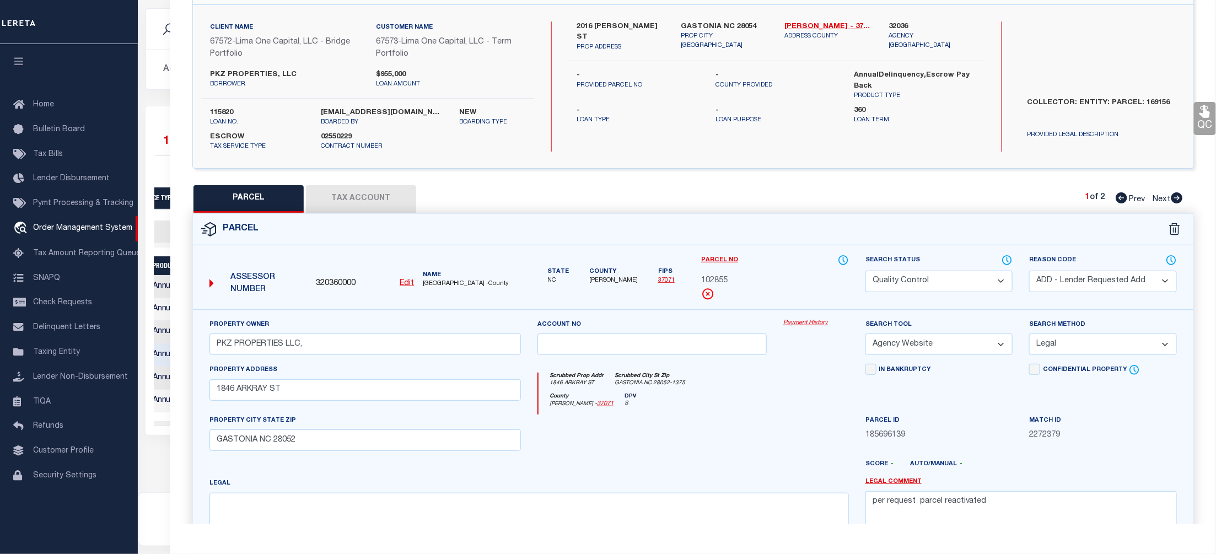
click at [743, 437] on div at bounding box center [652, 437] width 246 height 45
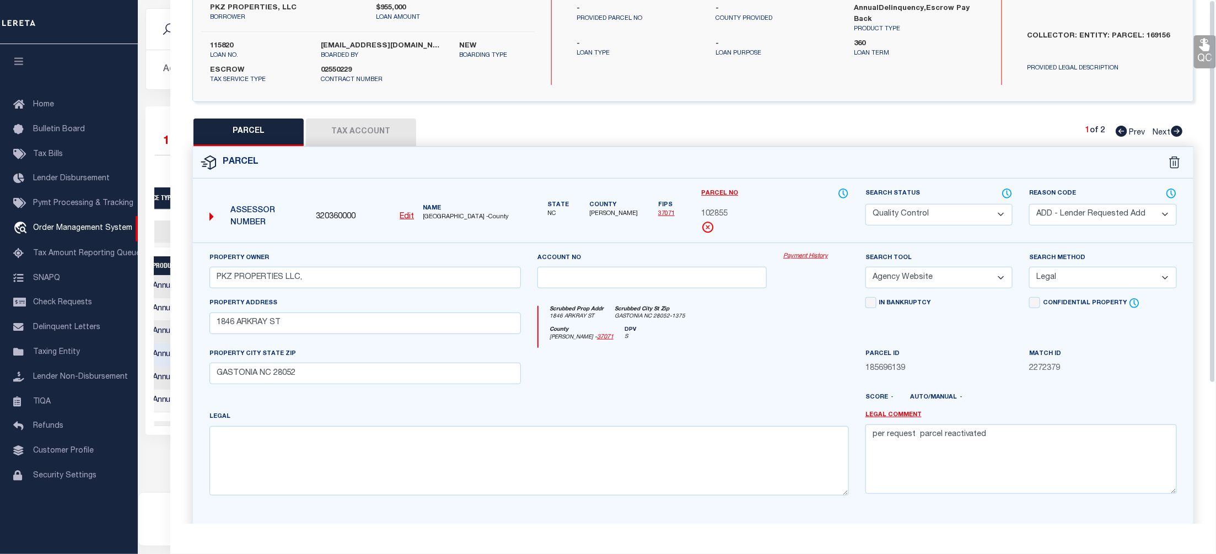
scroll to position [0, 0]
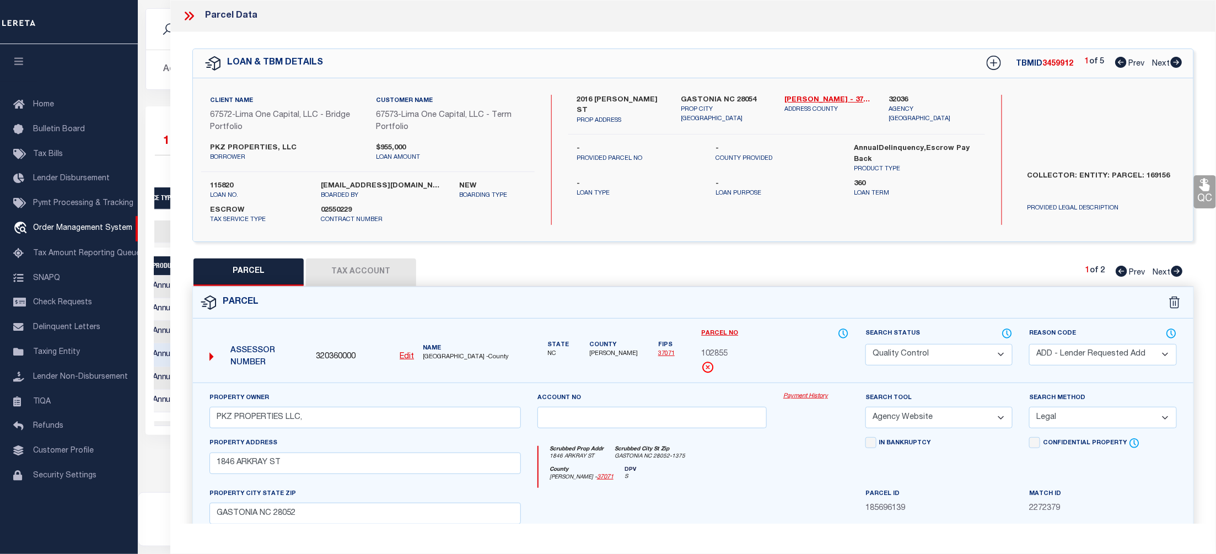
click at [192, 13] on icon at bounding box center [189, 16] width 14 height 14
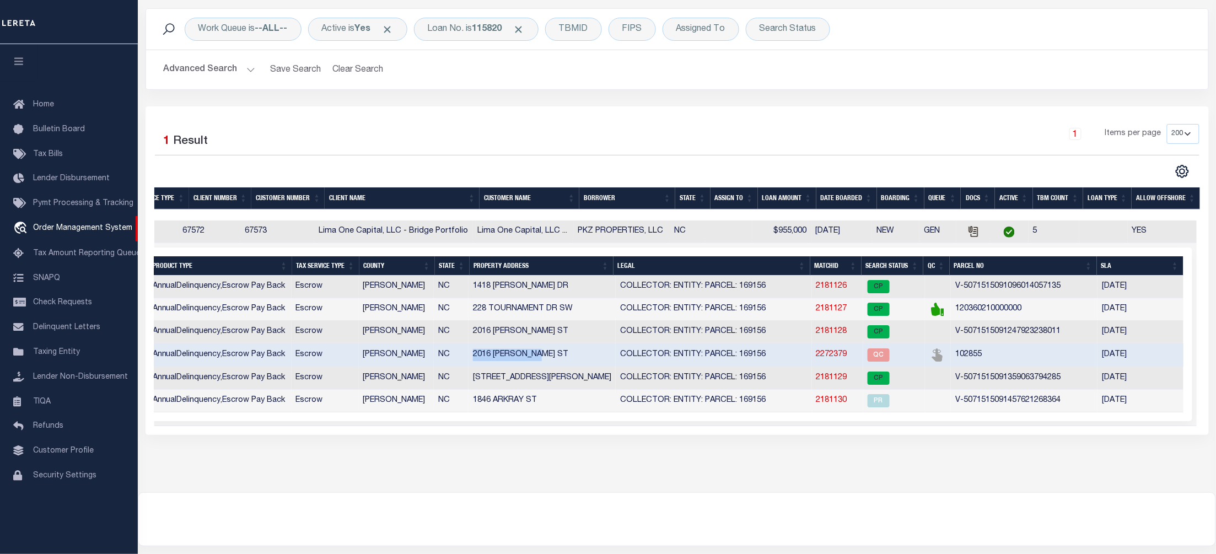
drag, startPoint x: 474, startPoint y: 364, endPoint x: 546, endPoint y: 364, distance: 71.7
click at [546, 364] on td "2016 [PERSON_NAME] ST" at bounding box center [542, 356] width 147 height 24
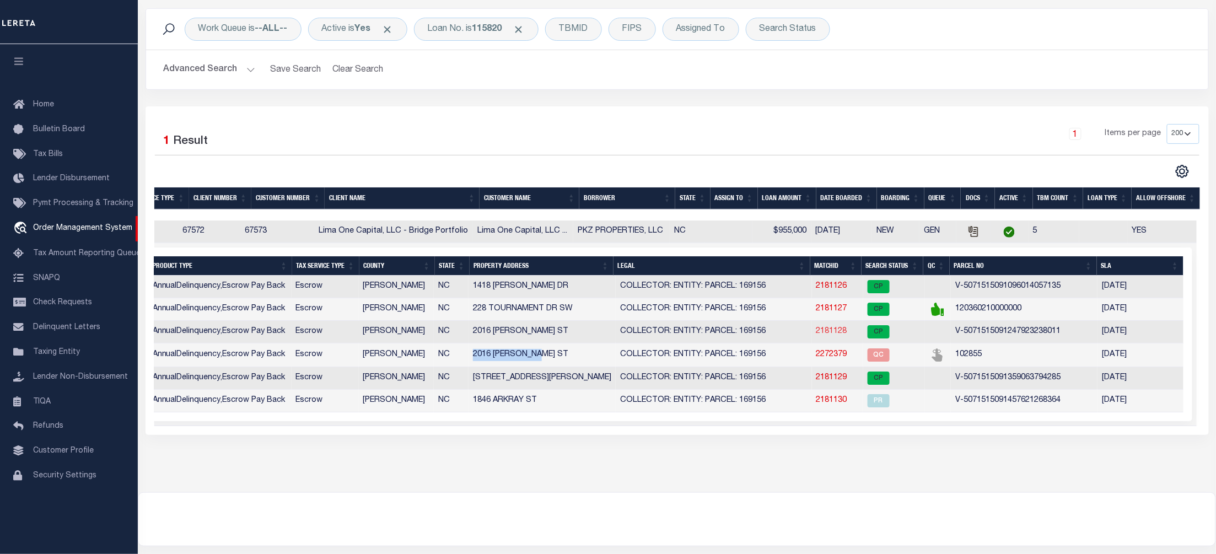
click at [839, 335] on link "2181128" at bounding box center [832, 332] width 31 height 8
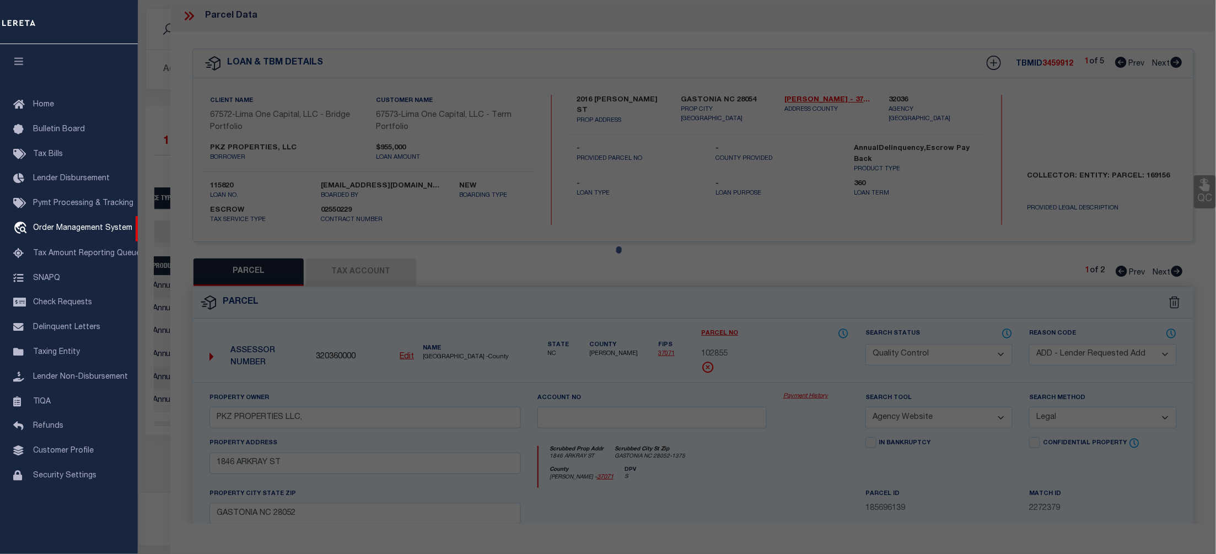
select select "AS"
select select
checkbox input "false"
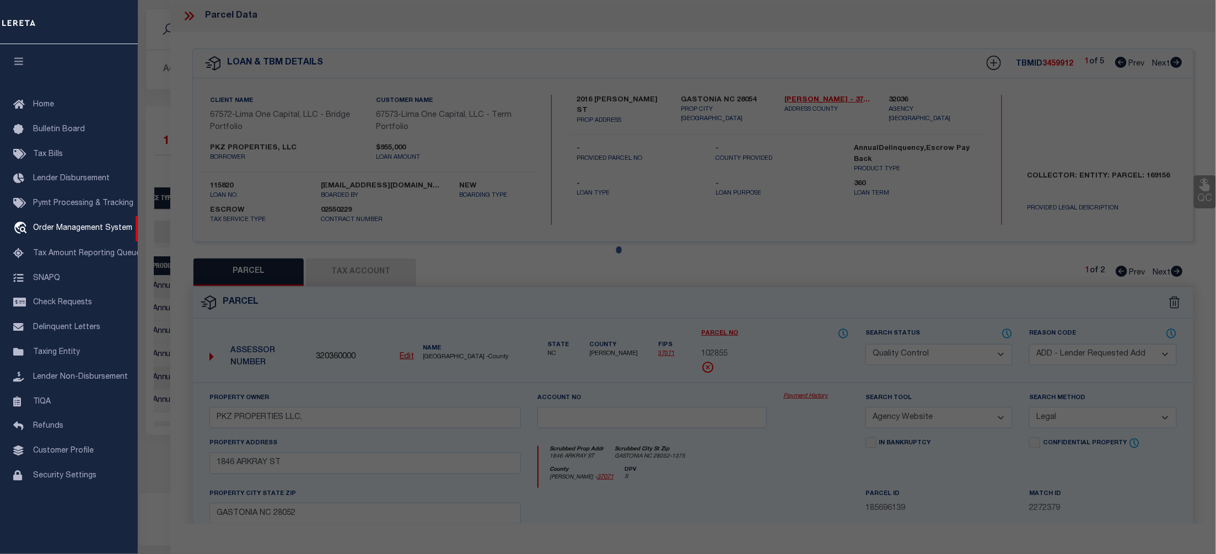
checkbox input "false"
select select "CP"
select select "AGW"
select select
type input "2016 [PERSON_NAME] ST"
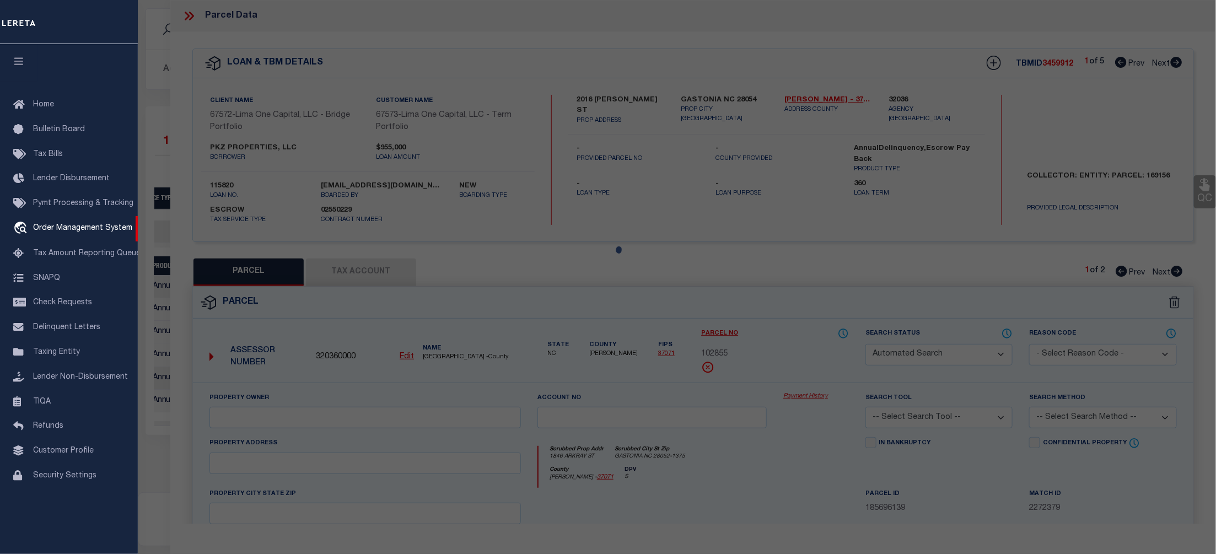
type input "GASTONIA NC 28054"
type textarea "9/30/25 parcel verified"
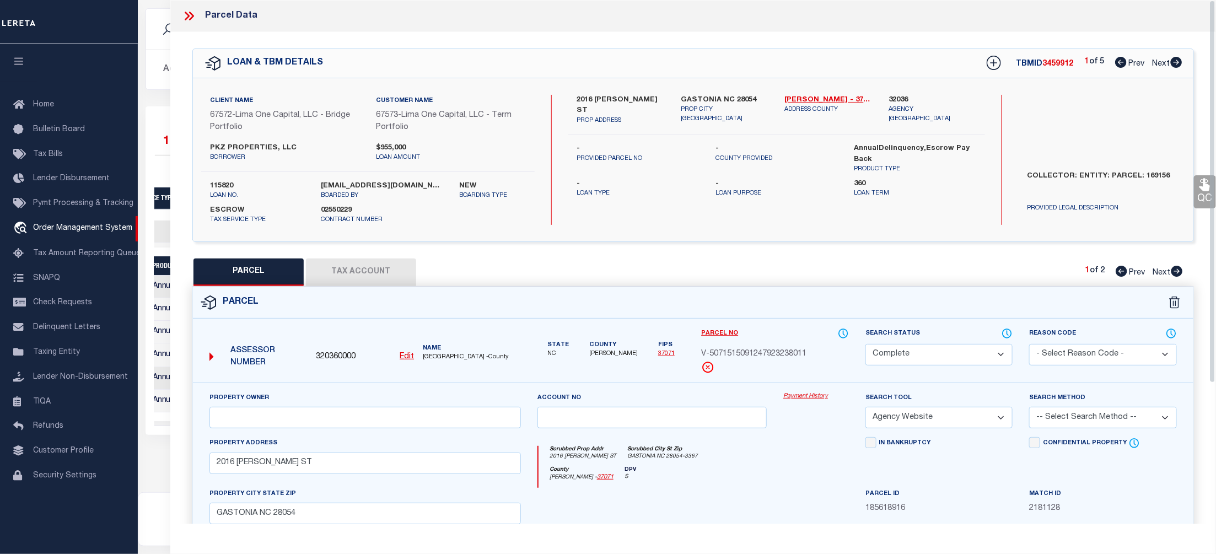
click at [819, 398] on link "Payment History" at bounding box center [817, 396] width 66 height 9
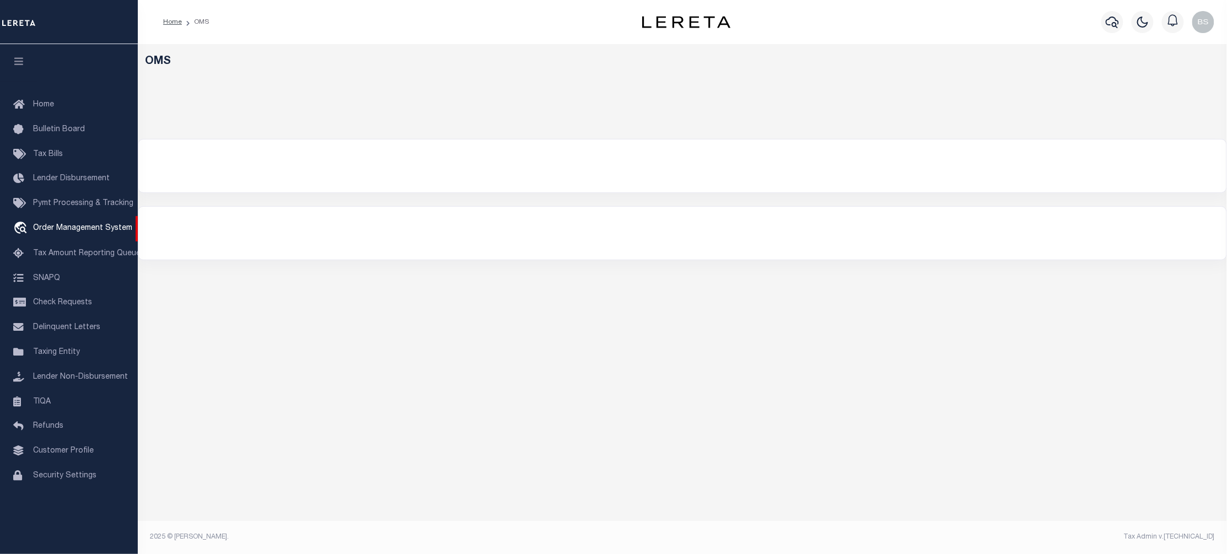
select select "200"
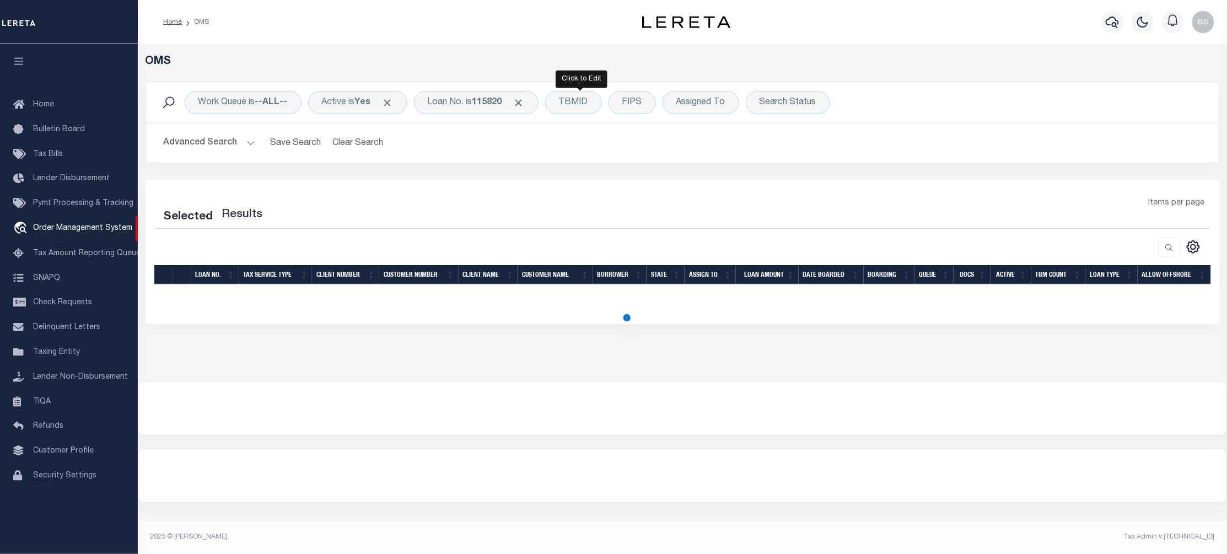
select select "200"
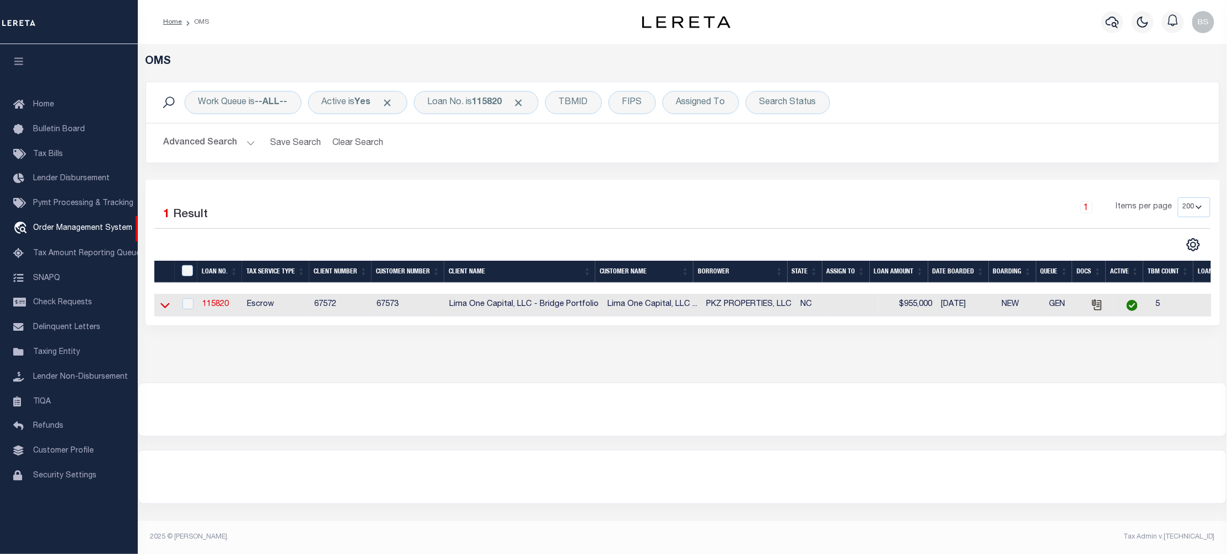
click at [165, 308] on icon at bounding box center [164, 305] width 9 height 12
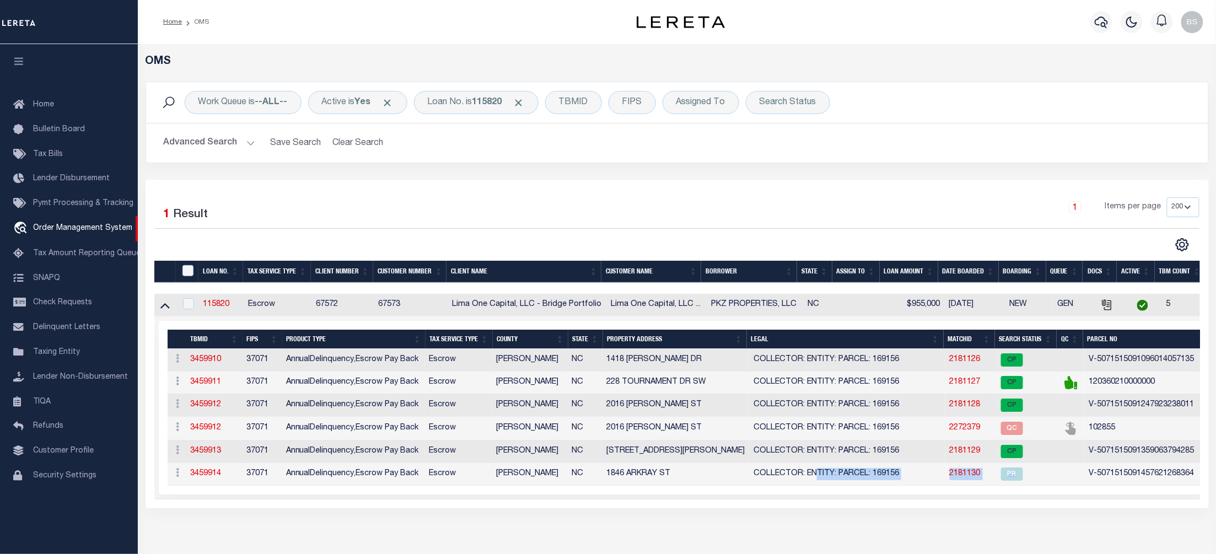
drag, startPoint x: 1033, startPoint y: 480, endPoint x: 812, endPoint y: 485, distance: 220.6
click at [812, 485] on tr "ACTIONS Add Parcel Delete TBM 3459914 37071 AnnualDelinquency,Escrow Pay Back E…" at bounding box center [743, 474] width 1150 height 23
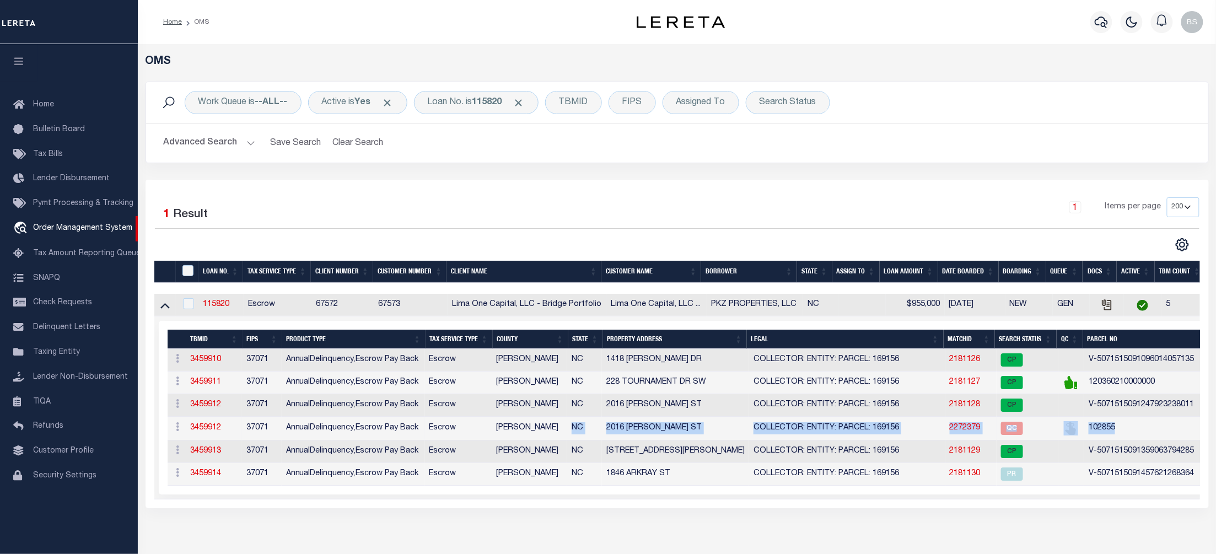
drag, startPoint x: 1150, startPoint y: 432, endPoint x: 572, endPoint y: 429, distance: 578.4
click at [572, 429] on tr "ACTIONS Add Parcel Delete TBM 3459912 37071 AnnualDelinquency,Escrow Pay Back E…" at bounding box center [743, 429] width 1150 height 24
click at [709, 450] on td "[STREET_ADDRESS][PERSON_NAME]" at bounding box center [675, 452] width 147 height 23
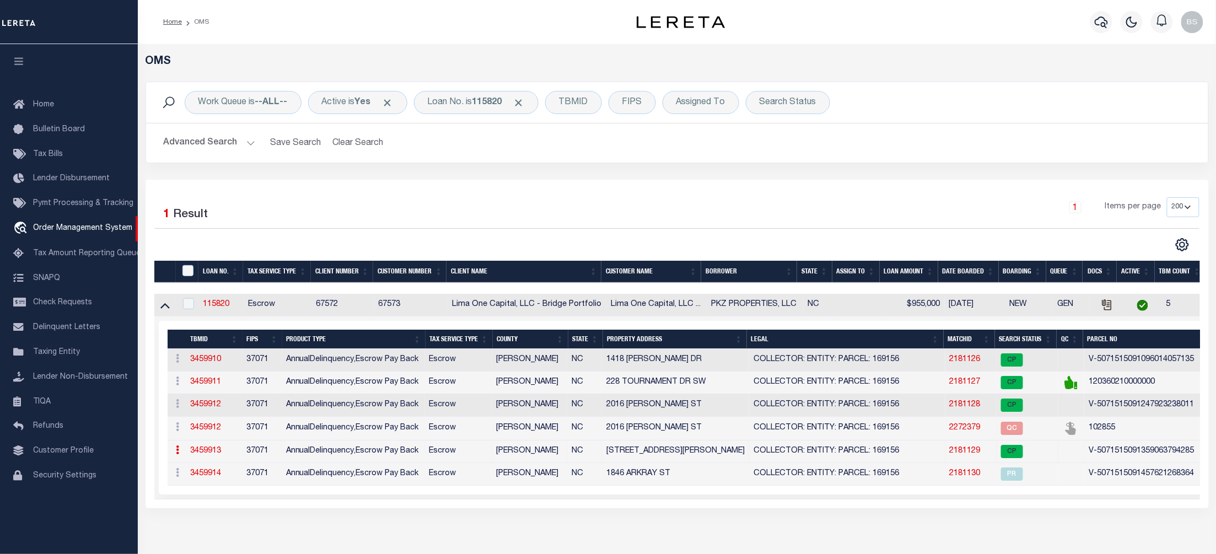
click at [1126, 435] on td "102855" at bounding box center [1158, 429] width 147 height 24
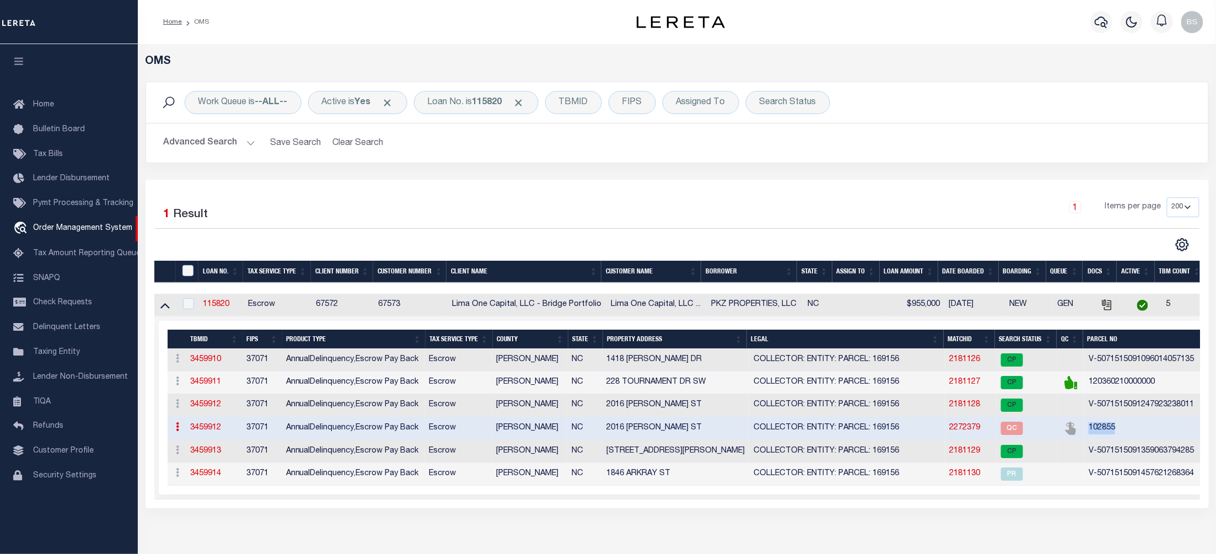
drag, startPoint x: 1136, startPoint y: 433, endPoint x: 1086, endPoint y: 437, distance: 50.4
click at [1086, 437] on td "102855" at bounding box center [1158, 429] width 147 height 24
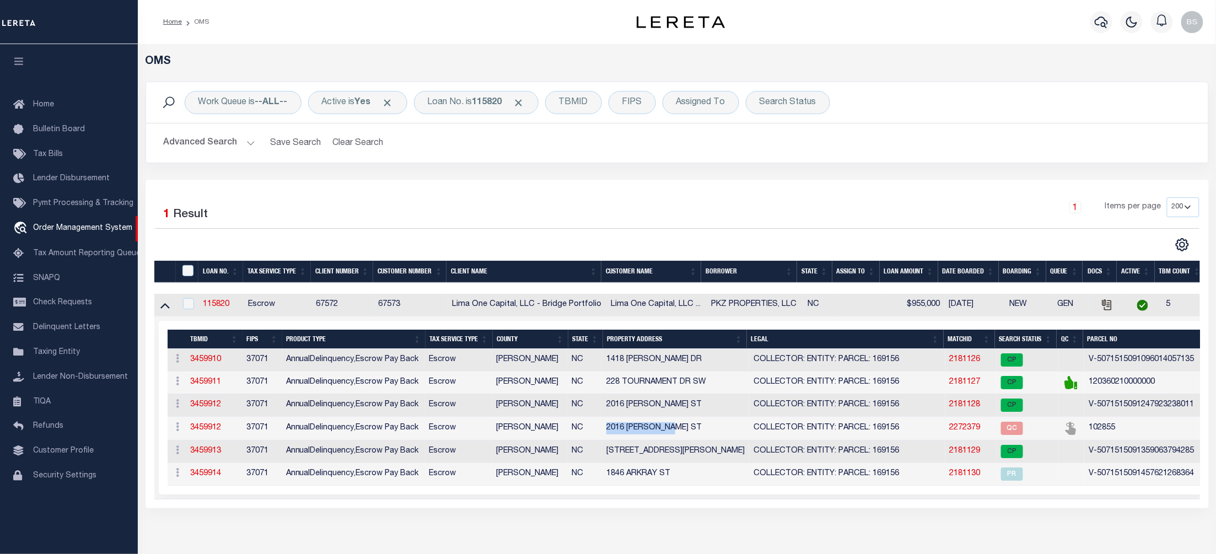
drag, startPoint x: 680, startPoint y: 435, endPoint x: 609, endPoint y: 442, distance: 70.9
click at [609, 441] on td "2016 [PERSON_NAME] ST" at bounding box center [675, 429] width 147 height 24
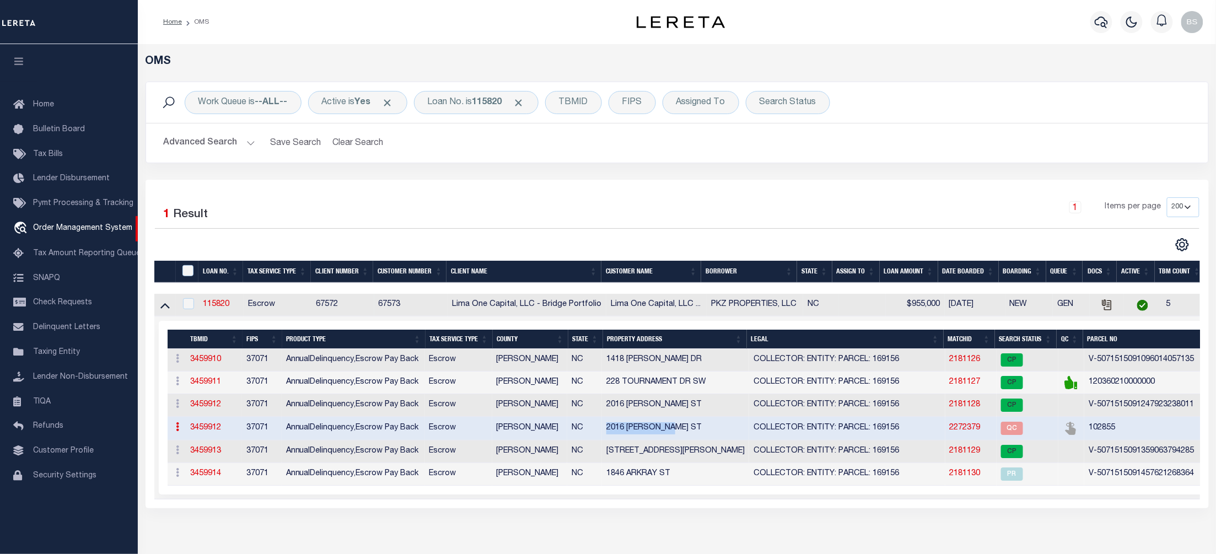
click at [967, 432] on link "2272379" at bounding box center [965, 428] width 31 height 8
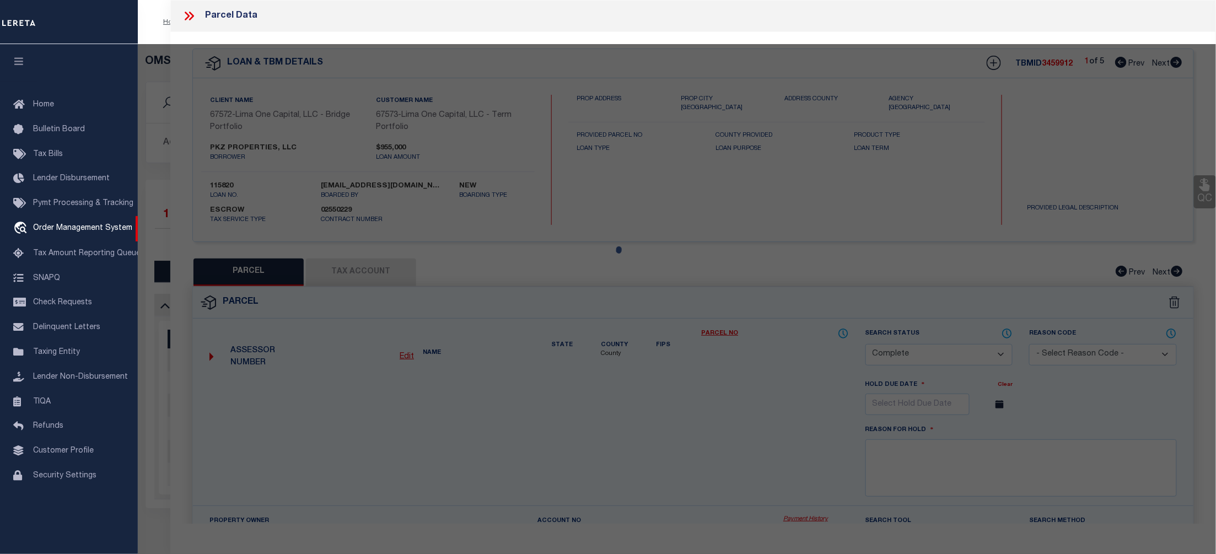
select select "AS"
select select
checkbox input "false"
select select "QC"
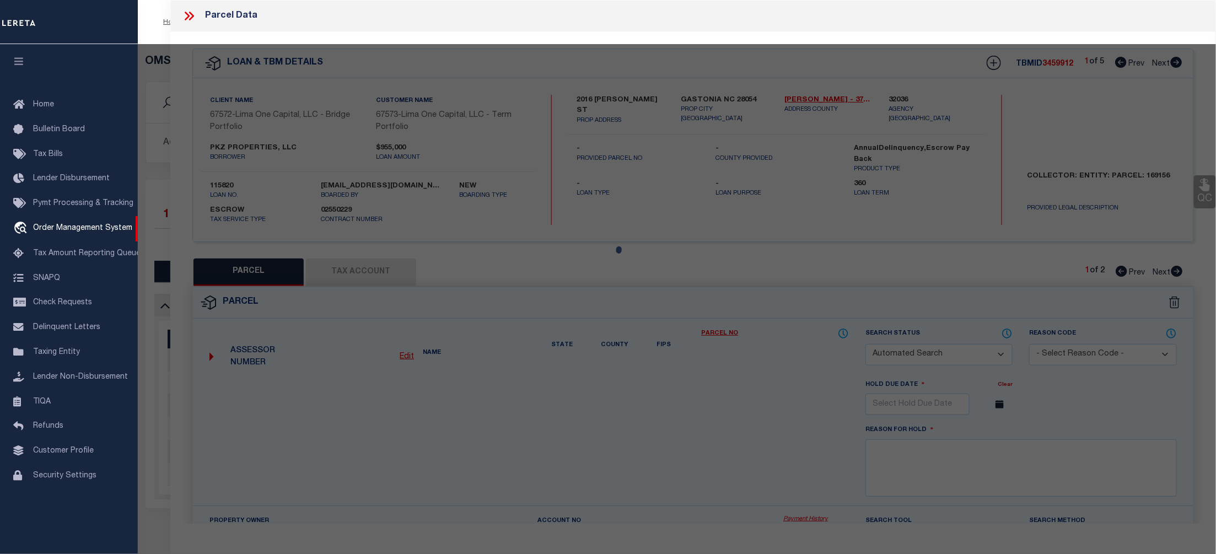
select select "ADD"
type input "PKZ PROPERTIES LLC,"
select select "AGW"
select select "LEG"
type input "1846 ARKRAY ST"
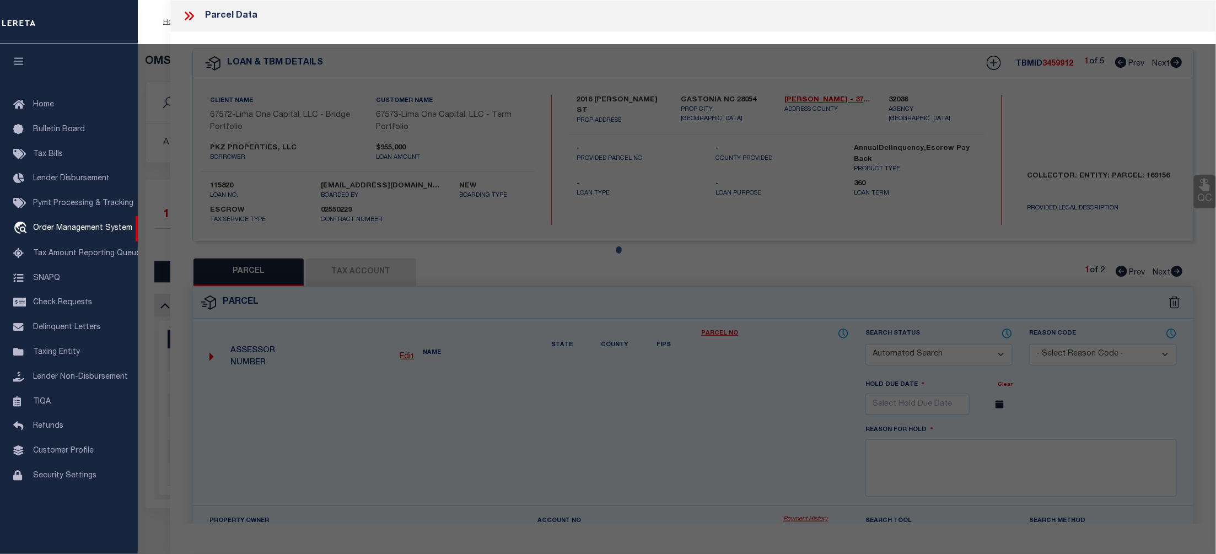
type input "GASTONIA NC 28052"
type textarea "per request parcel reactivated"
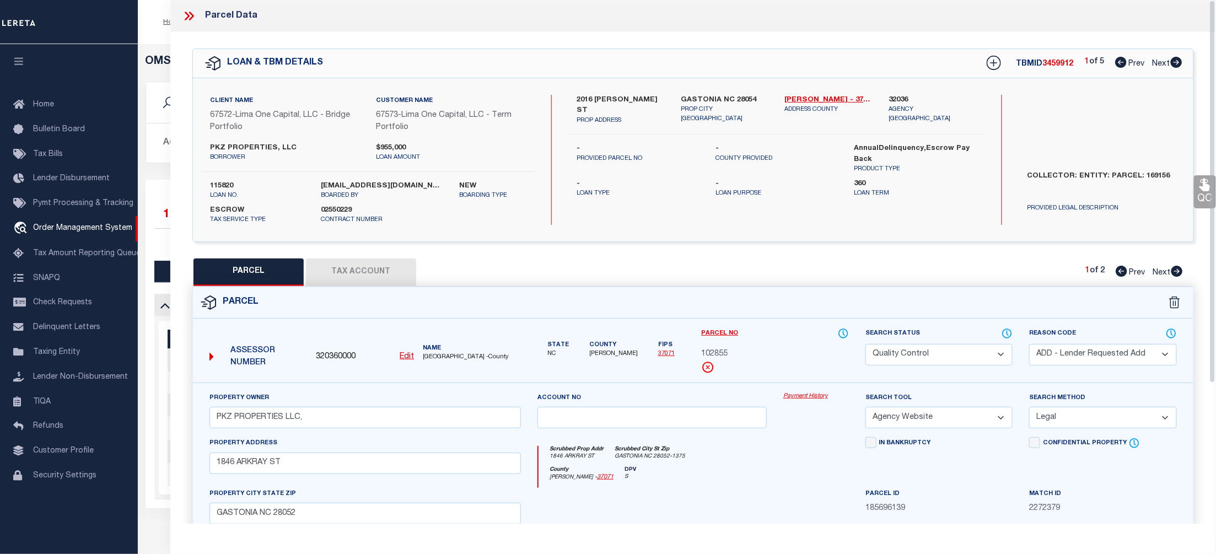
click at [190, 13] on icon at bounding box center [191, 16] width 5 height 9
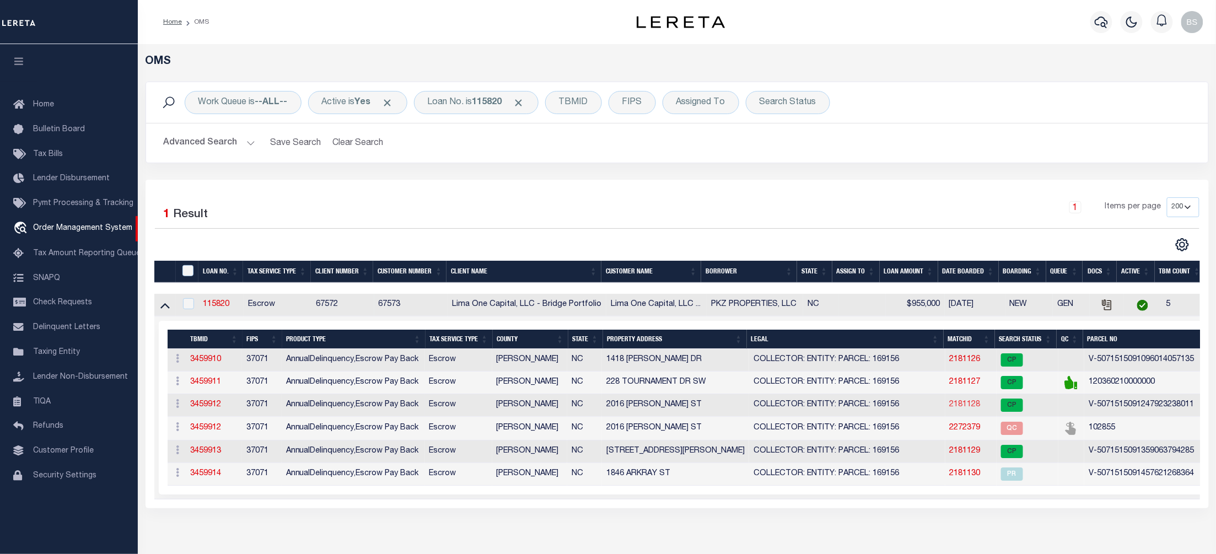
click at [968, 409] on link "2181128" at bounding box center [965, 405] width 31 height 8
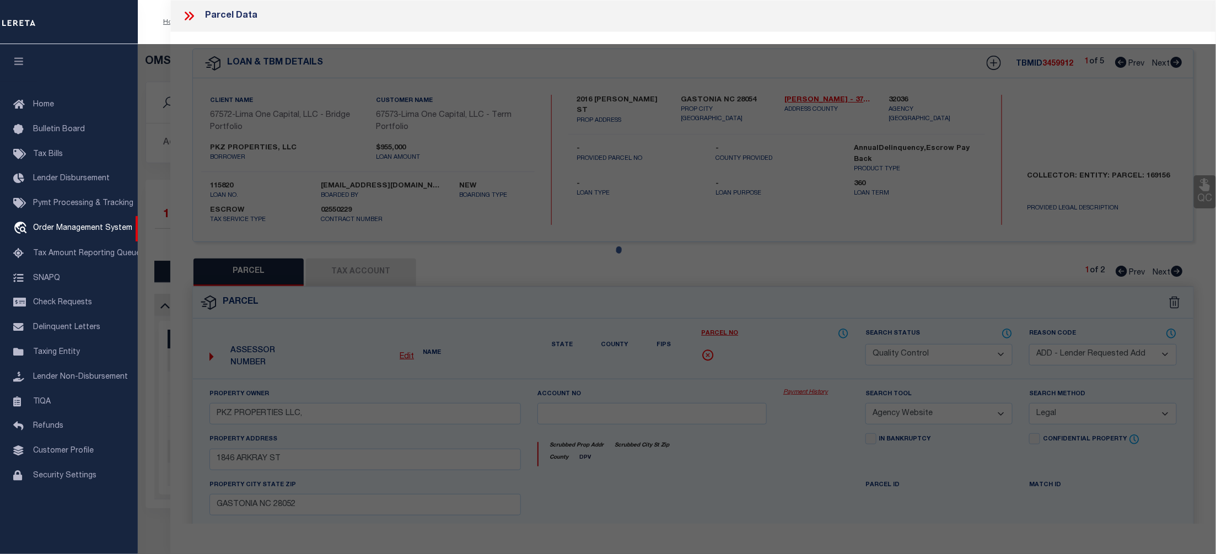
select select "AS"
select select
checkbox input "false"
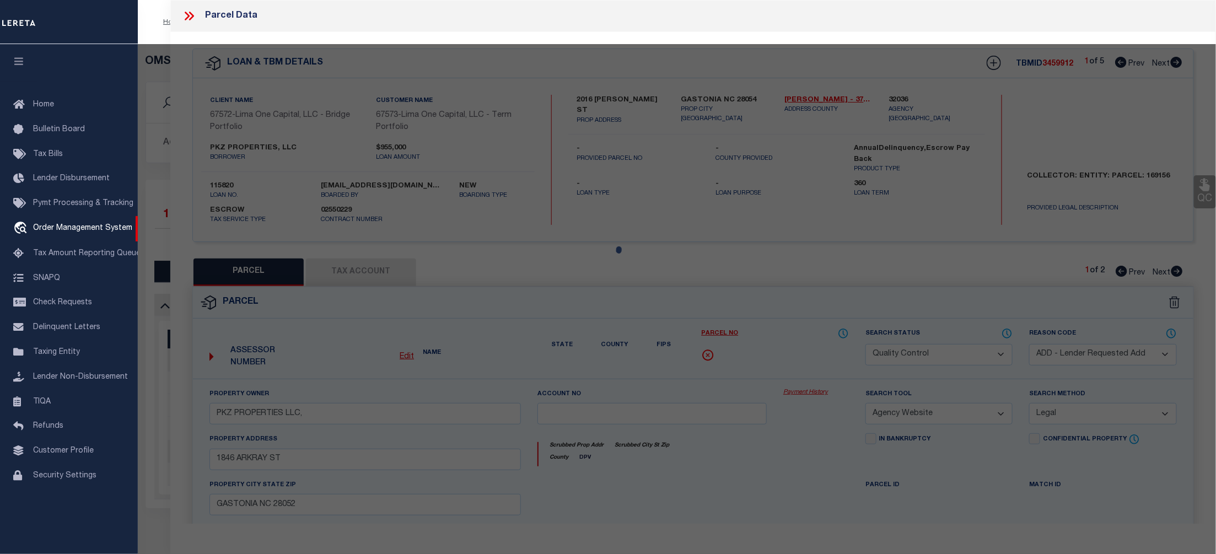
checkbox input "false"
select select "CP"
select select "AGW"
select select
type input "2016 [PERSON_NAME] ST"
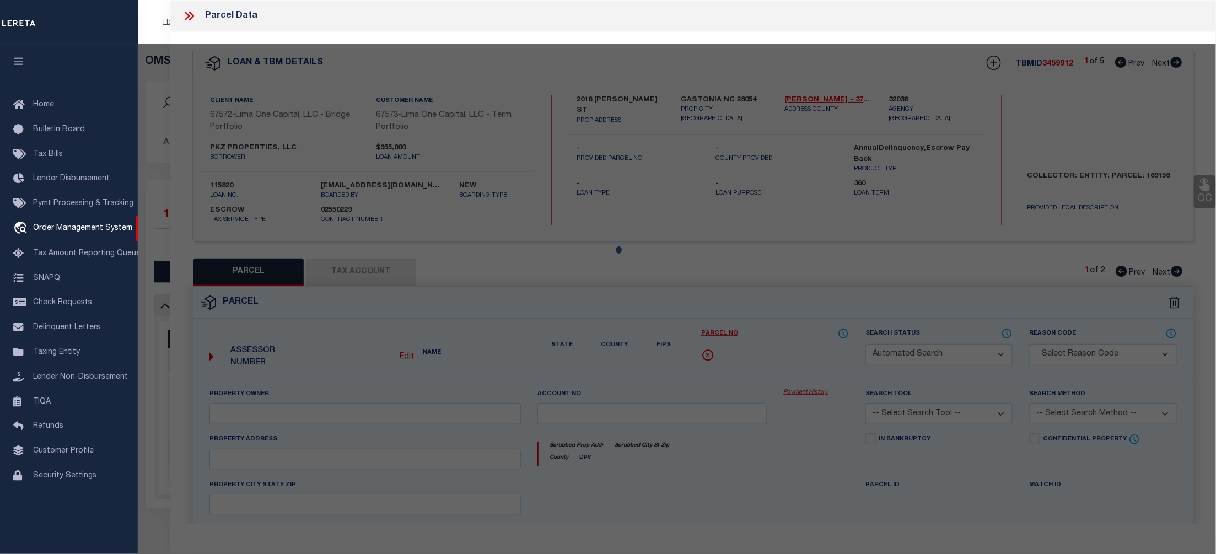
type input "GASTONIA NC 28054"
type textarea "[DATE] parcel verified"
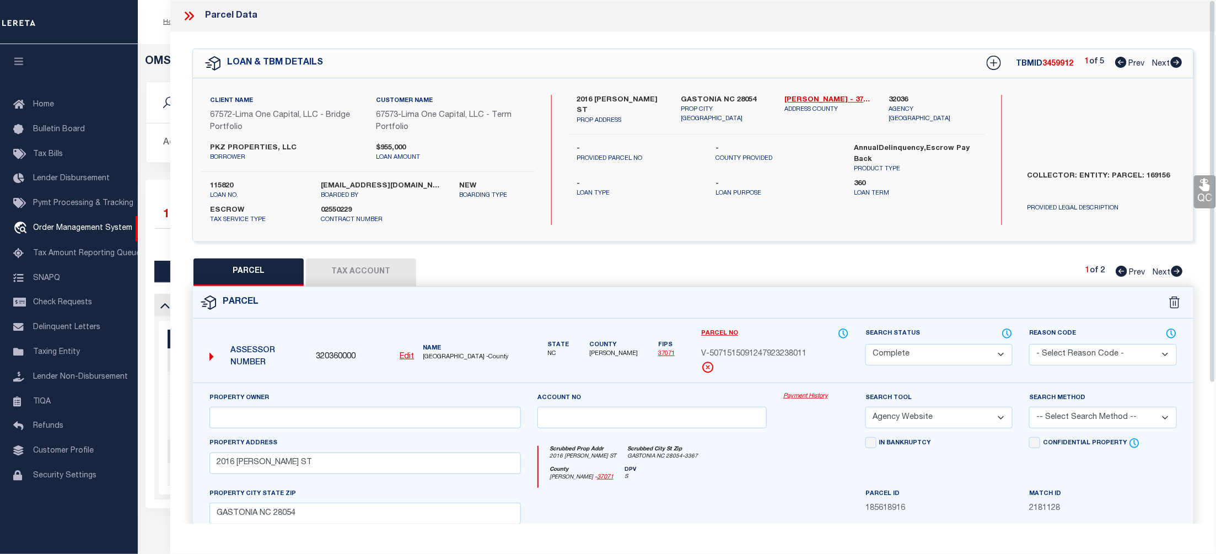
click at [808, 397] on link "Payment History" at bounding box center [817, 396] width 66 height 9
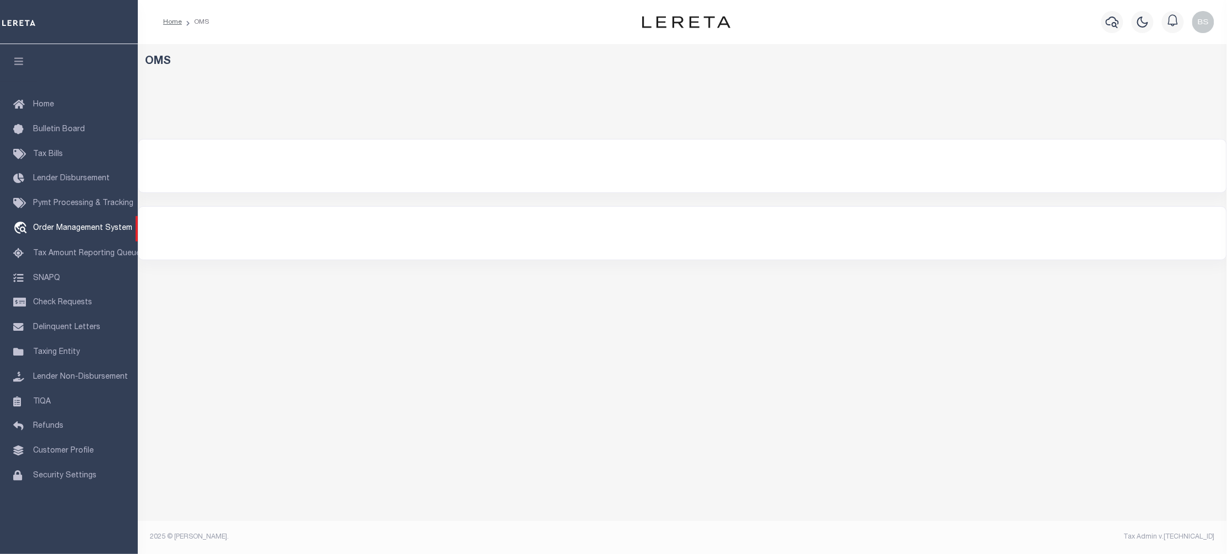
select select "200"
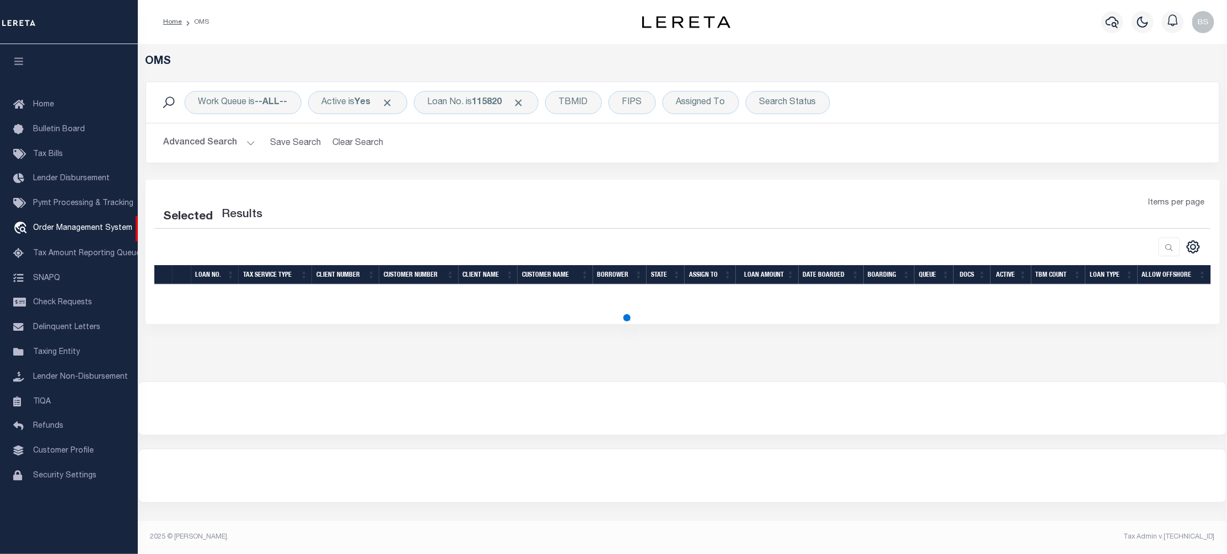
select select "200"
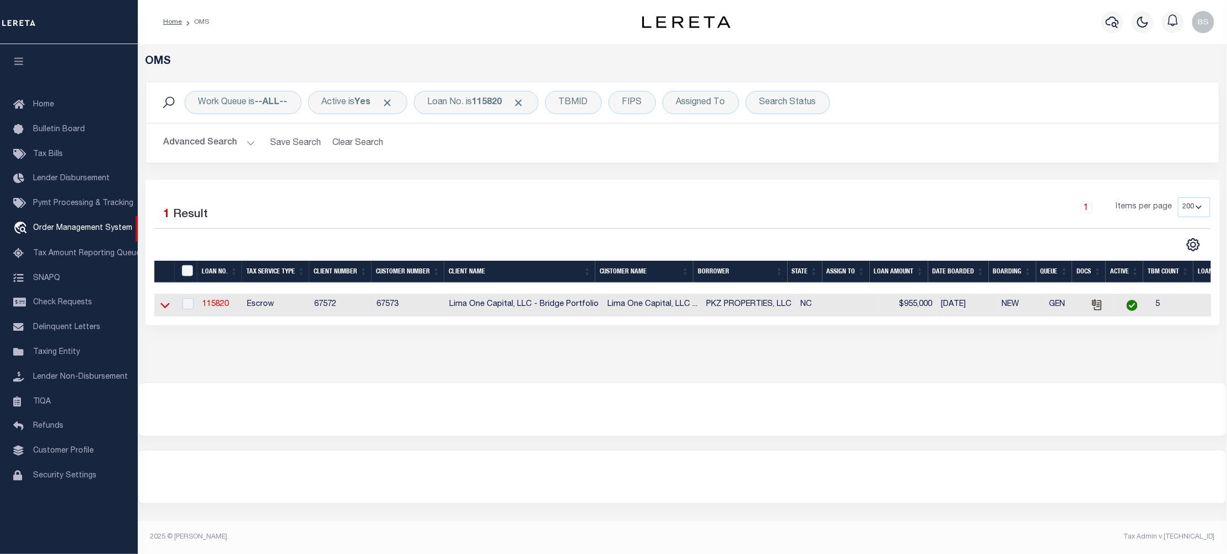
click at [162, 311] on icon at bounding box center [164, 305] width 9 height 12
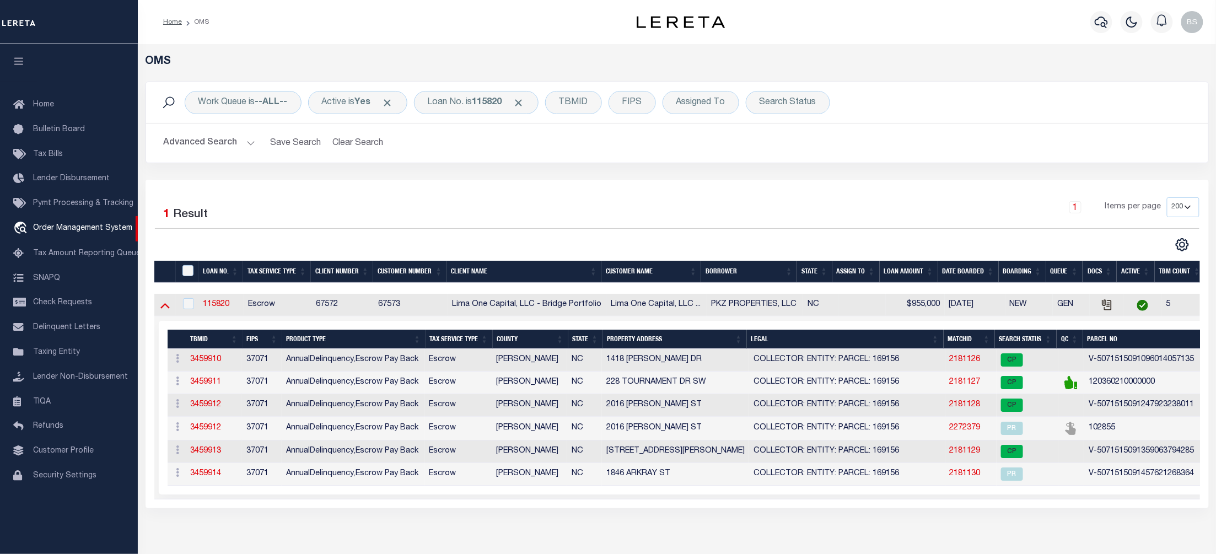
click at [164, 307] on icon at bounding box center [164, 306] width 9 height 6
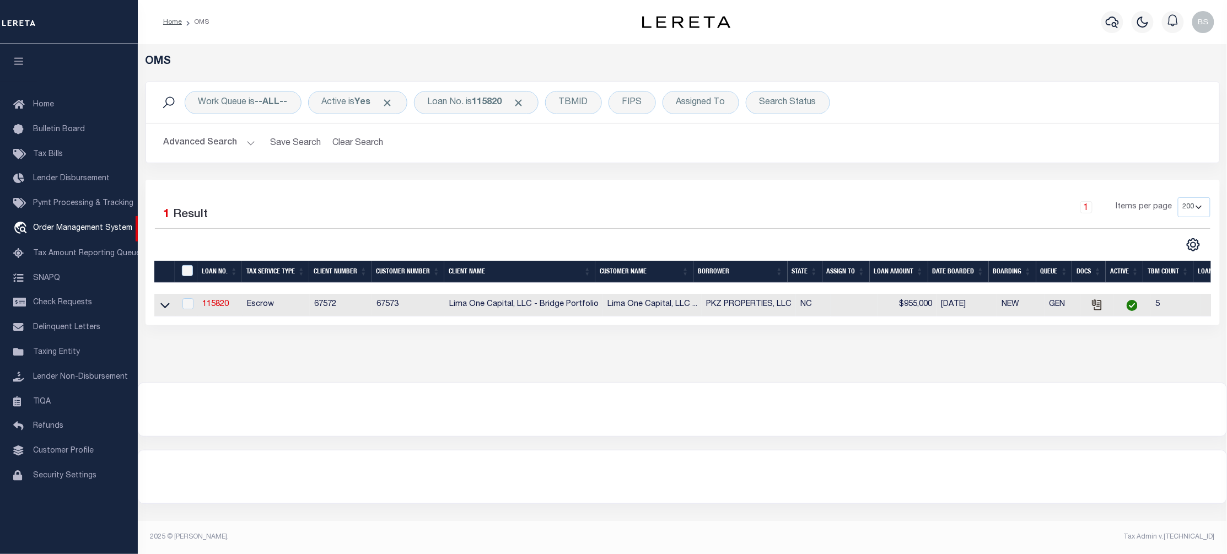
click at [164, 307] on icon at bounding box center [164, 305] width 9 height 12
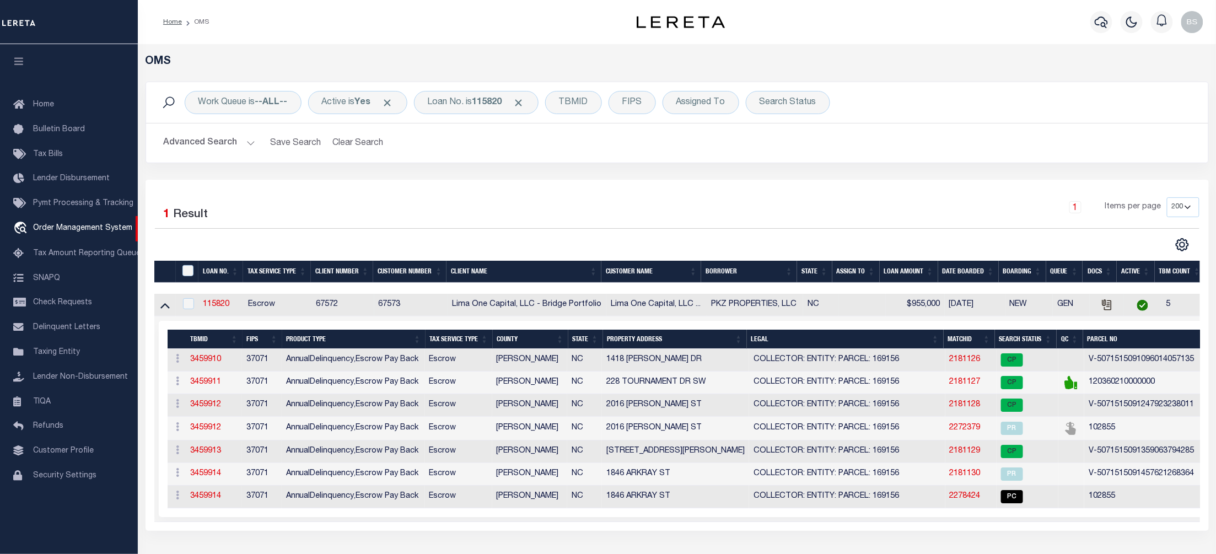
click at [164, 307] on icon at bounding box center [164, 306] width 9 height 6
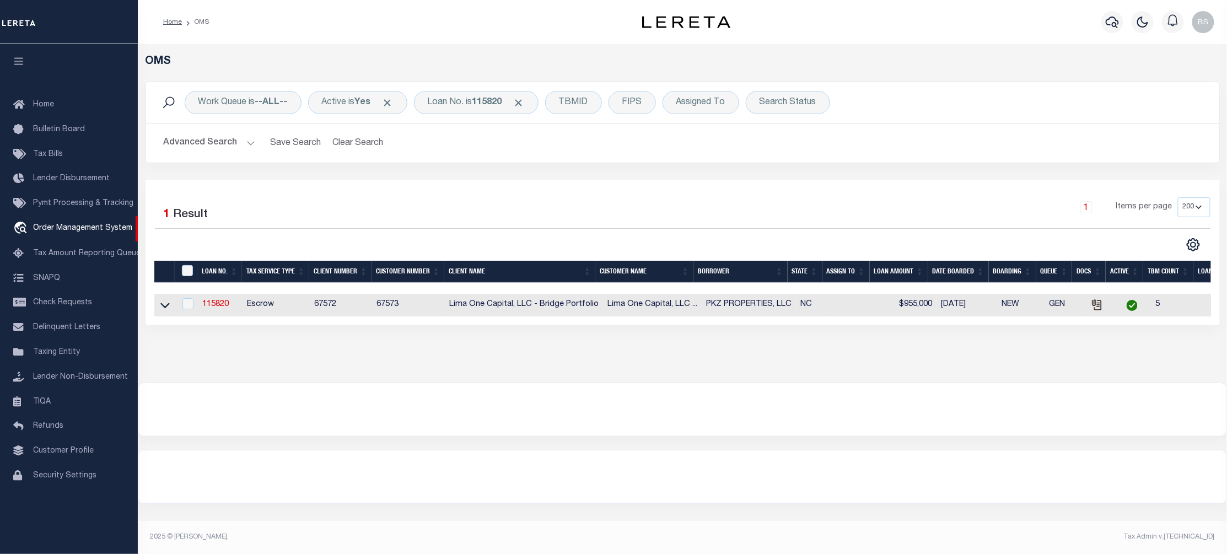
click at [164, 307] on icon at bounding box center [164, 305] width 9 height 12
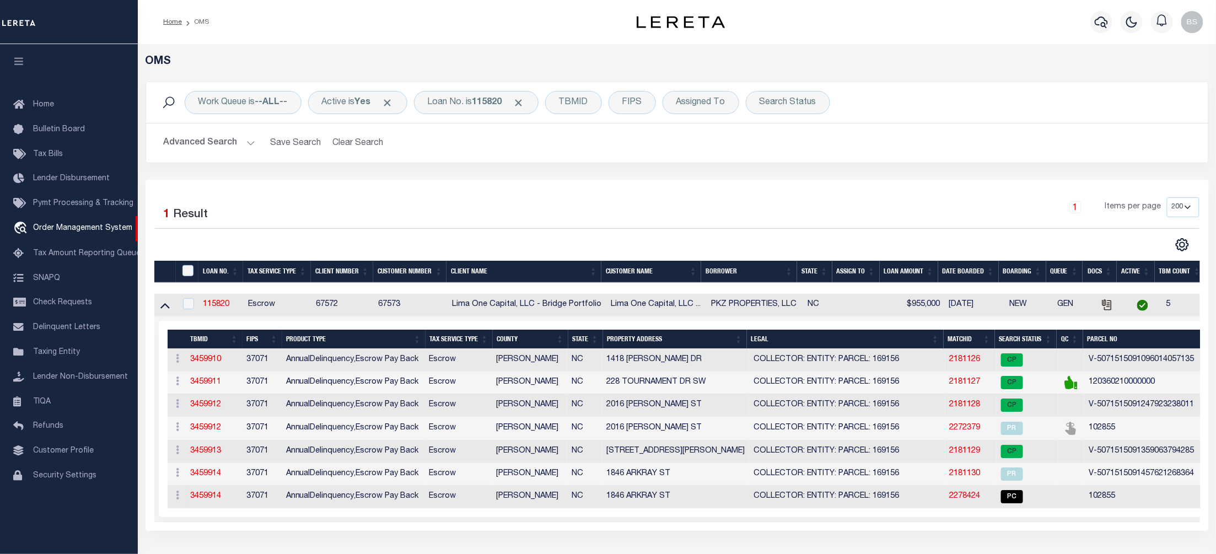
click at [1099, 508] on td "102855" at bounding box center [1158, 497] width 147 height 23
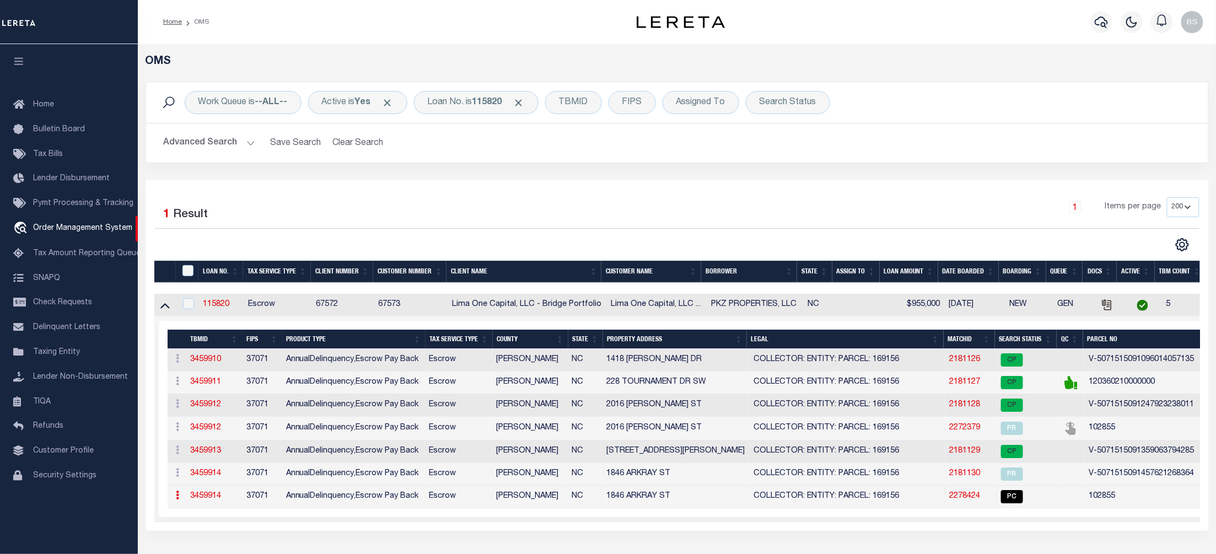
click at [965, 500] on link "2278424" at bounding box center [965, 496] width 31 height 8
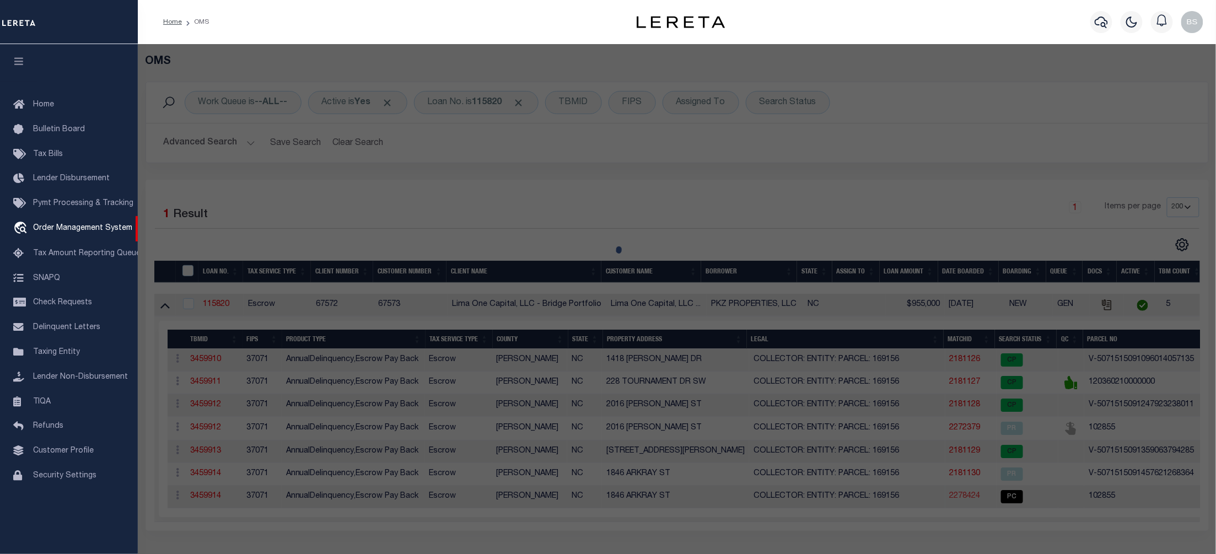
select select "AS"
select select
checkbox input "false"
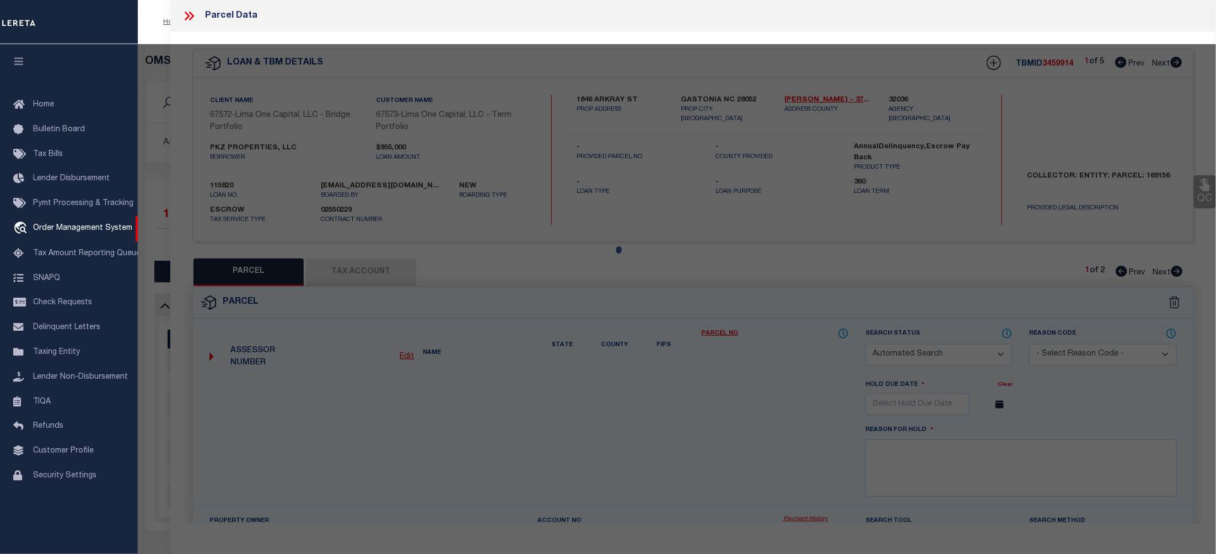
select select "CP"
select select "099"
type input "PKZ PROPERTIES LLC,"
select select "AGW"
select select "ADD"
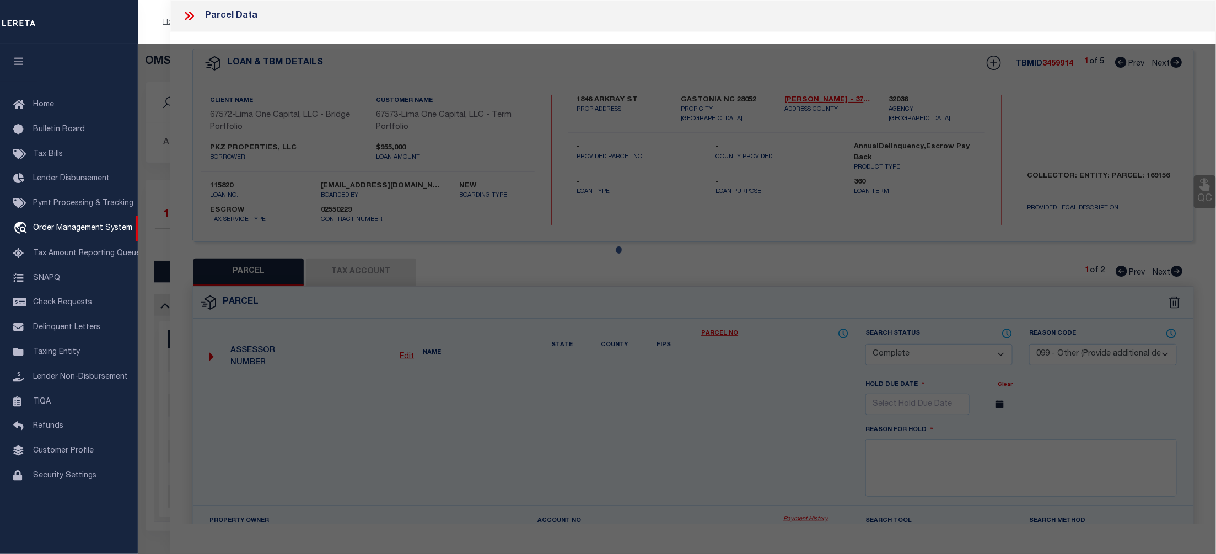
type input "1846 ARKRAY ST"
type input "GASTONIA NC 28052"
type textarea "Lender request to add."
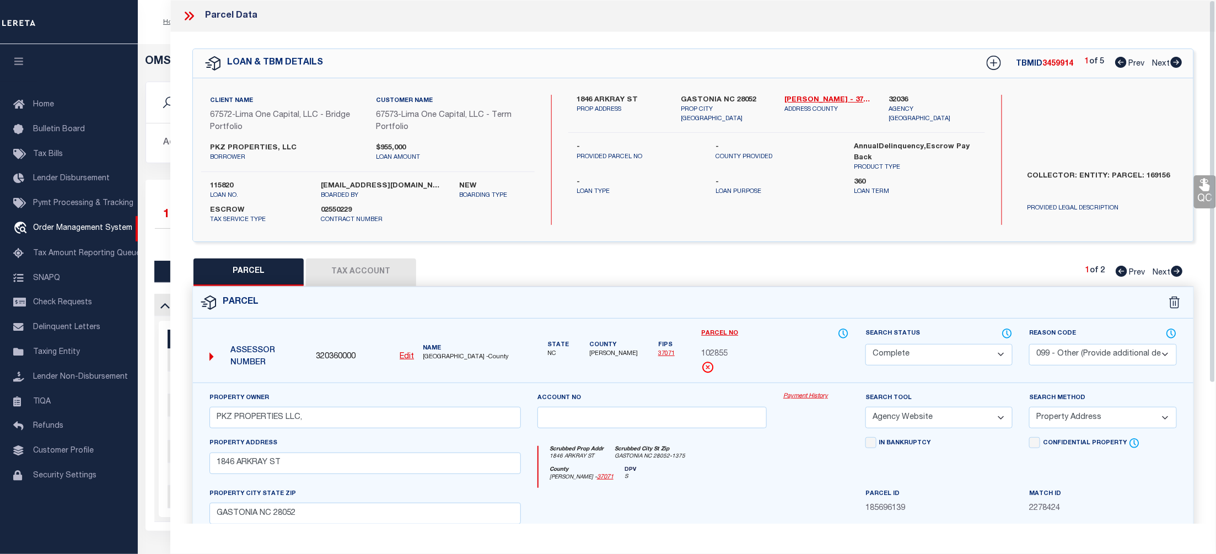
click at [806, 398] on link "Payment History" at bounding box center [817, 396] width 66 height 9
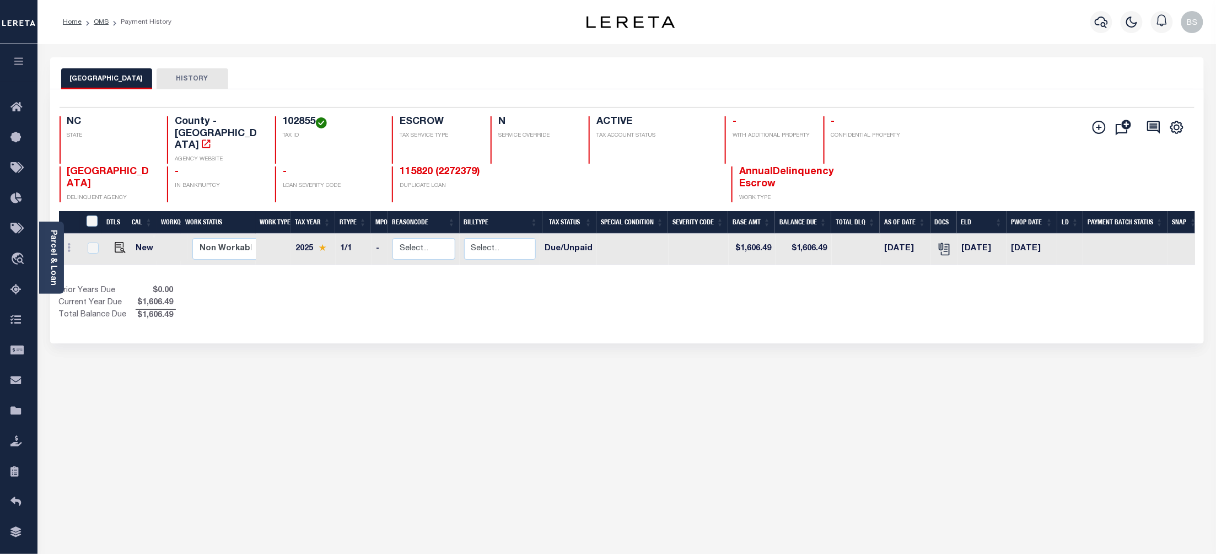
click at [797, 347] on div "GASTON COUNTY HISTORY Selected 1 Result" at bounding box center [627, 368] width 1171 height 623
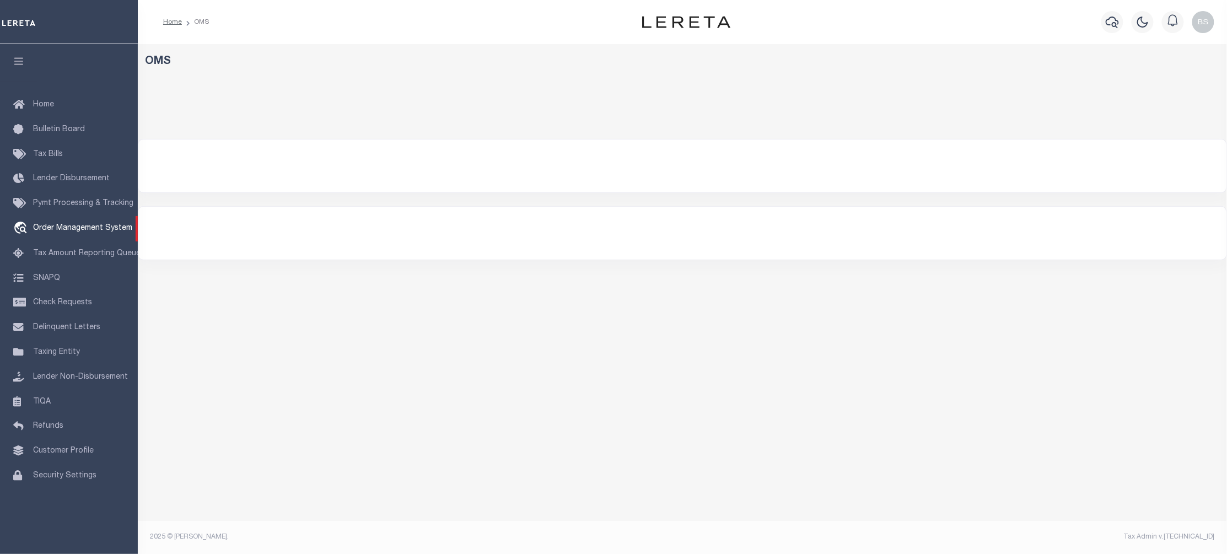
select select "200"
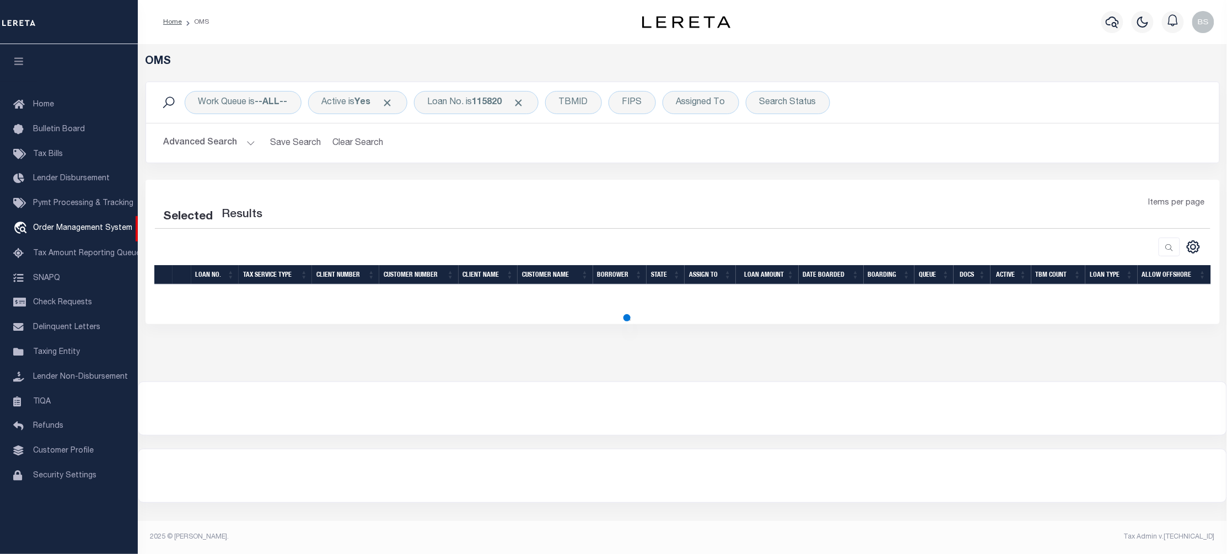
select select "200"
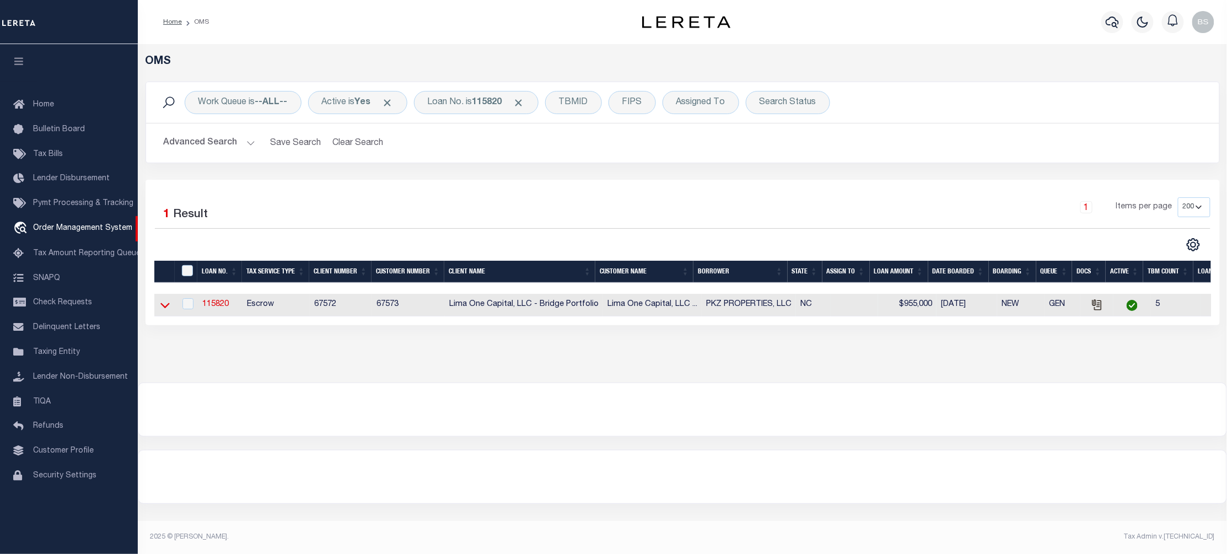
click at [165, 307] on icon at bounding box center [164, 305] width 9 height 12
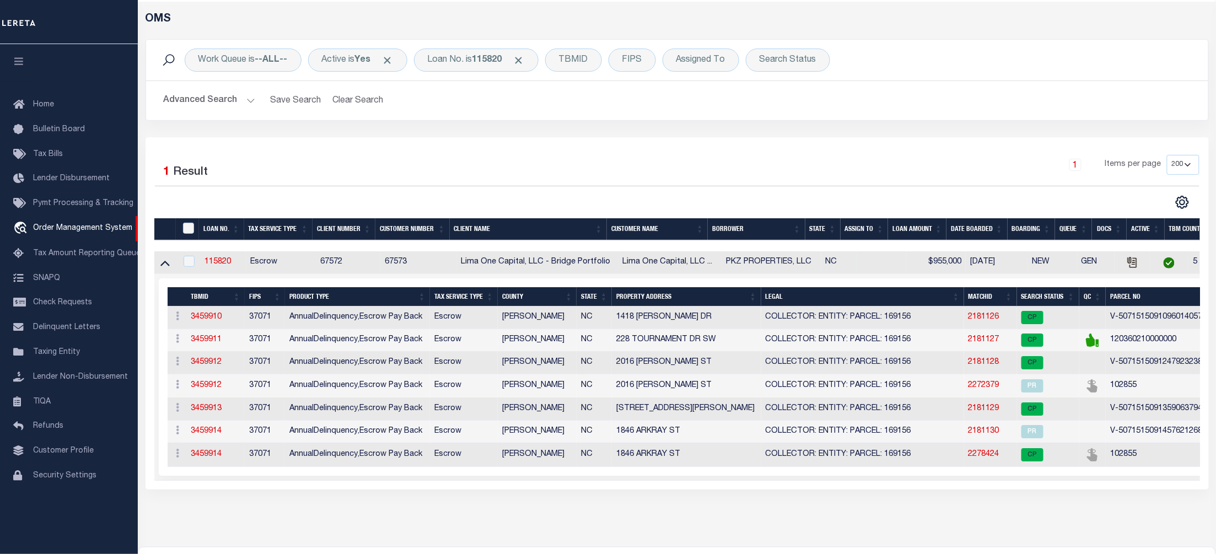
scroll to position [73, 0]
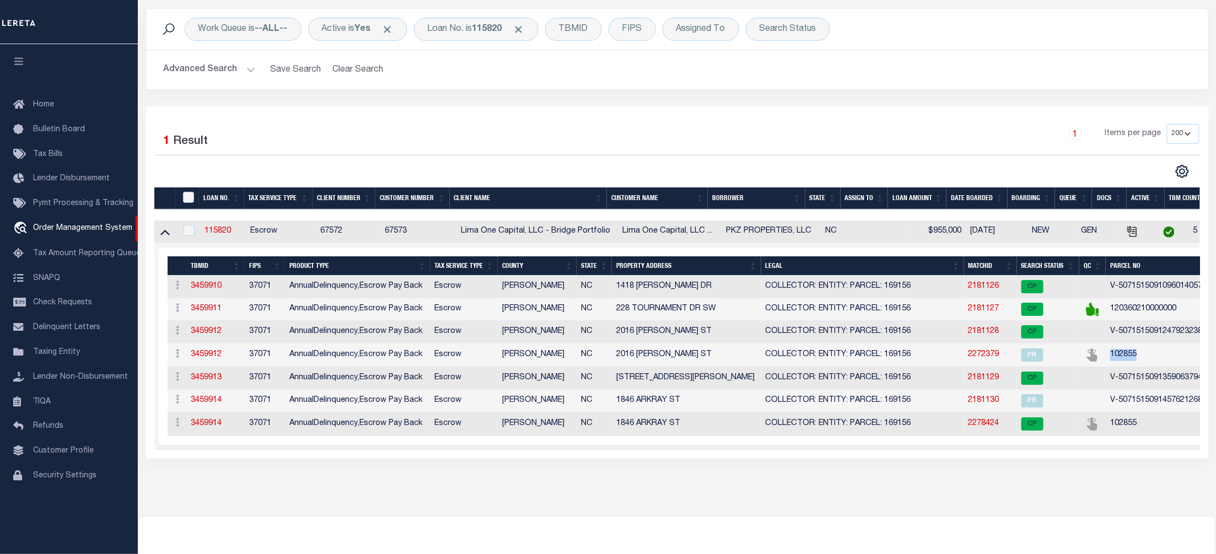
drag, startPoint x: 1158, startPoint y: 360, endPoint x: 1112, endPoint y: 362, distance: 46.4
click at [1112, 362] on td "102855" at bounding box center [1182, 356] width 152 height 24
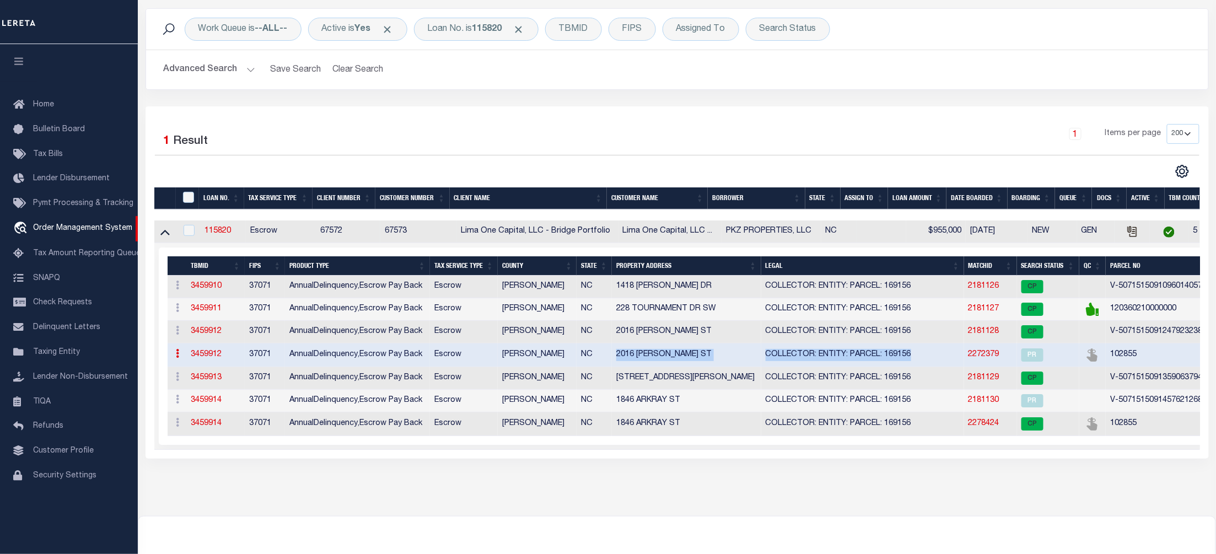
drag, startPoint x: 616, startPoint y: 360, endPoint x: 929, endPoint y: 360, distance: 313.2
click at [929, 360] on tr "ACTIONS Add Parcel Delete TBM 3459912 37071 AnnualDelinquency,Escrow Pay Back E…" at bounding box center [758, 356] width 1181 height 24
click at [986, 358] on link "2272379" at bounding box center [984, 355] width 31 height 8
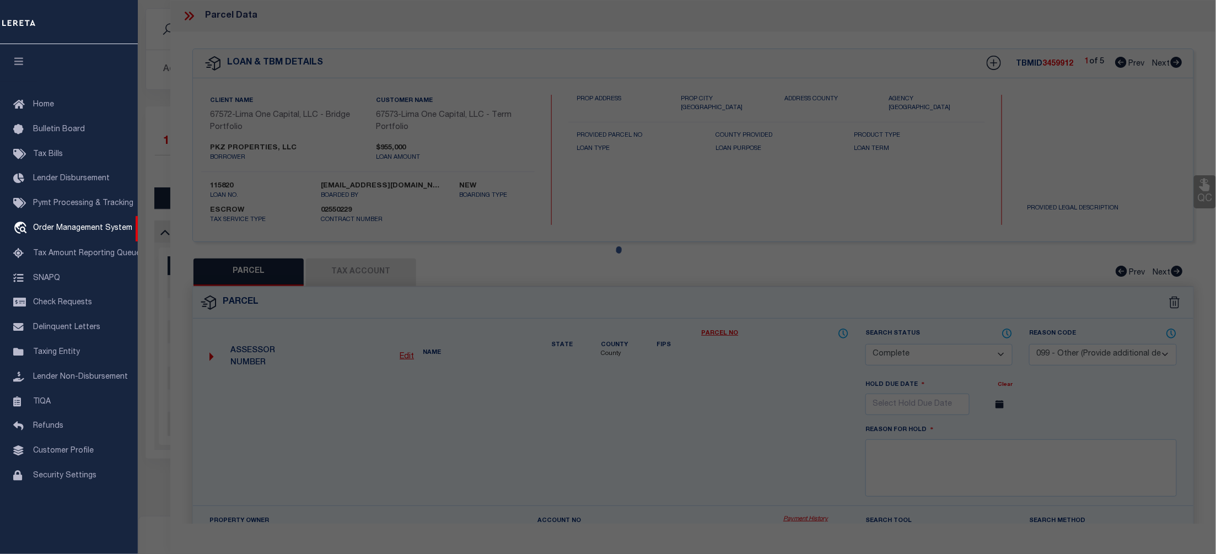
select select "AS"
select select
checkbox input "false"
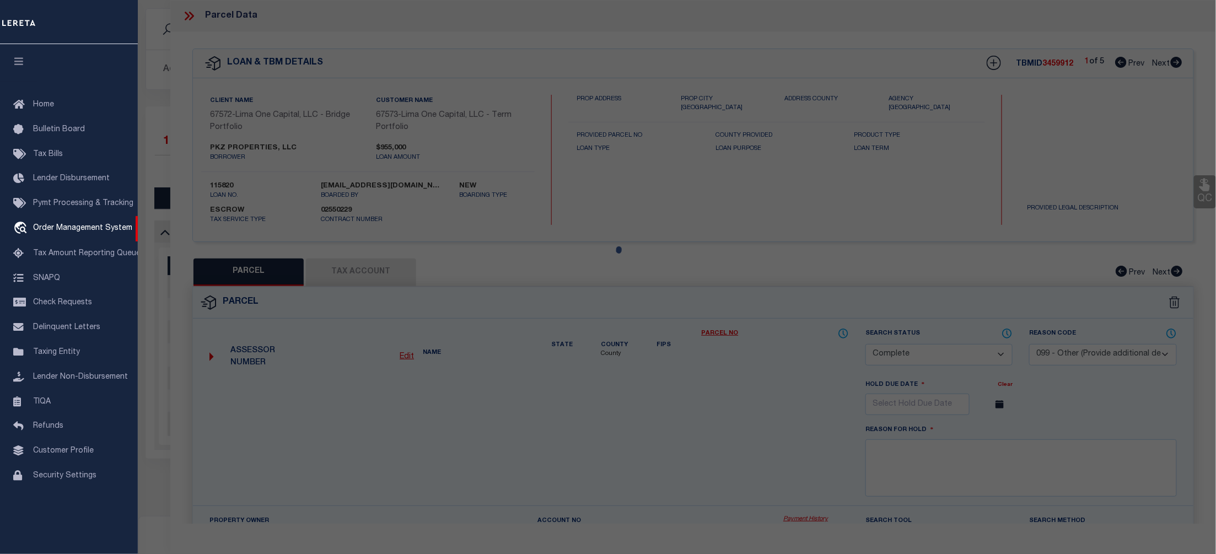
checkbox input "false"
select select "PR"
select select "099"
type input "PKZ PROPERTIES LLC,"
select select "AGW"
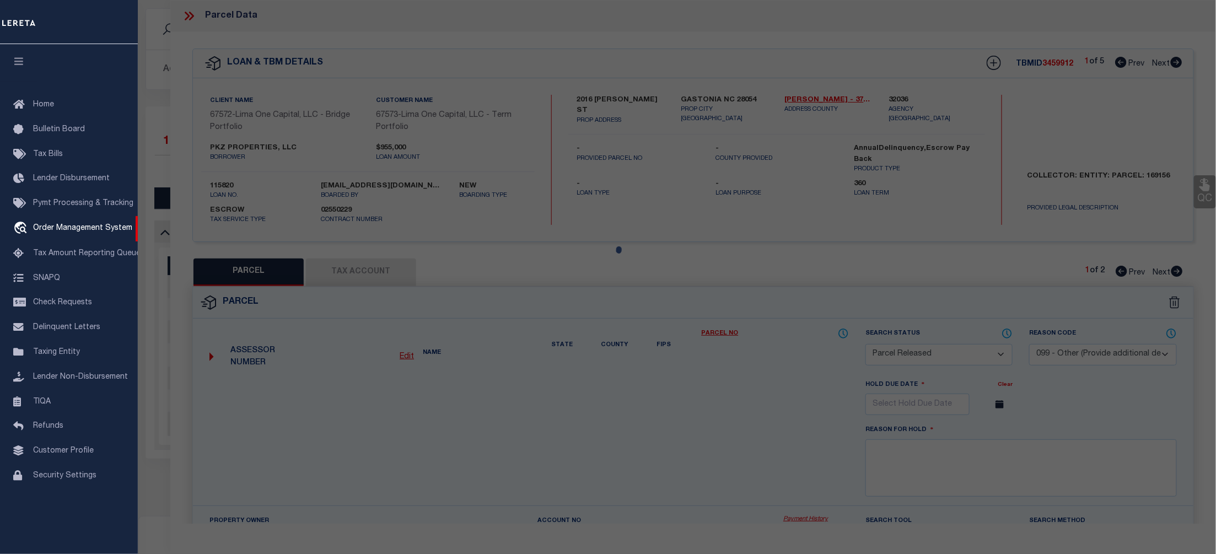
select select "LEG"
type input "1846 ARKRAY ST"
type input "GASTONIA NC 28052"
type textarea "per request parcel reactivated"
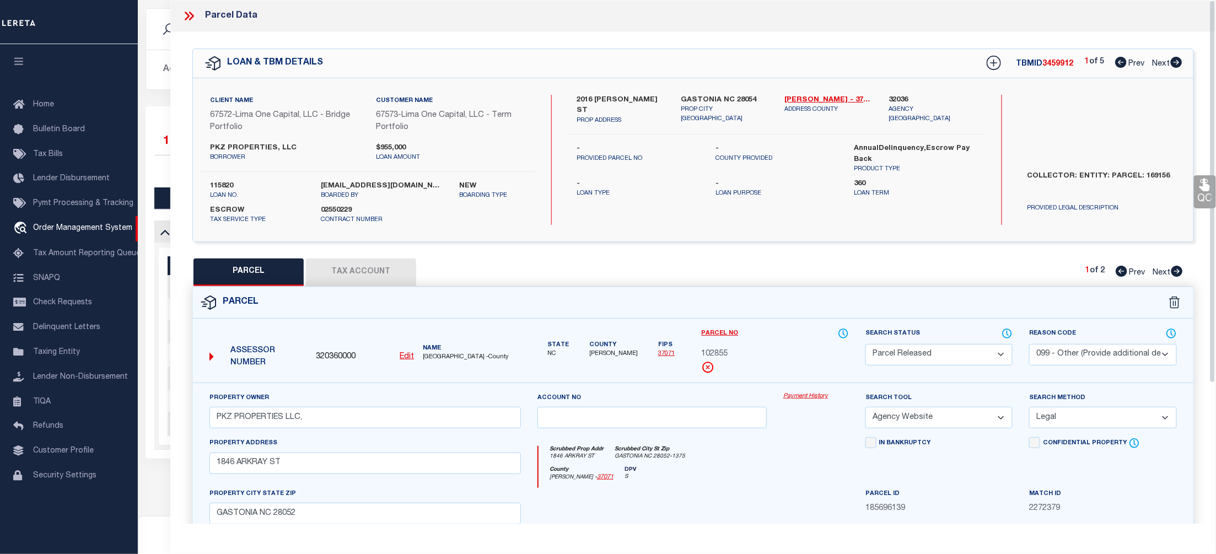
click at [800, 399] on link "Payment History" at bounding box center [817, 396] width 66 height 9
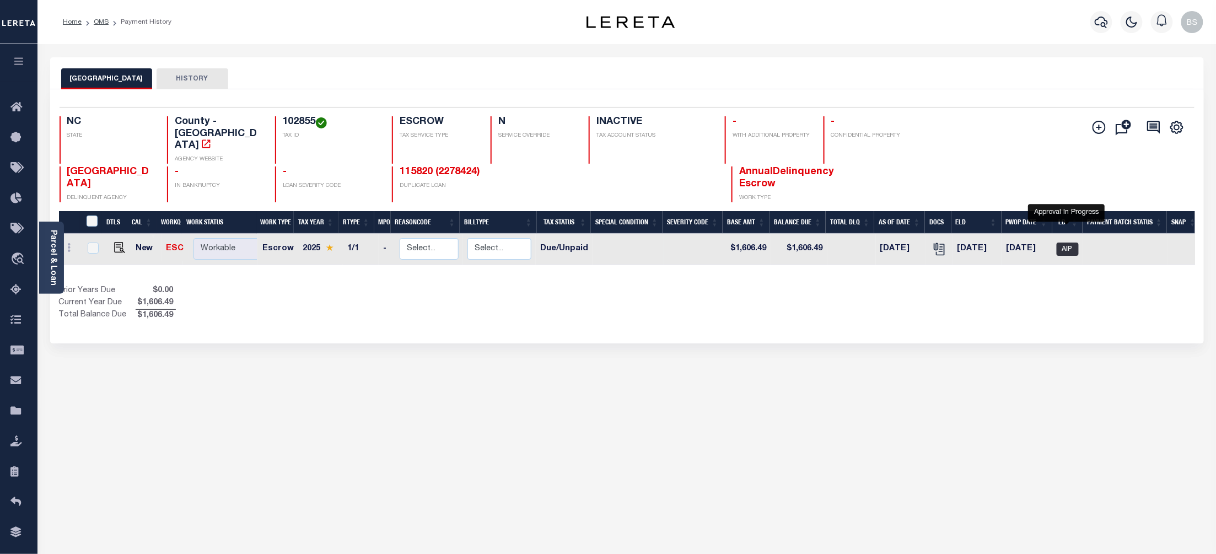
click at [1066, 243] on span "AIP" at bounding box center [1068, 249] width 22 height 13
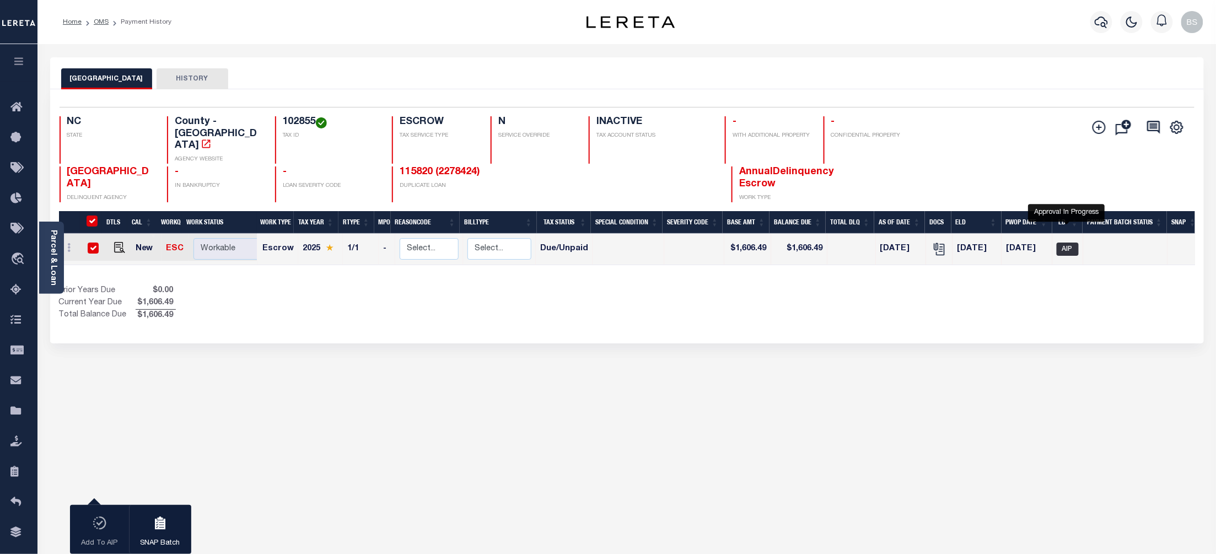
checkbox input "true"
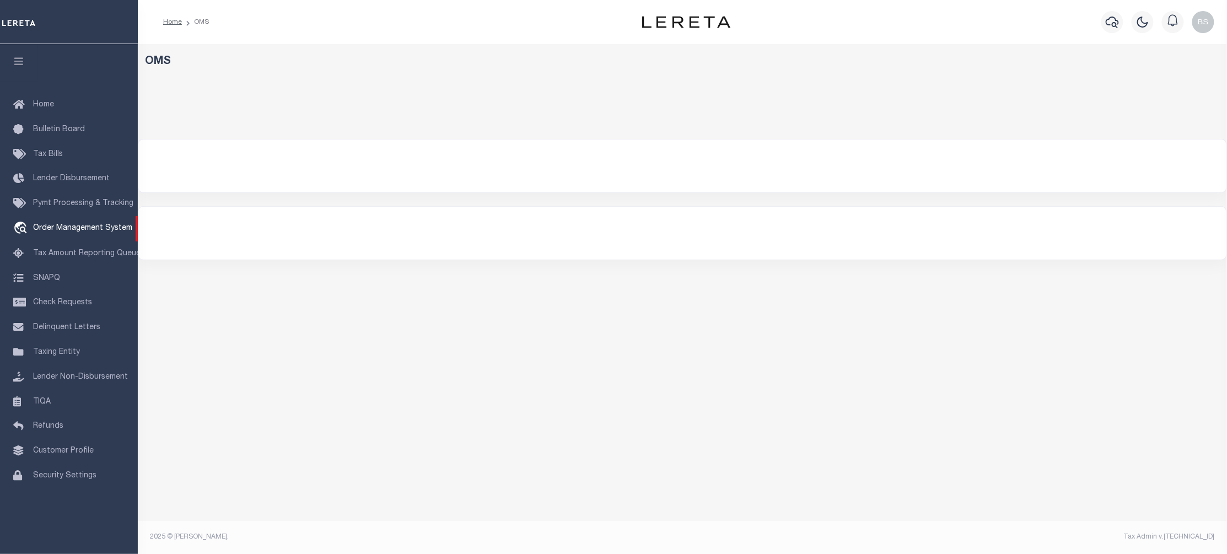
select select "200"
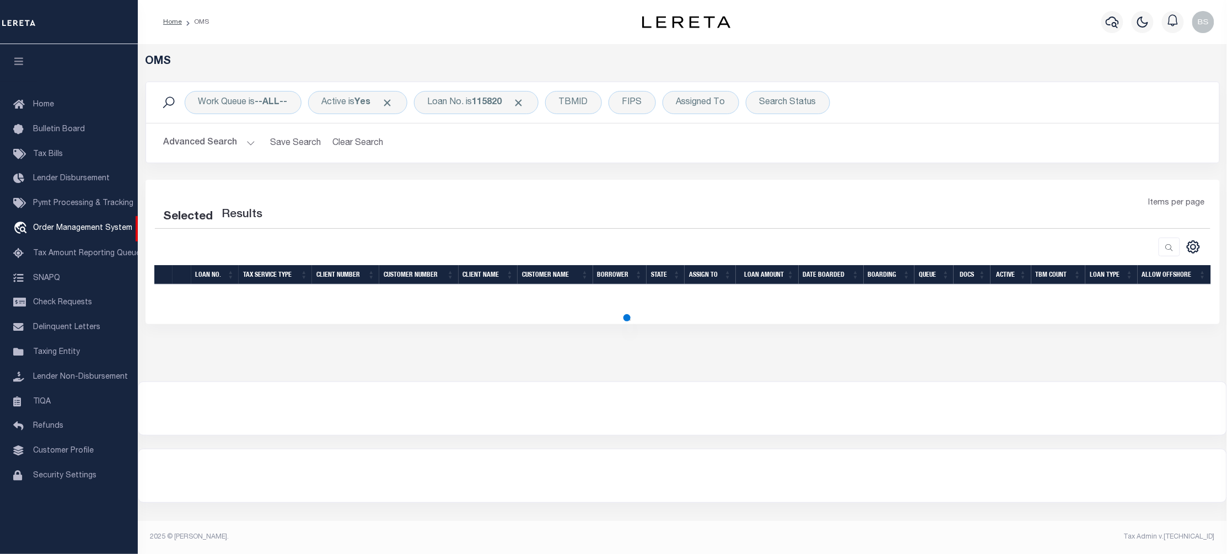
select select "200"
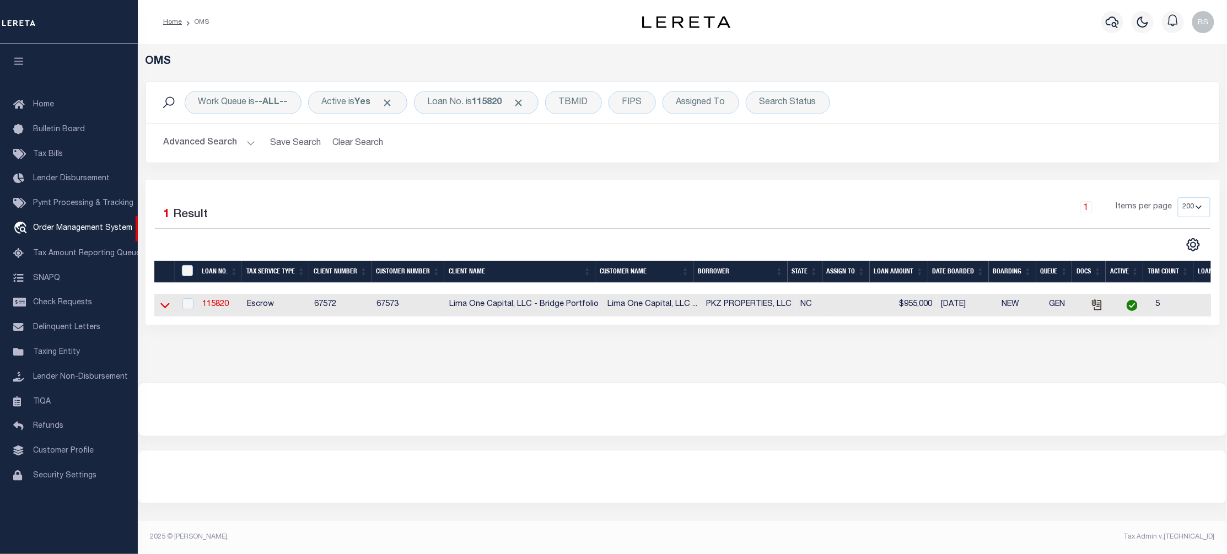
click at [166, 308] on icon at bounding box center [164, 305] width 9 height 12
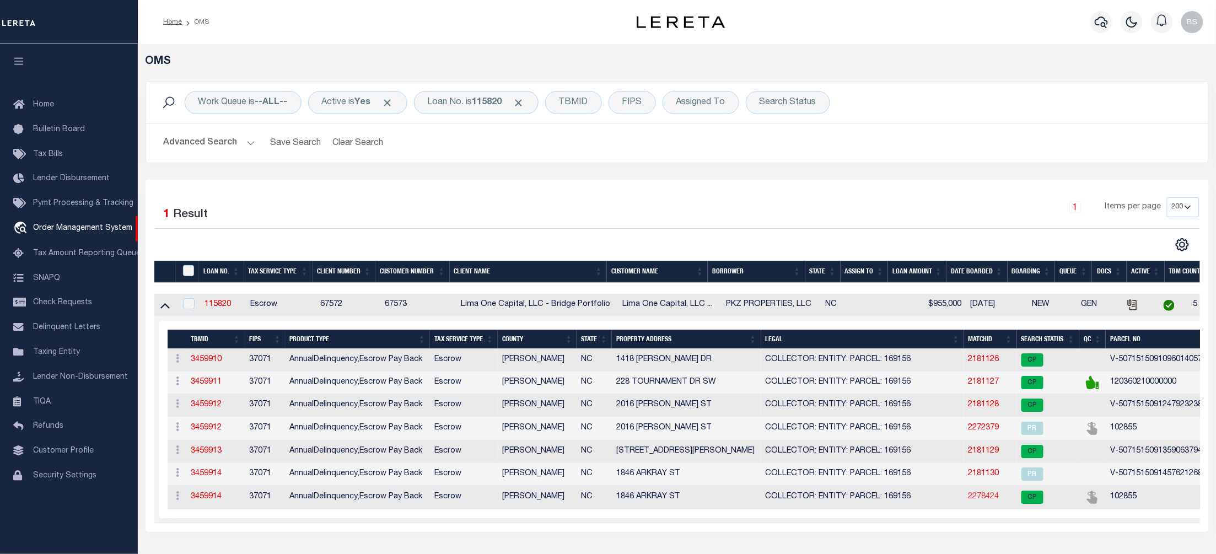
click at [979, 501] on link "2278424" at bounding box center [984, 497] width 31 height 8
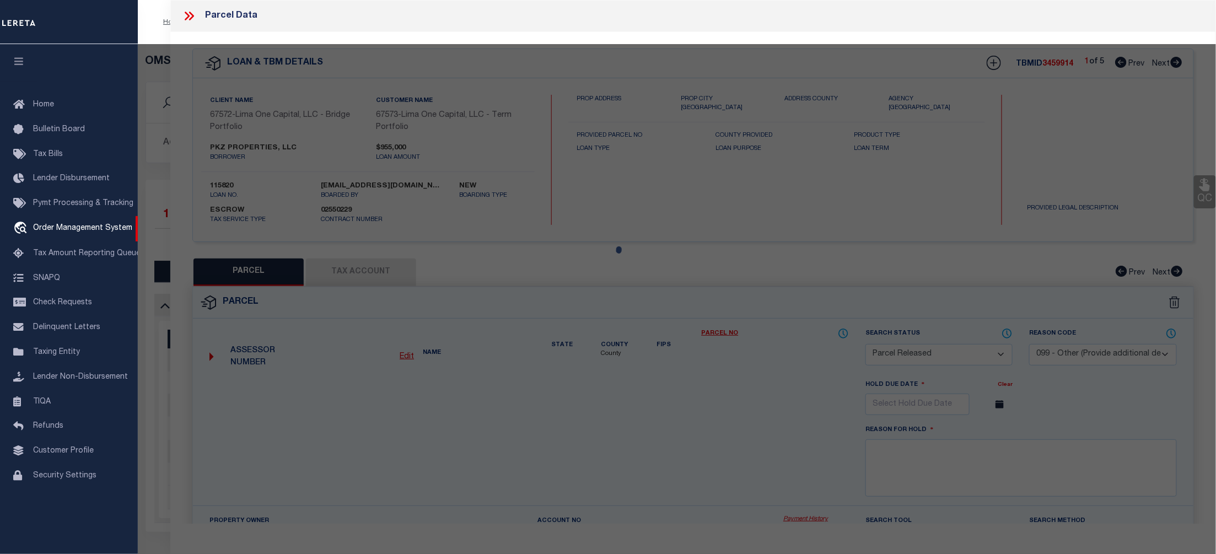
select select "AS"
select select
checkbox input "false"
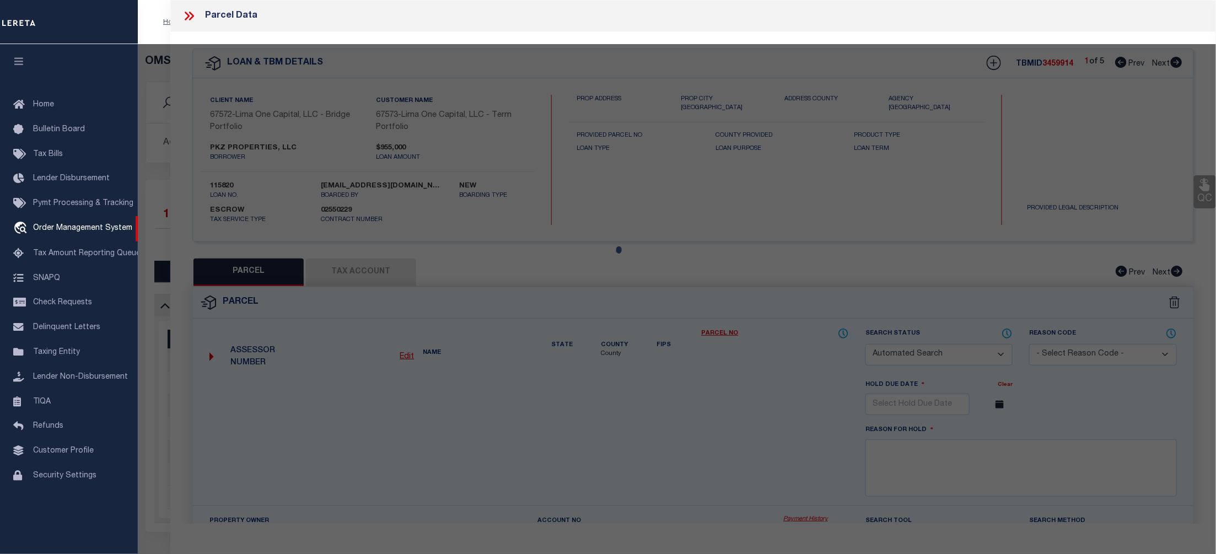
checkbox input "false"
select select "CP"
select select "099"
type input "PKZ PROPERTIES LLC,"
select select "AGW"
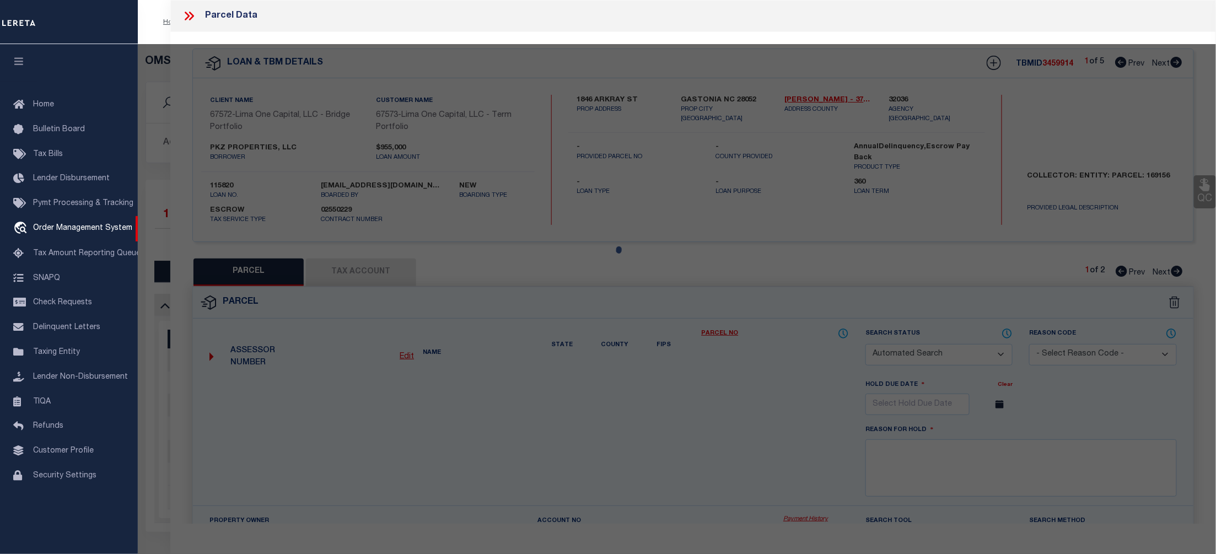
select select "ADD"
type input "1846 ARKRAY ST"
type input "GASTONIA NC 28052"
type textarea "Lender request to add."
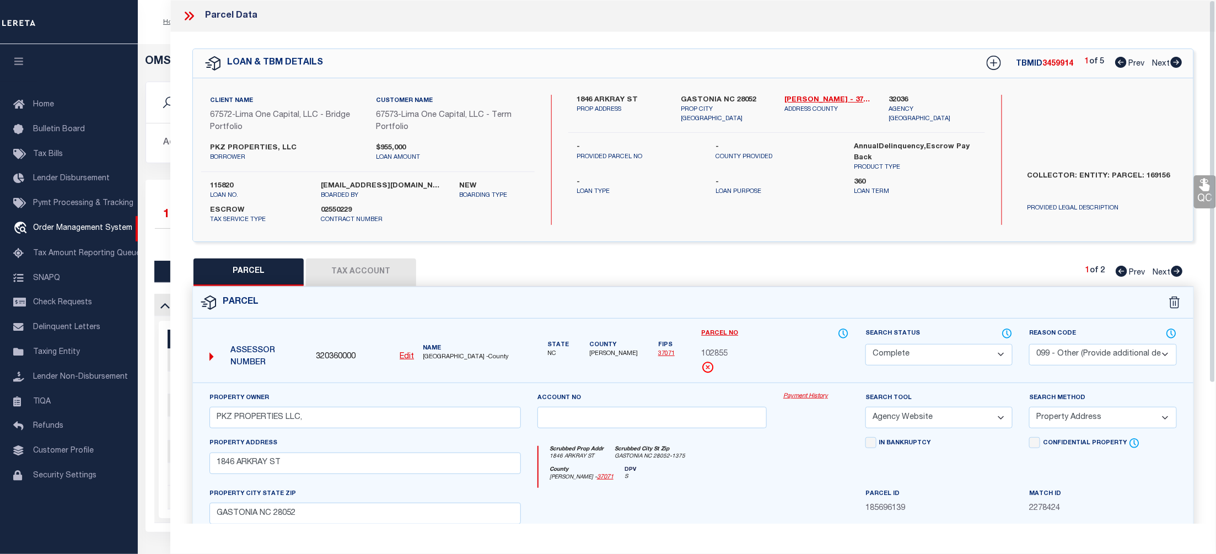
click at [806, 396] on link "Payment History" at bounding box center [817, 396] width 66 height 9
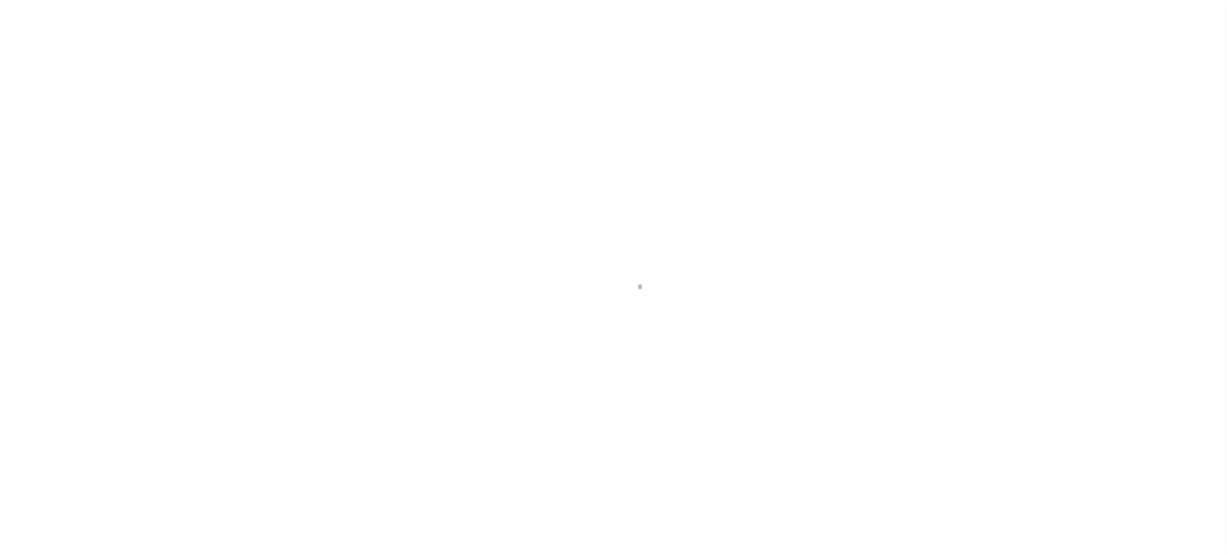
select select "CP"
select select "099"
select select "AGW"
select select "ADD"
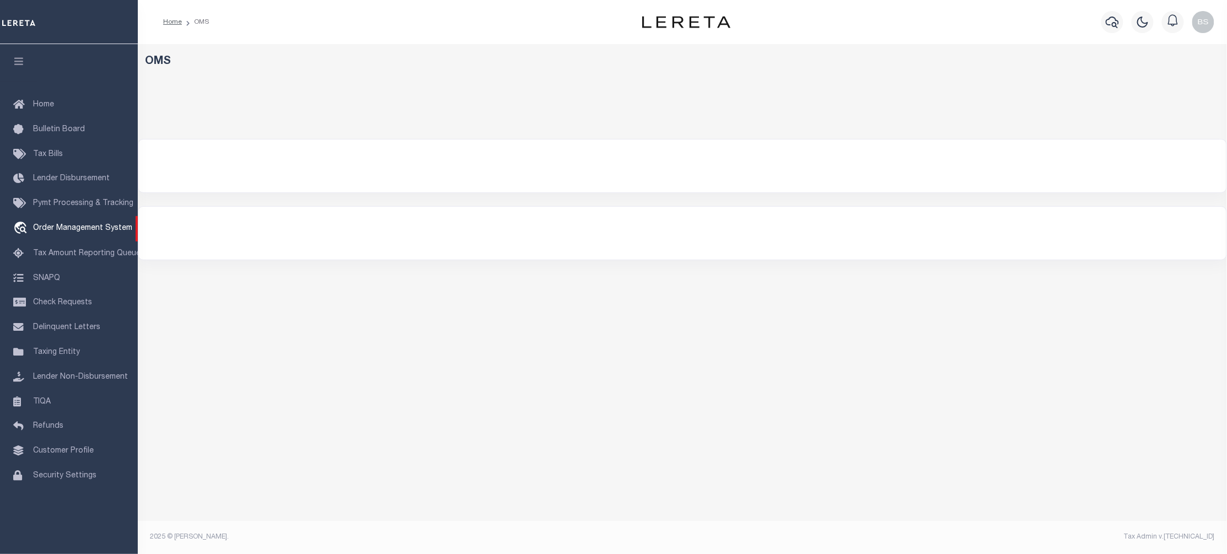
select select "200"
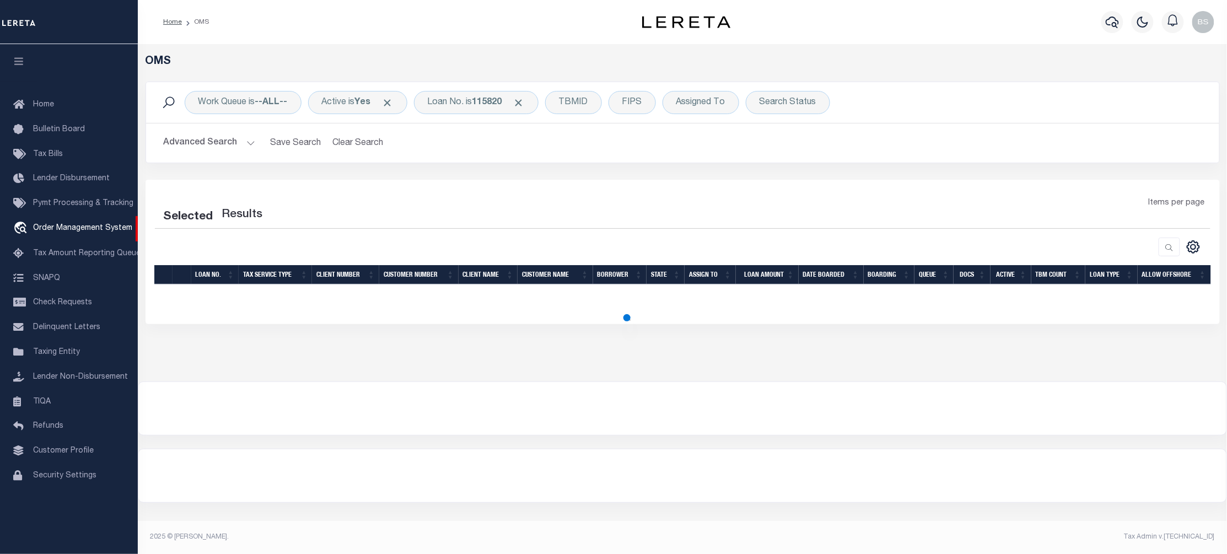
select select "200"
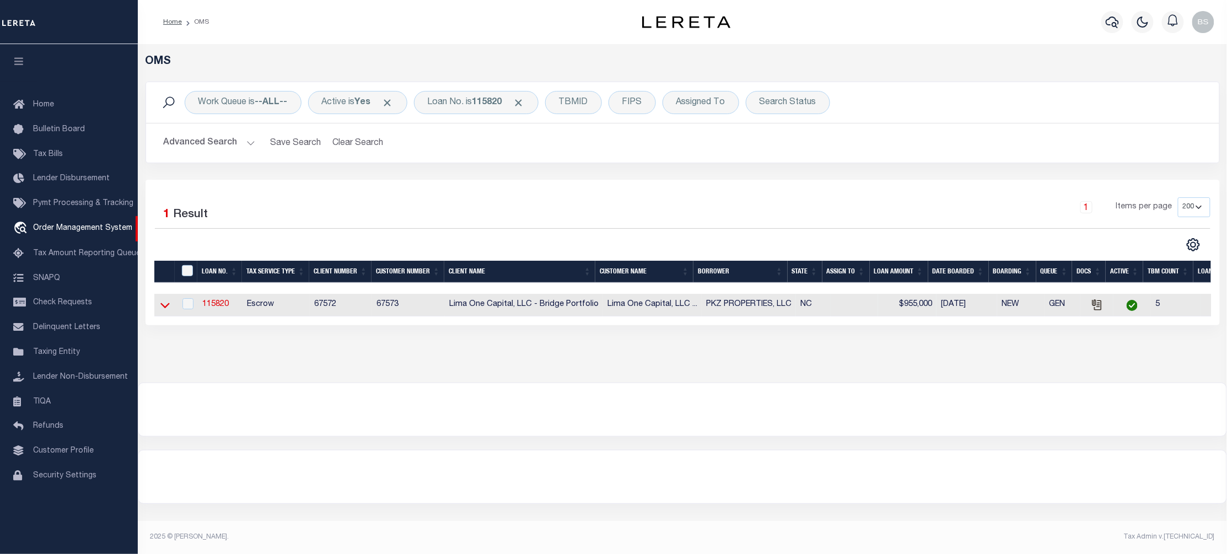
click at [165, 308] on icon at bounding box center [164, 305] width 9 height 12
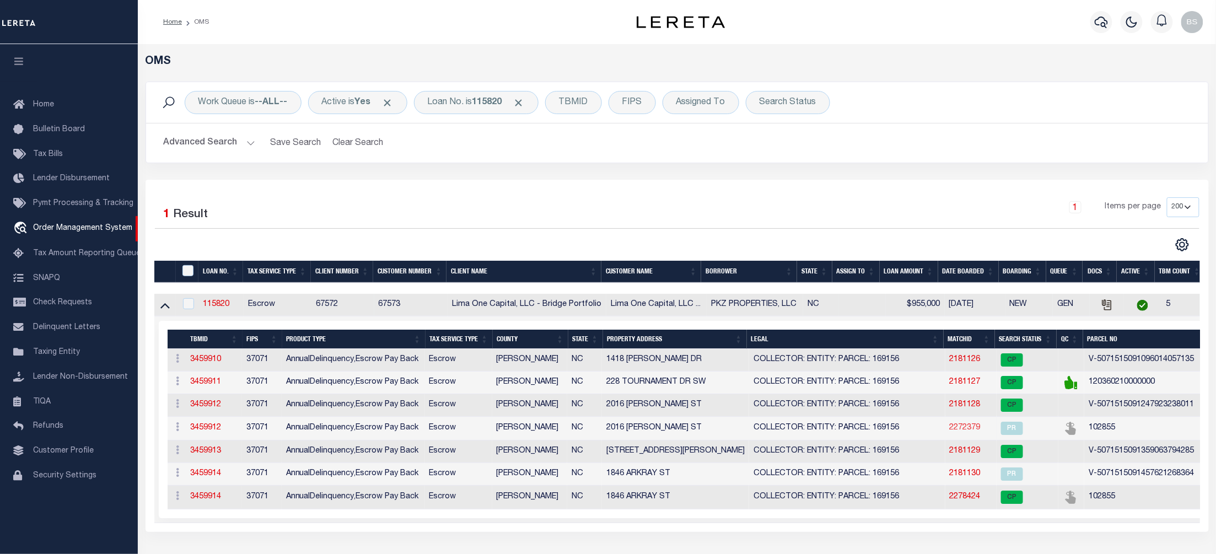
click at [962, 432] on link "2272379" at bounding box center [965, 428] width 31 height 8
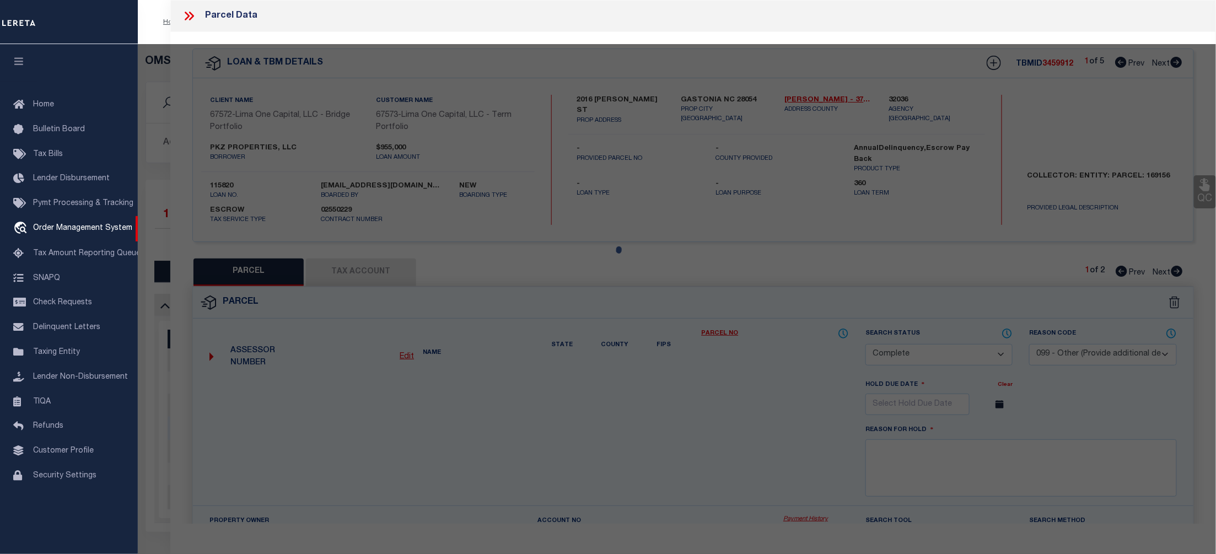
select select "AS"
select select
checkbox input "false"
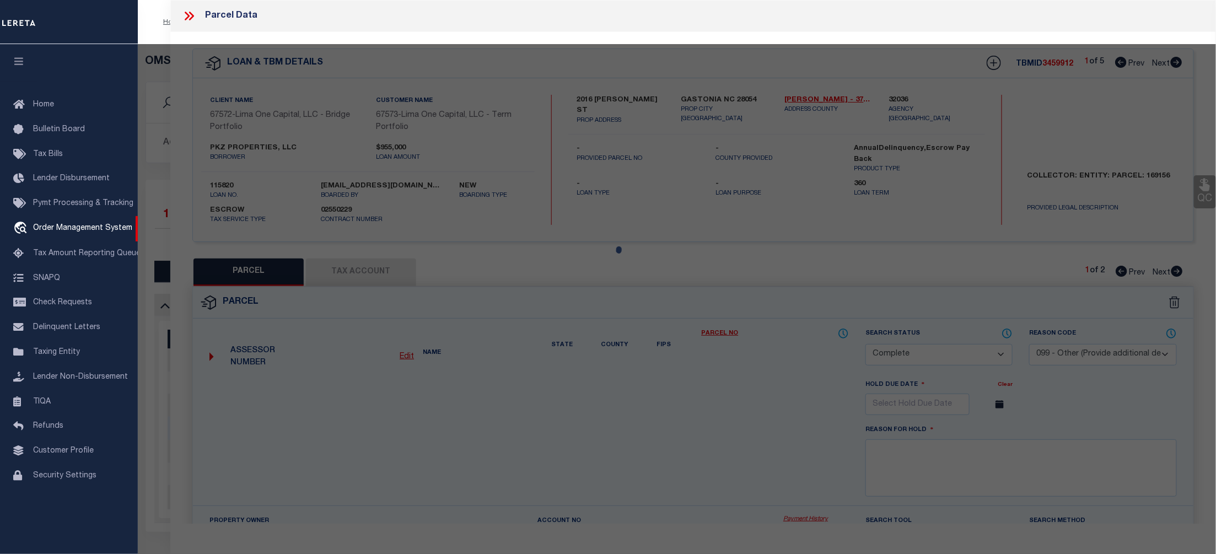
checkbox input "false"
select select "PR"
select select "099"
type input "PKZ PROPERTIES LLC,"
select select "AGW"
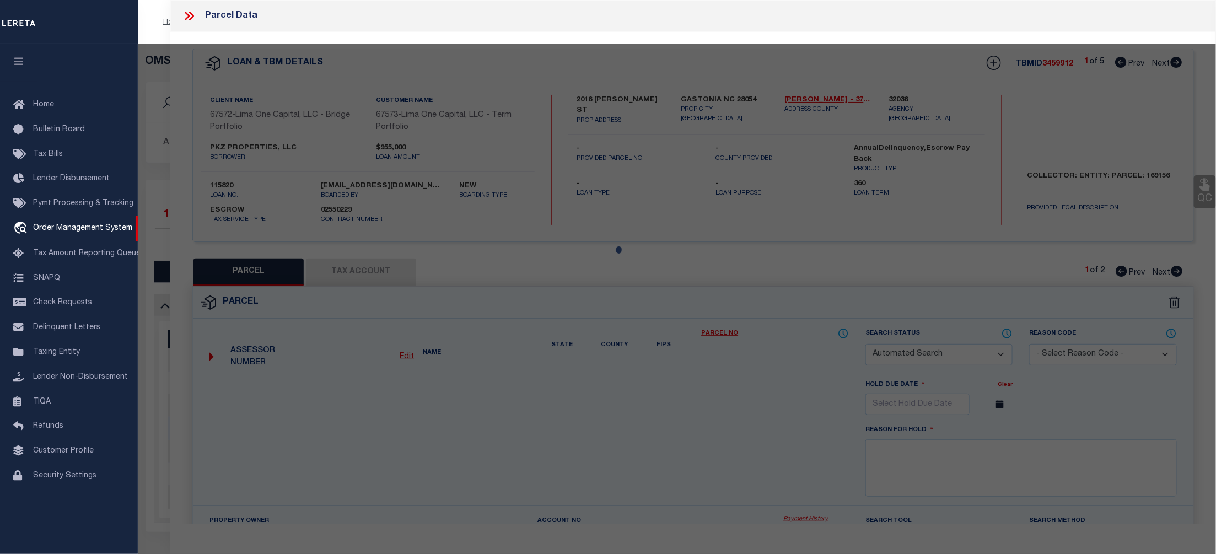
select select "LEG"
type input "1846 ARKRAY ST"
type input "GASTONIA NC 28052"
type textarea "per request parcel reactivated"
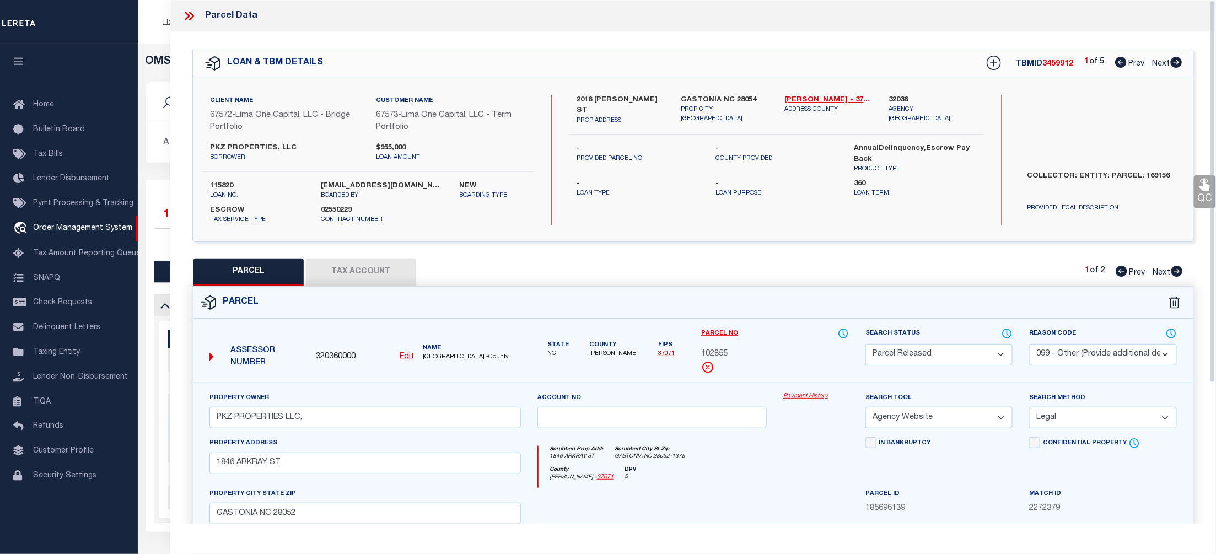
click at [809, 400] on link "Payment History" at bounding box center [817, 396] width 66 height 9
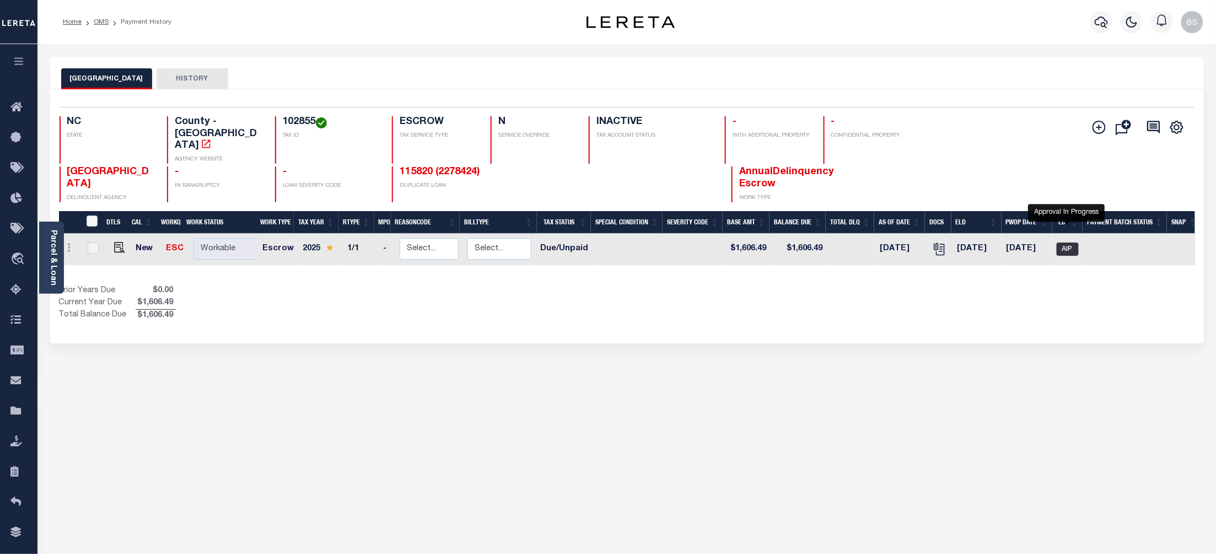
click at [1074, 243] on span "AIP" at bounding box center [1068, 249] width 22 height 13
checkbox input "true"
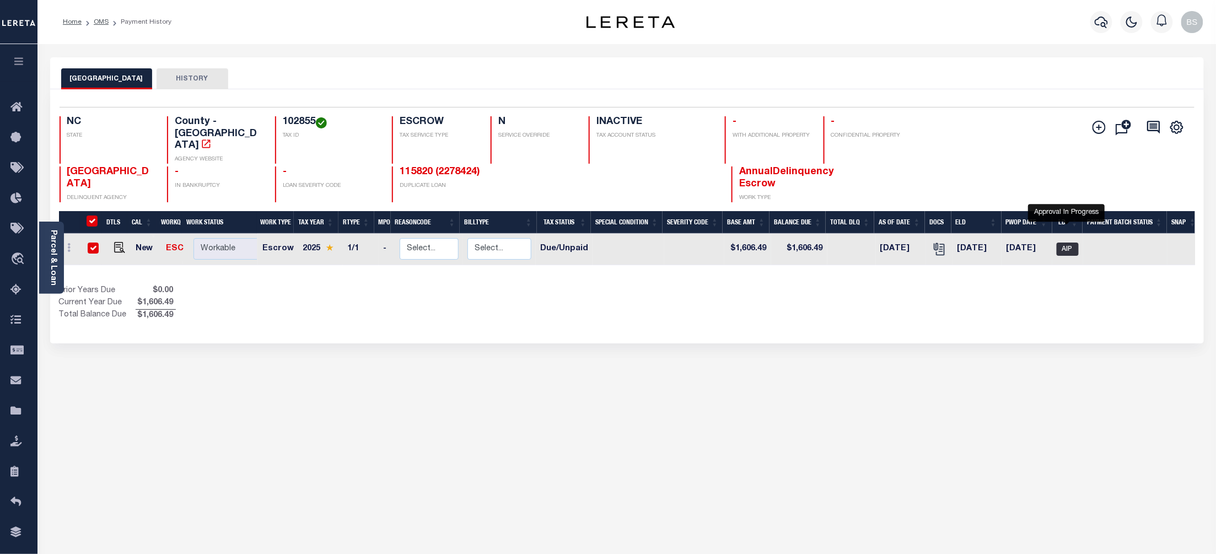
checkbox input "true"
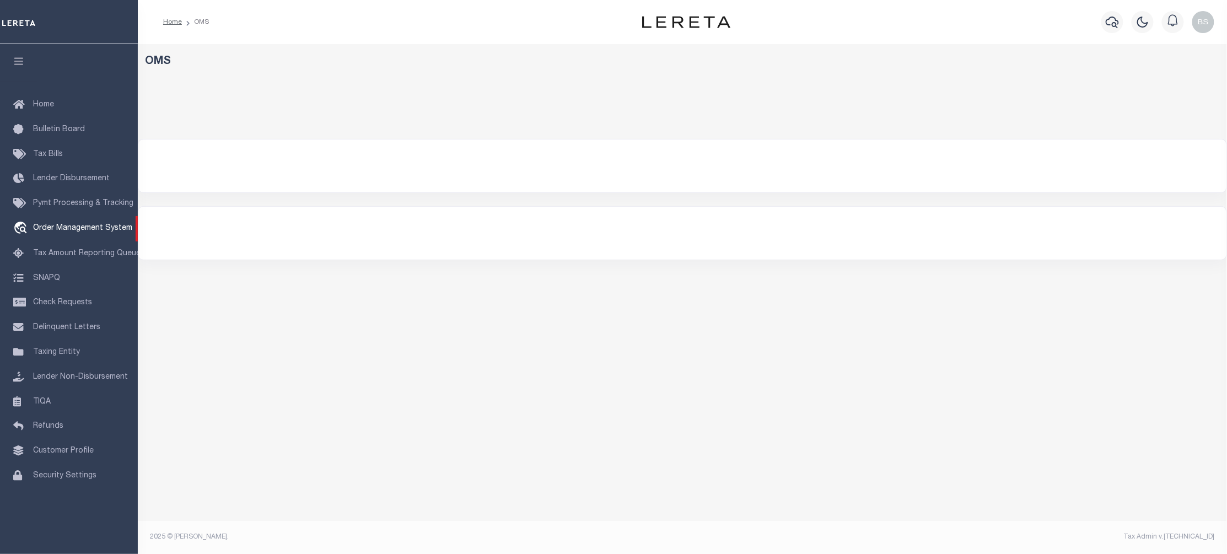
select select "200"
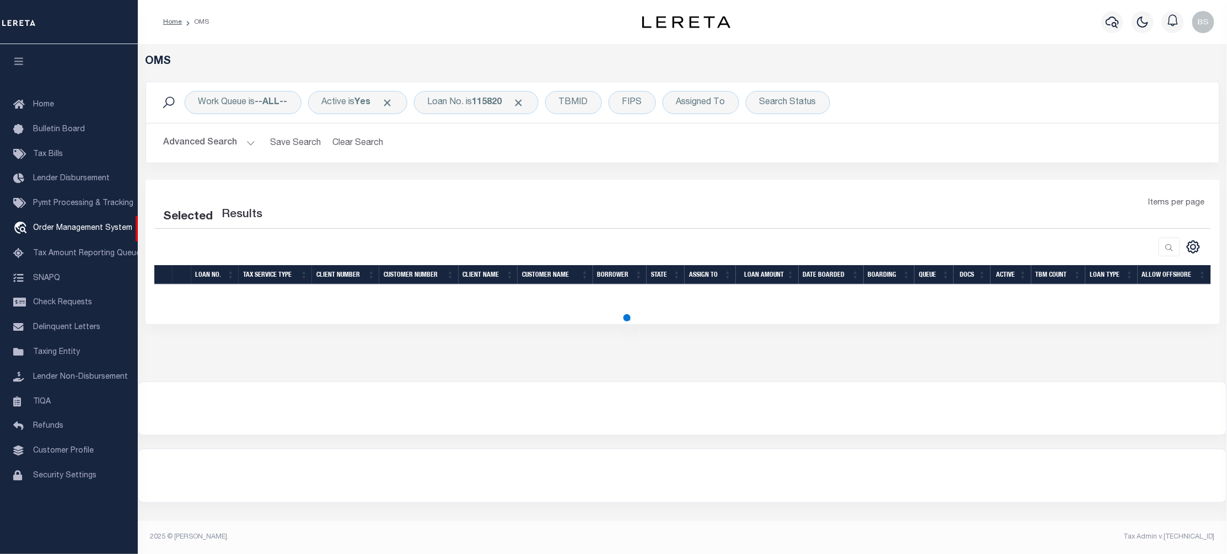
select select "200"
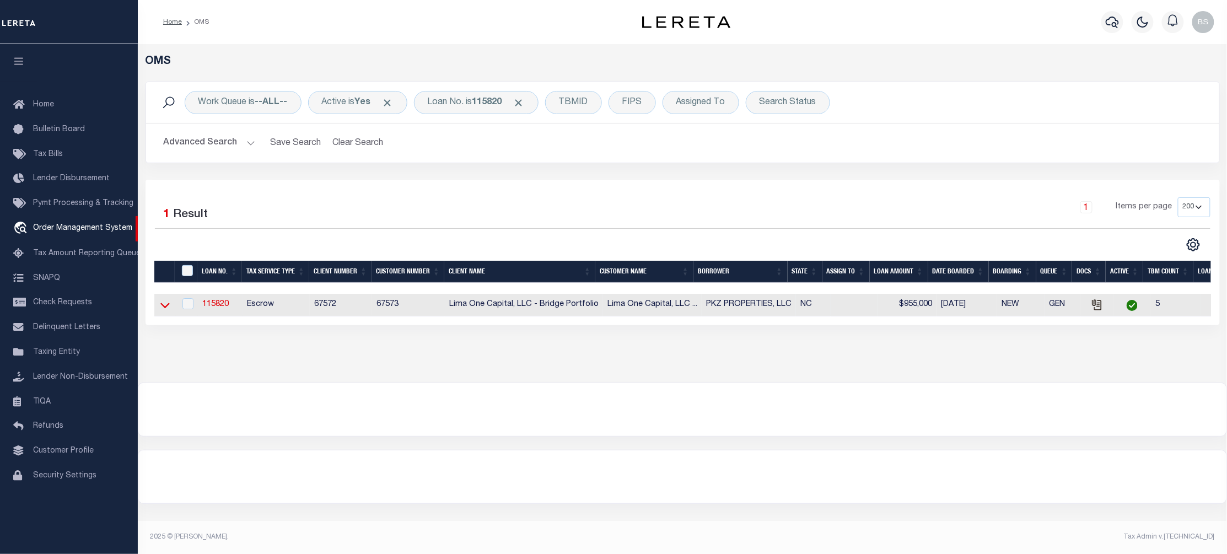
click at [164, 311] on icon at bounding box center [164, 305] width 9 height 12
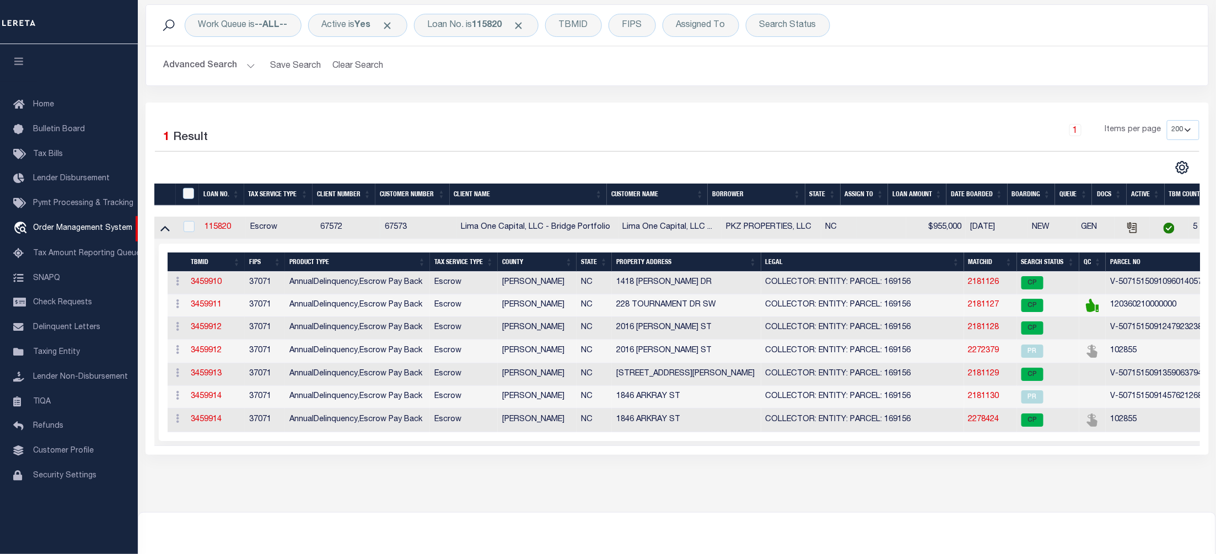
scroll to position [96, 0]
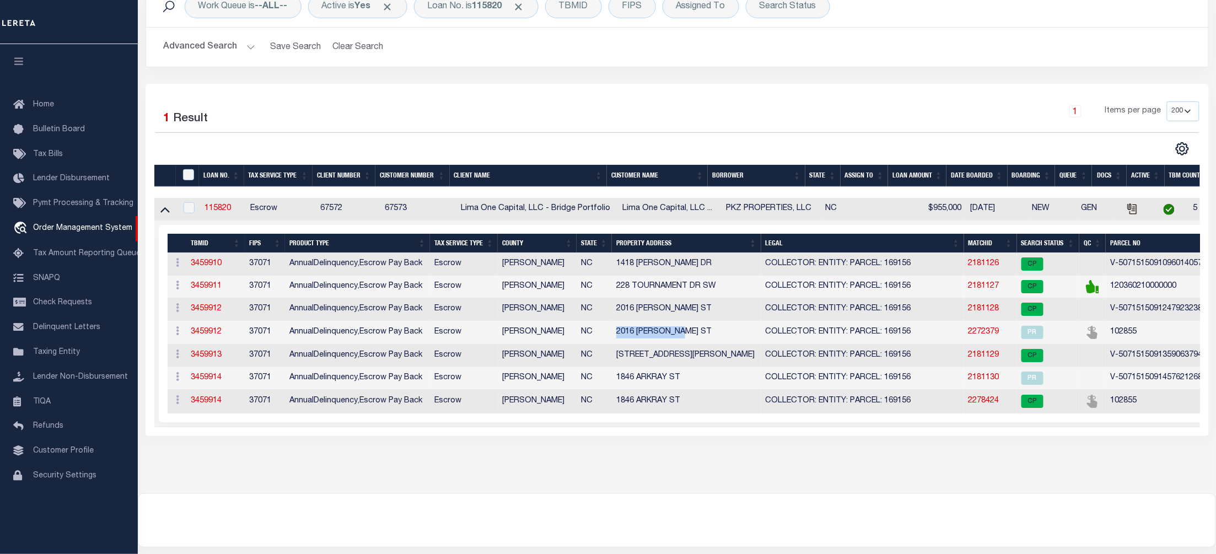
drag, startPoint x: 614, startPoint y: 334, endPoint x: 719, endPoint y: 336, distance: 104.8
click at [719, 336] on td "2016 WITHERS ST" at bounding box center [686, 333] width 149 height 24
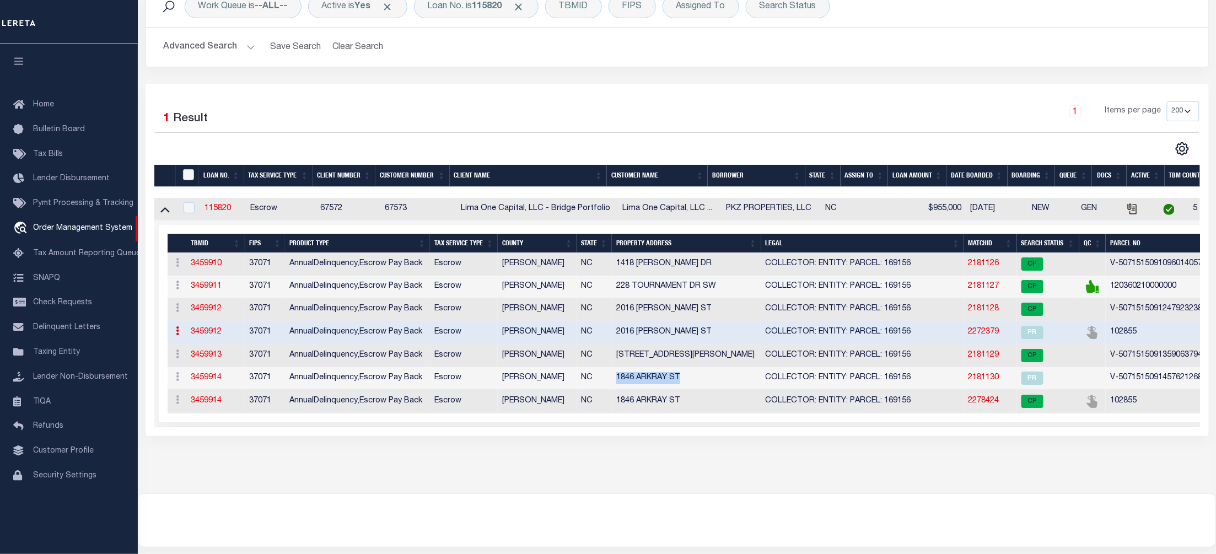
drag, startPoint x: 684, startPoint y: 383, endPoint x: 605, endPoint y: 383, distance: 79.4
click at [605, 383] on tr "ACTIONS Add Parcel Delete TBM 3459914 37071 AnnualDelinquency,Escrow Pay Back E…" at bounding box center [758, 378] width 1181 height 23
click at [735, 387] on td "1846 ARKRAY ST" at bounding box center [686, 378] width 149 height 23
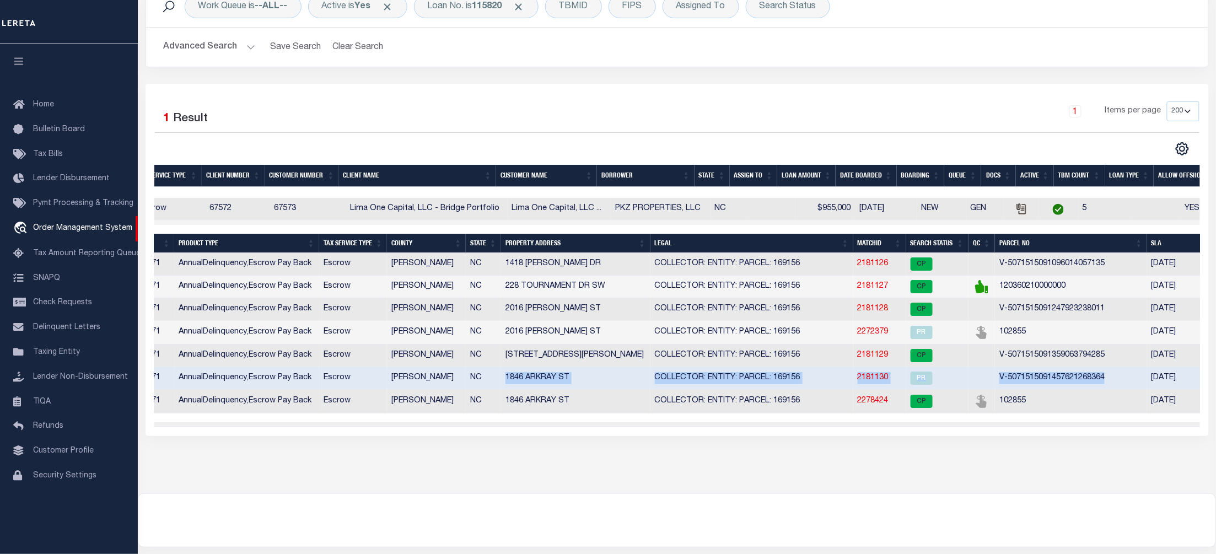
scroll to position [0, 162]
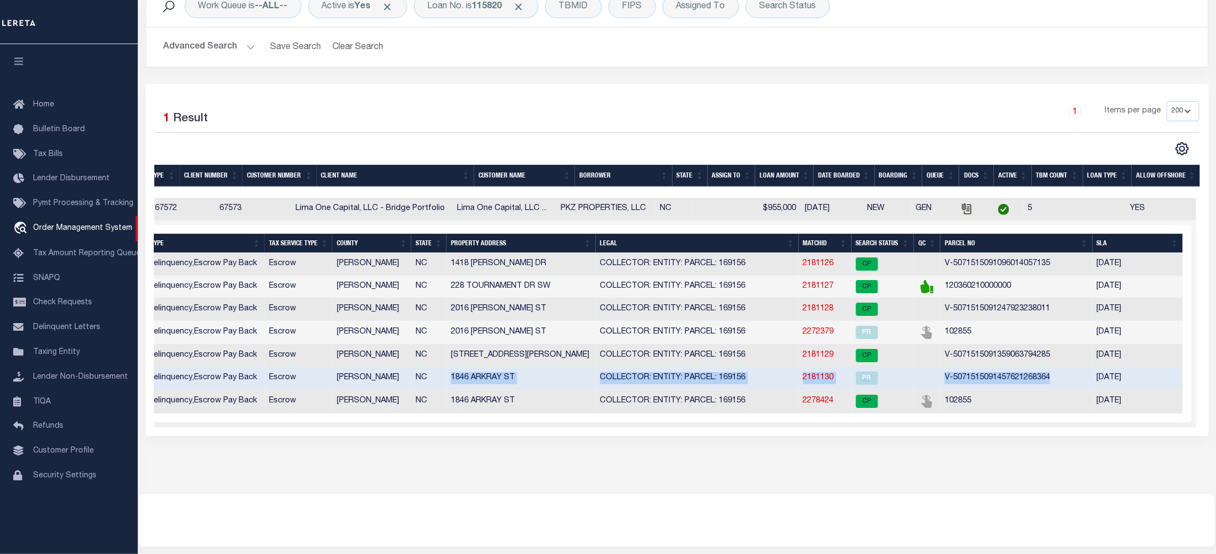
drag, startPoint x: 616, startPoint y: 382, endPoint x: 1072, endPoint y: 382, distance: 455.5
click at [1072, 382] on tr "ACTIONS Add Parcel Delete TBM 3459914 37071 AnnualDelinquency,Escrow Pay Back E…" at bounding box center [592, 378] width 1181 height 23
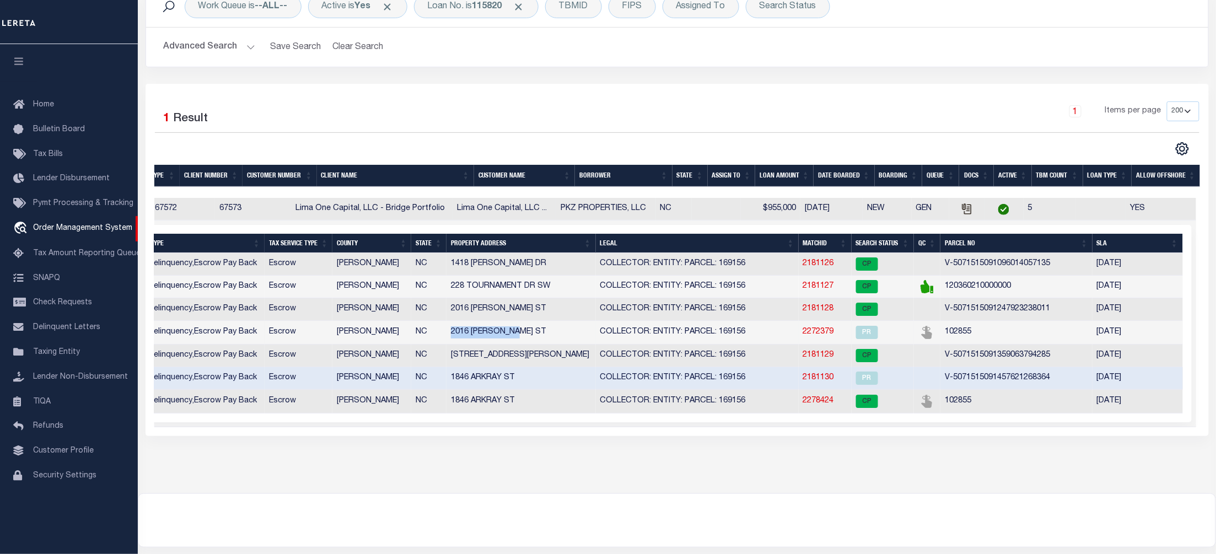
drag, startPoint x: 449, startPoint y: 340, endPoint x: 532, endPoint y: 342, distance: 82.7
click at [532, 342] on td "2016 WITHERS ST" at bounding box center [521, 333] width 149 height 24
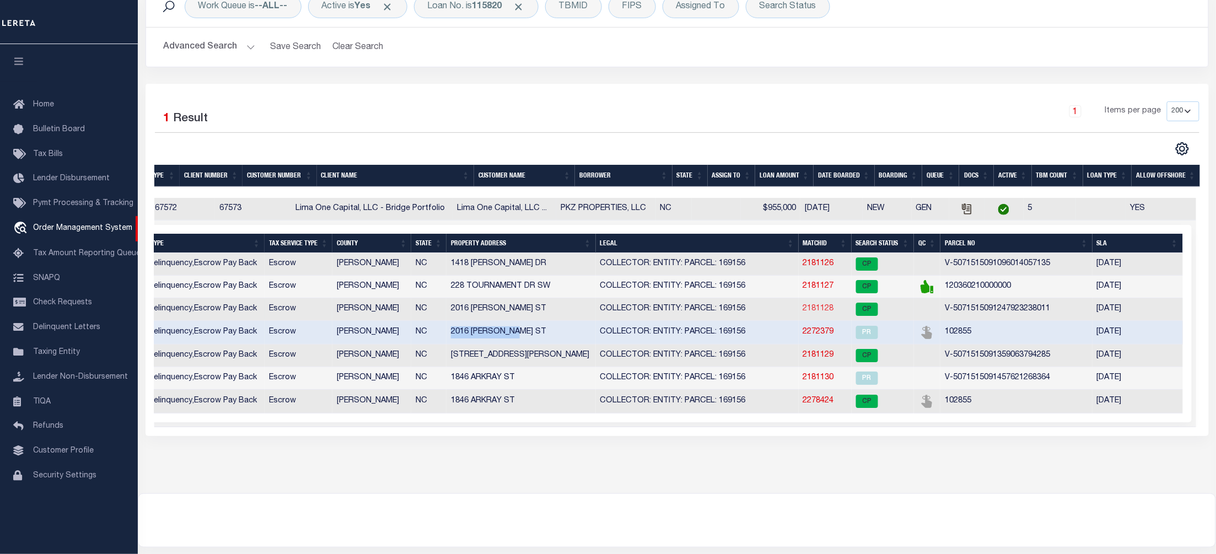
click at [819, 312] on link "2181128" at bounding box center [818, 309] width 31 height 8
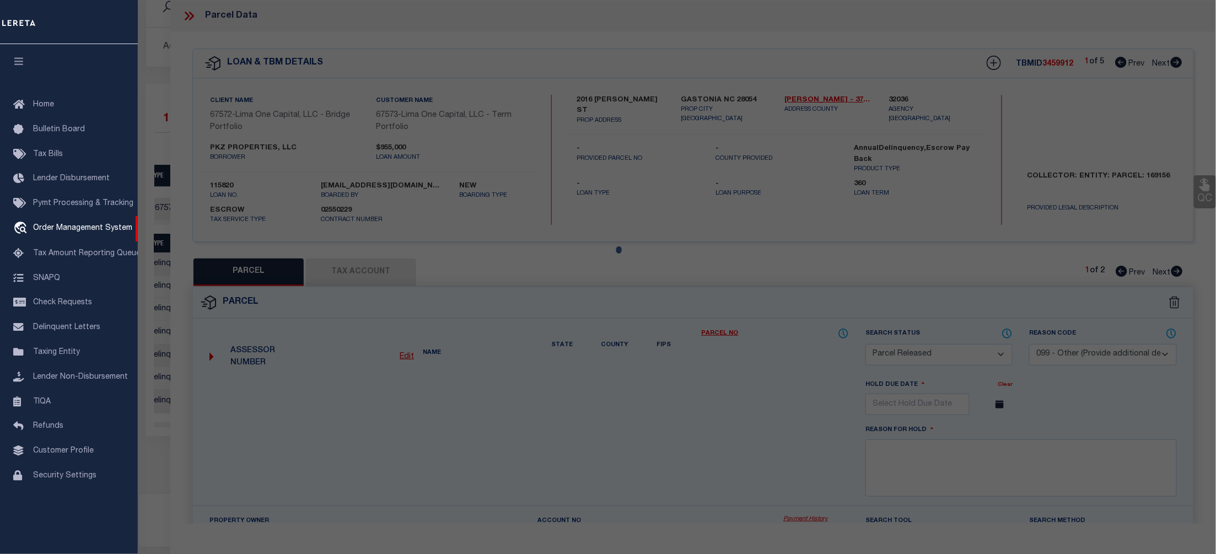
select select "AS"
select select
checkbox input "false"
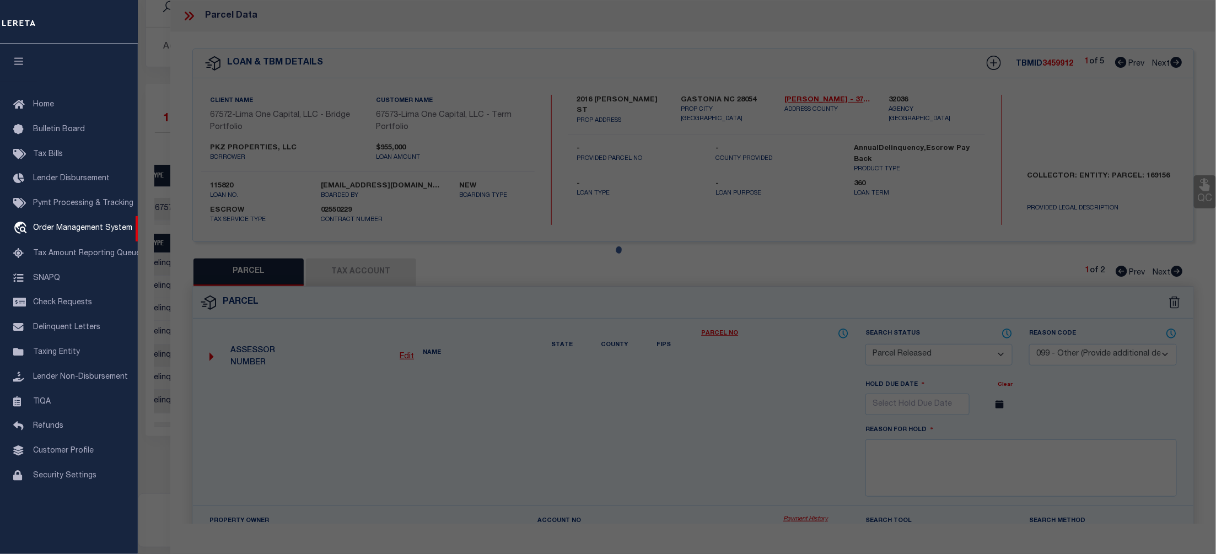
checkbox input "false"
select select "CP"
select select "AGW"
select select
type input "2016 WITHERS ST"
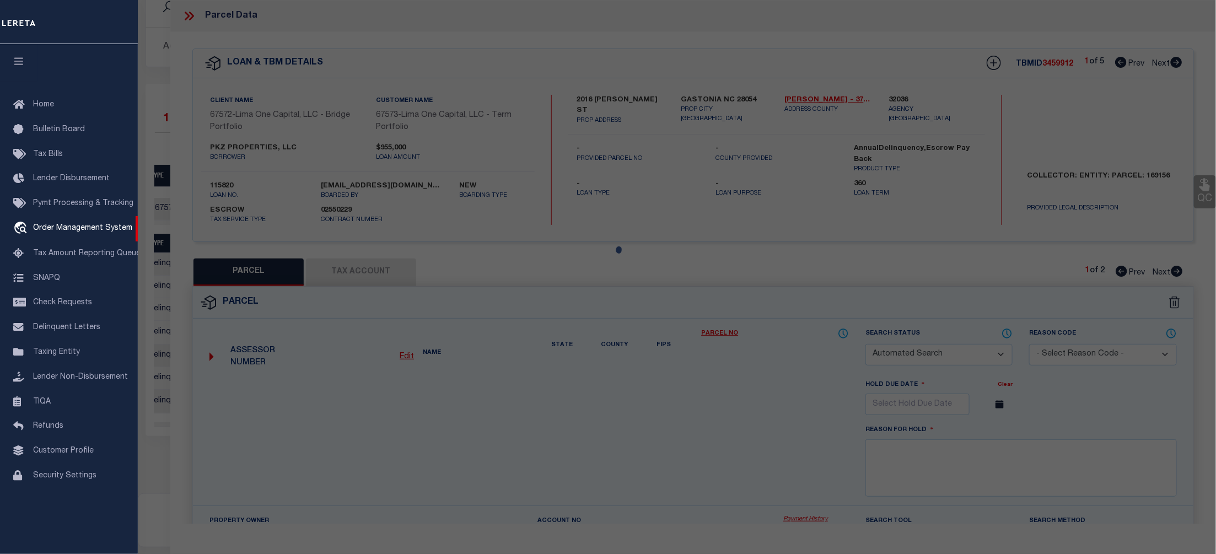
type input "GASTONIA NC 28054"
type textarea "9/30/25 parcel verified"
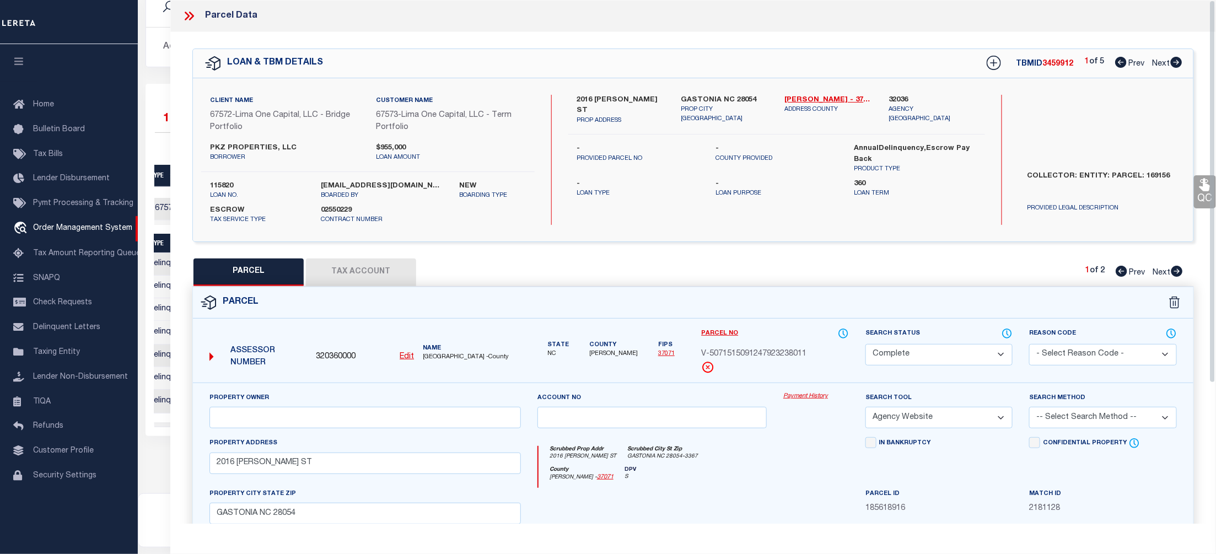
click at [805, 394] on link "Payment History" at bounding box center [817, 396] width 66 height 9
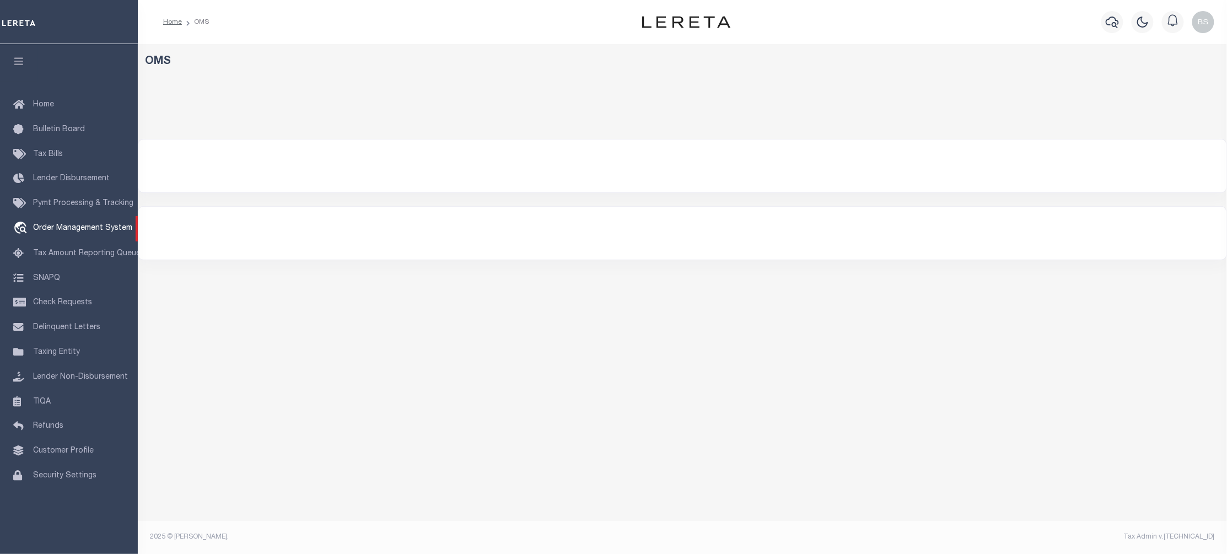
select select "200"
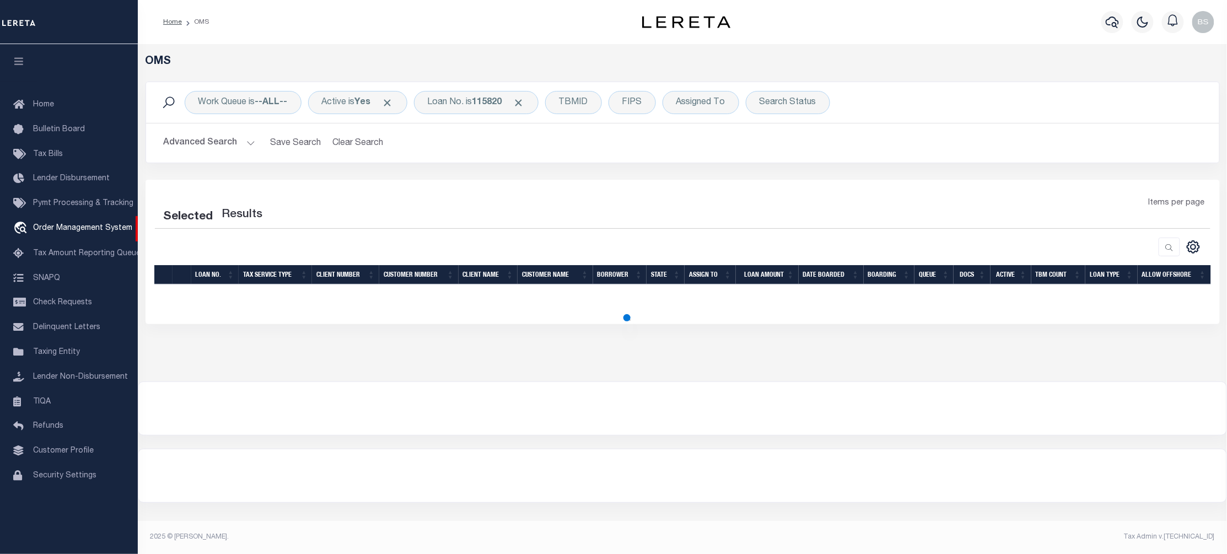
select select "200"
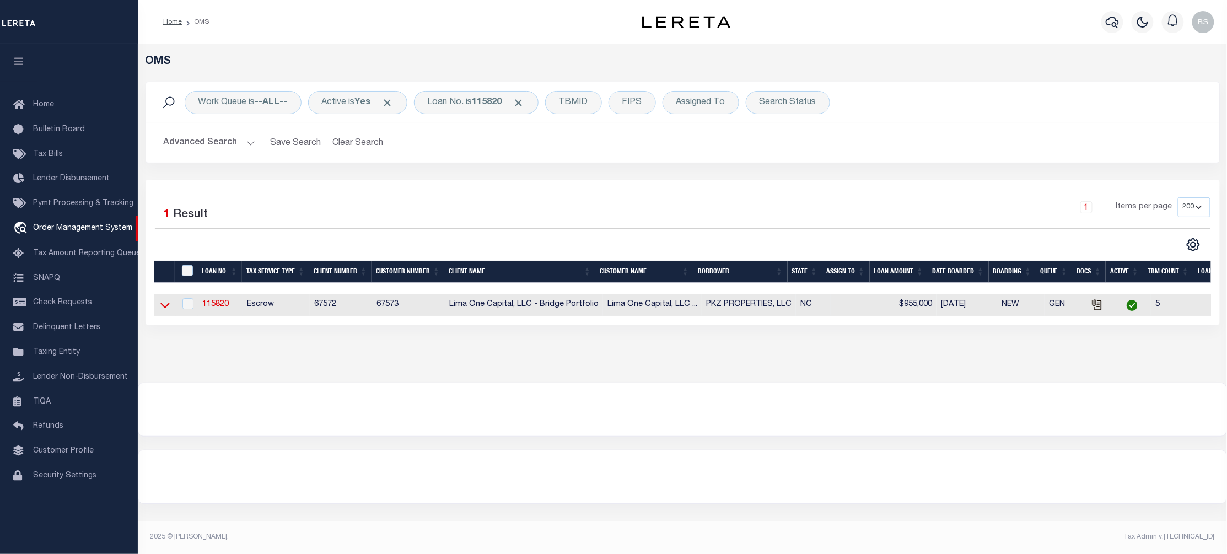
click at [163, 307] on icon at bounding box center [164, 305] width 9 height 12
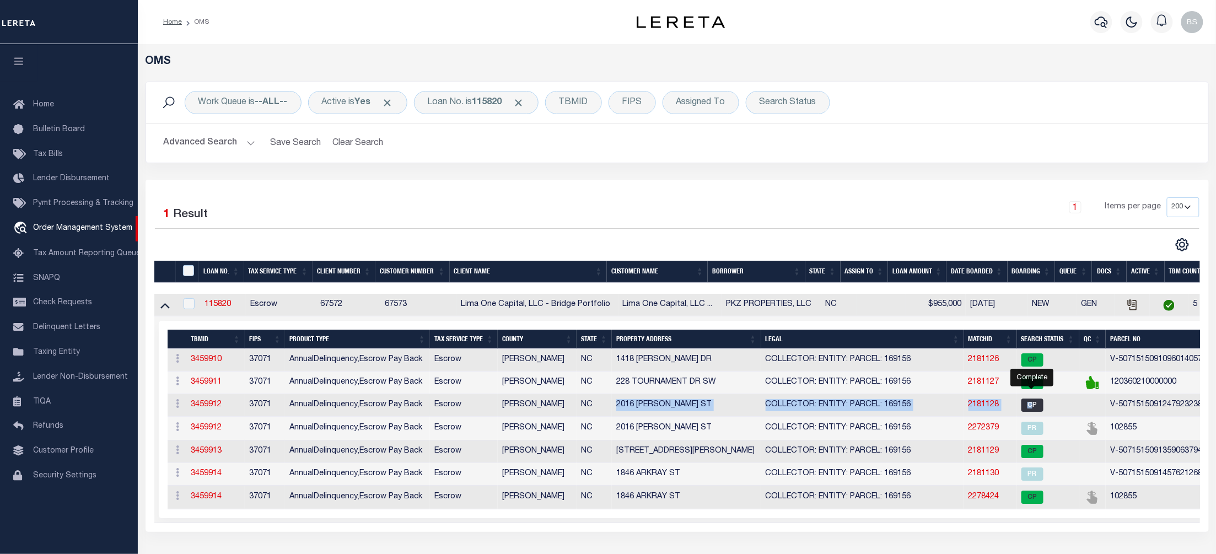
drag, startPoint x: 626, startPoint y: 408, endPoint x: 1031, endPoint y: 409, distance: 404.7
click at [1031, 409] on tr "ACTIONS Add Parcel Delete TBM 3459912 37071 AnnualDelinquency,Escrow Pay Back E…" at bounding box center [758, 405] width 1181 height 23
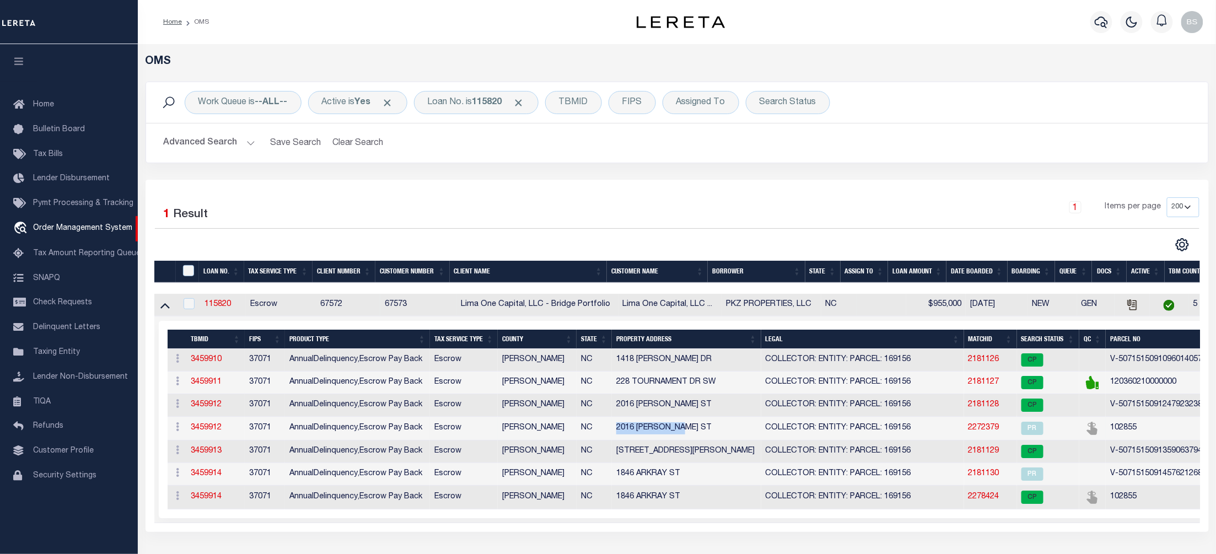
drag, startPoint x: 616, startPoint y: 433, endPoint x: 693, endPoint y: 435, distance: 76.7
click at [693, 435] on td "2016 [PERSON_NAME] ST" at bounding box center [686, 429] width 149 height 24
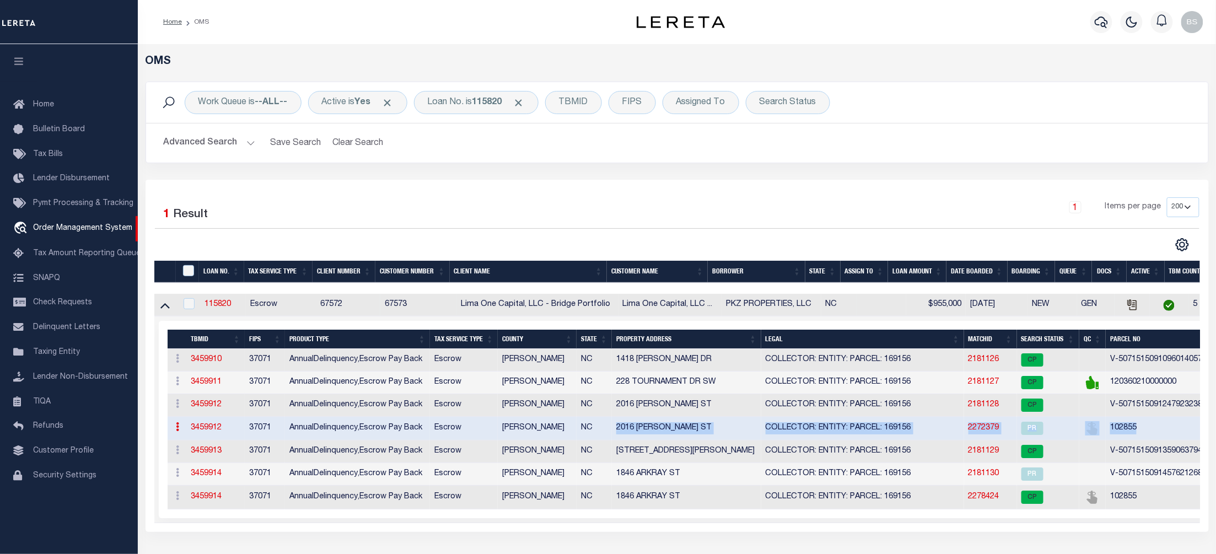
drag, startPoint x: 1148, startPoint y: 431, endPoint x: 607, endPoint y: 429, distance: 541.5
click at [607, 429] on tr "ACTIONS Add Parcel Delete TBM 3459912 37071 AnnualDelinquency,Escrow Pay Back E…" at bounding box center [758, 429] width 1181 height 24
click at [604, 506] on td "NC" at bounding box center [594, 498] width 35 height 24
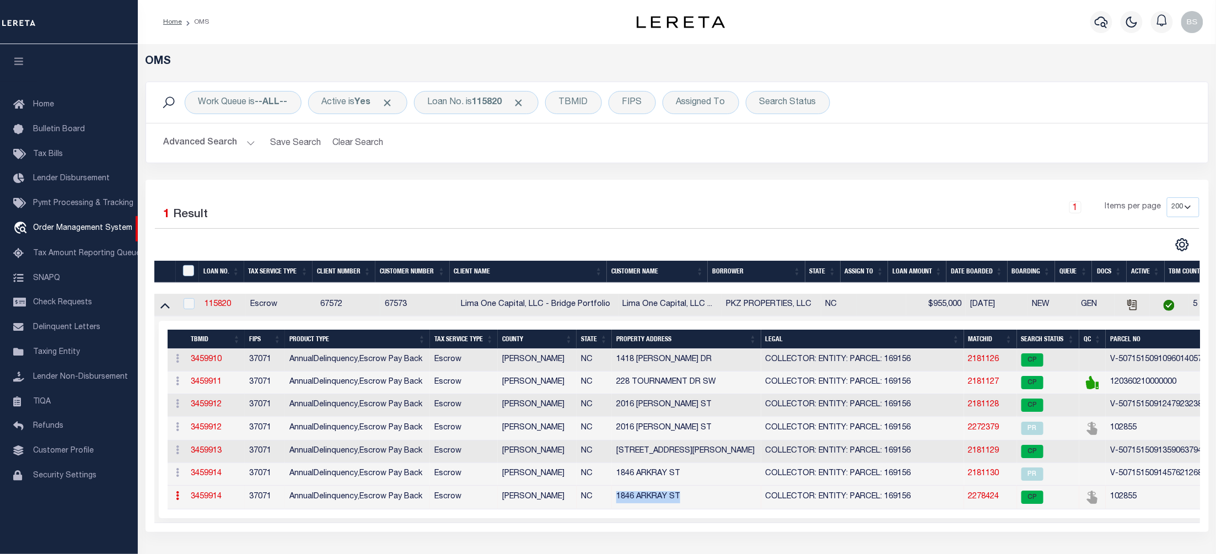
drag, startPoint x: 612, startPoint y: 504, endPoint x: 732, endPoint y: 521, distance: 121.9
click at [685, 510] on td "1846 ARKRAY ST" at bounding box center [686, 498] width 149 height 24
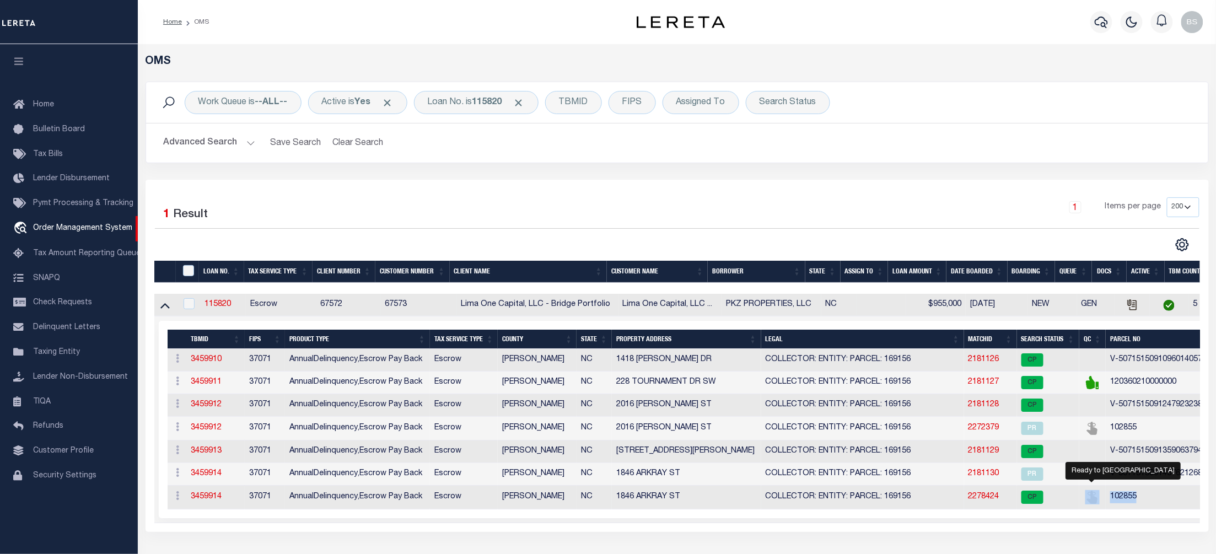
drag, startPoint x: 1147, startPoint y: 500, endPoint x: 1097, endPoint y: 500, distance: 50.2
click at [1097, 500] on tr "ACTIONS Add Parcel Delete TBM 3459914 37071 AnnualDelinquency,Escrow Pay Back E…" at bounding box center [758, 498] width 1181 height 24
click at [989, 501] on link "2278424" at bounding box center [984, 497] width 31 height 8
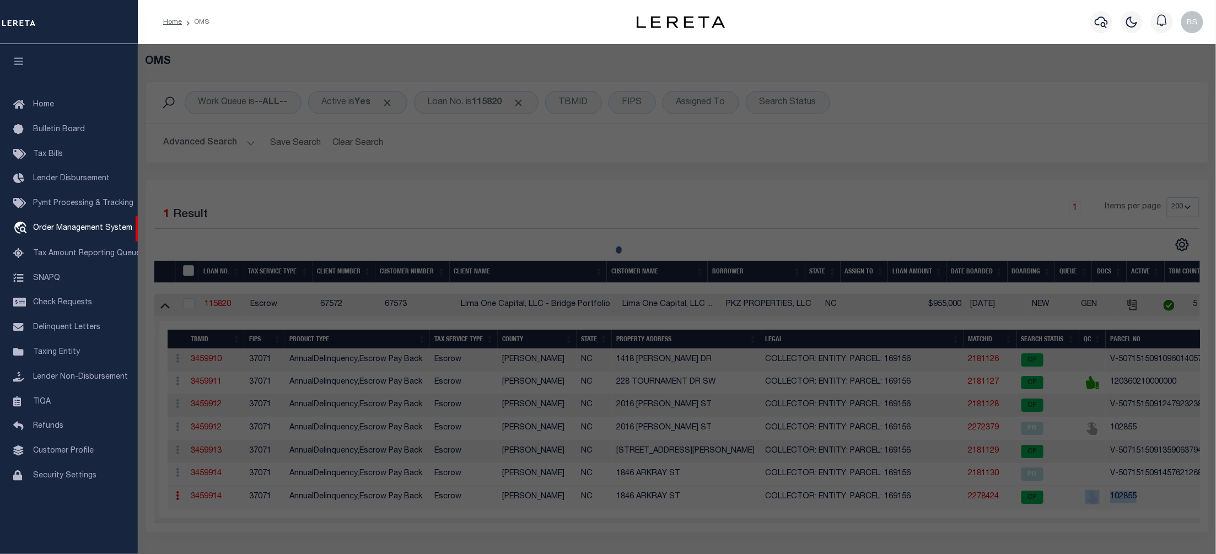
select select "AS"
select select
checkbox input "false"
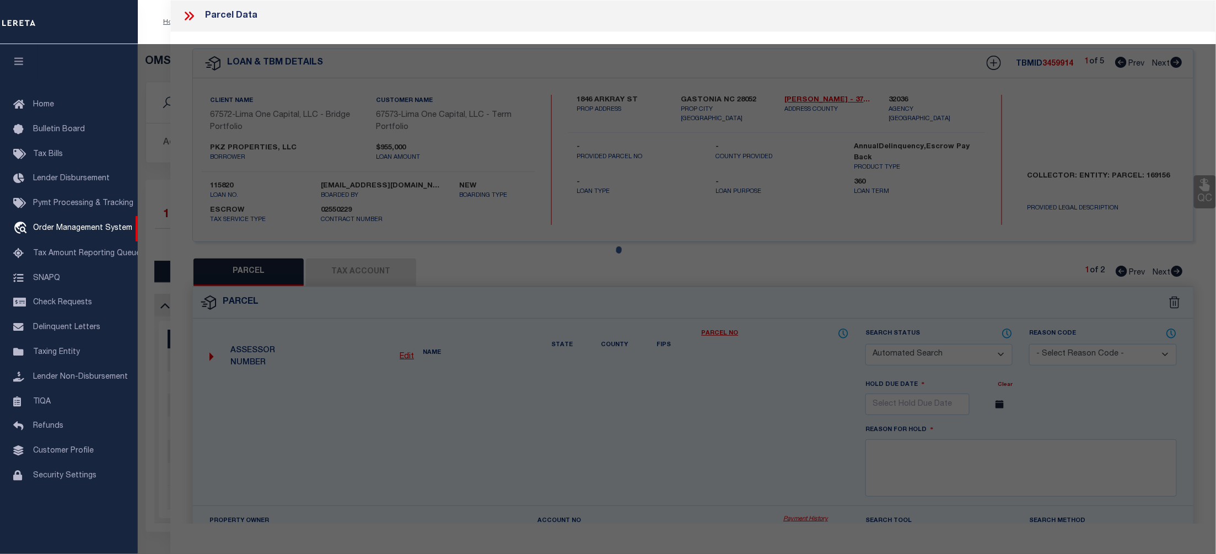
select select "CP"
select select "099"
type input "PKZ PROPERTIES LLC,"
select select "AGW"
select select "ADD"
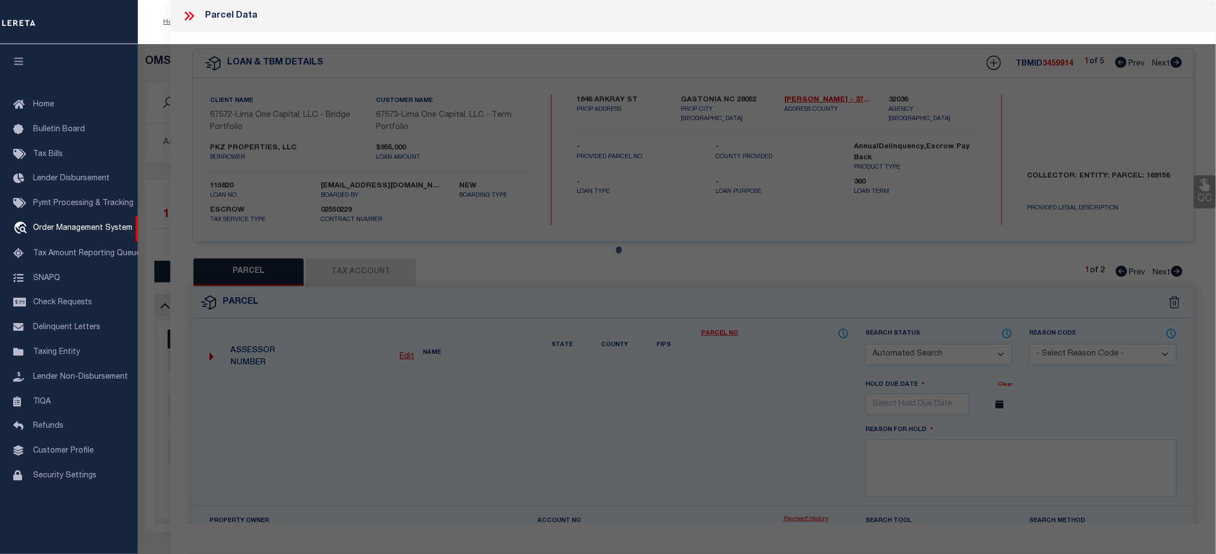
type input "1846 ARKRAY ST"
type input "GASTONIA NC 28052"
type textarea "Lender request to add."
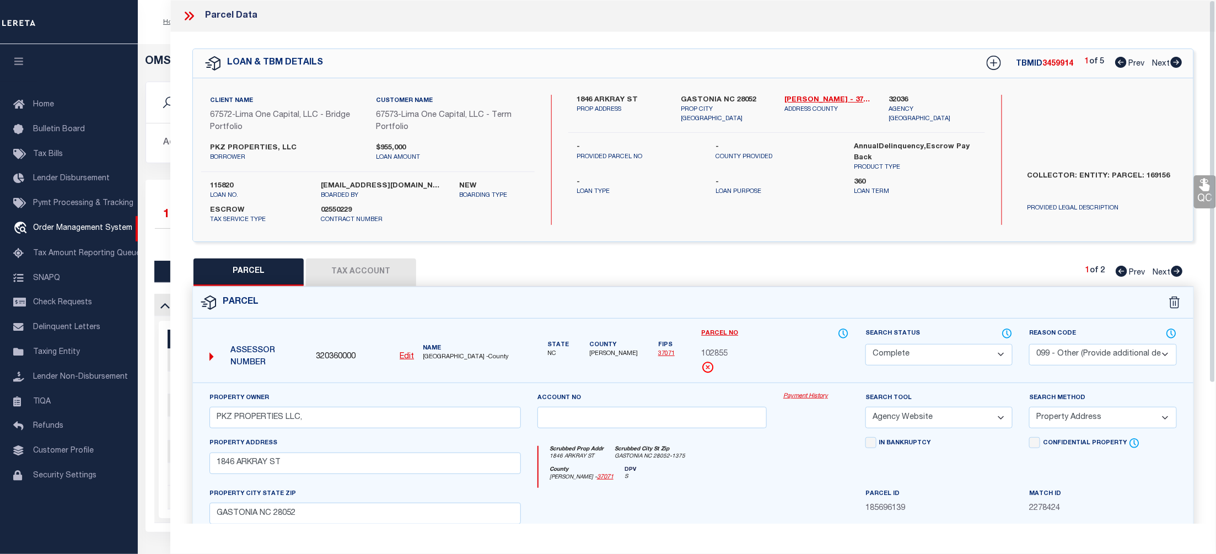
click at [806, 395] on link "Payment History" at bounding box center [817, 396] width 66 height 9
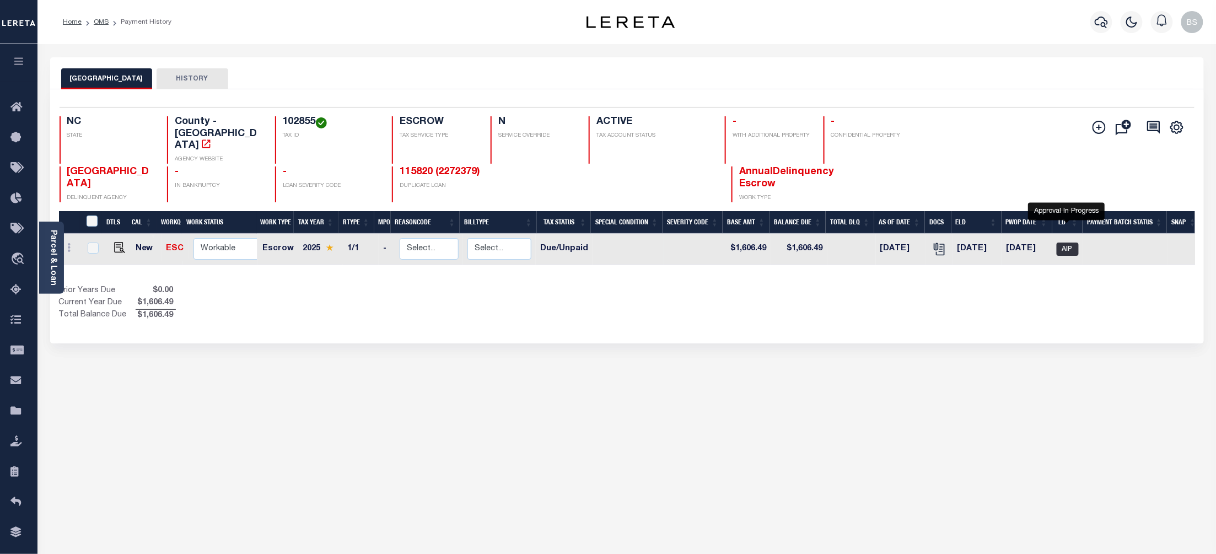
click at [1070, 243] on span "AIP" at bounding box center [1068, 249] width 22 height 13
checkbox input "true"
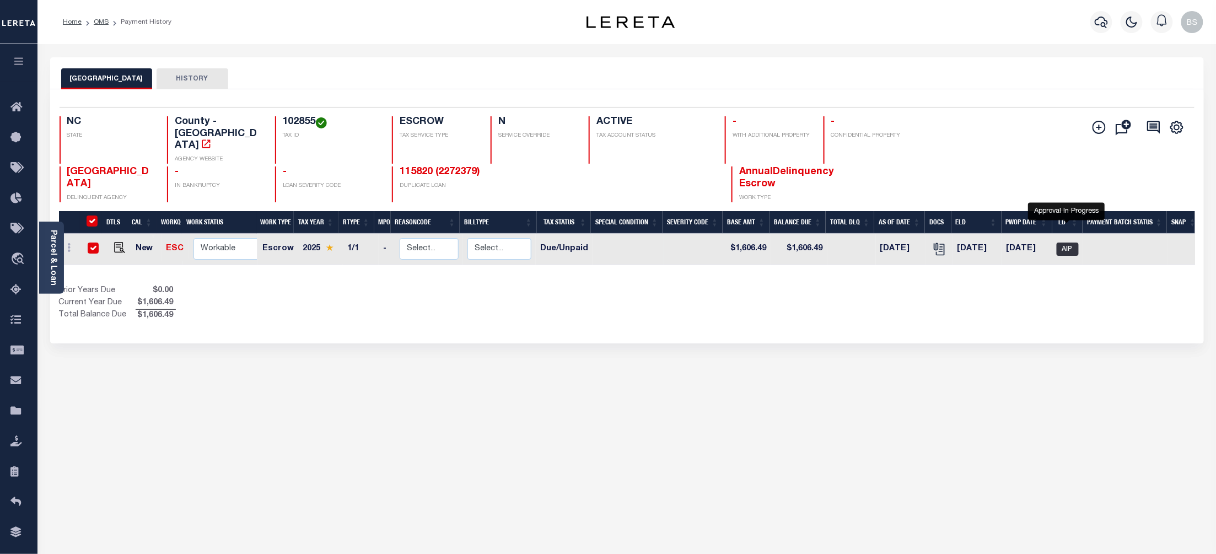
checkbox input "true"
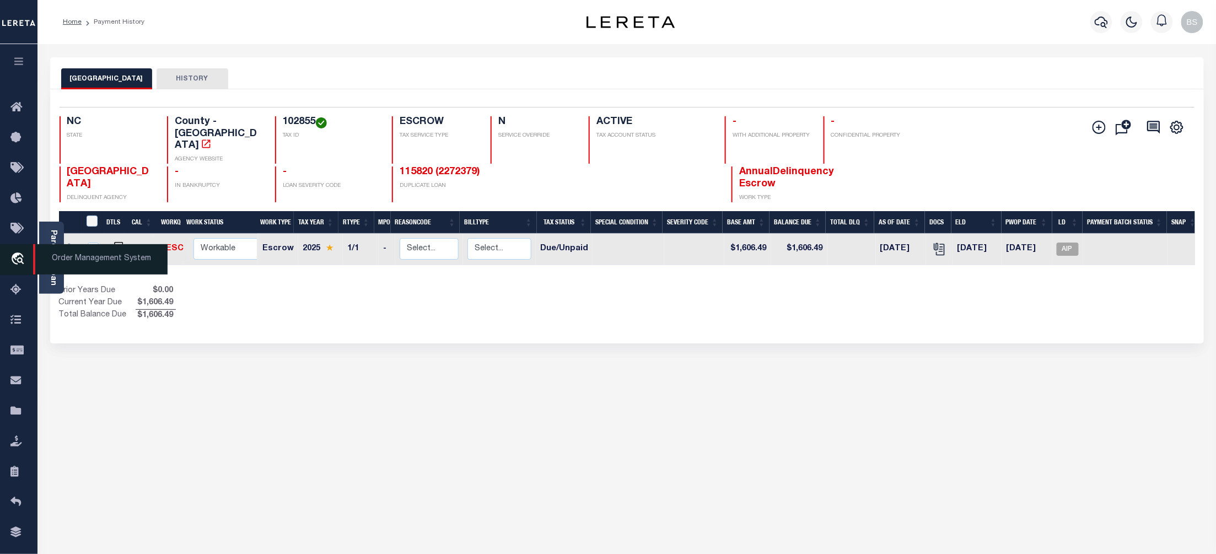
click at [83, 251] on span "Order Management System" at bounding box center [100, 259] width 135 height 30
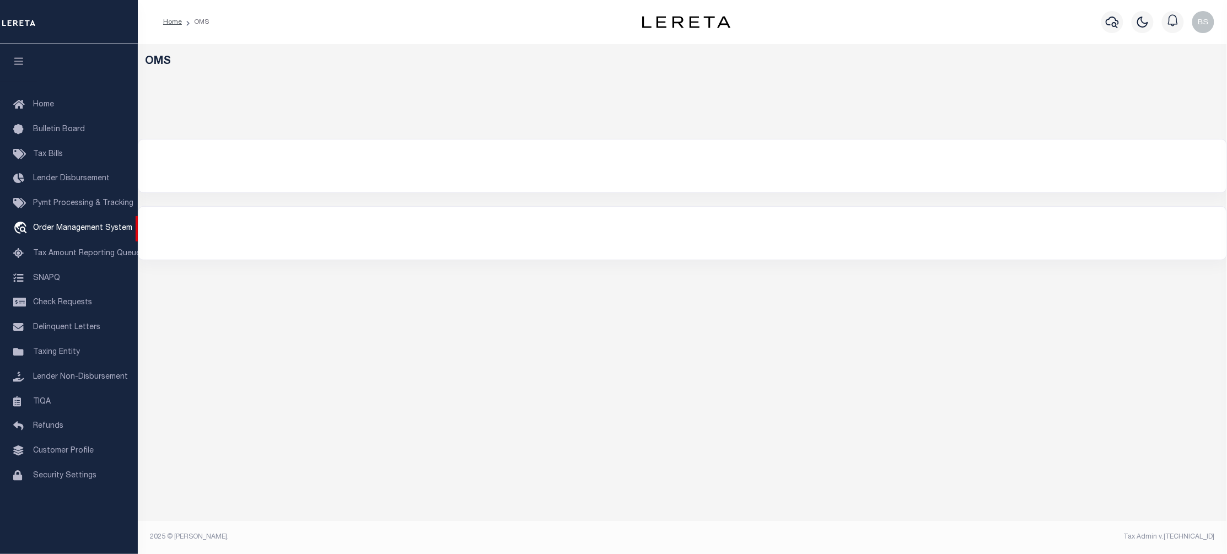
select select "200"
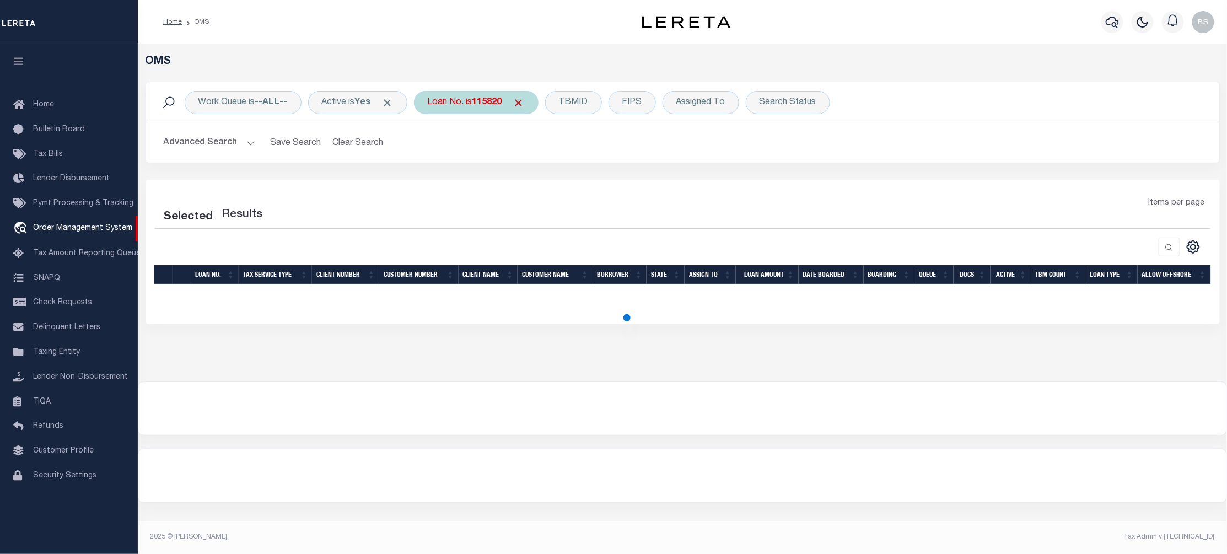
select select "200"
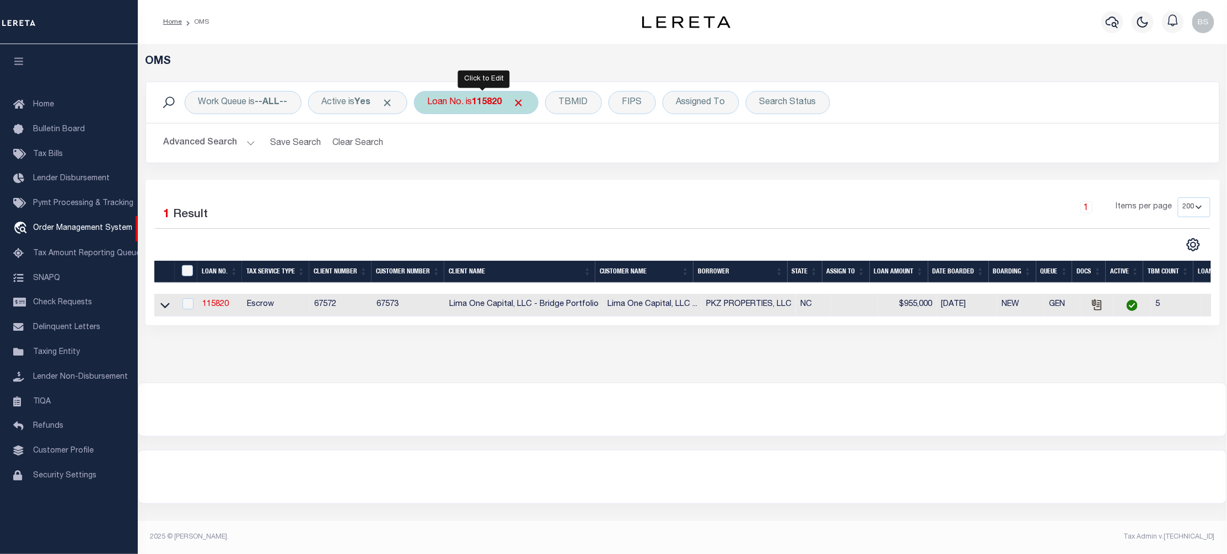
click at [473, 104] on div "Loan No. is 115820" at bounding box center [476, 102] width 125 height 23
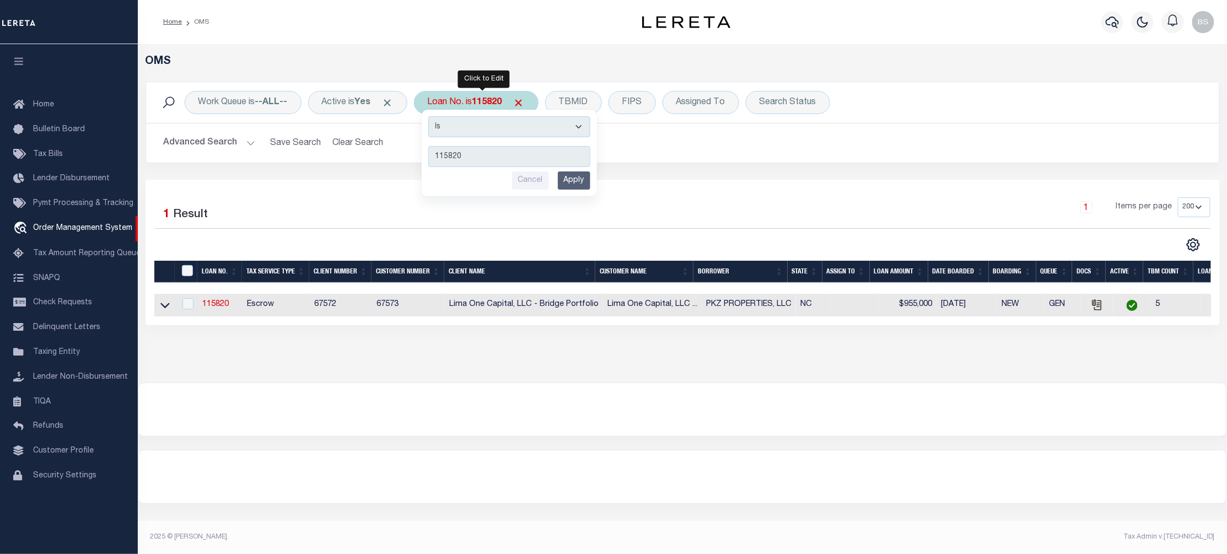
type input "104720"
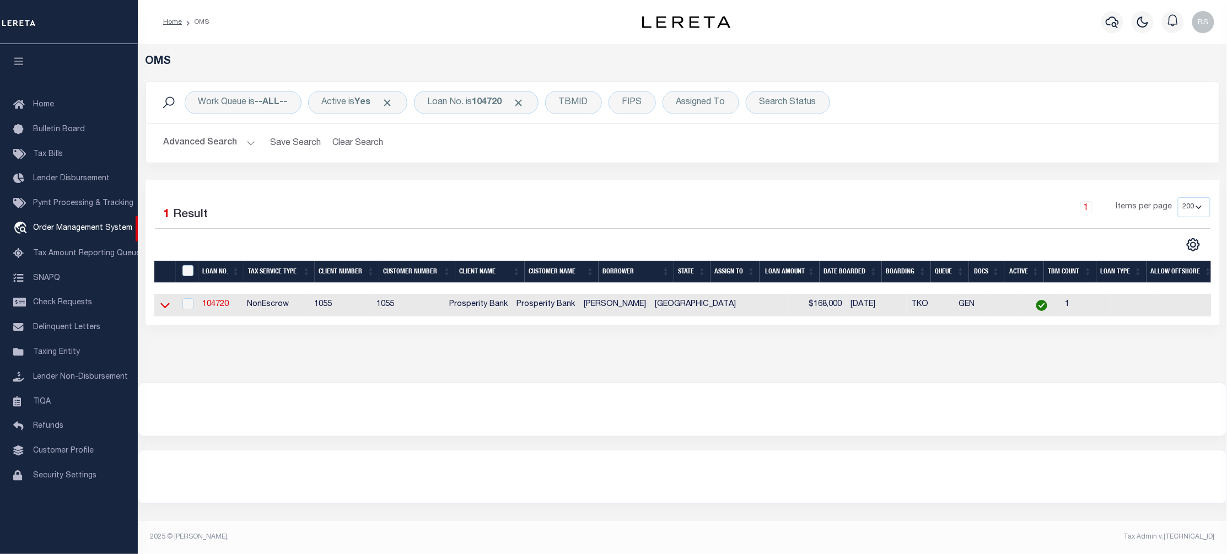
click at [164, 307] on icon at bounding box center [164, 305] width 9 height 12
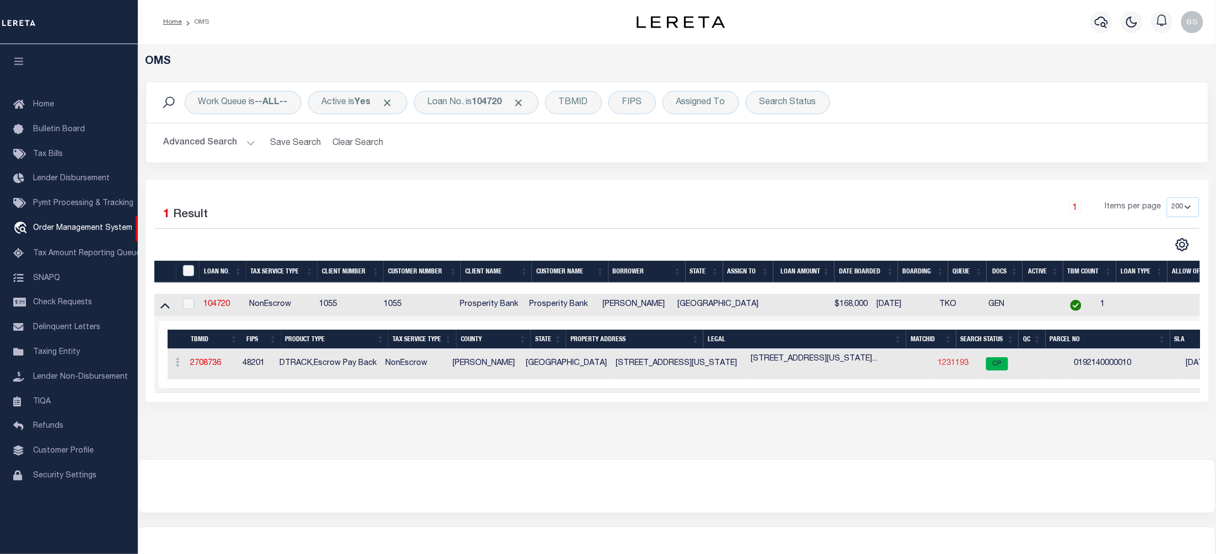
click at [939, 366] on link "1231193" at bounding box center [954, 364] width 31 height 8
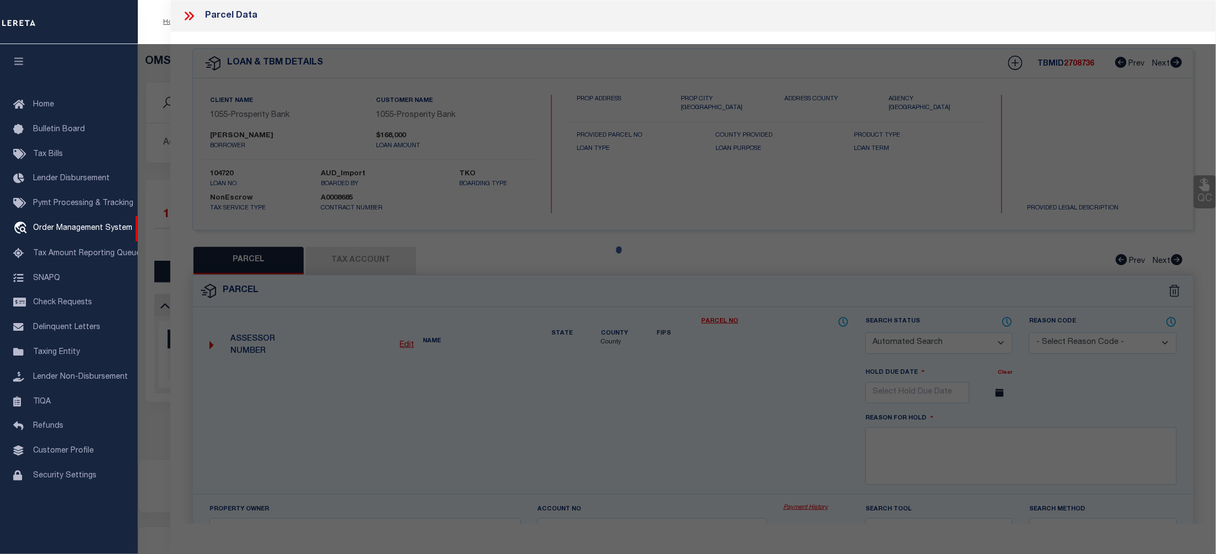
checkbox input "false"
select select "CP"
type input "JONES RAMONA"
type input "2305 ALABAMA ST"
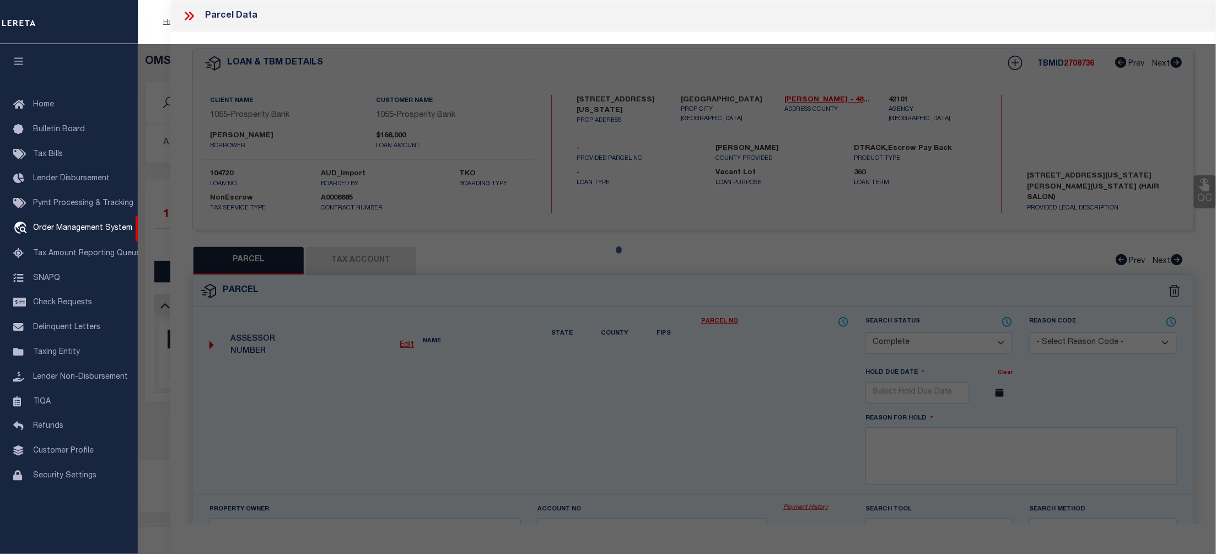
checkbox input "false"
type input "[GEOGRAPHIC_DATA]"
type textarea "TR 10 BLK 4 [PERSON_NAME] OUTLOT 46"
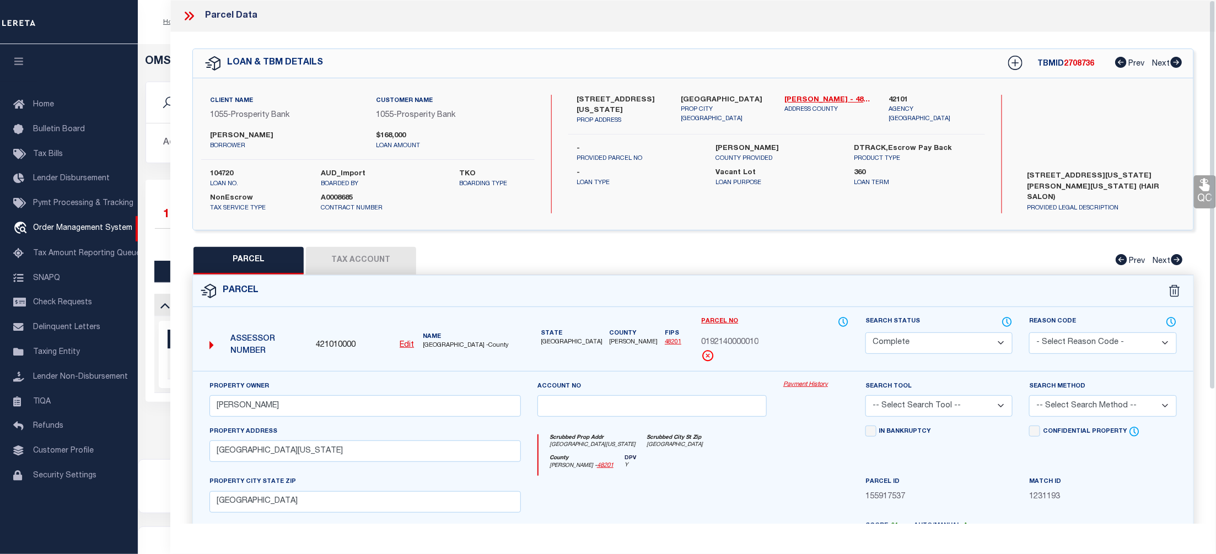
click at [807, 382] on link "Payment History" at bounding box center [817, 384] width 66 height 9
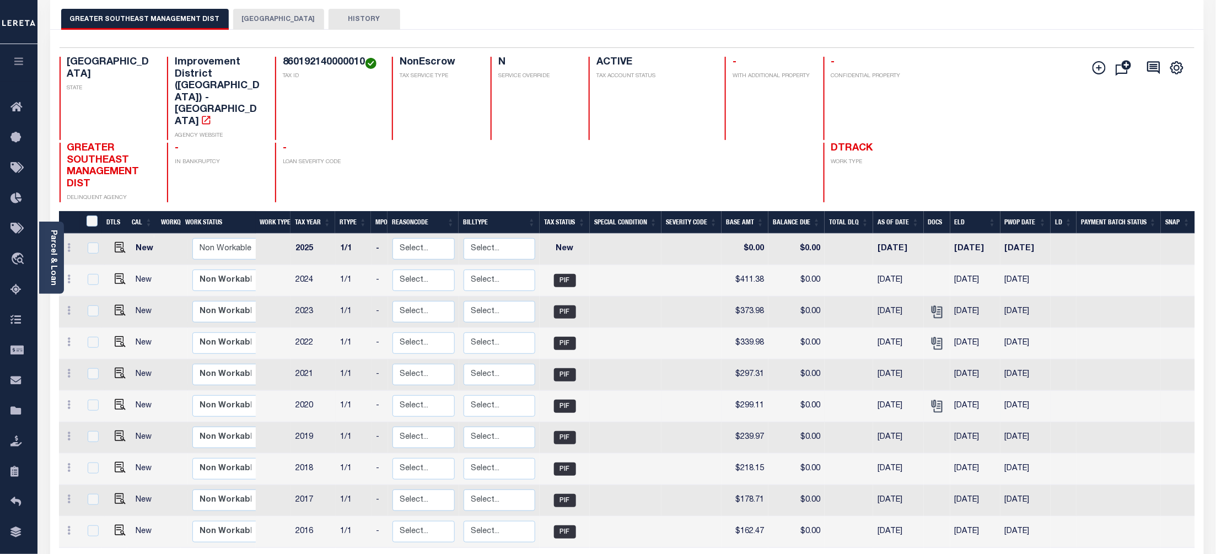
scroll to position [56, 0]
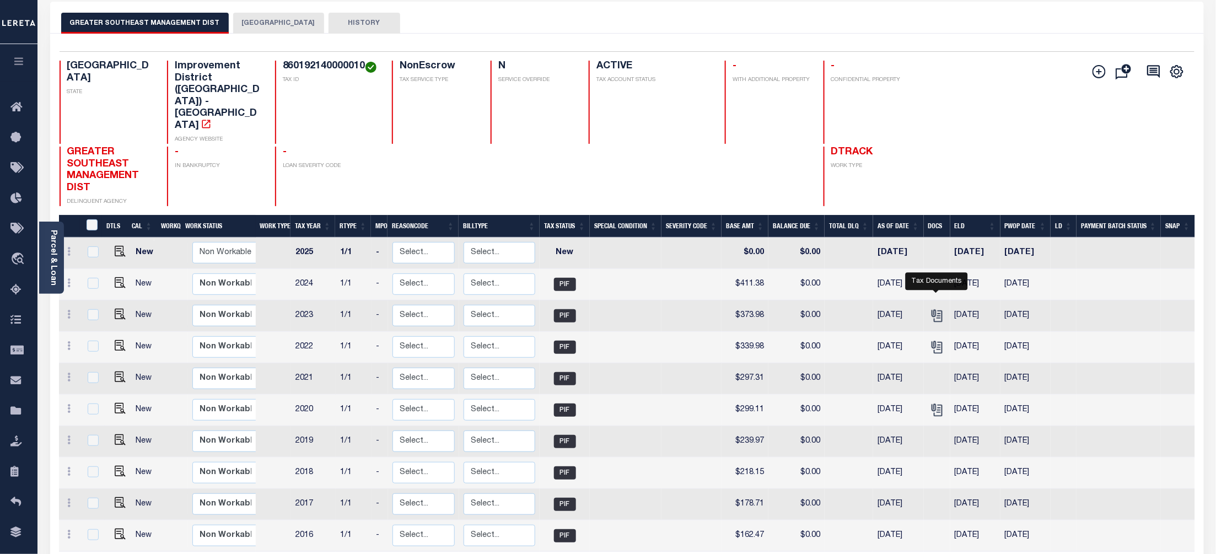
click at [267, 21] on button "[GEOGRAPHIC_DATA]" at bounding box center [278, 23] width 91 height 21
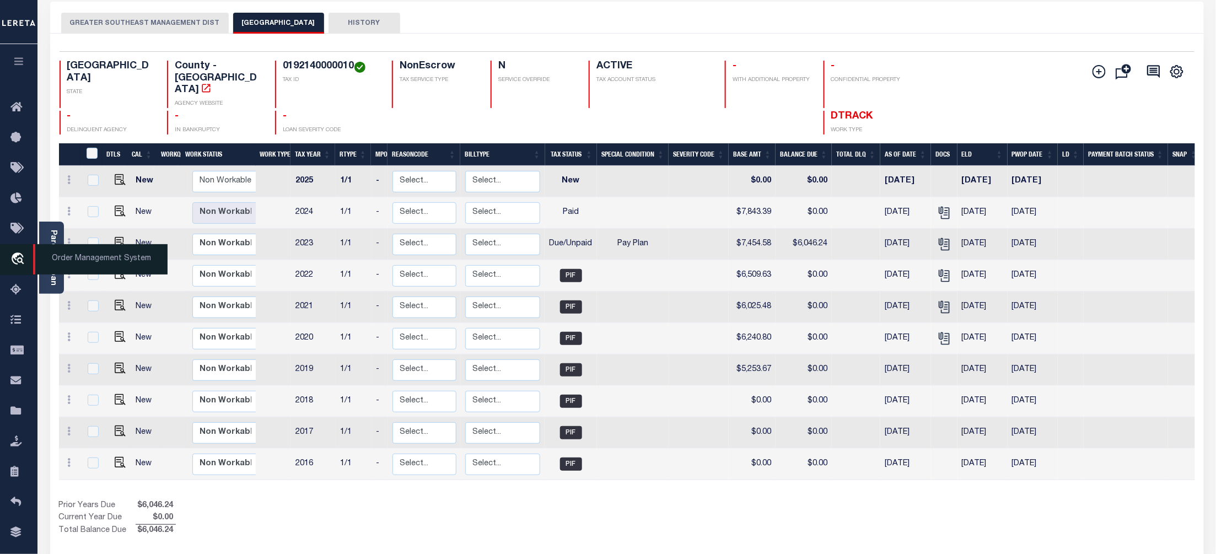
click at [62, 259] on span "Order Management System" at bounding box center [100, 259] width 135 height 30
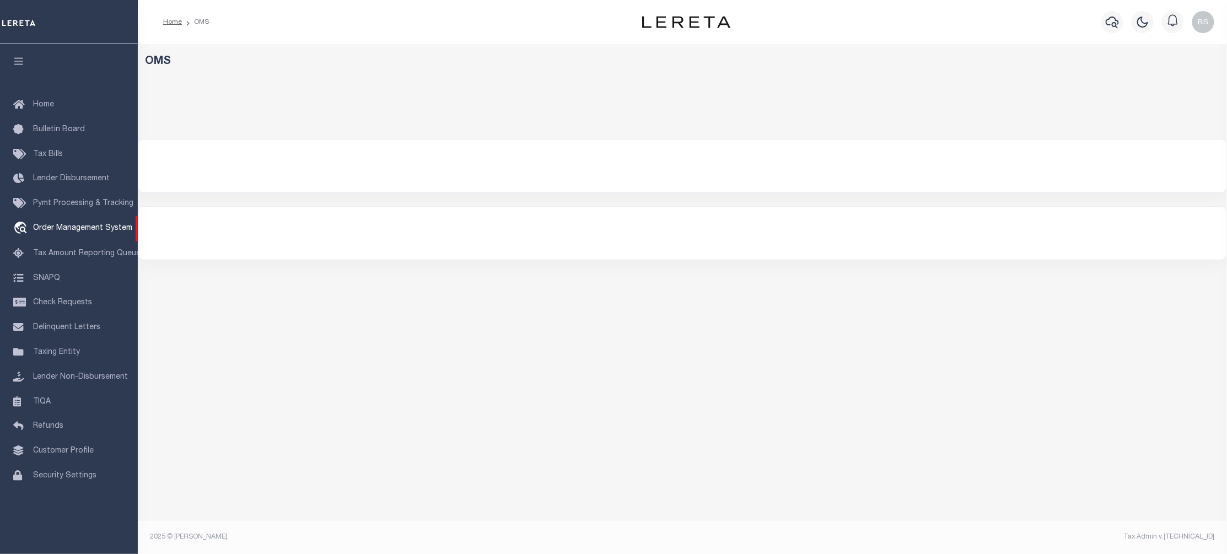
select select "200"
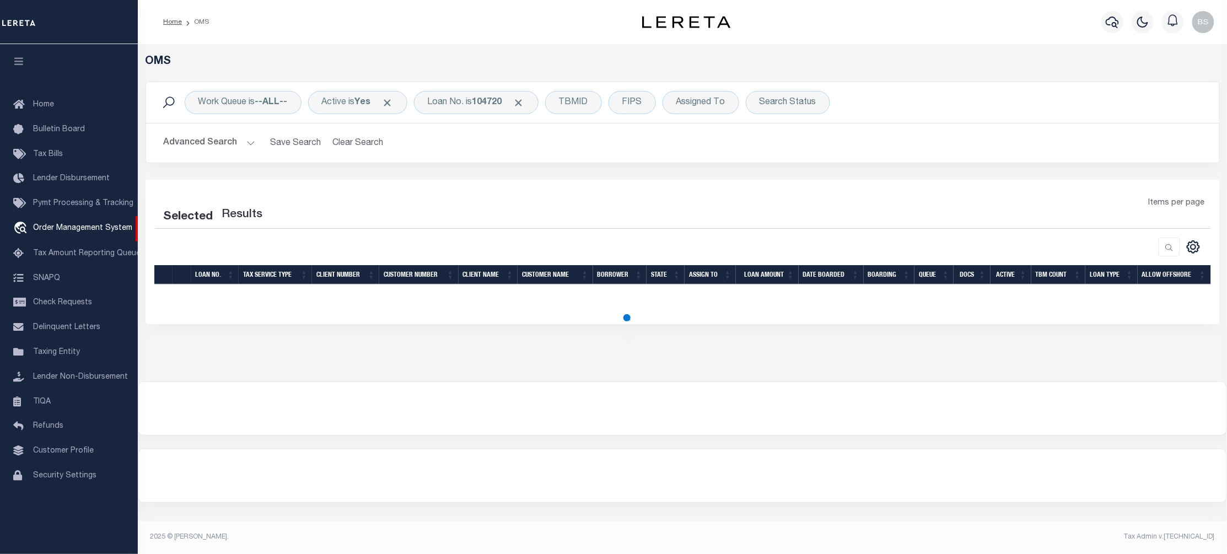
select select "200"
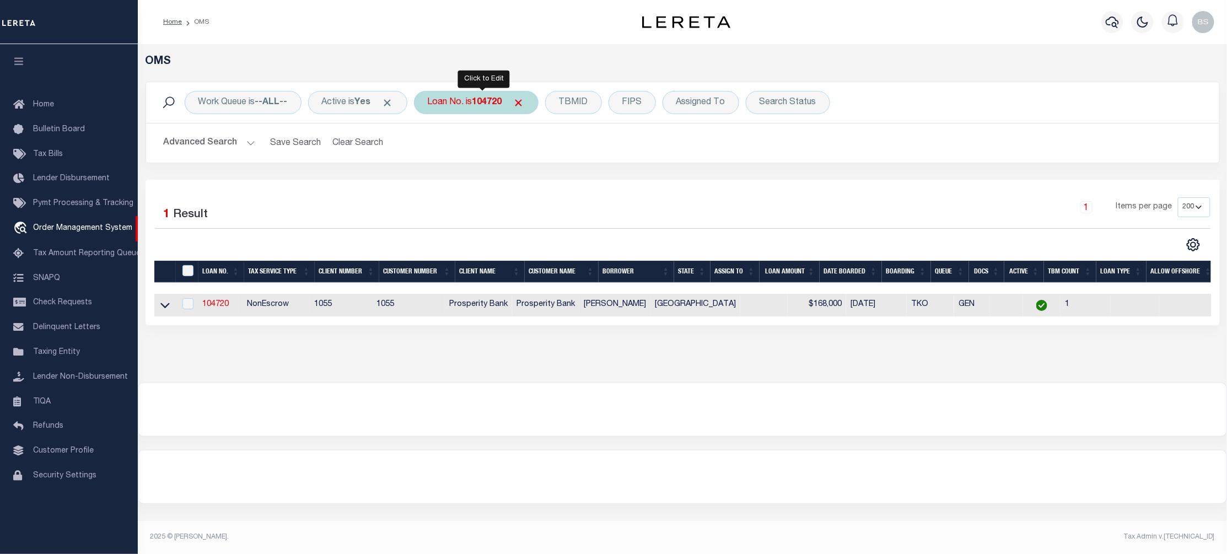
click at [466, 103] on div "Loan No. is 104720" at bounding box center [476, 102] width 125 height 23
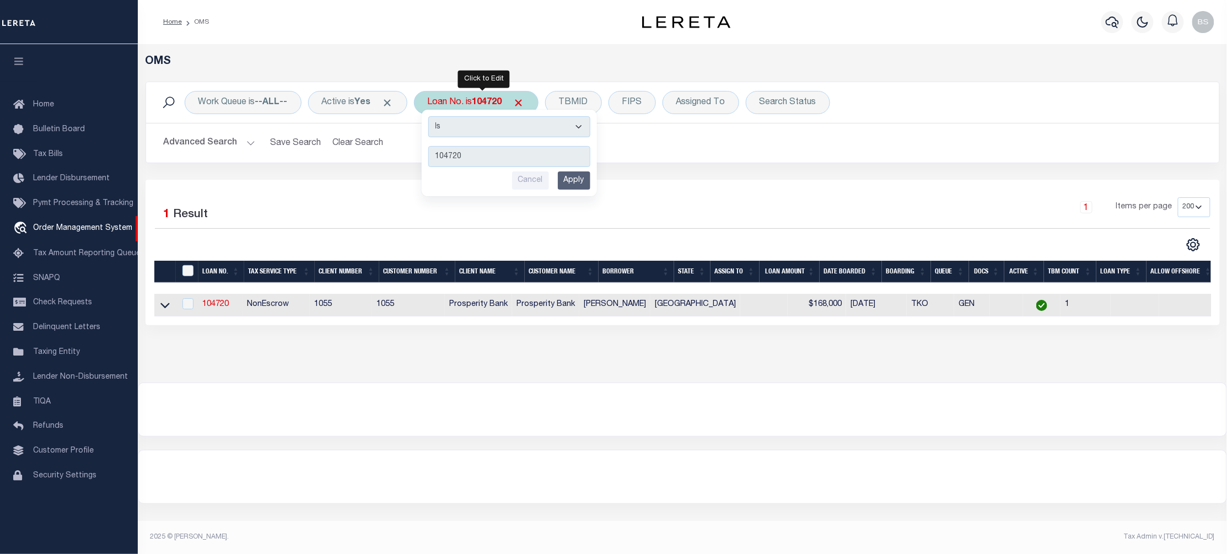
type input "22156ND"
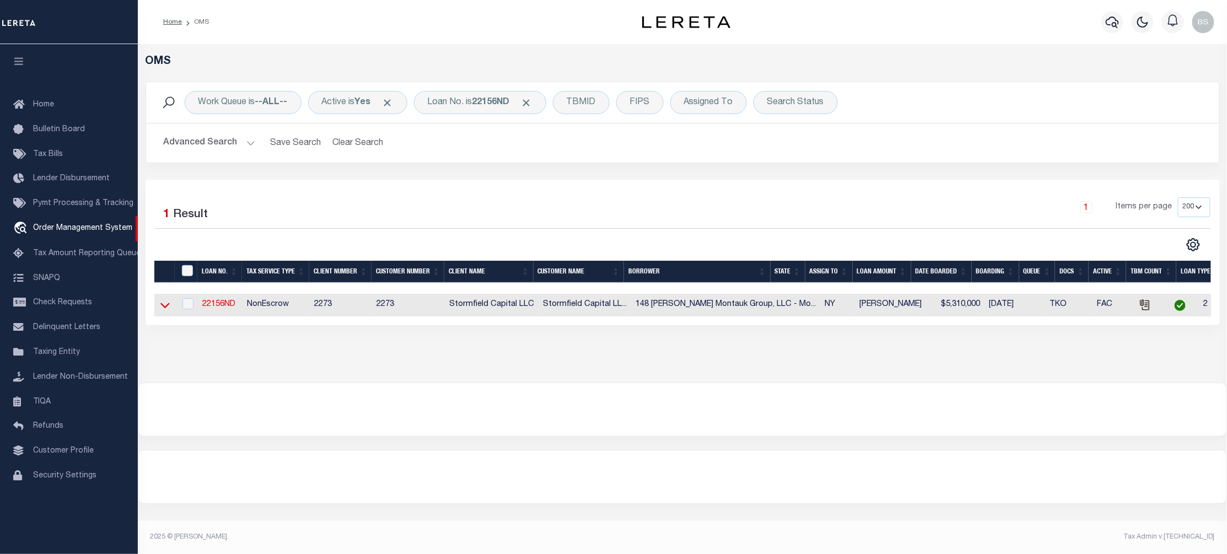
click at [168, 311] on icon at bounding box center [164, 305] width 9 height 12
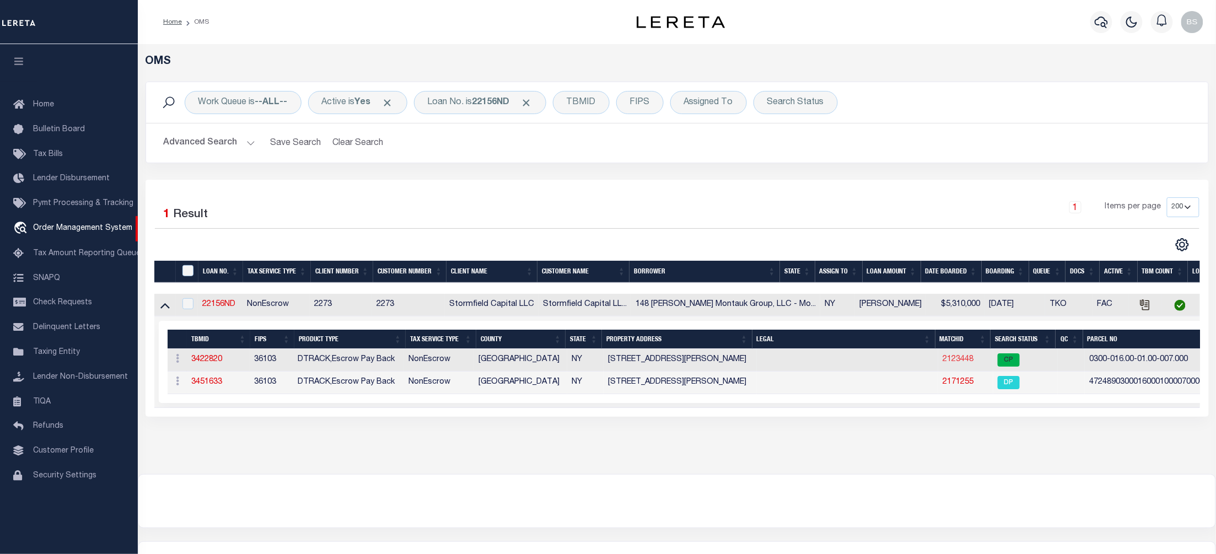
click at [943, 363] on link "2123448" at bounding box center [958, 360] width 31 height 8
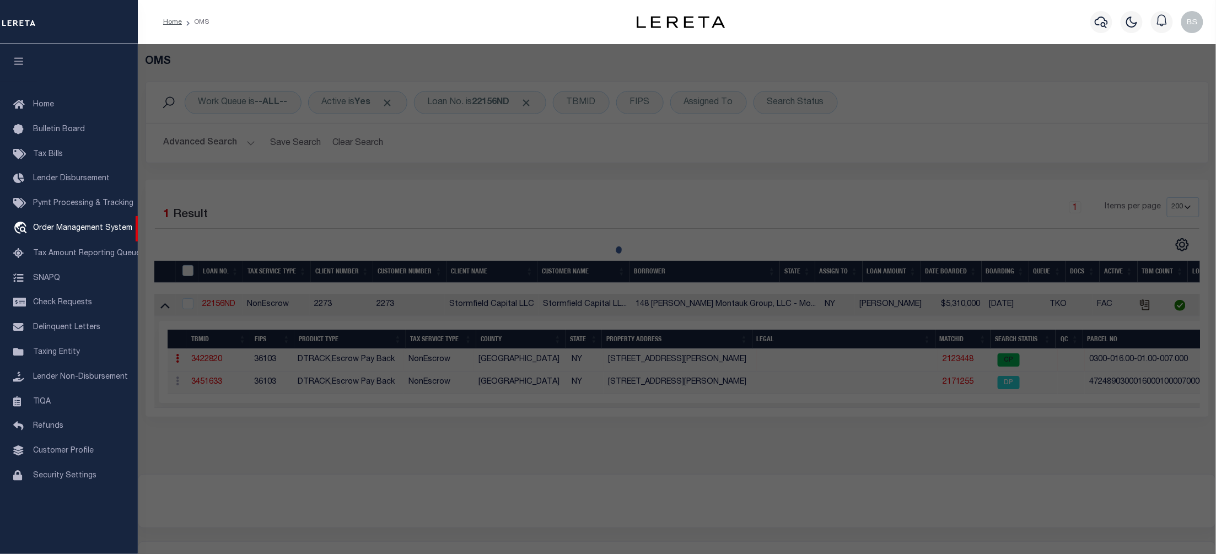
checkbox input "false"
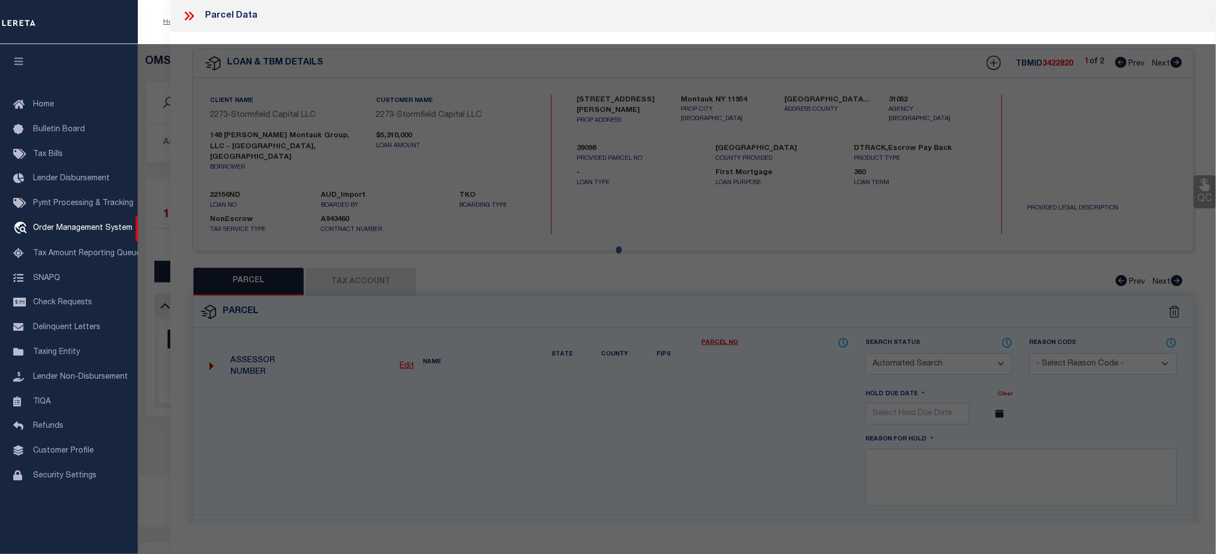
select select "CP"
type input "148 TUTHILL MONTAUK GROUP LLC"
select select
type input "148 Tuthill Road"
checkbox input "false"
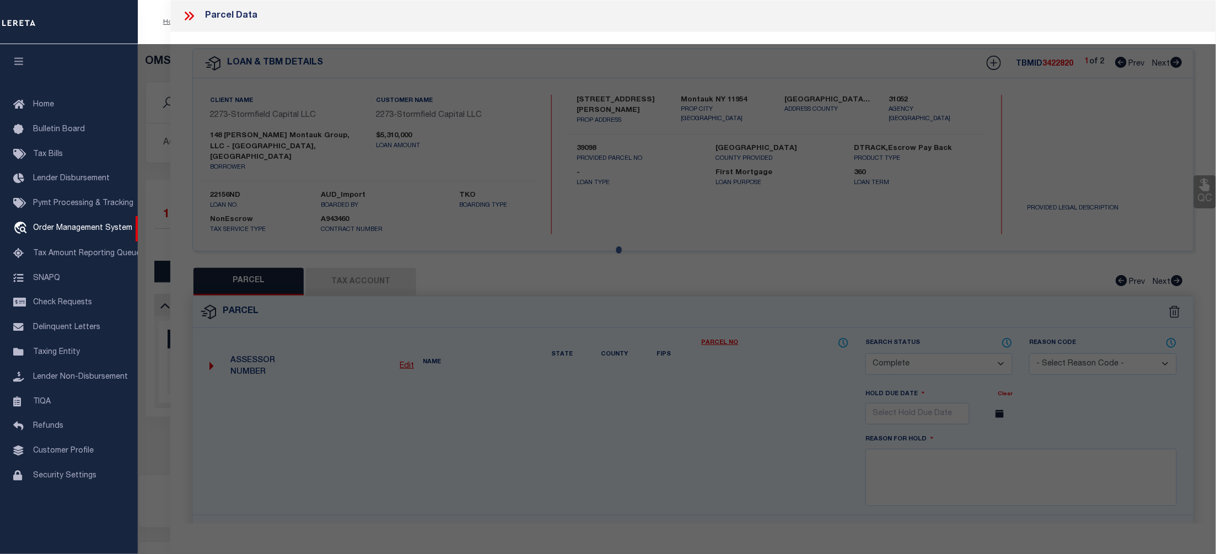
type input "Montauk NY 11954"
type textarea "Information Only - Installment Tax Years Based on Agency Review"
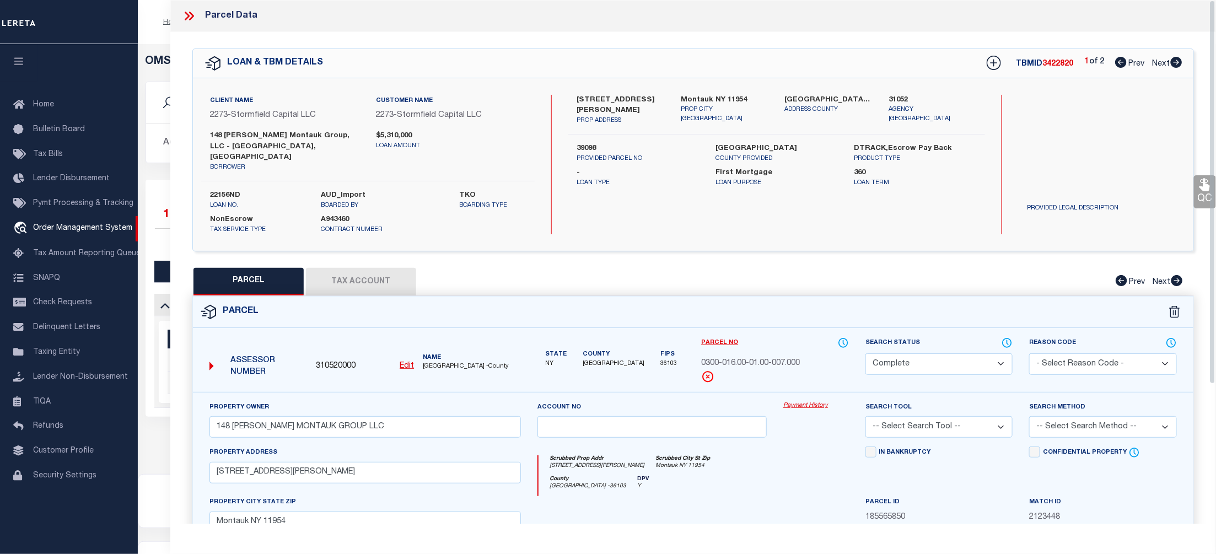
click at [811, 401] on link "Payment History" at bounding box center [817, 405] width 66 height 9
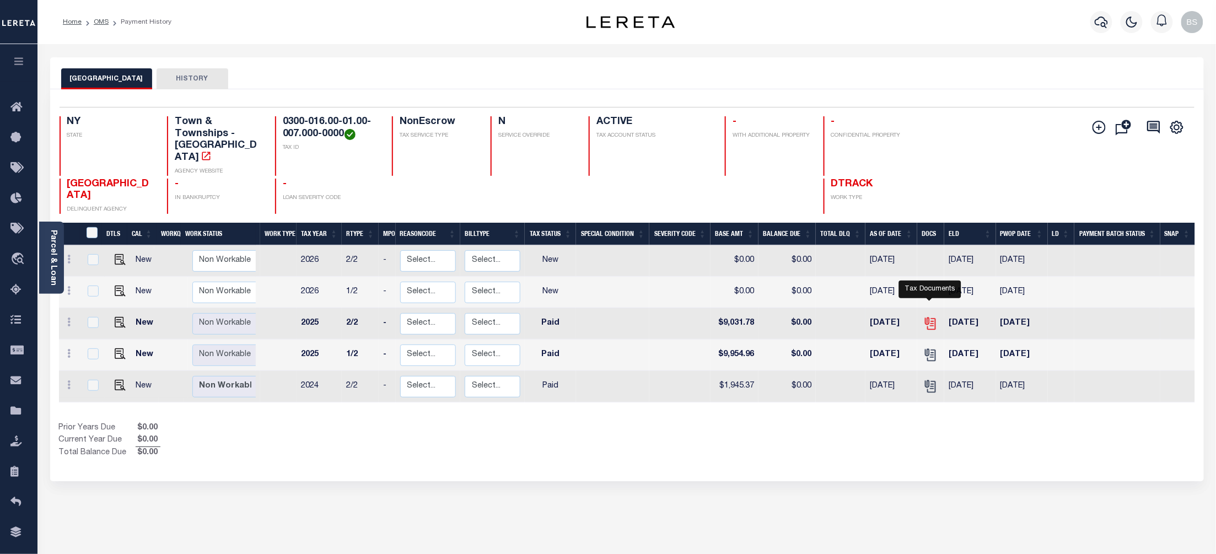
click at [934, 317] on icon "" at bounding box center [931, 324] width 14 height 14
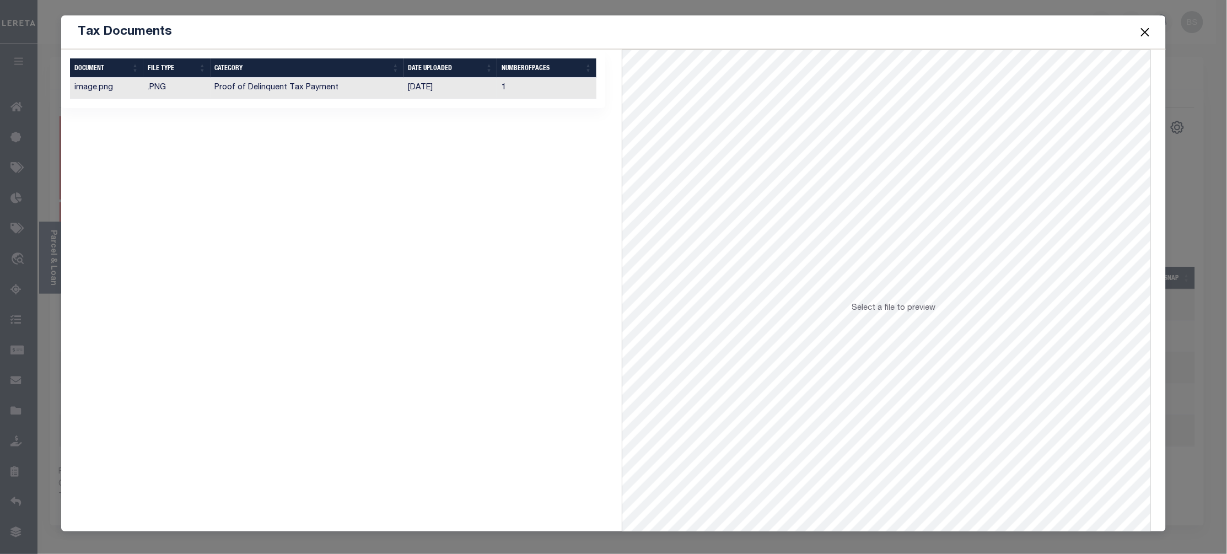
click at [437, 91] on td "[DATE]" at bounding box center [451, 89] width 94 height 22
click at [1141, 28] on button "Close" at bounding box center [1146, 32] width 14 height 14
